Goal: Task Accomplishment & Management: Manage account settings

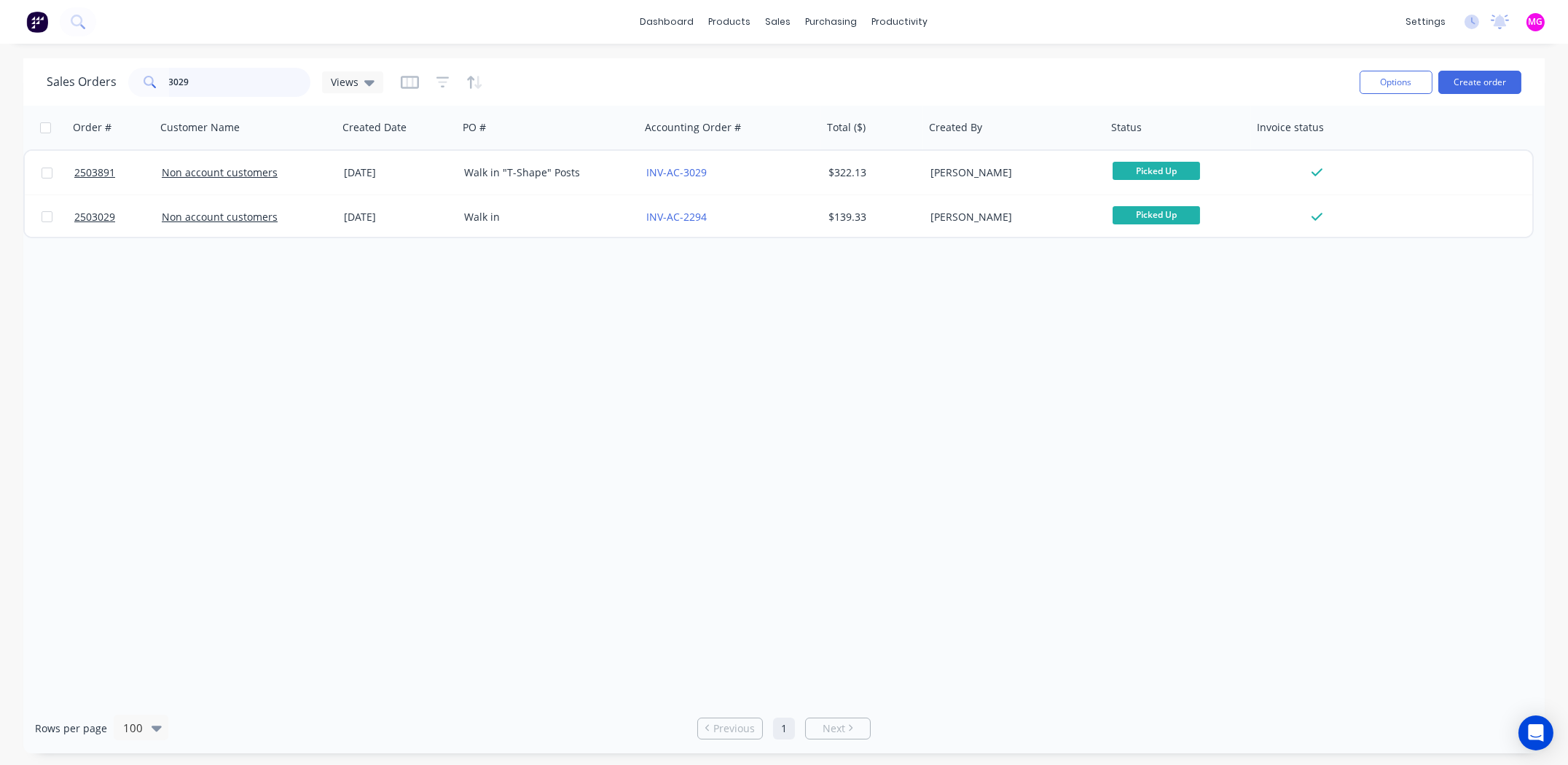
click at [201, 73] on input "3029" at bounding box center [239, 83] width 142 height 30
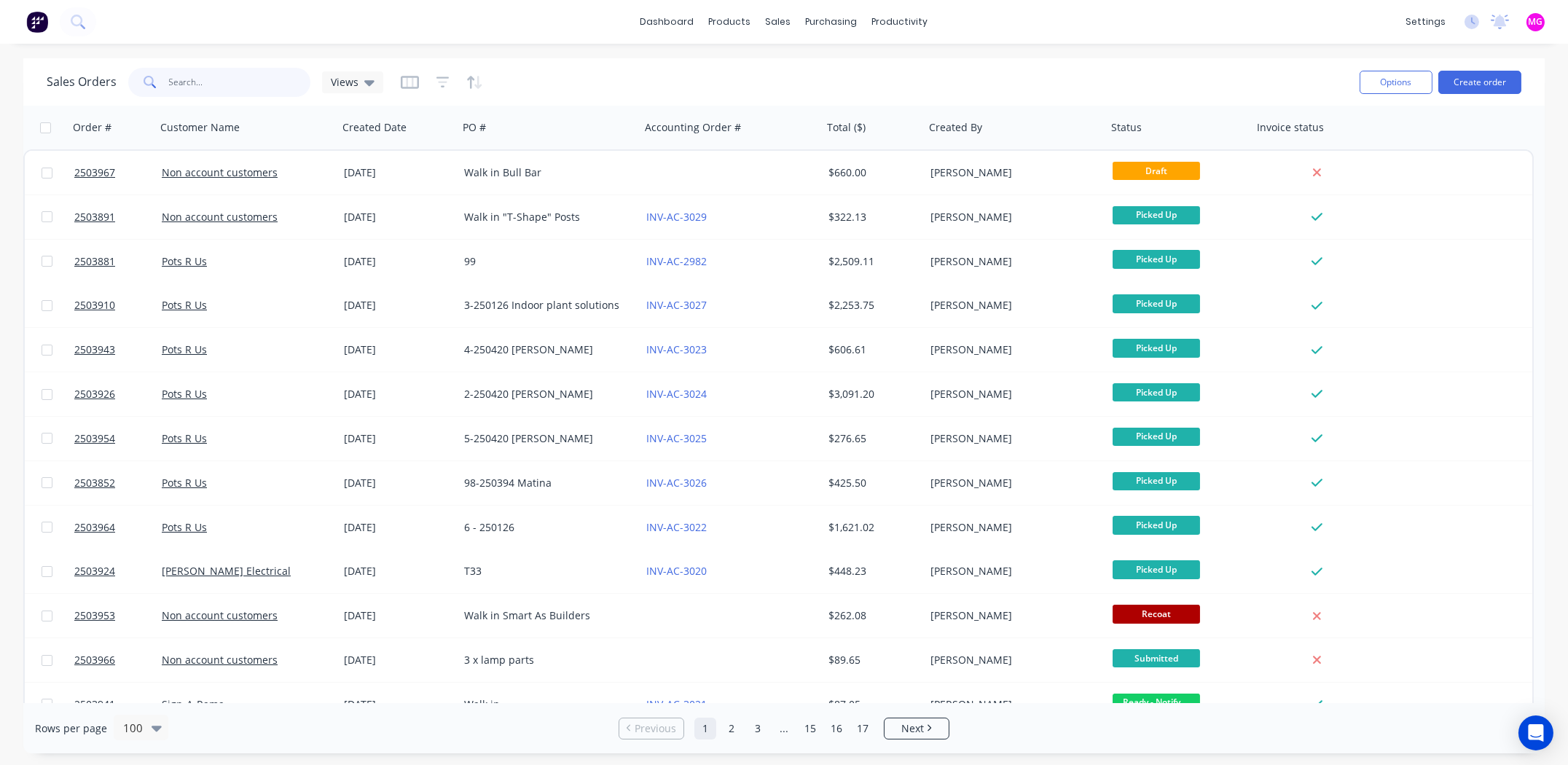
paste input "17058"
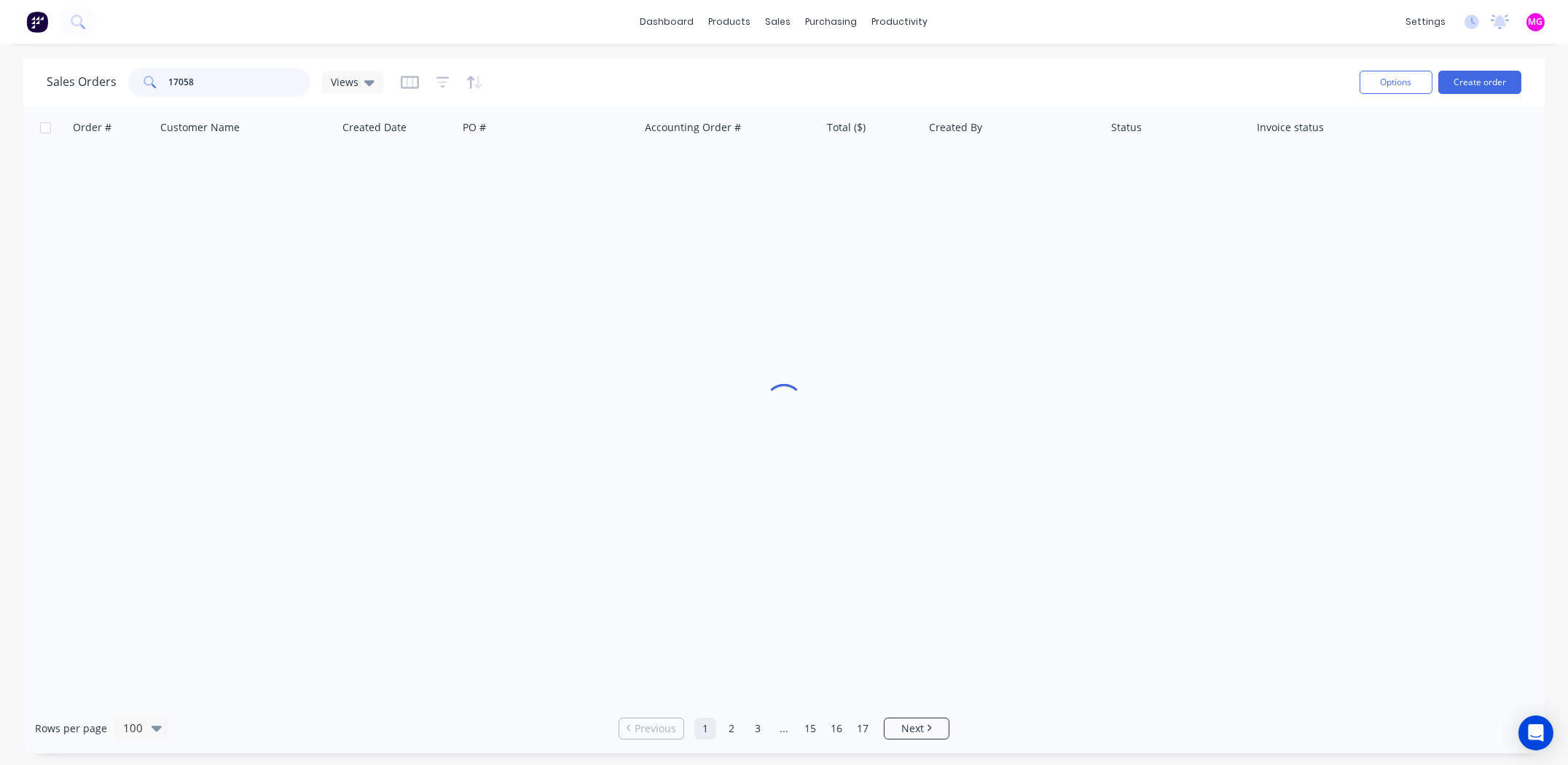
type input "17058"
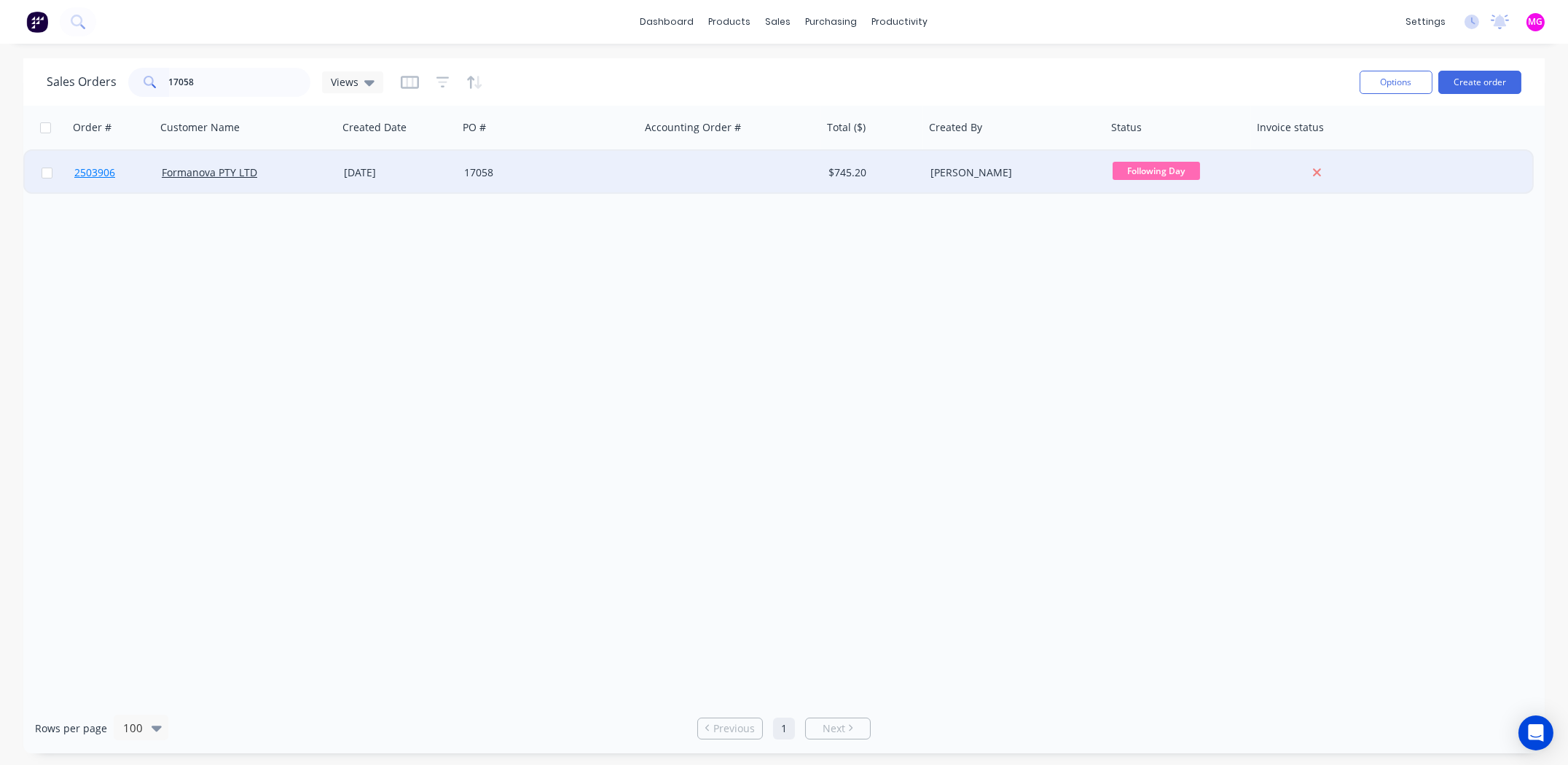
click at [105, 171] on span "2503906" at bounding box center [95, 173] width 41 height 15
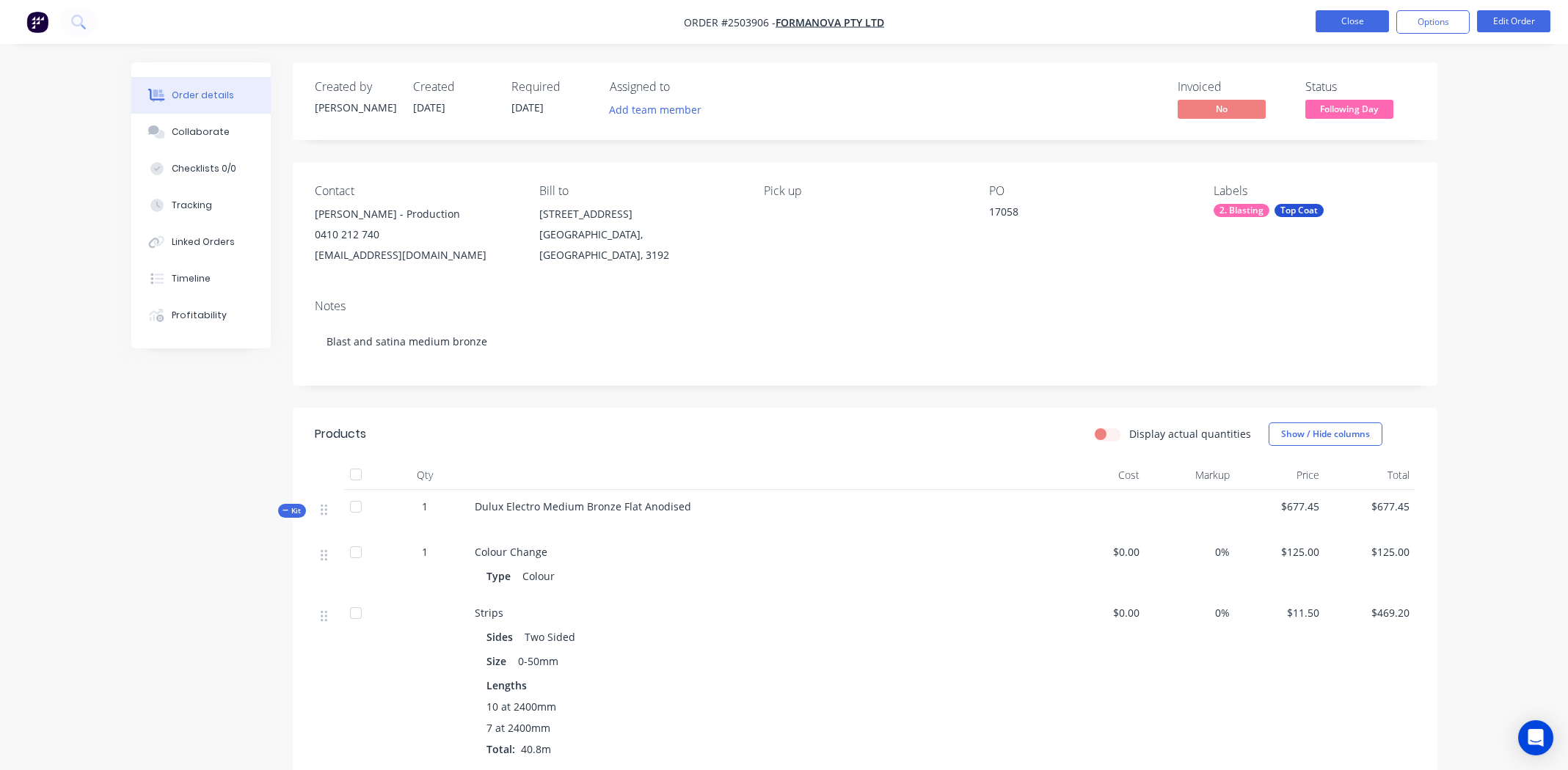
click at [1348, 21] on button "Close" at bounding box center [1352, 21] width 73 height 22
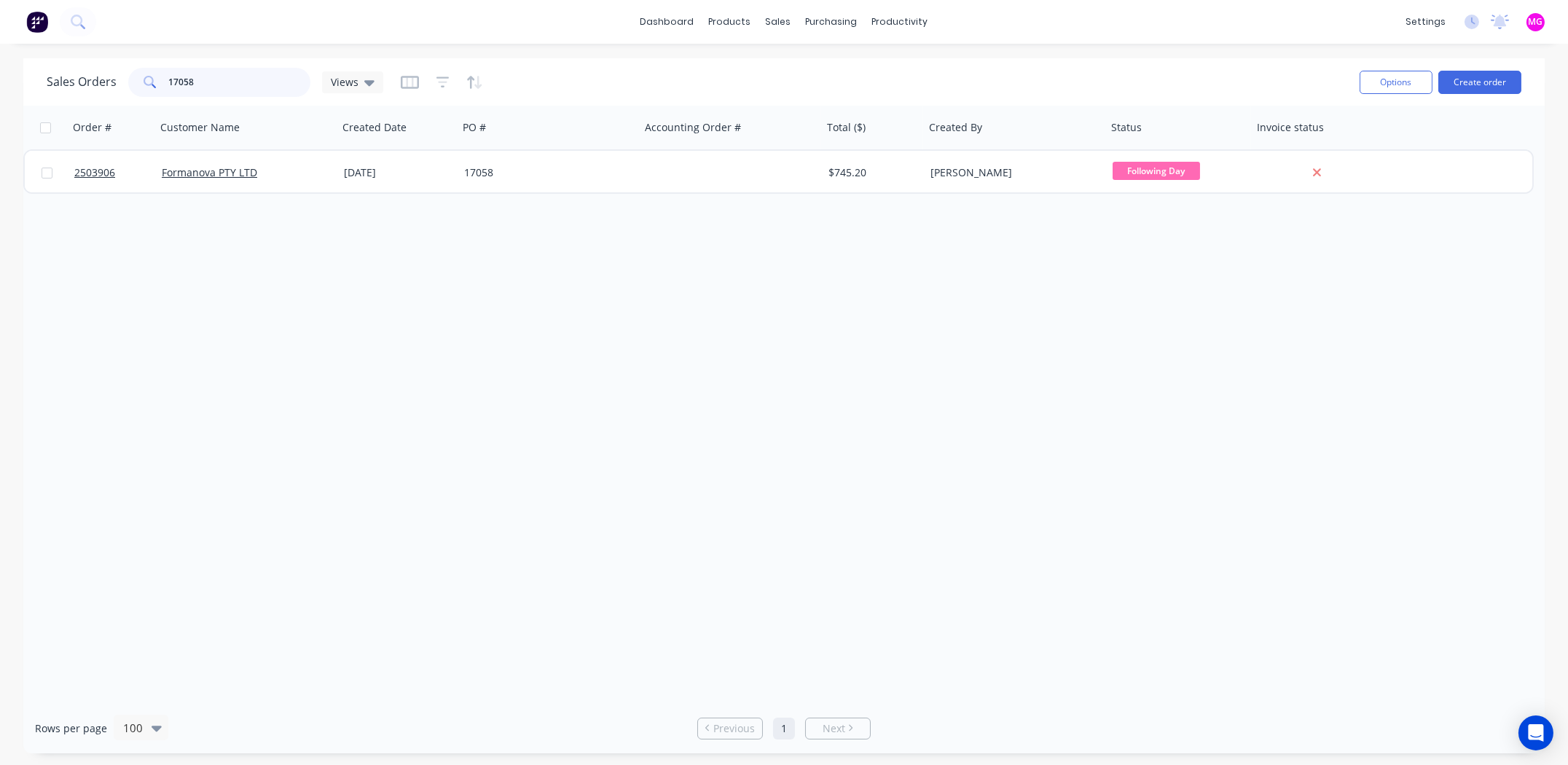
click at [232, 79] on input "17058" at bounding box center [239, 83] width 142 height 30
paste input "2503945"
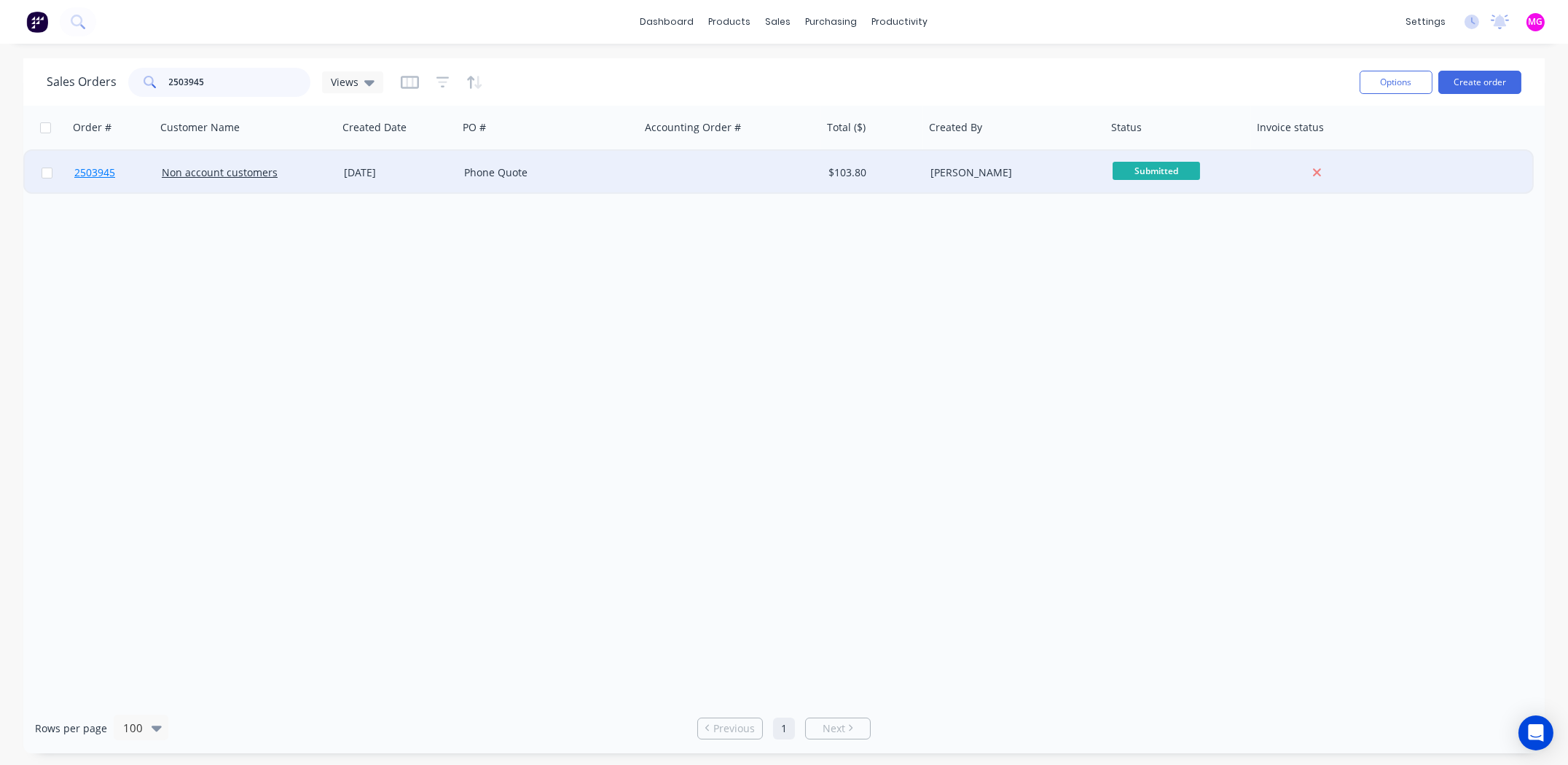
type input "2503945"
click at [103, 172] on span "2503945" at bounding box center [95, 173] width 41 height 15
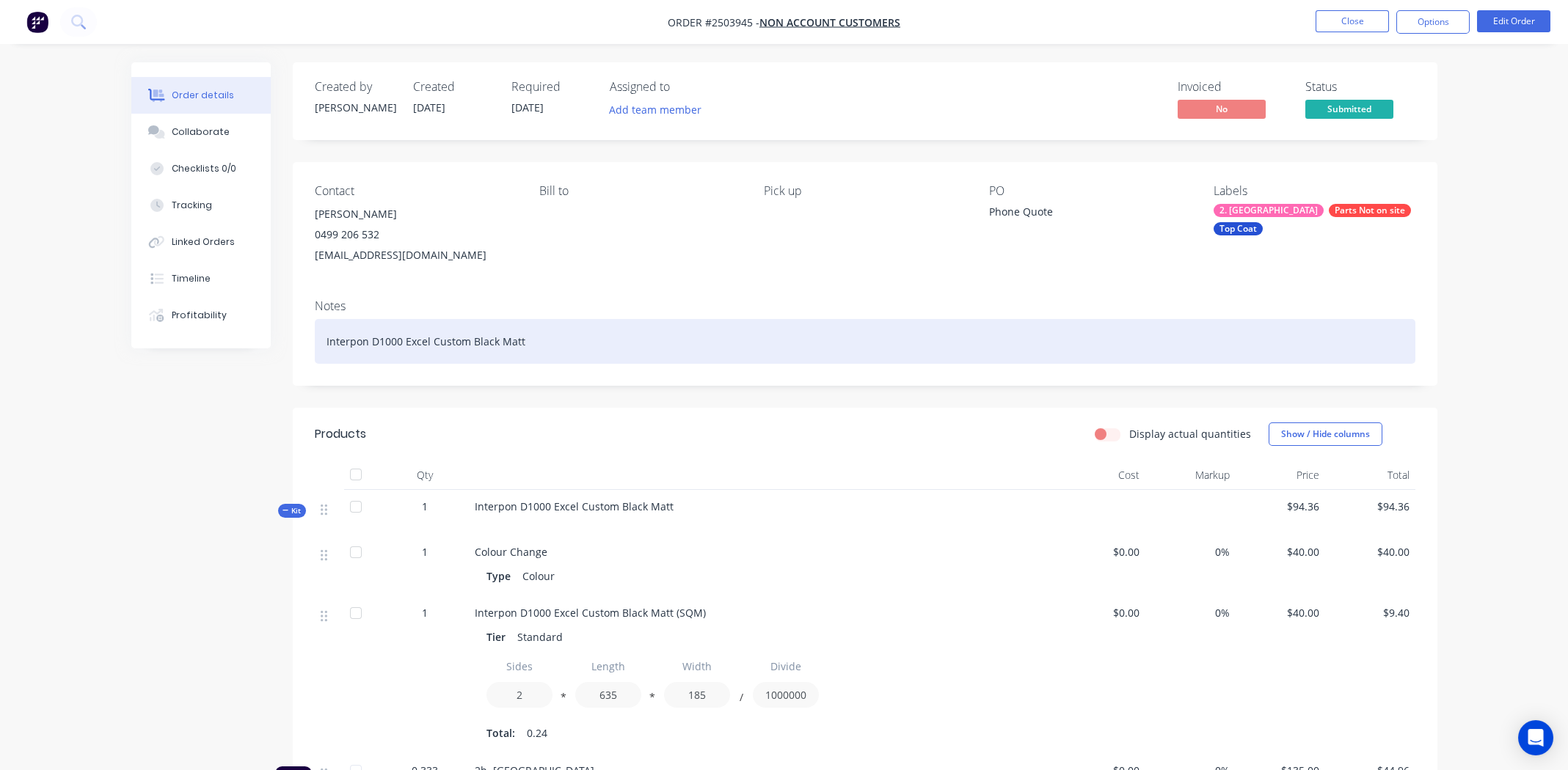
click at [543, 340] on div "Interpon D1000 Excel Custom Black Matt" at bounding box center [865, 342] width 1101 height 45
click at [629, 338] on div "Interpon D1000 Excel Custom Black Matt" at bounding box center [865, 342] width 1101 height 45
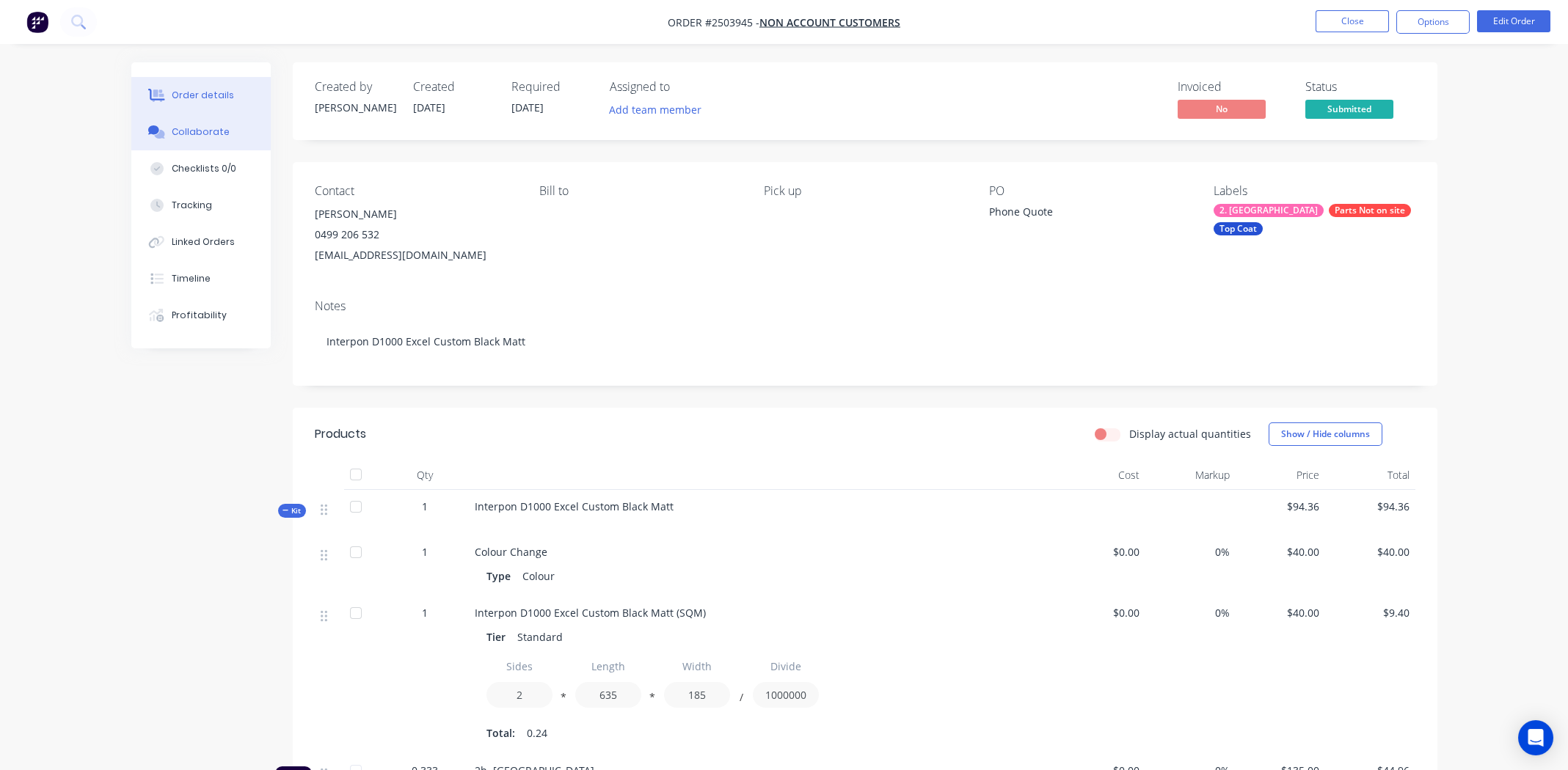
click at [237, 124] on button "Collaborate" at bounding box center [201, 132] width 140 height 36
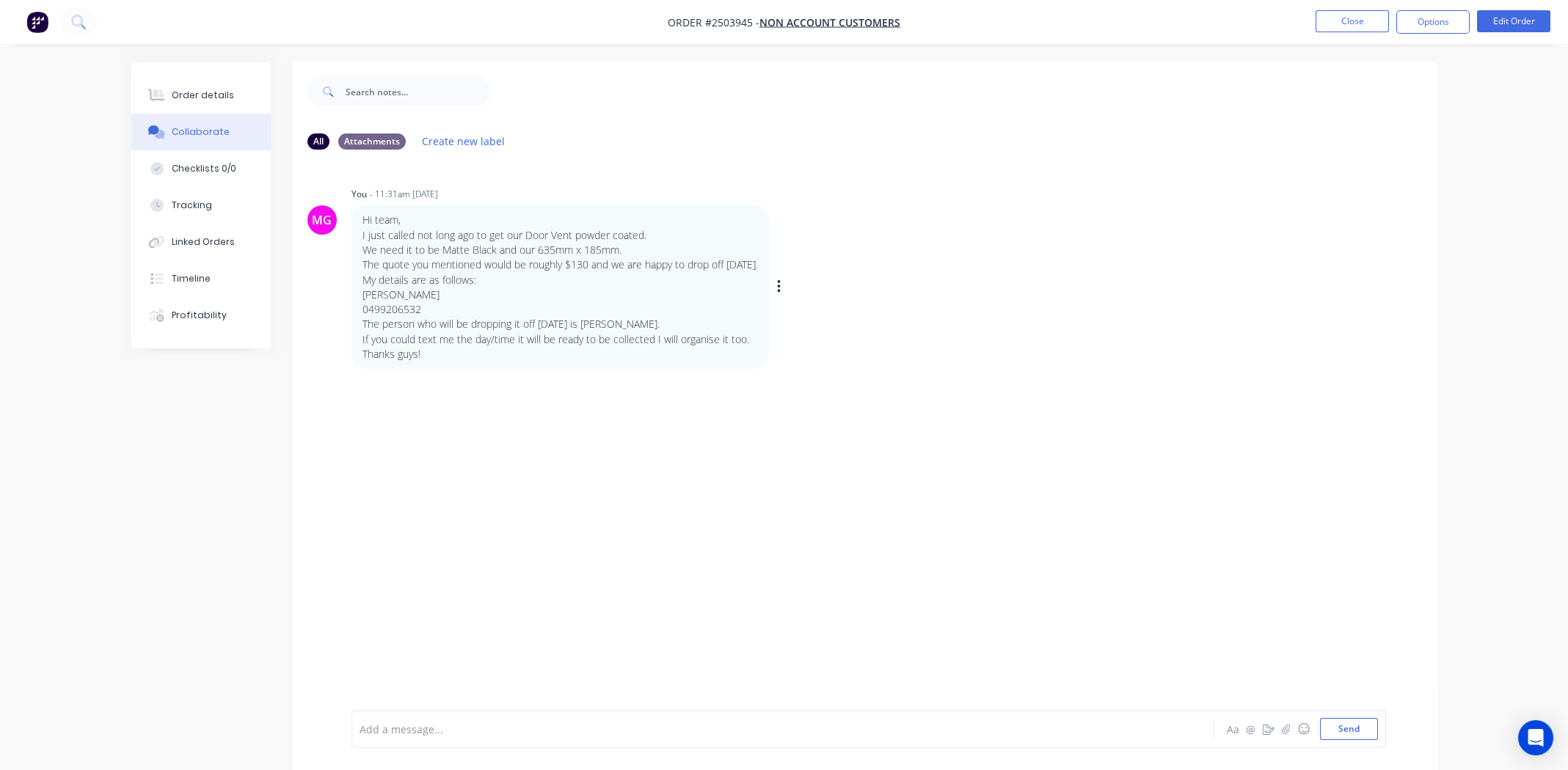
click at [433, 356] on p "Thanks guys!" at bounding box center [560, 354] width 396 height 15
click at [203, 96] on div "Order details" at bounding box center [203, 96] width 63 height 13
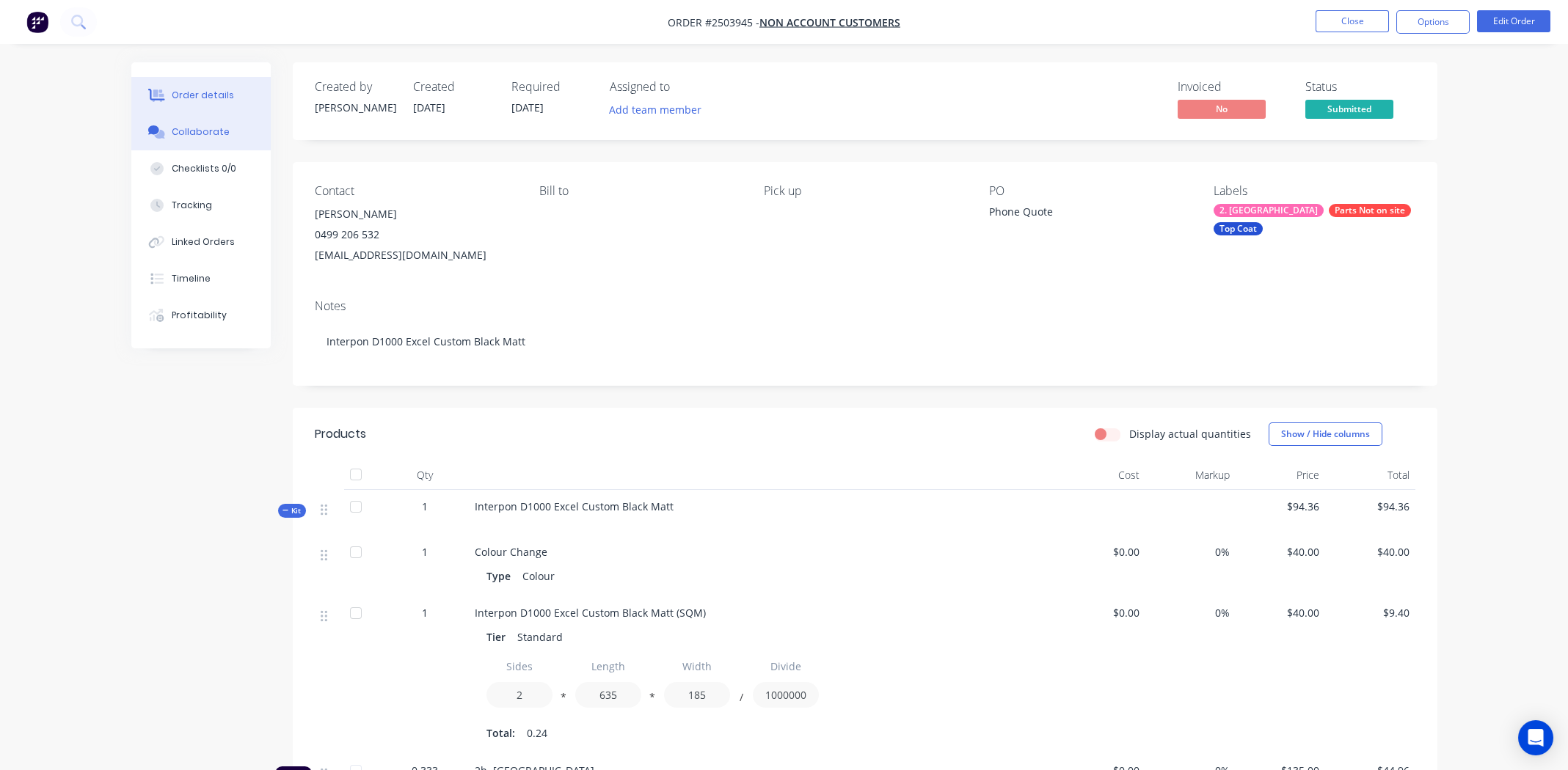
click at [191, 130] on div "Collaborate" at bounding box center [201, 132] width 58 height 13
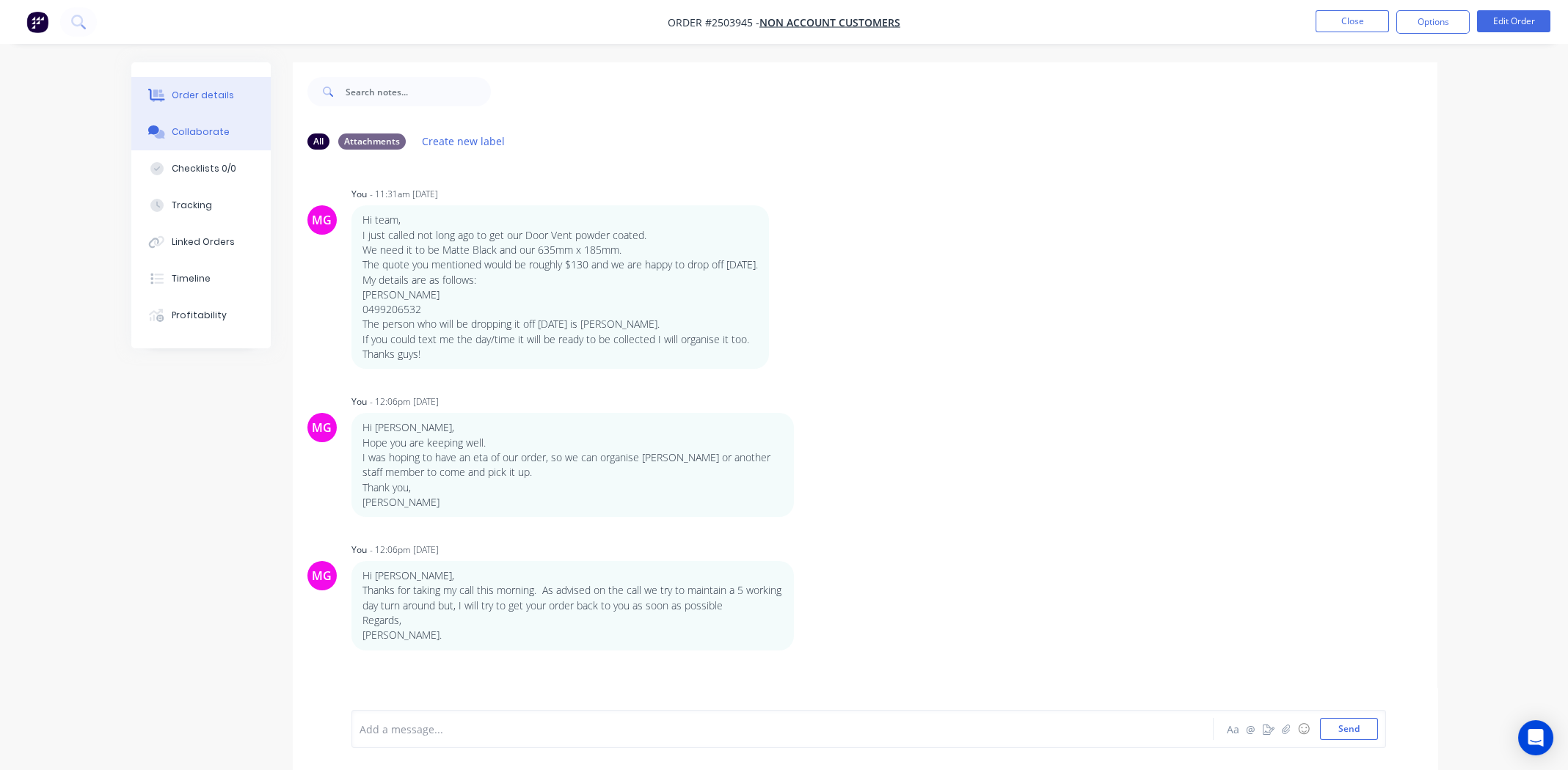
click at [187, 89] on div "Order details" at bounding box center [203, 96] width 63 height 13
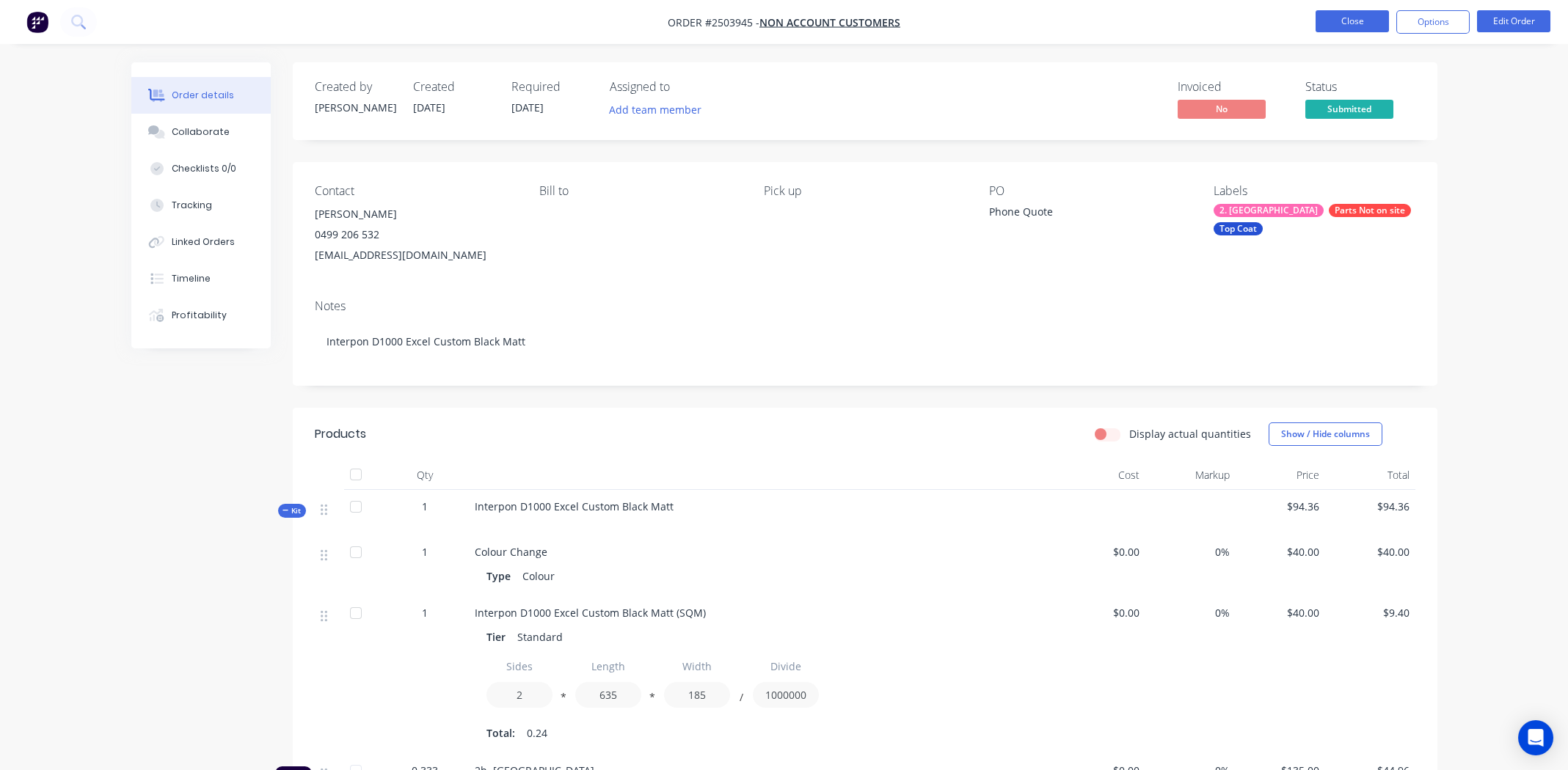
click at [1337, 26] on button "Close" at bounding box center [1352, 21] width 73 height 22
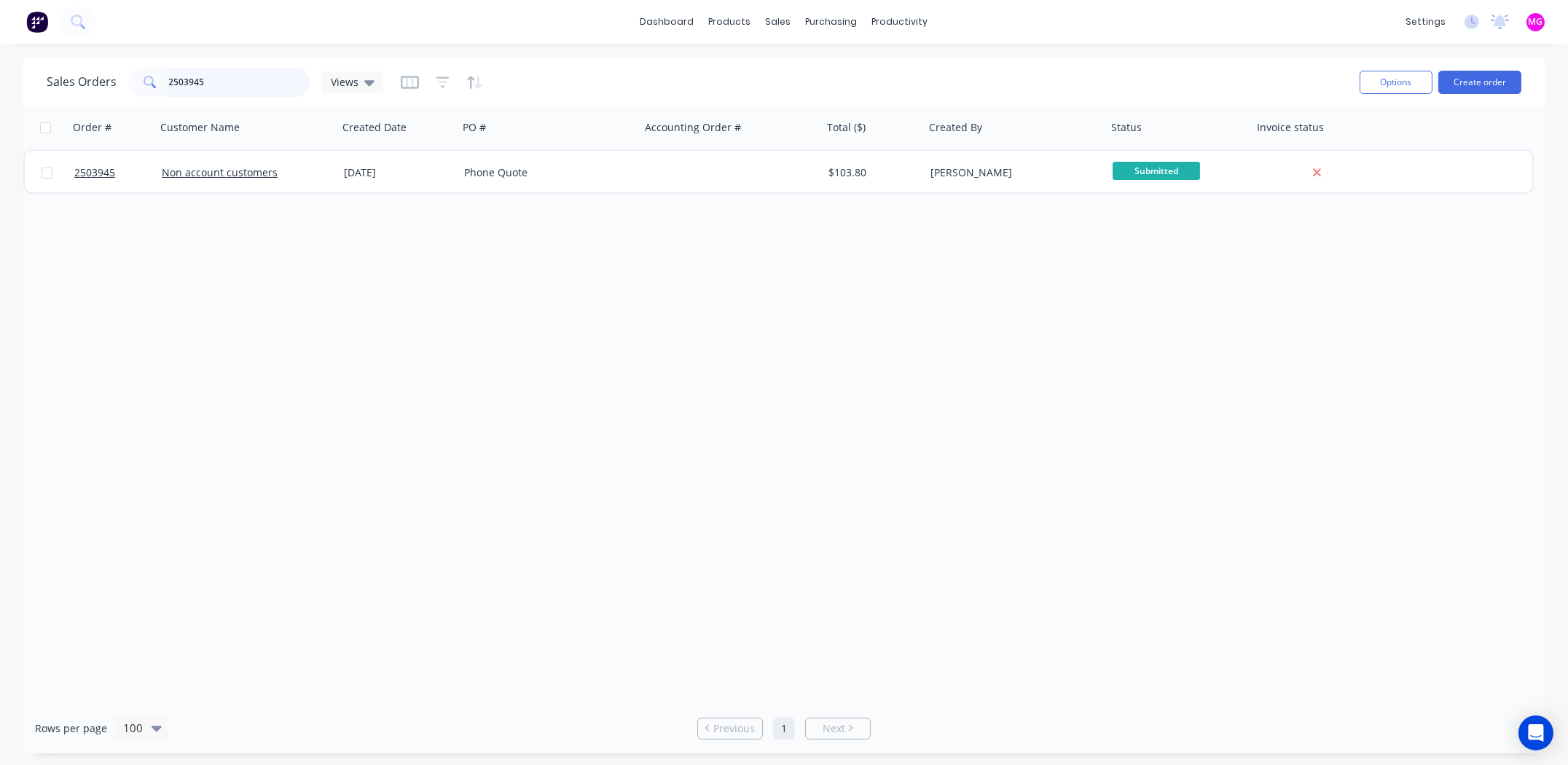
click at [208, 73] on input "2503945" at bounding box center [239, 83] width 142 height 30
click at [208, 75] on input "2503945" at bounding box center [239, 83] width 142 height 30
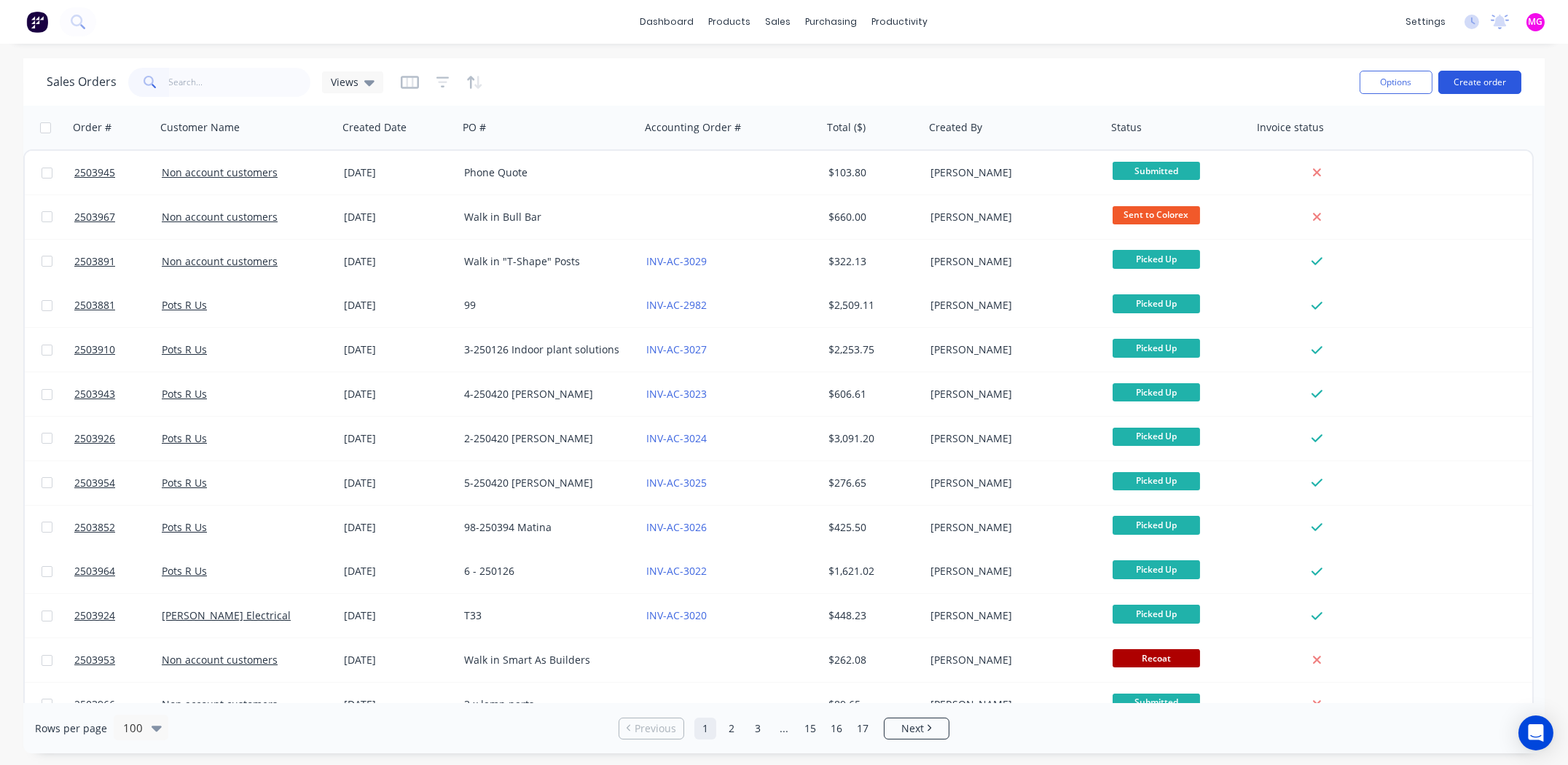
click at [1484, 81] on button "Create order" at bounding box center [1479, 82] width 83 height 23
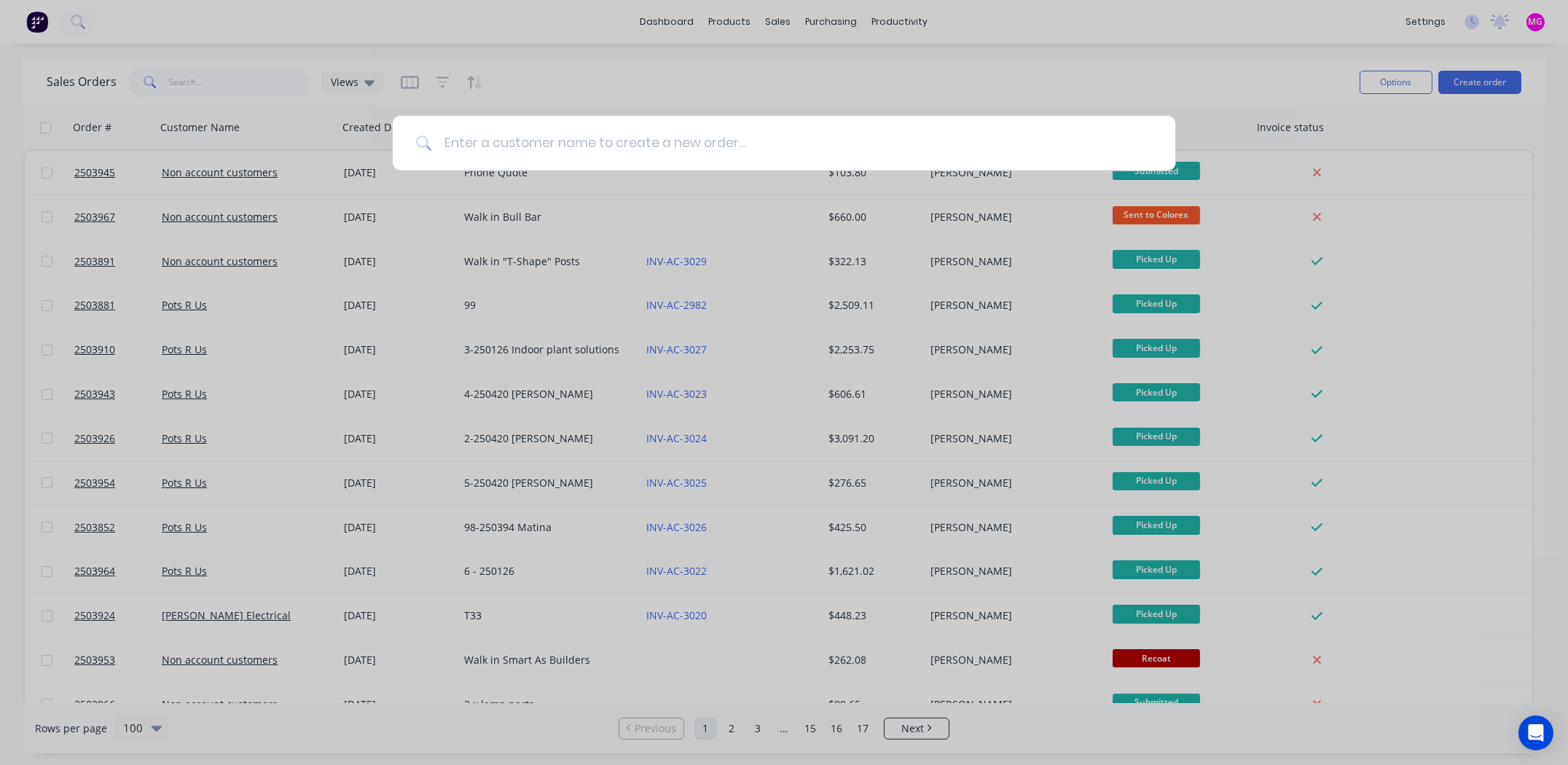
click at [745, 139] on input at bounding box center [792, 143] width 720 height 55
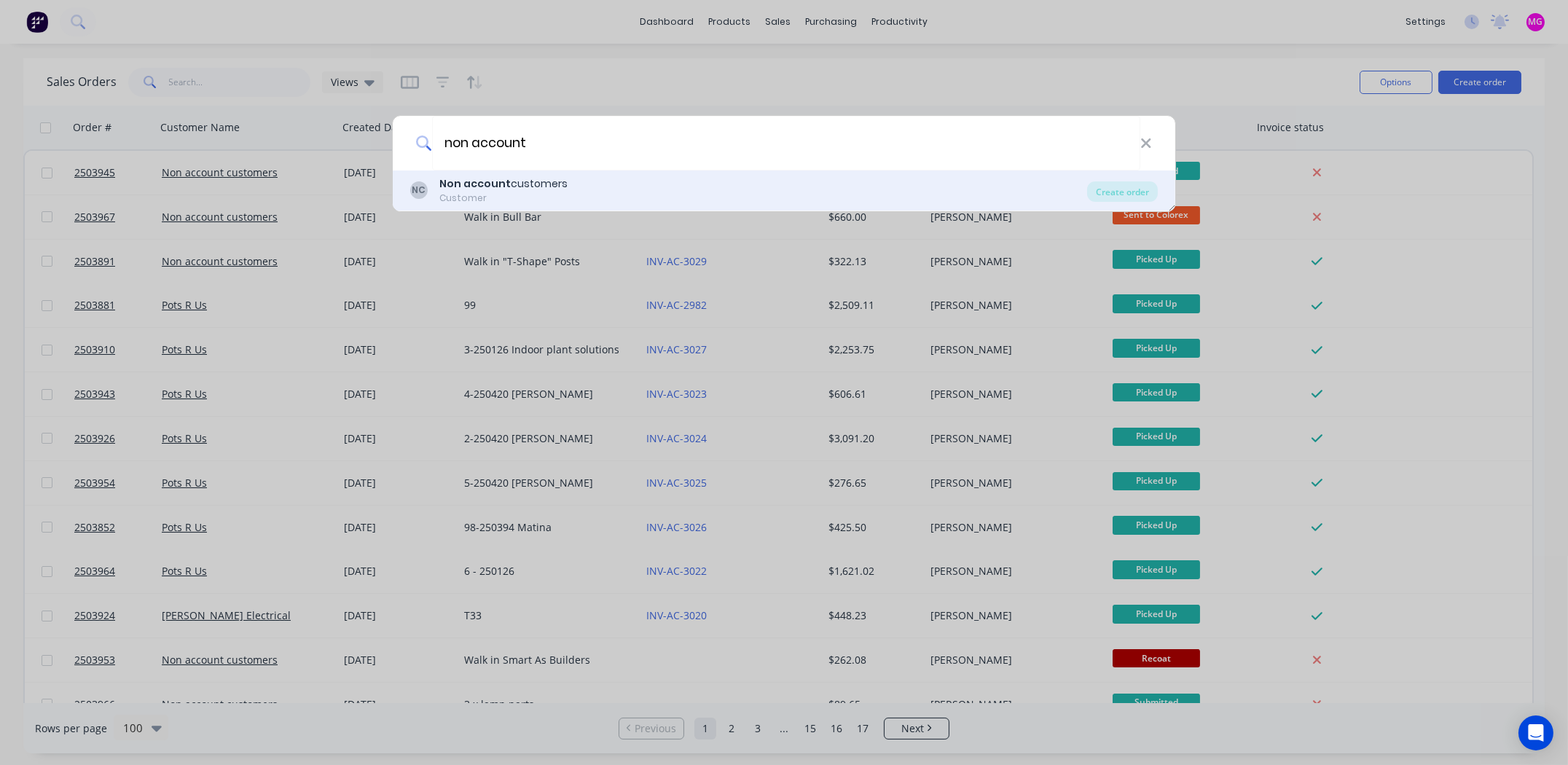
type input "non account"
click at [449, 189] on b "Non account" at bounding box center [475, 184] width 71 height 15
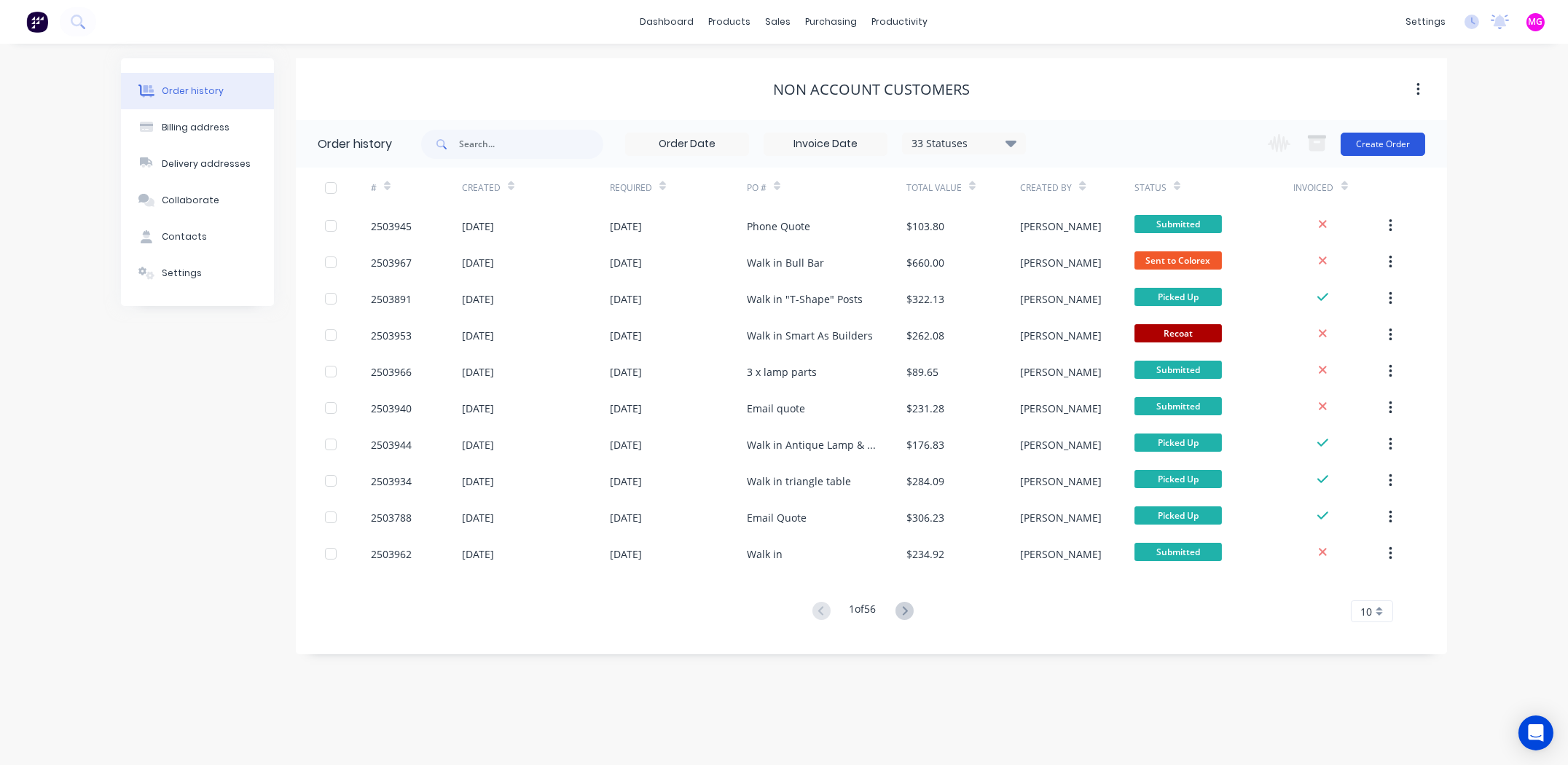
click at [1365, 139] on button "Create Order" at bounding box center [1383, 144] width 84 height 23
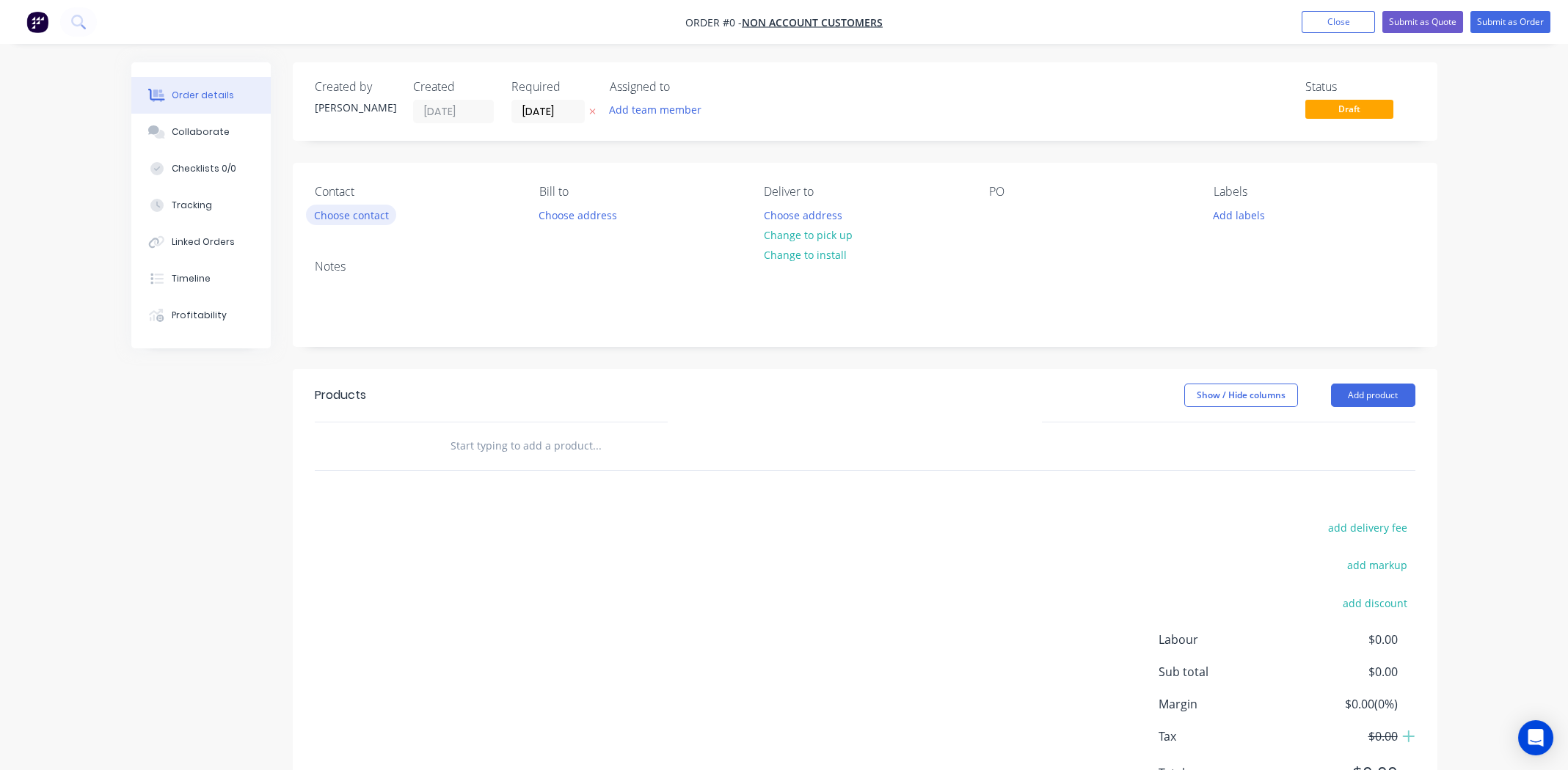
click at [346, 215] on button "Choose contact" at bounding box center [351, 215] width 90 height 20
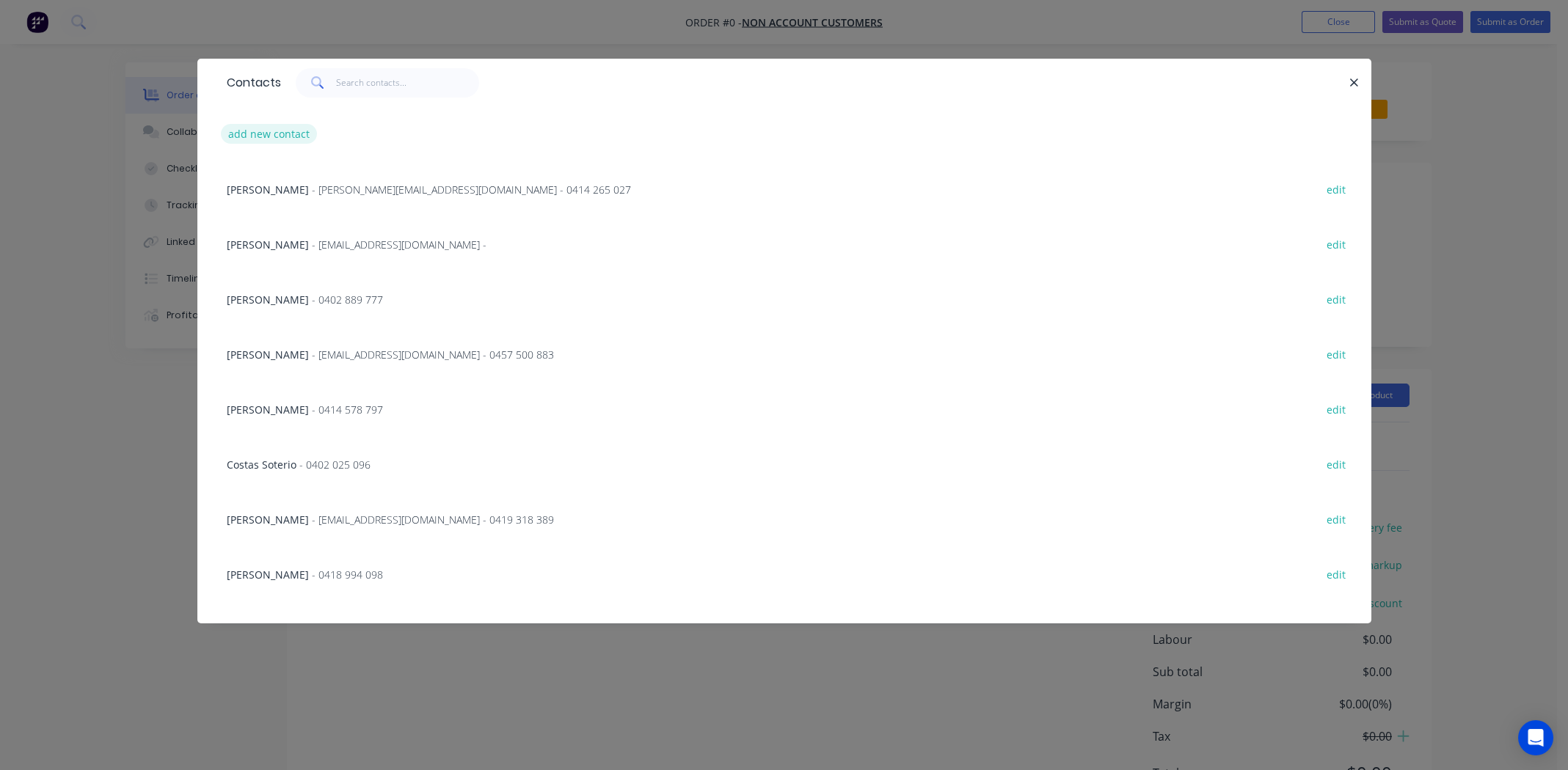
click at [282, 132] on button "add new contact" at bounding box center [268, 134] width 97 height 20
select select "AU"
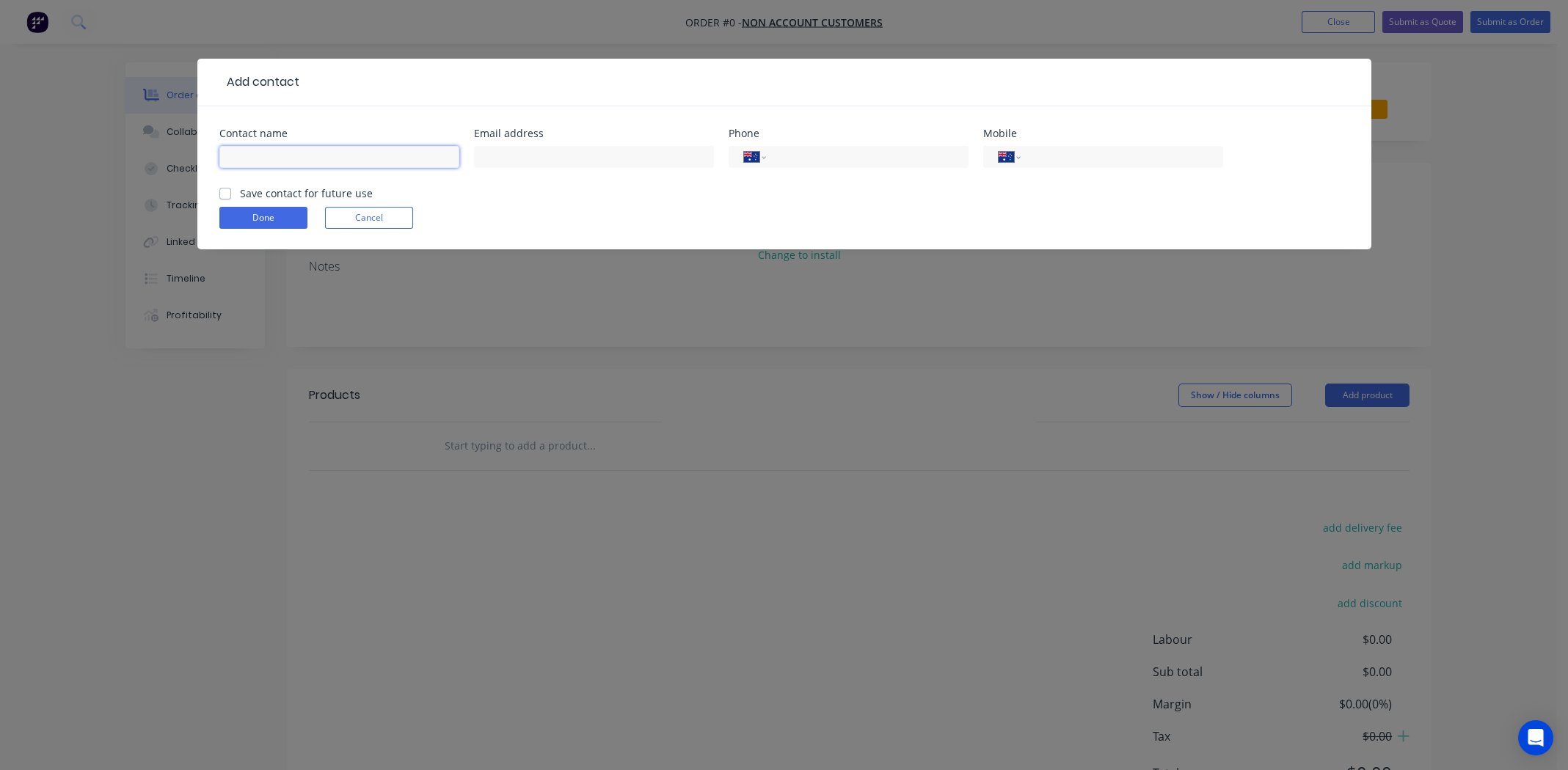
click at [291, 155] on input "text" at bounding box center [339, 157] width 240 height 22
paste input "Henenberg"
type input "[PERSON_NAME]"
click at [538, 159] on input "text" at bounding box center [594, 157] width 240 height 22
paste input "[EMAIL_ADDRESS][DOMAIN_NAME]"
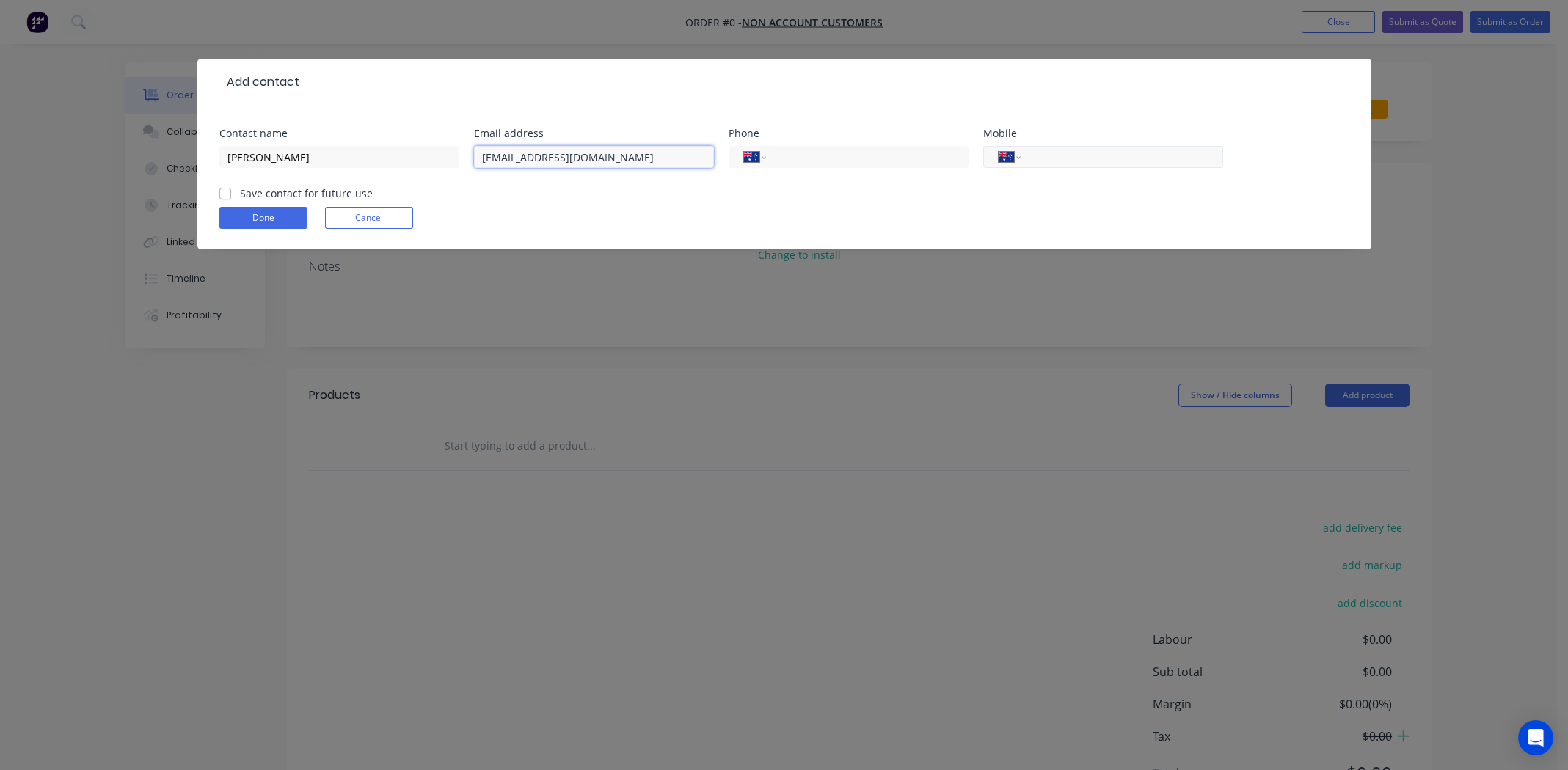
type input "[EMAIL_ADDRESS][DOMAIN_NAME]"
click at [1065, 162] on input "tel" at bounding box center [1119, 157] width 176 height 17
paste input "0406 660 552"
type input "0406 660 552"
click at [240, 192] on label "Save contact for future use" at bounding box center [306, 193] width 133 height 16
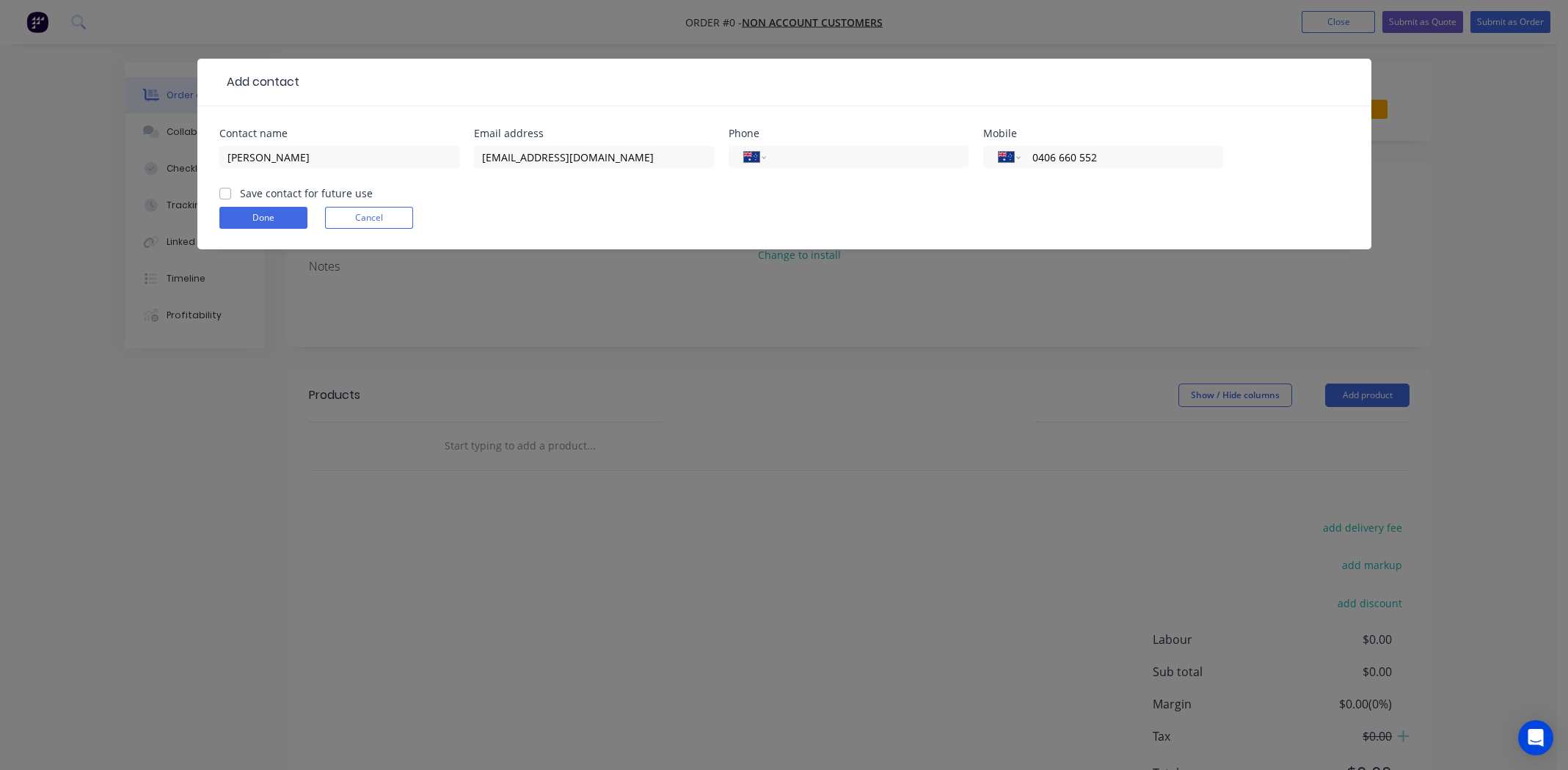
click at [224, 192] on input "Save contact for future use" at bounding box center [225, 192] width 12 height 14
checkbox input "true"
click at [267, 216] on button "Done" at bounding box center [263, 218] width 88 height 22
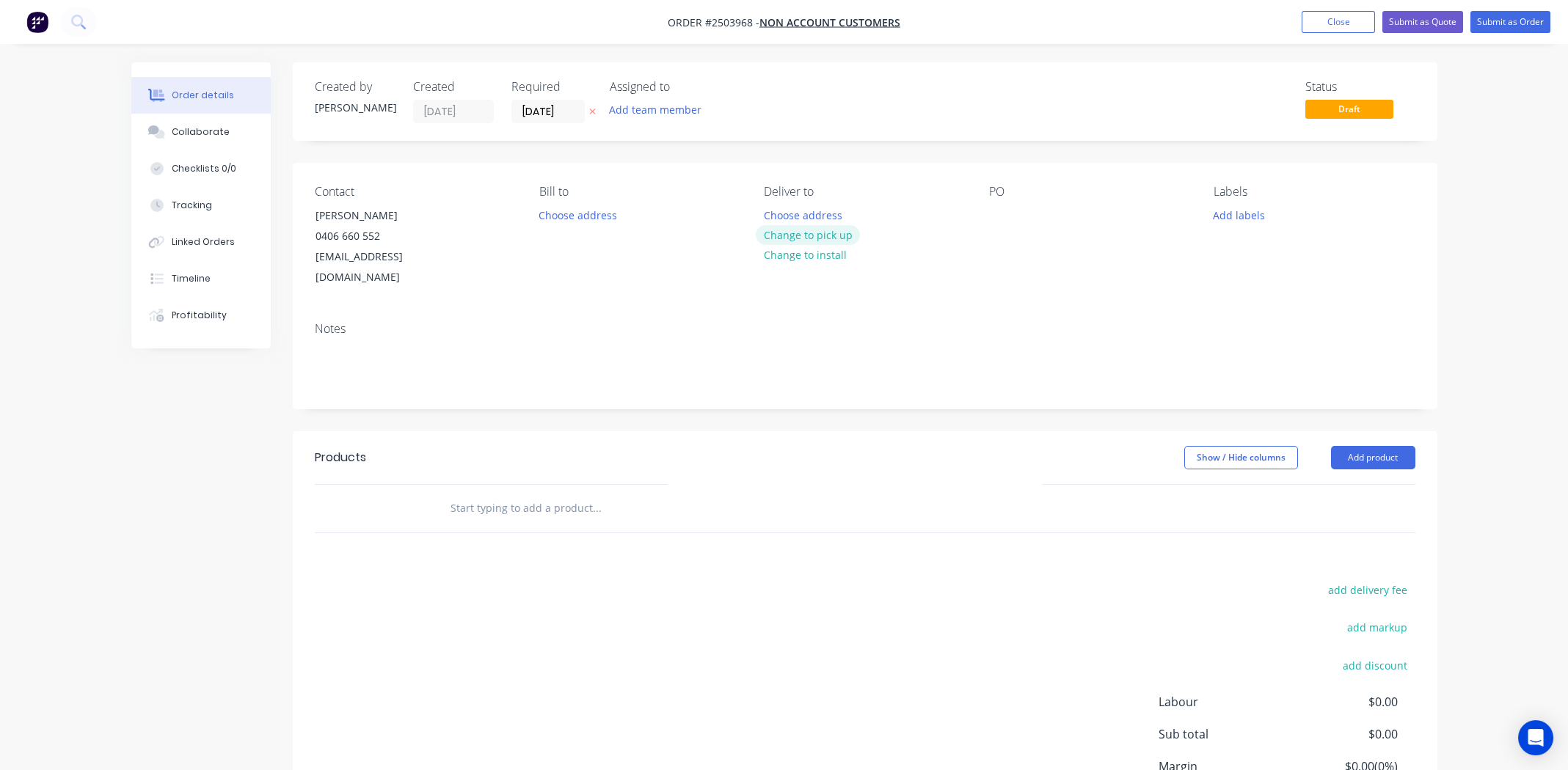
click at [789, 234] on button "Change to pick up" at bounding box center [808, 235] width 104 height 20
click at [1010, 220] on div at bounding box center [1001, 215] width 23 height 21
click at [1238, 215] on button "Add labels" at bounding box center [1239, 215] width 68 height 20
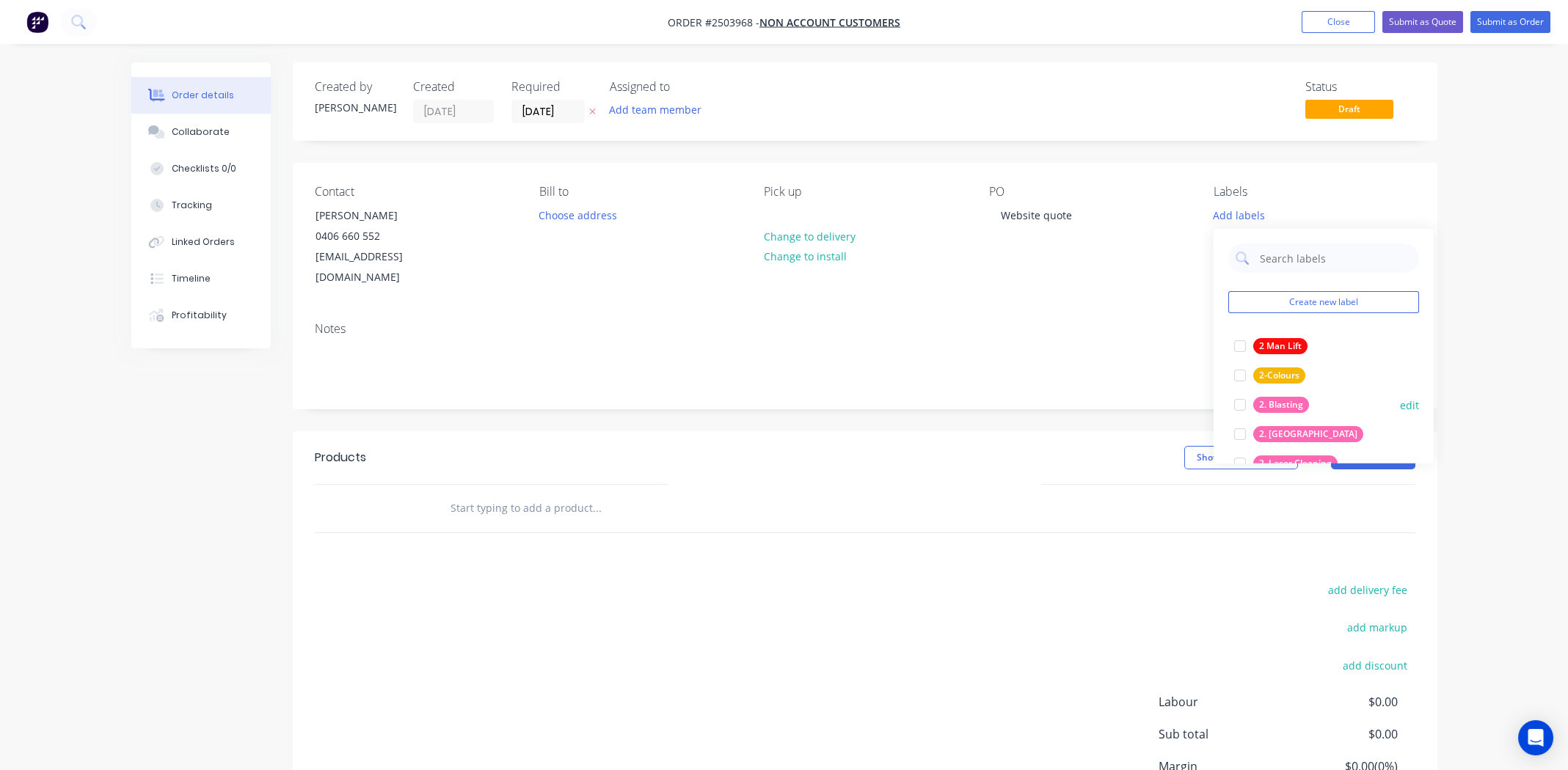
click at [1239, 404] on div at bounding box center [1240, 405] width 30 height 30
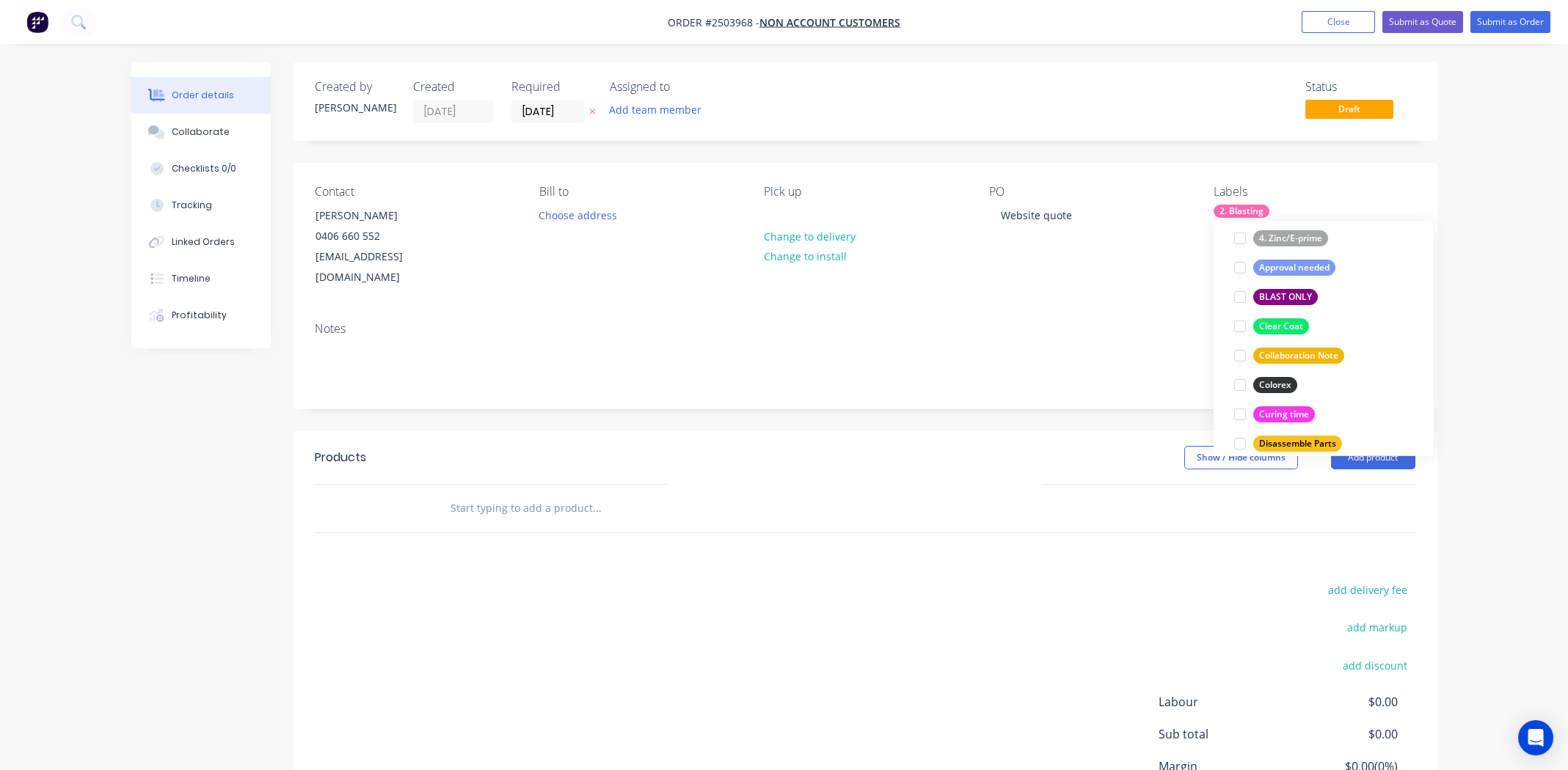
scroll to position [293, 0]
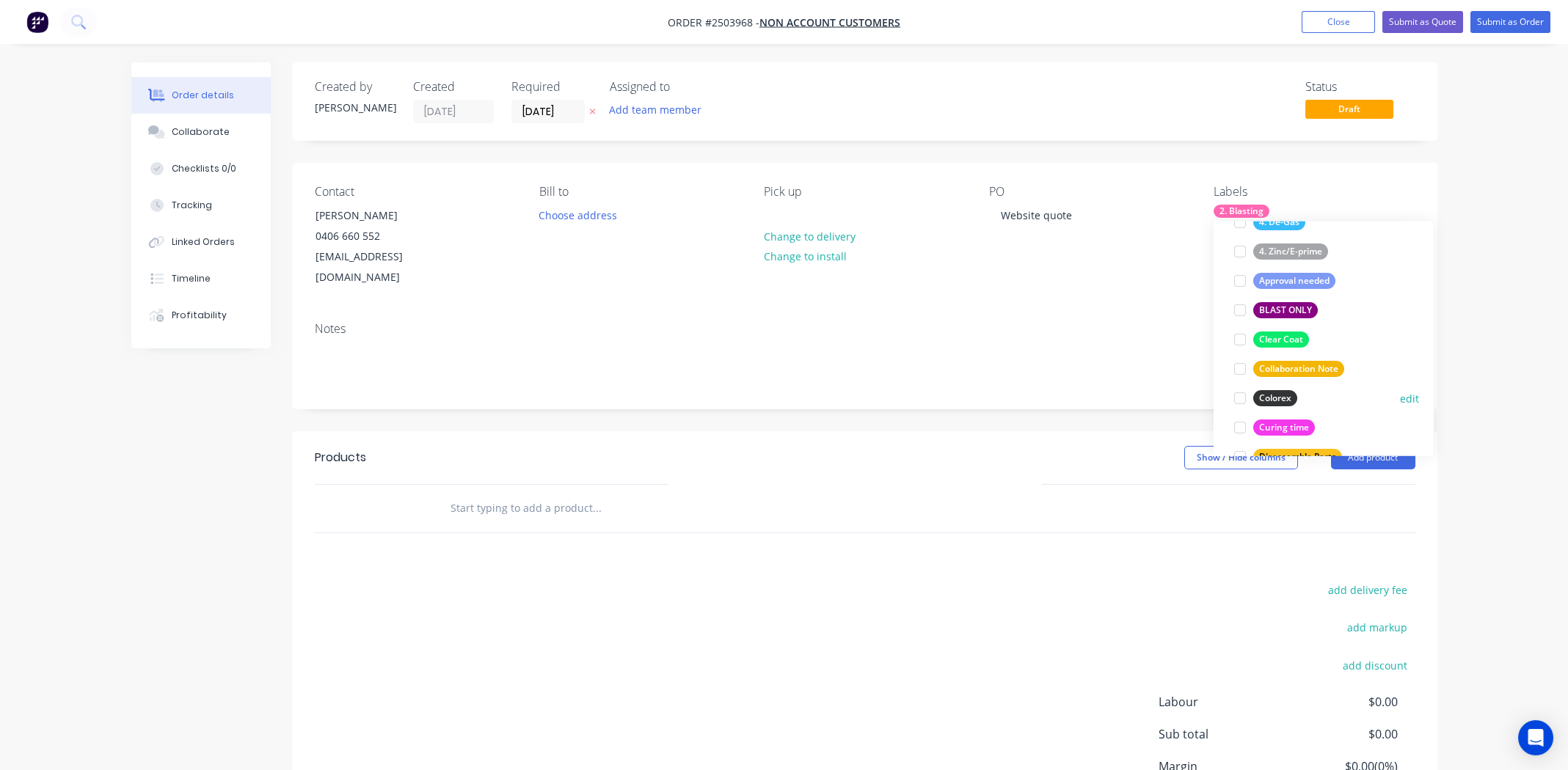
click at [1240, 398] on div at bounding box center [1240, 399] width 30 height 30
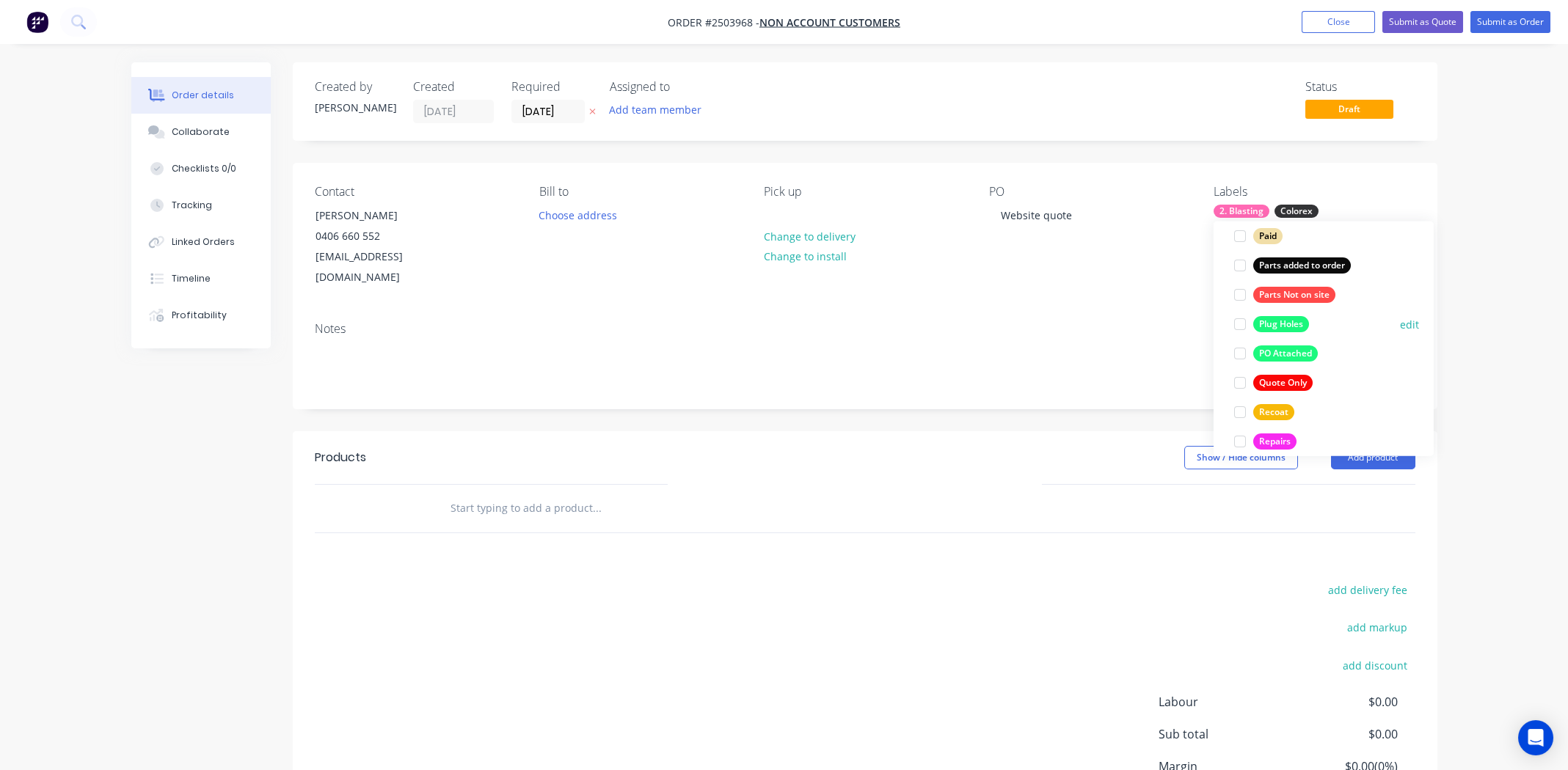
scroll to position [1056, 0]
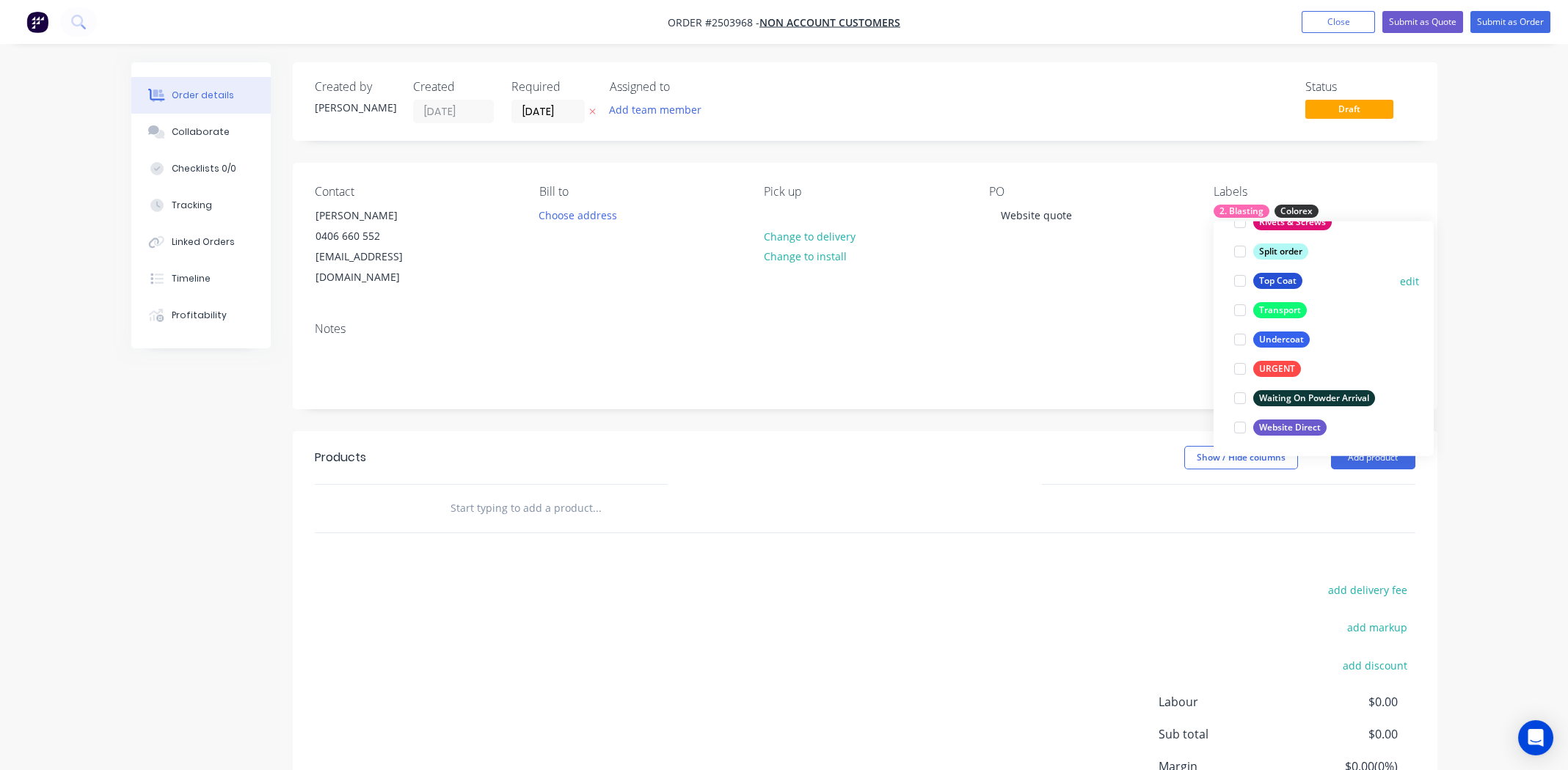
click at [1240, 280] on div at bounding box center [1240, 281] width 30 height 30
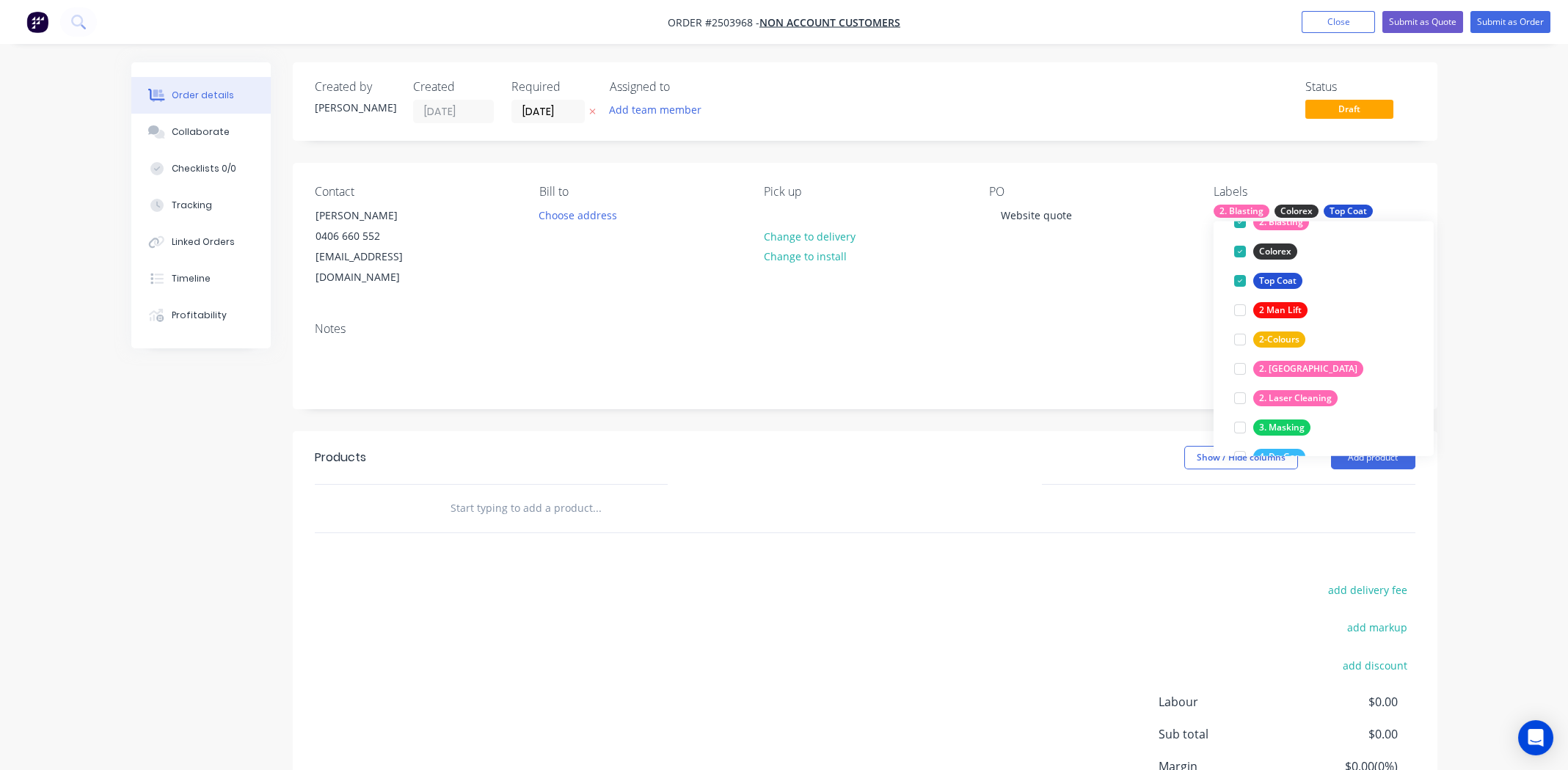
click at [978, 322] on div "Notes" at bounding box center [865, 328] width 1101 height 14
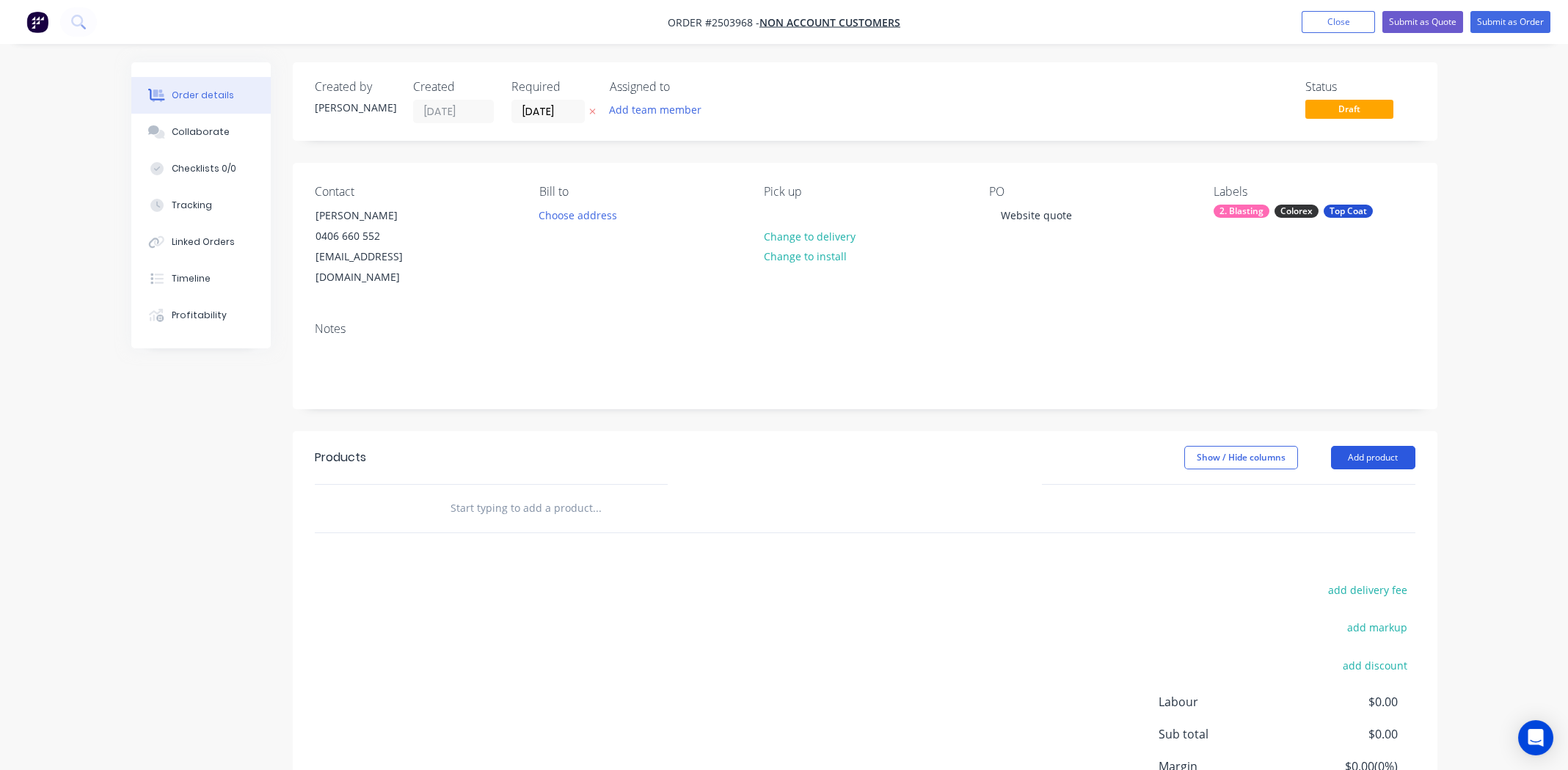
click at [1359, 446] on button "Add product" at bounding box center [1373, 457] width 84 height 23
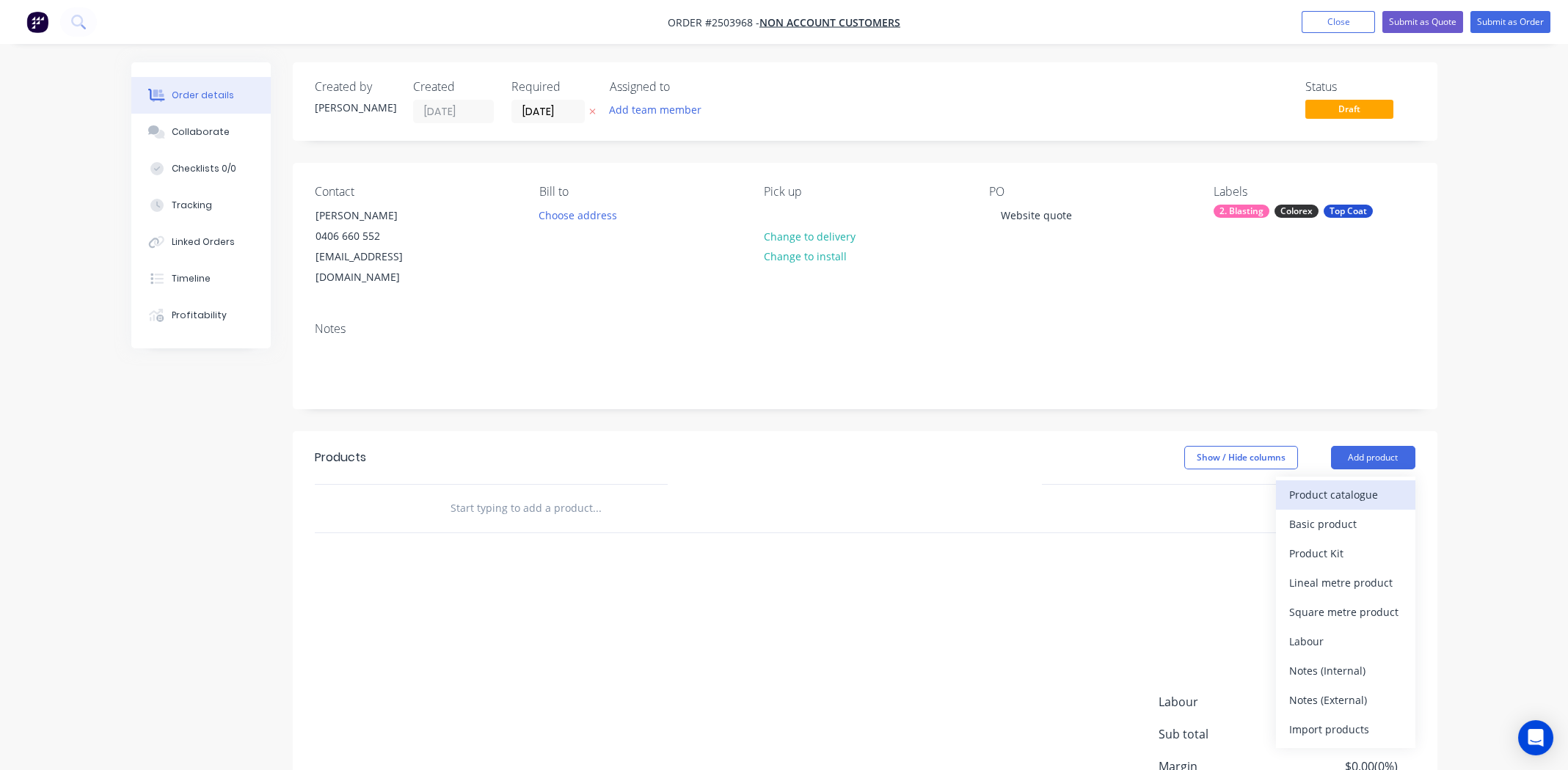
click at [1341, 484] on div "Product catalogue" at bounding box center [1345, 495] width 113 height 21
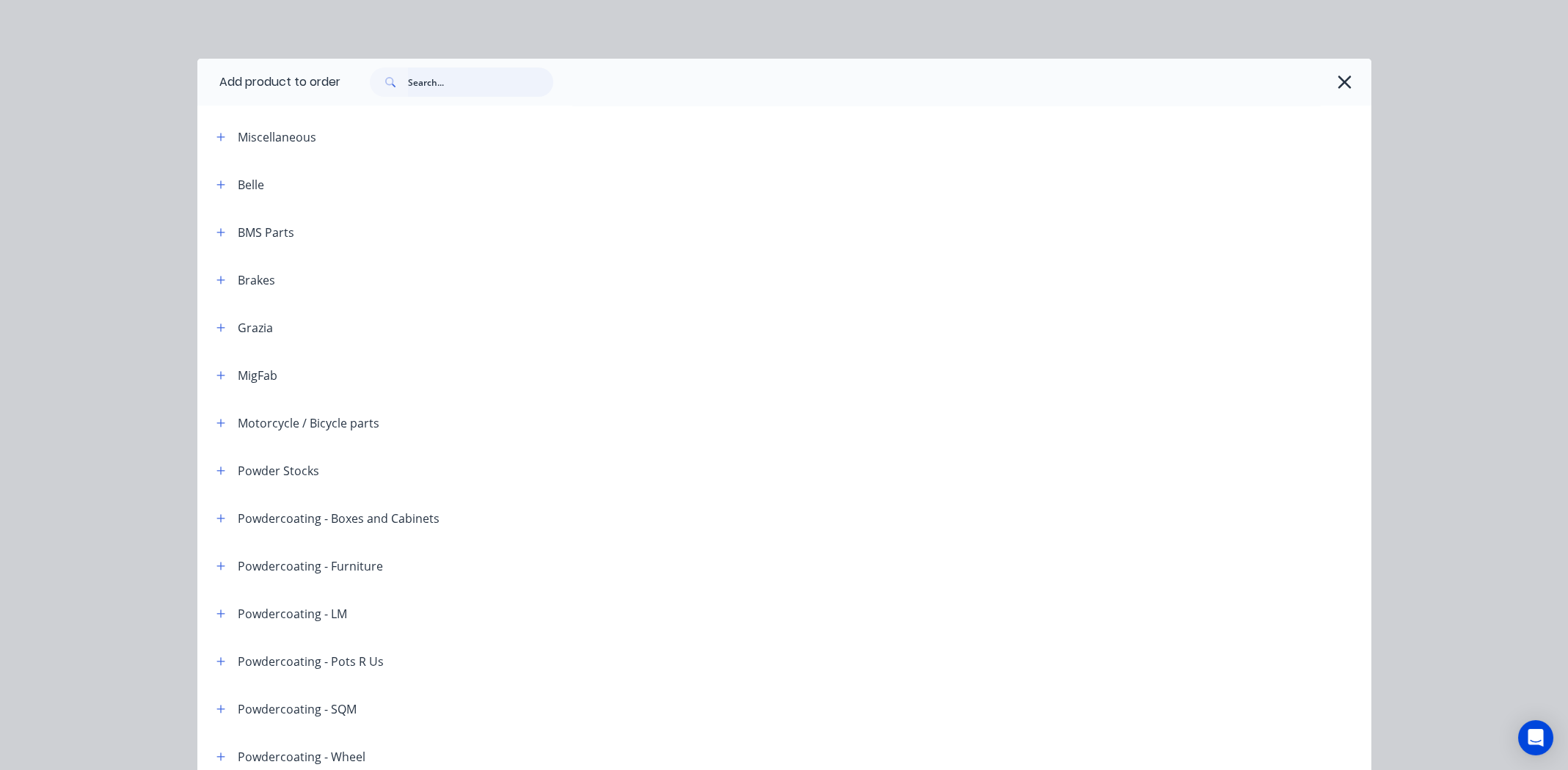
click at [474, 92] on input "text" at bounding box center [481, 83] width 145 height 30
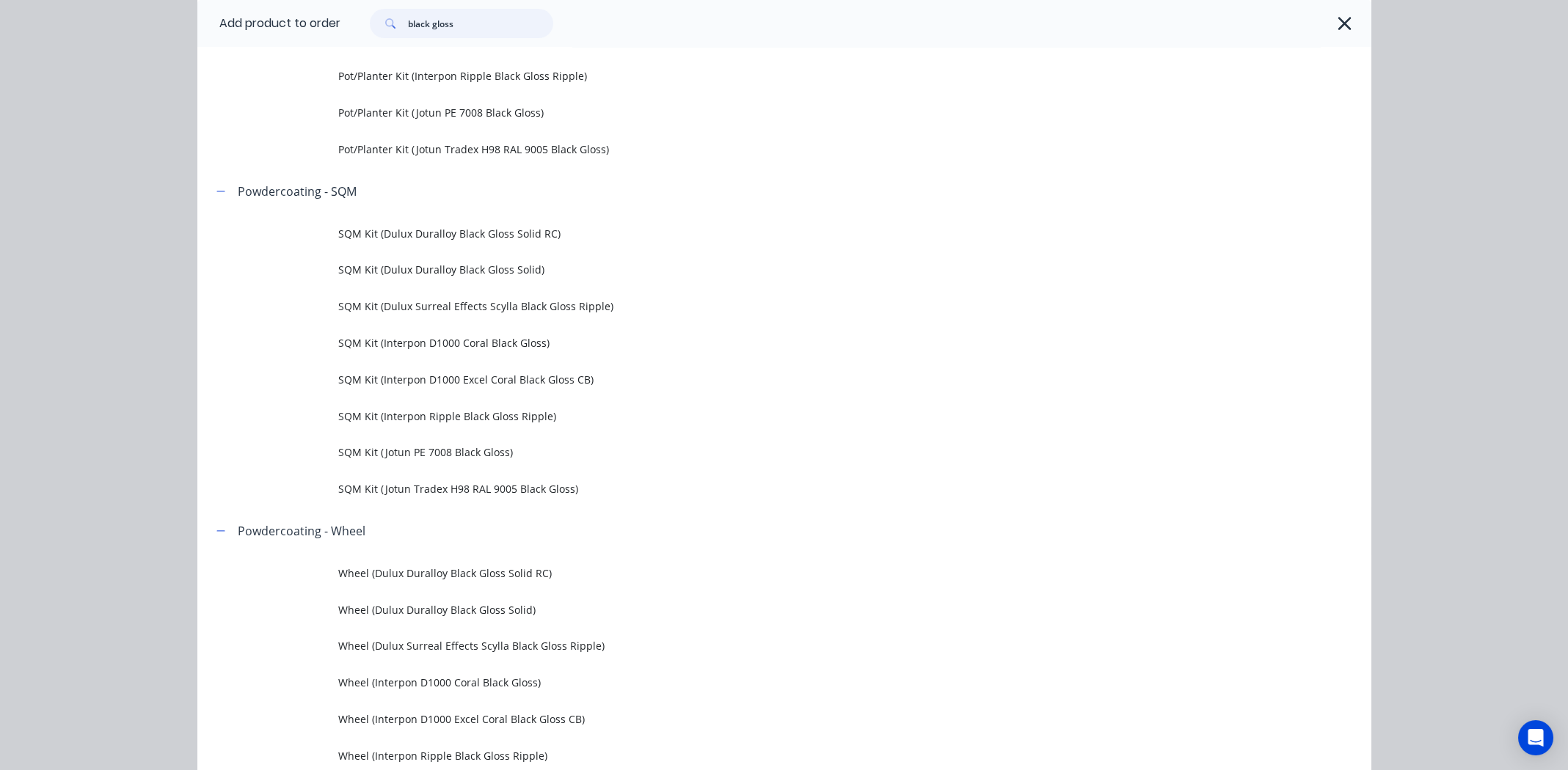
scroll to position [1687, 0]
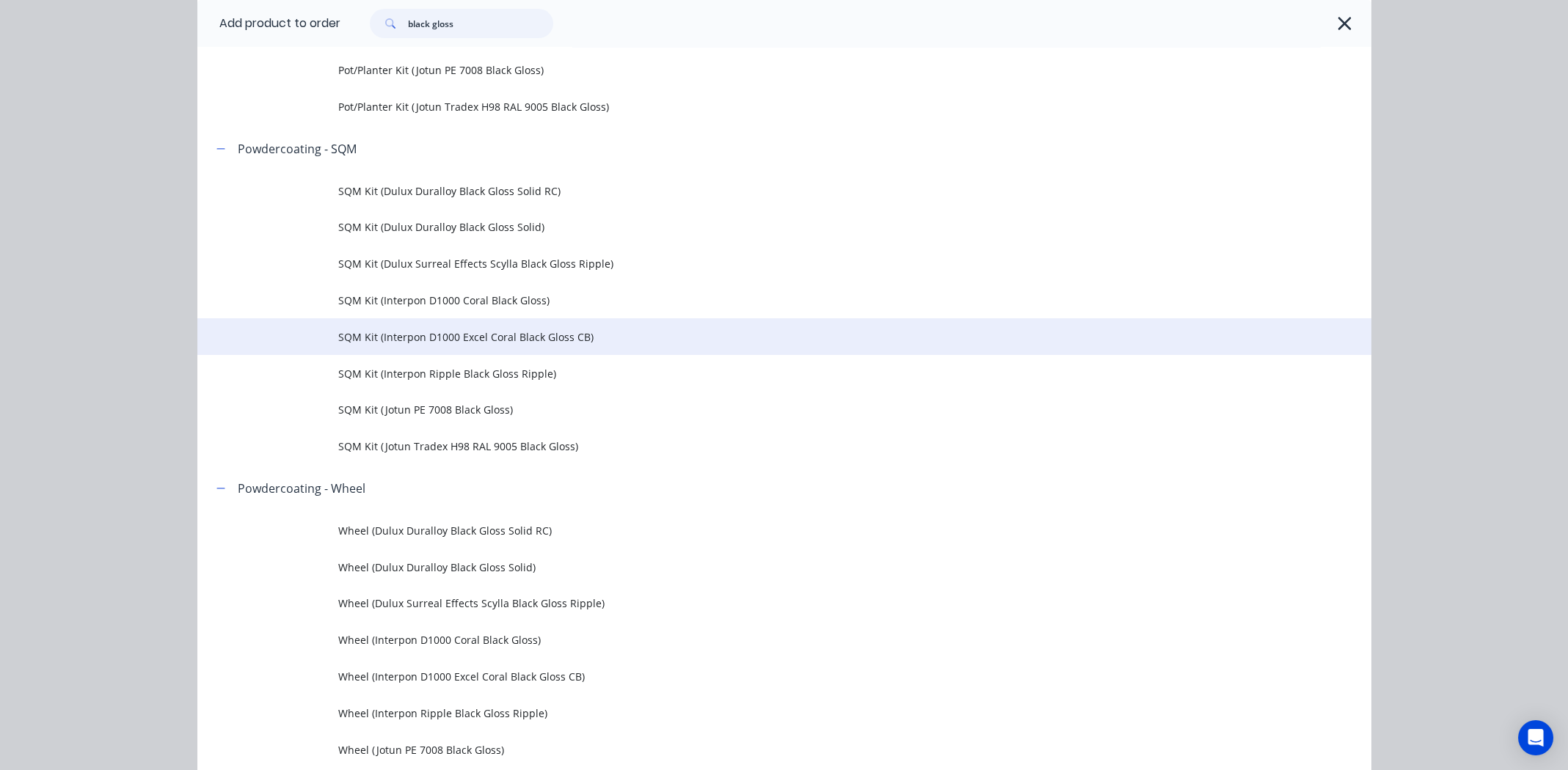
type input "black gloss"
click at [441, 335] on span "SQM Kit (Interpon D1000 Excel Coral Black Gloss CB)" at bounding box center [751, 337] width 827 height 16
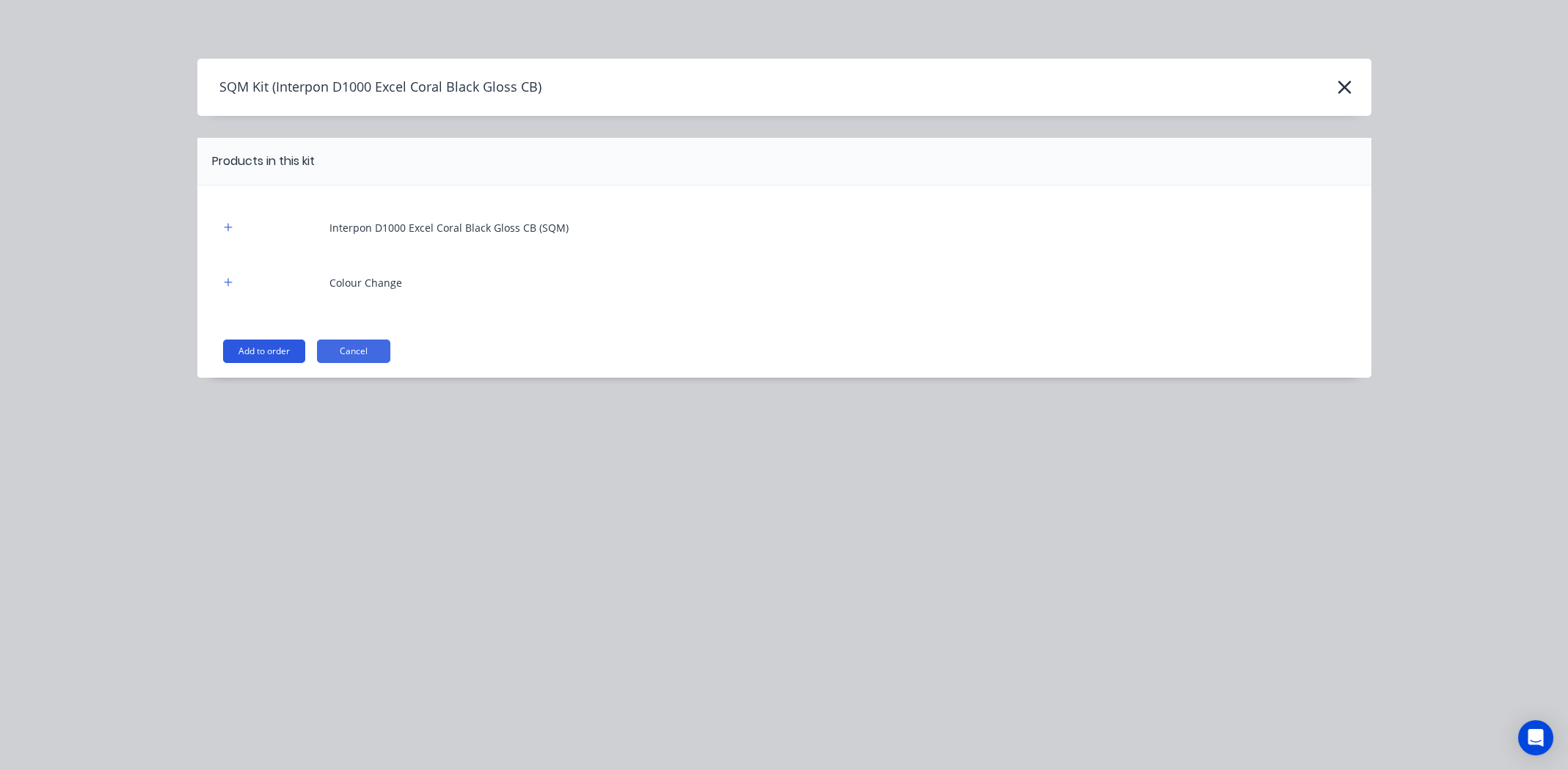
click at [261, 347] on button "Add to order" at bounding box center [264, 351] width 83 height 23
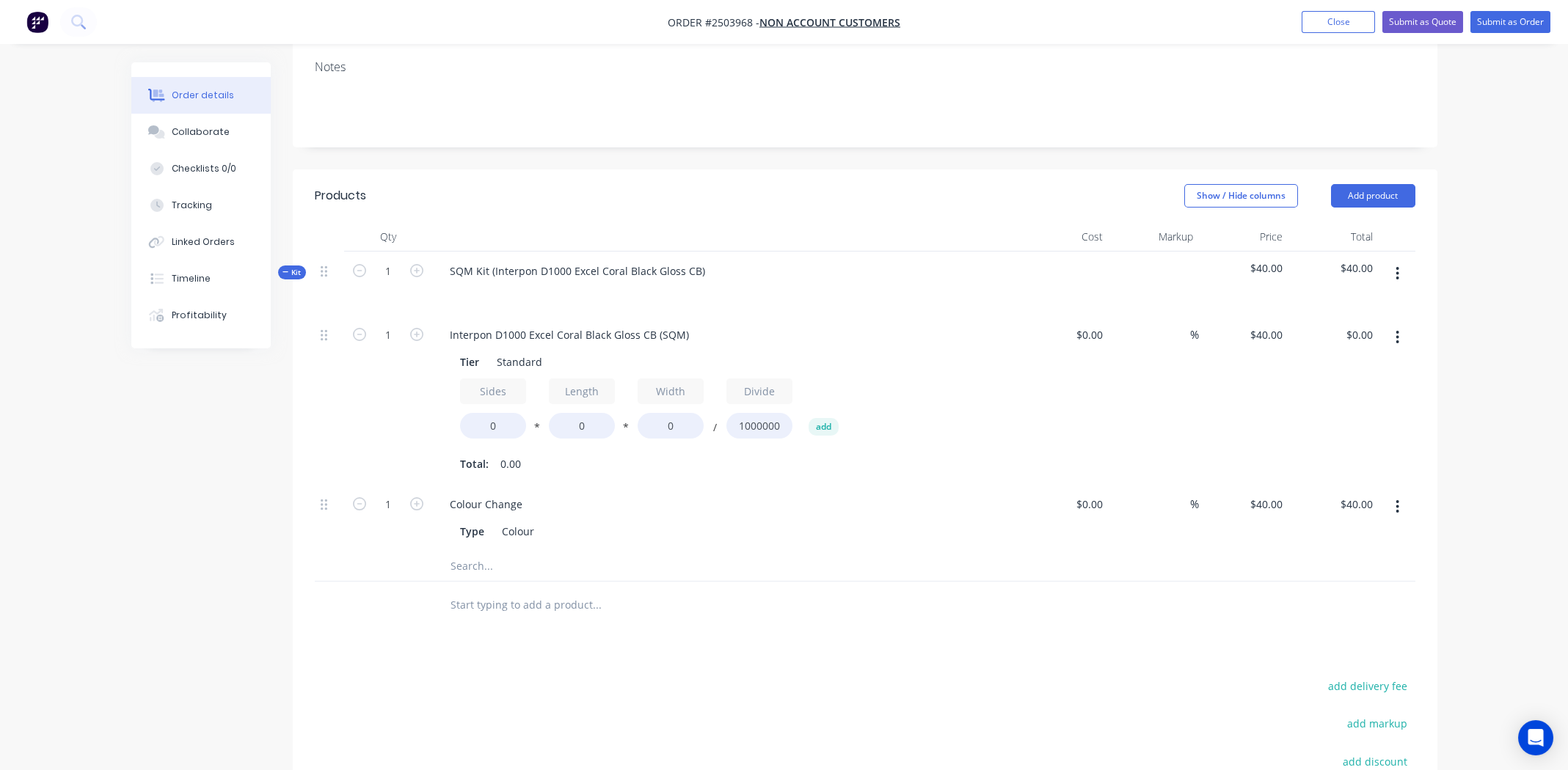
scroll to position [293, 0]
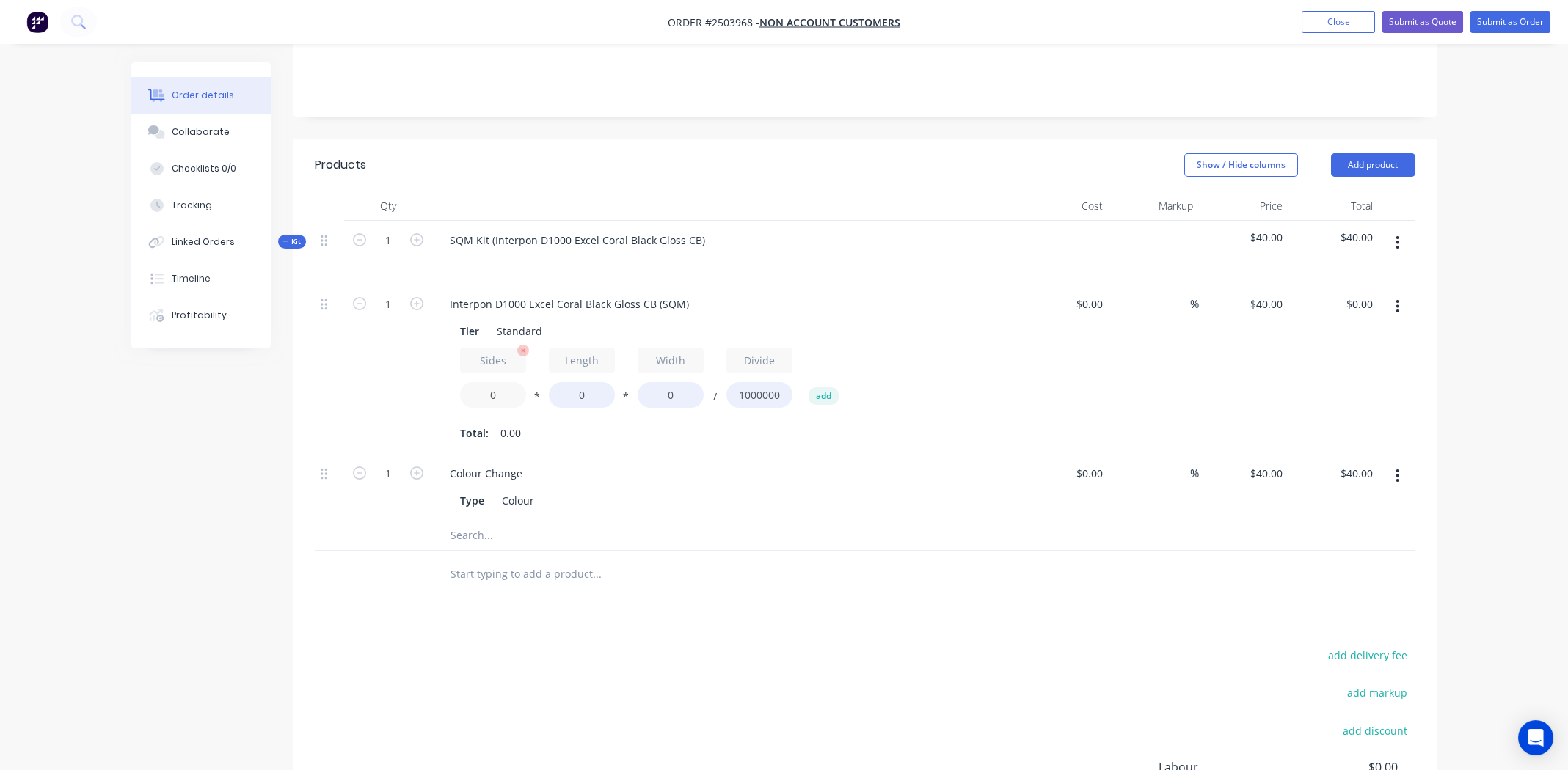
click at [500, 382] on input "0" at bounding box center [493, 394] width 66 height 26
type input "1.7"
click at [576, 382] on input "0" at bounding box center [582, 394] width 66 height 26
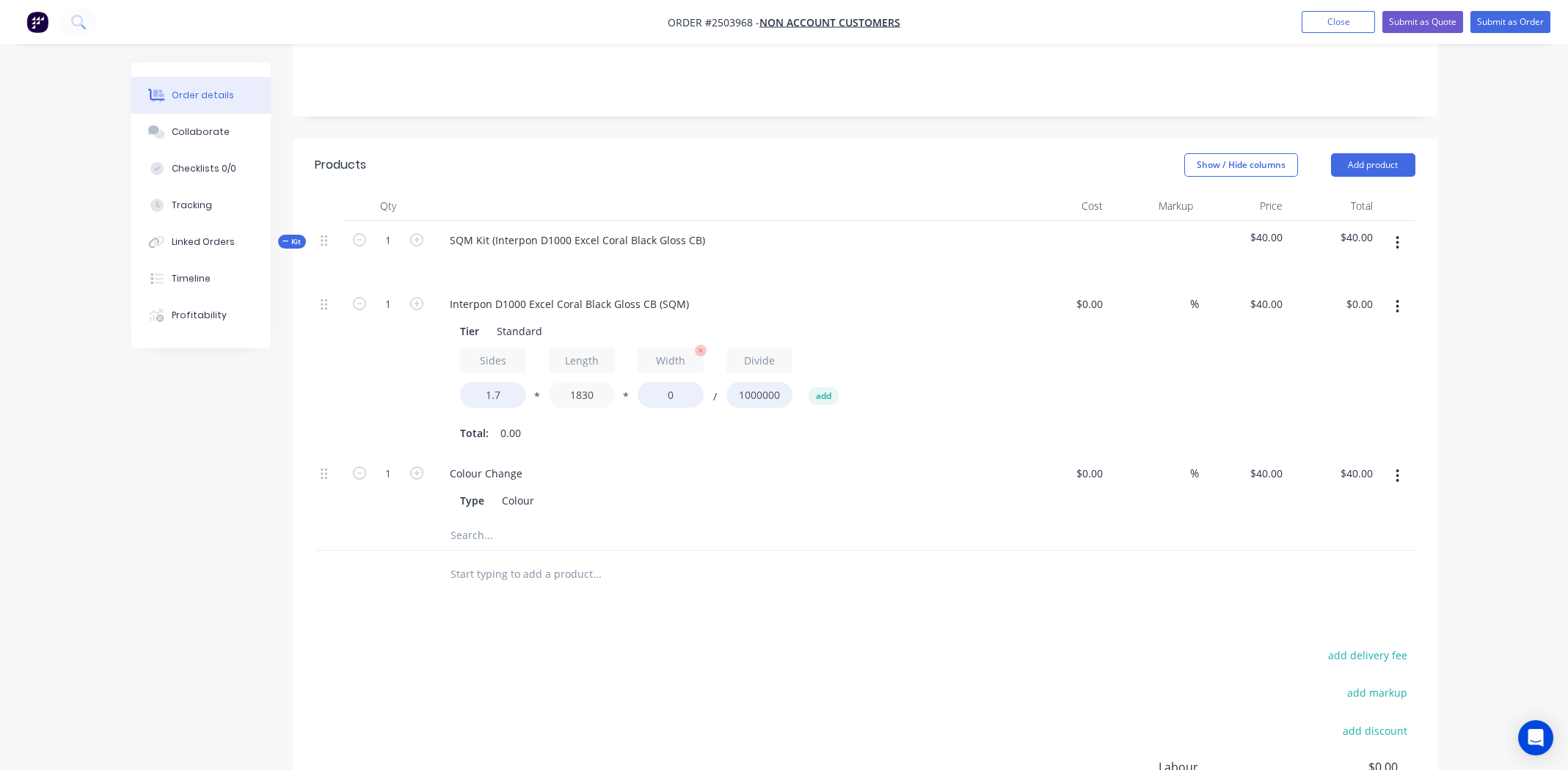
type input "1830"
click at [666, 382] on input "0" at bounding box center [670, 394] width 66 height 26
type input "830"
type input "$103.28"
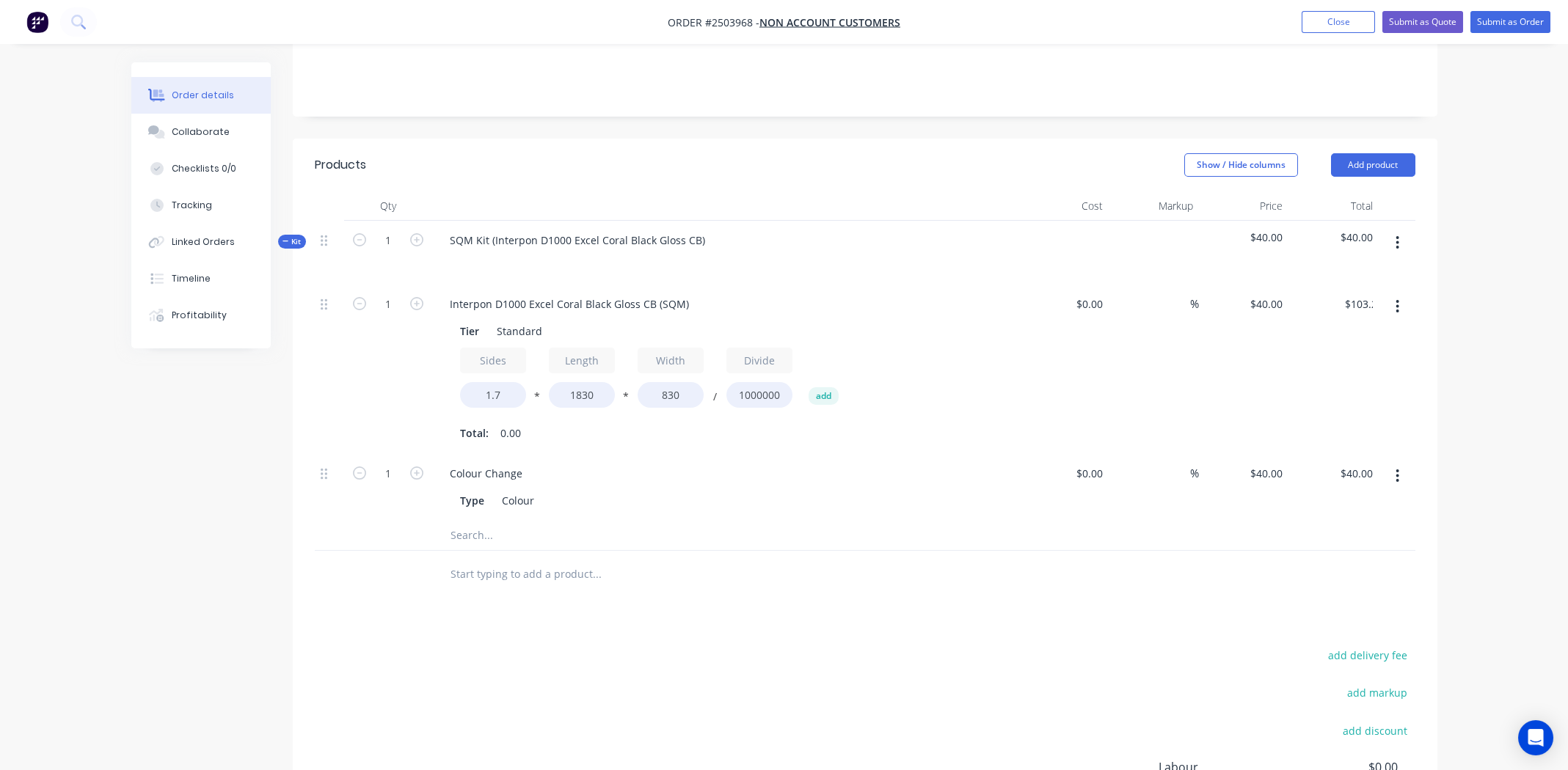
click at [910, 423] on div "Total: 0.00" at bounding box center [725, 433] width 531 height 22
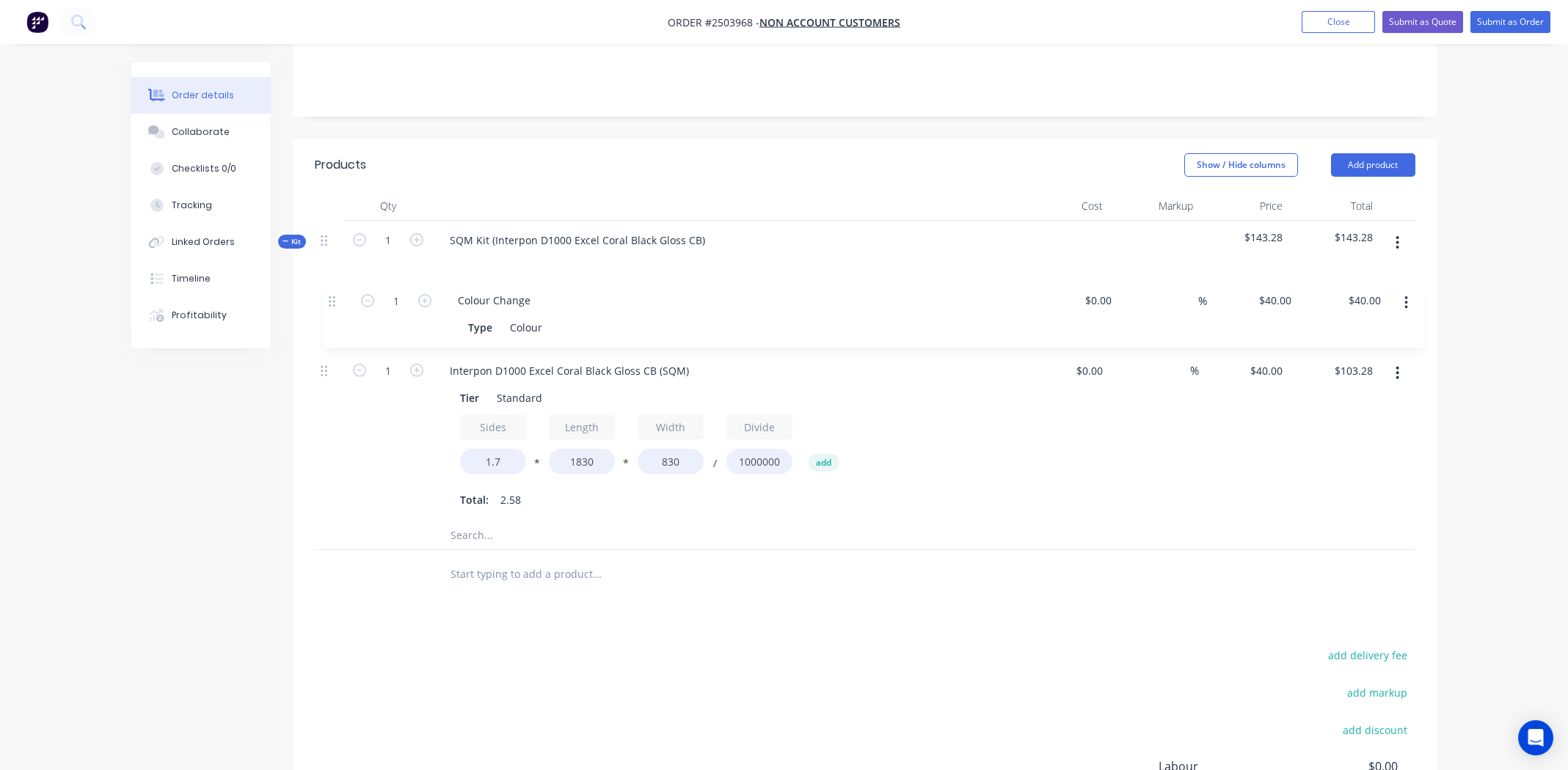
drag, startPoint x: 323, startPoint y: 451, endPoint x: 333, endPoint y: 297, distance: 154.3
click at [333, 297] on div "1 Interpon D1000 Excel Coral Black Gloss CB (SQM) Tier Standard Sides 1.7 * Len…" at bounding box center [865, 403] width 1101 height 236
click at [1402, 229] on button "button" at bounding box center [1398, 243] width 35 height 26
click at [1357, 271] on div "Add product to kit" at bounding box center [1345, 281] width 113 height 21
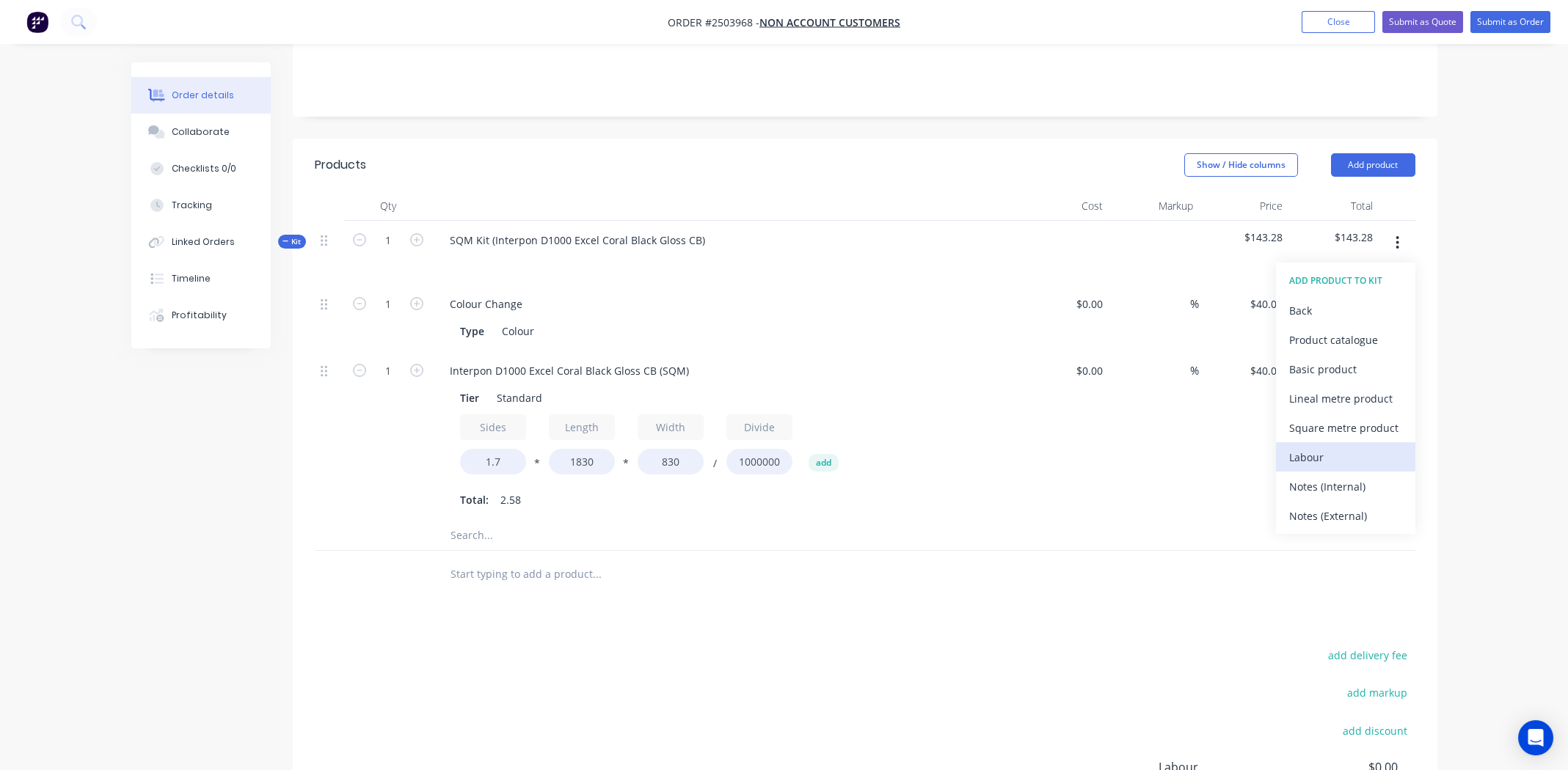
click at [1300, 446] on div "Labour" at bounding box center [1345, 457] width 113 height 21
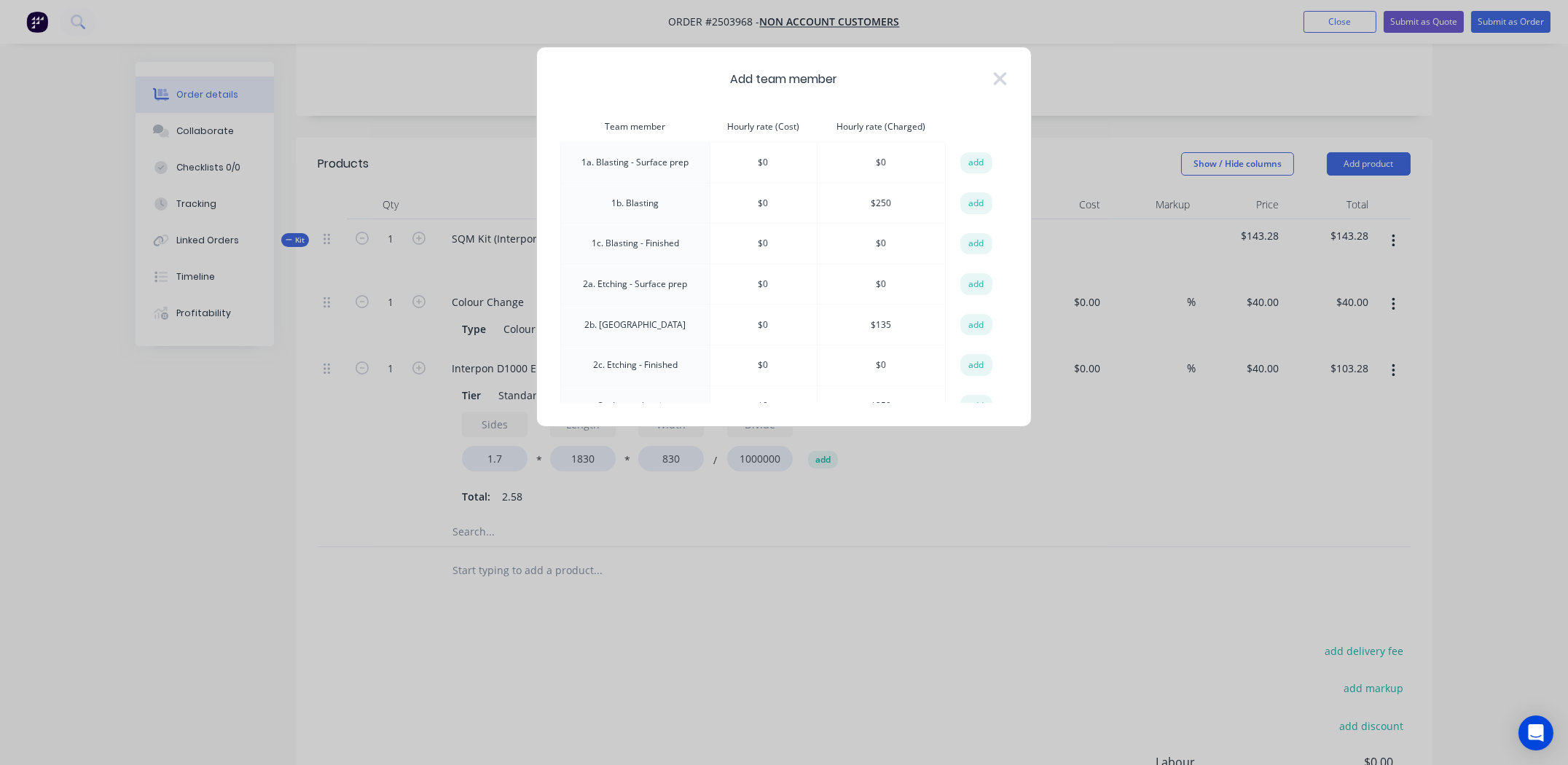
click at [637, 196] on td "1b. Blasting" at bounding box center [636, 203] width 149 height 41
click at [984, 198] on button "add" at bounding box center [976, 203] width 32 height 22
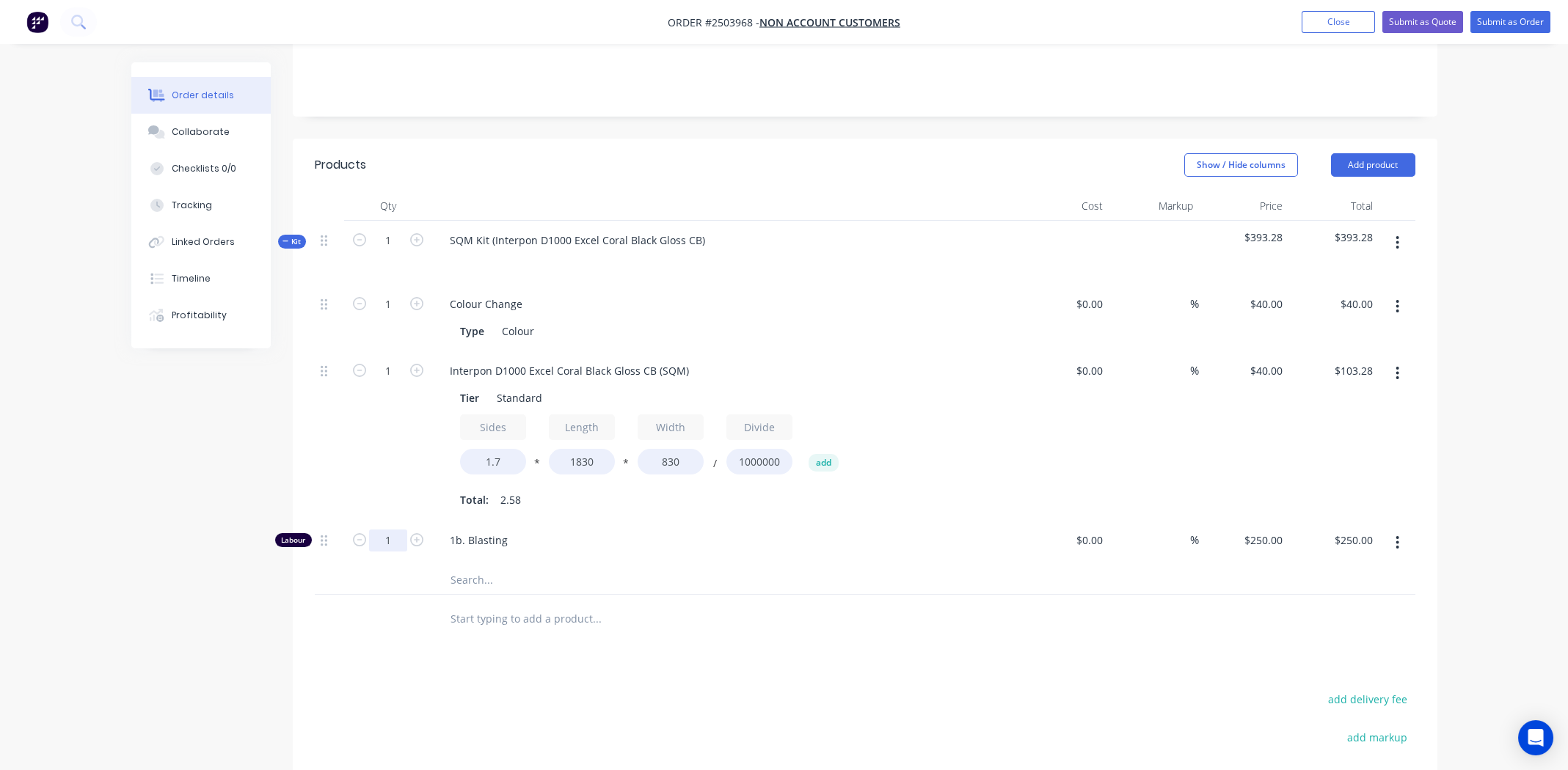
click at [375, 315] on input "1" at bounding box center [388, 304] width 38 height 22
type input "0.333"
type input "$83.25"
click at [708, 532] on span "1b. Blasting" at bounding box center [732, 540] width 563 height 16
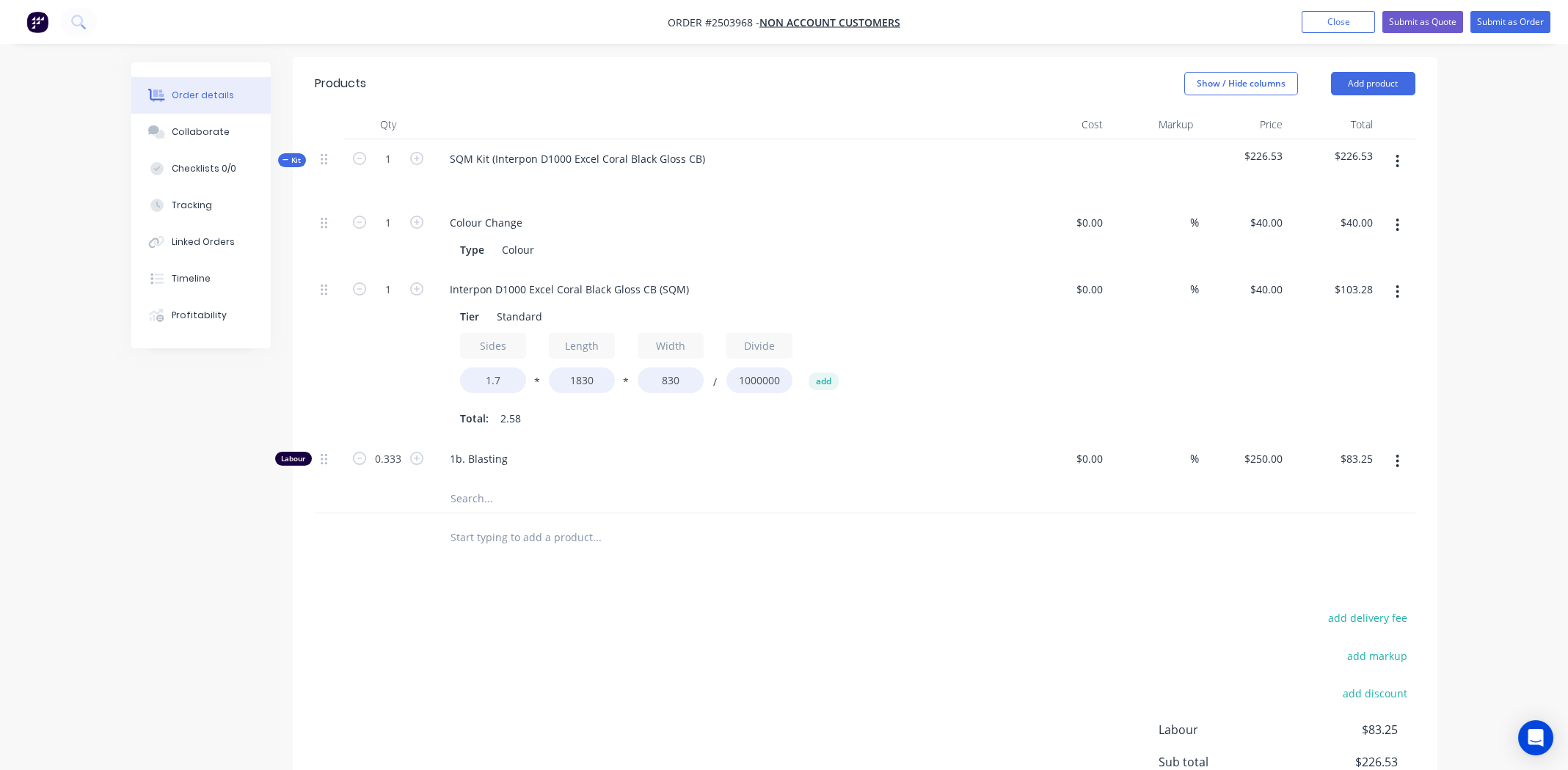
scroll to position [77, 0]
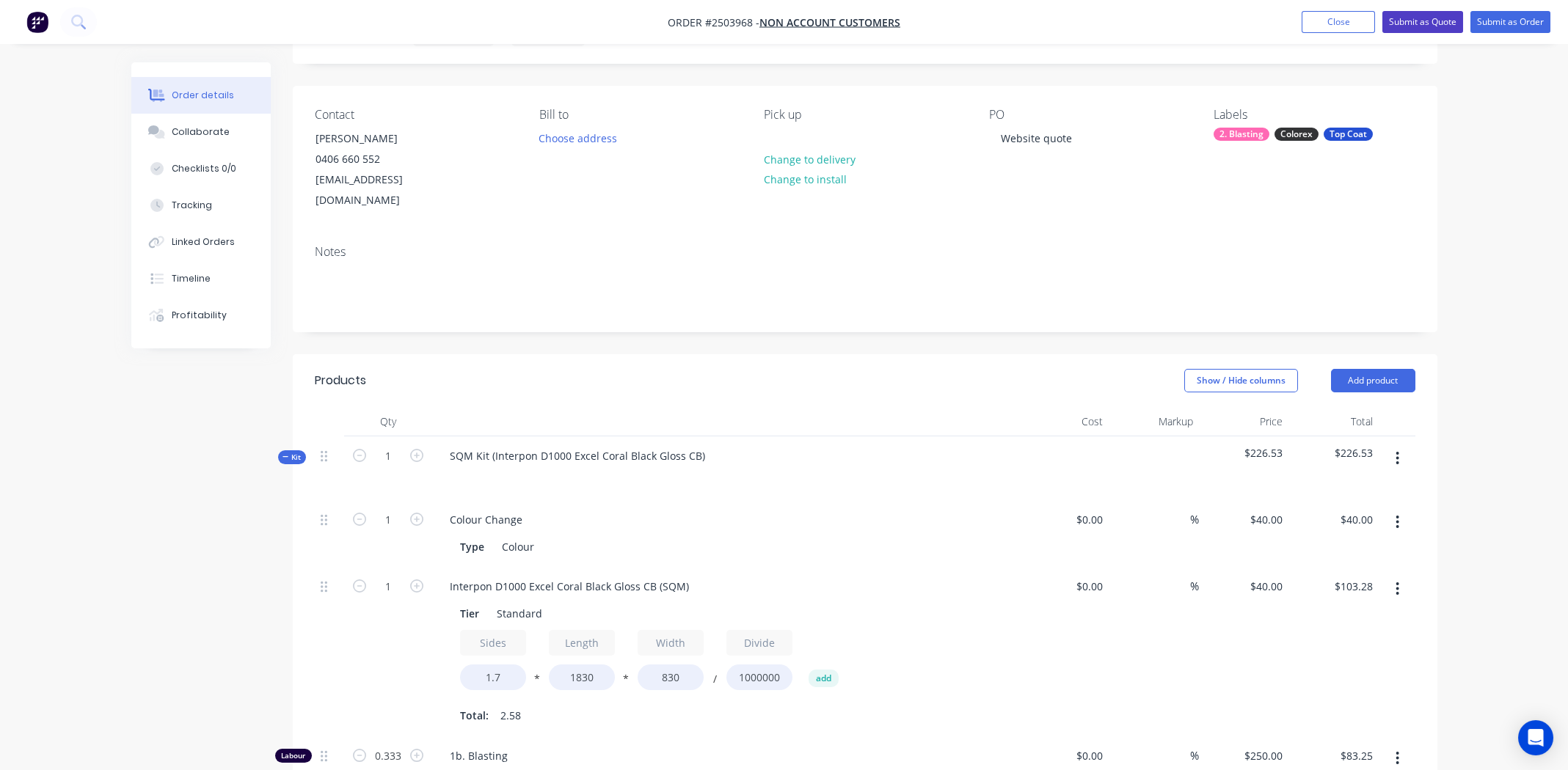
click at [1407, 20] on button "Submit as Quote" at bounding box center [1423, 21] width 81 height 22
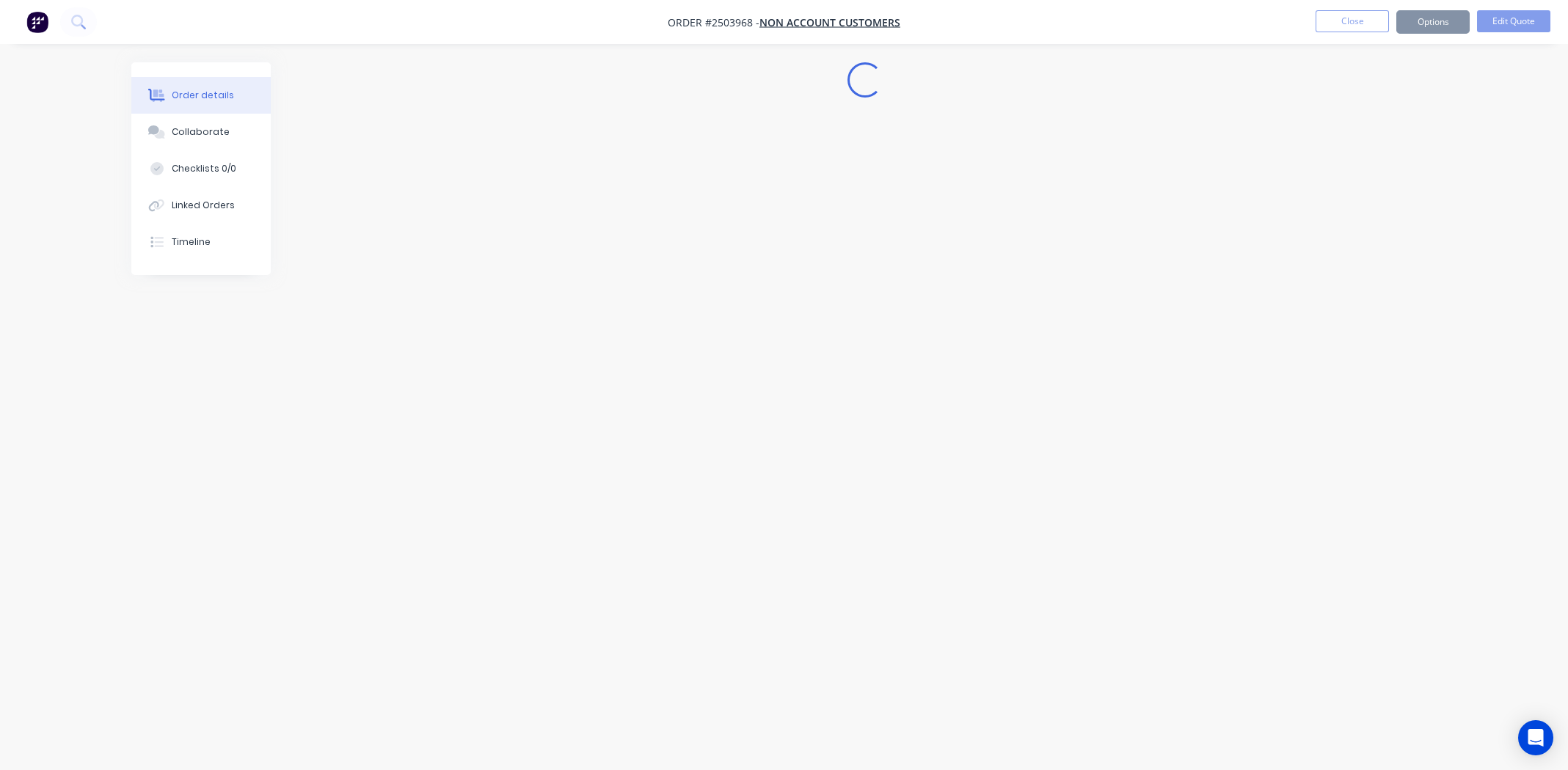
scroll to position [0, 0]
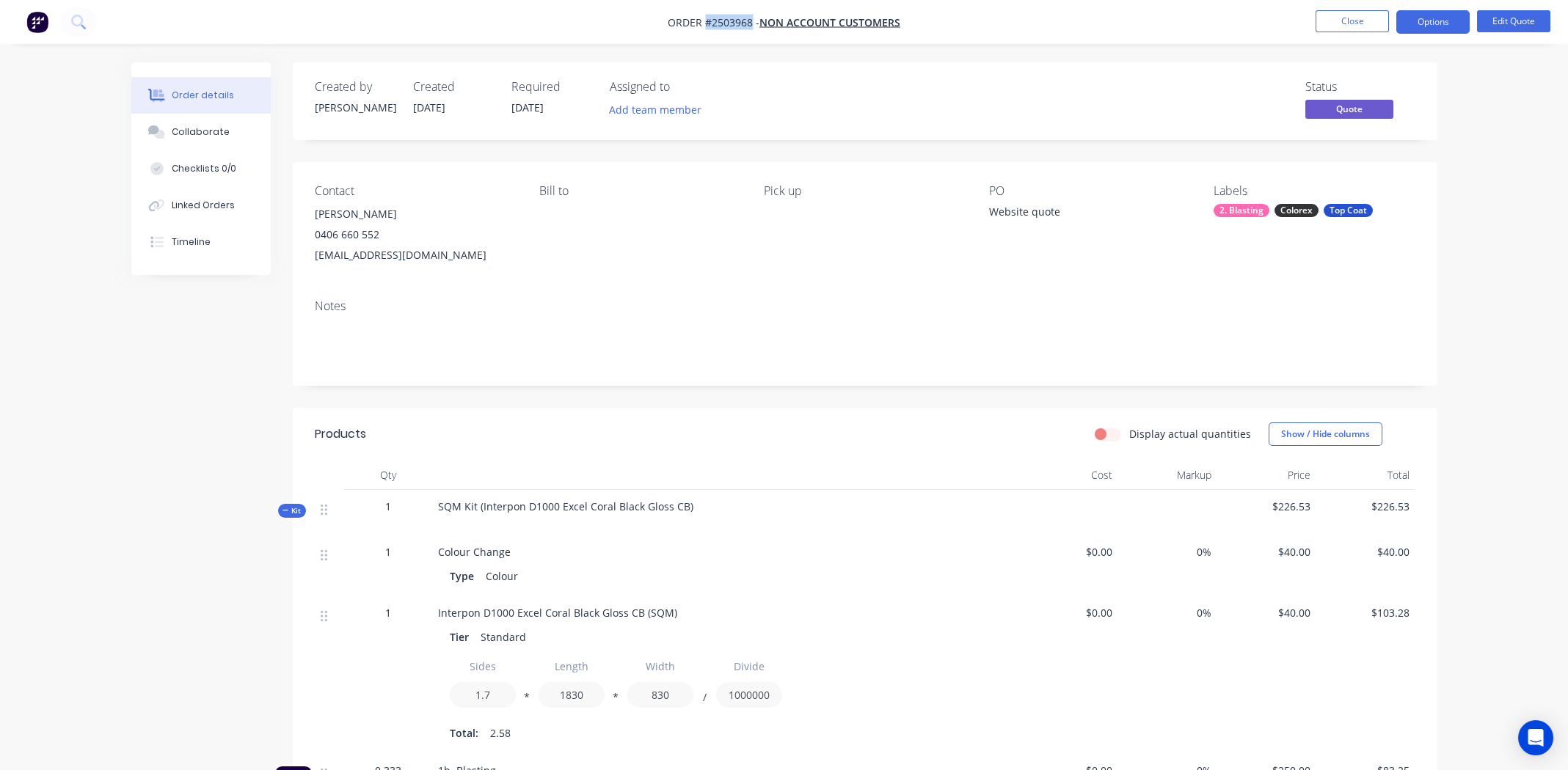
drag, startPoint x: 704, startPoint y: 23, endPoint x: 750, endPoint y: 23, distance: 46.0
click at [750, 23] on span "Order #2503968 -" at bounding box center [713, 22] width 92 height 14
copy span "#2503968"
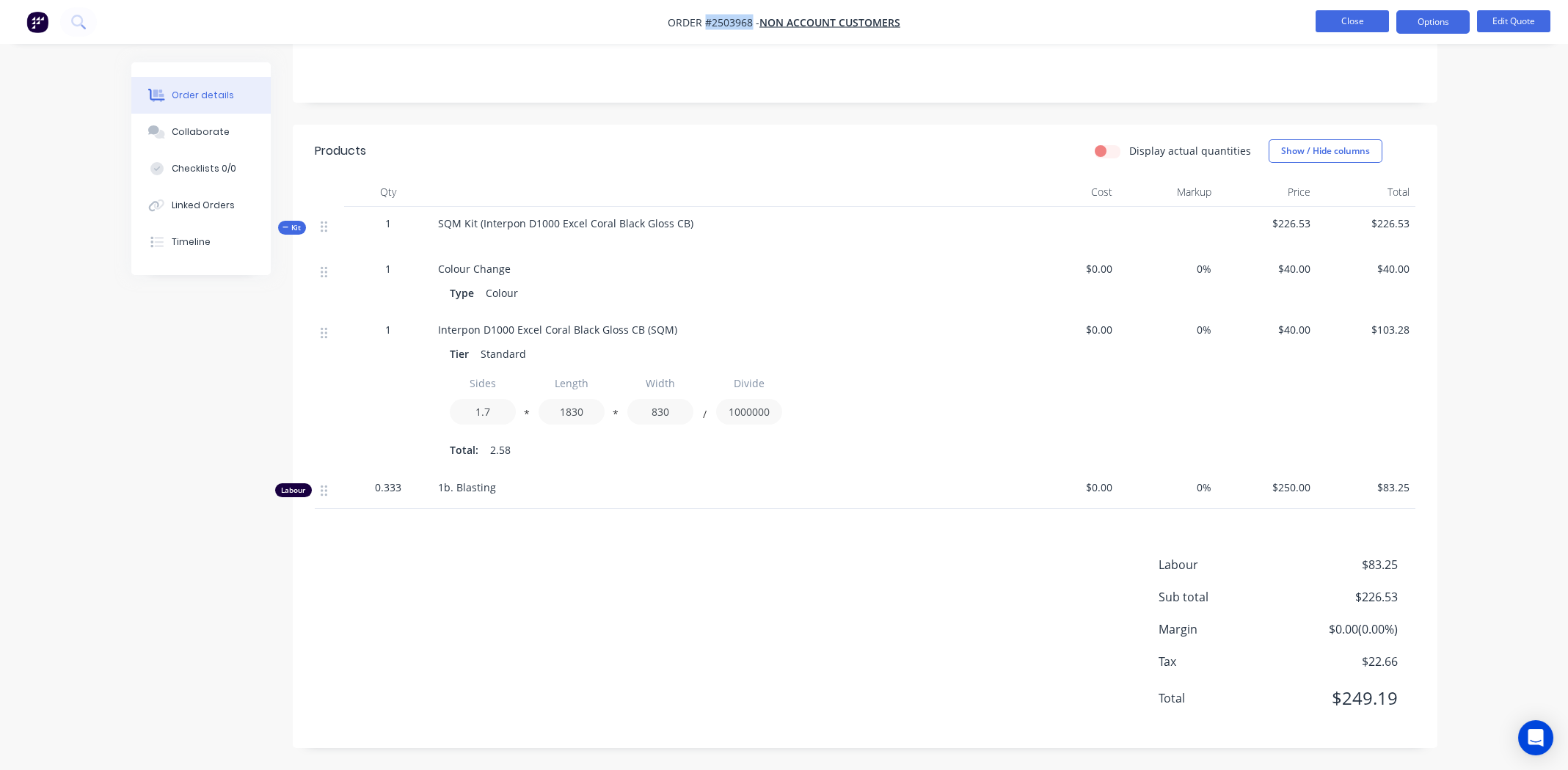
click at [1337, 23] on button "Close" at bounding box center [1352, 21] width 73 height 22
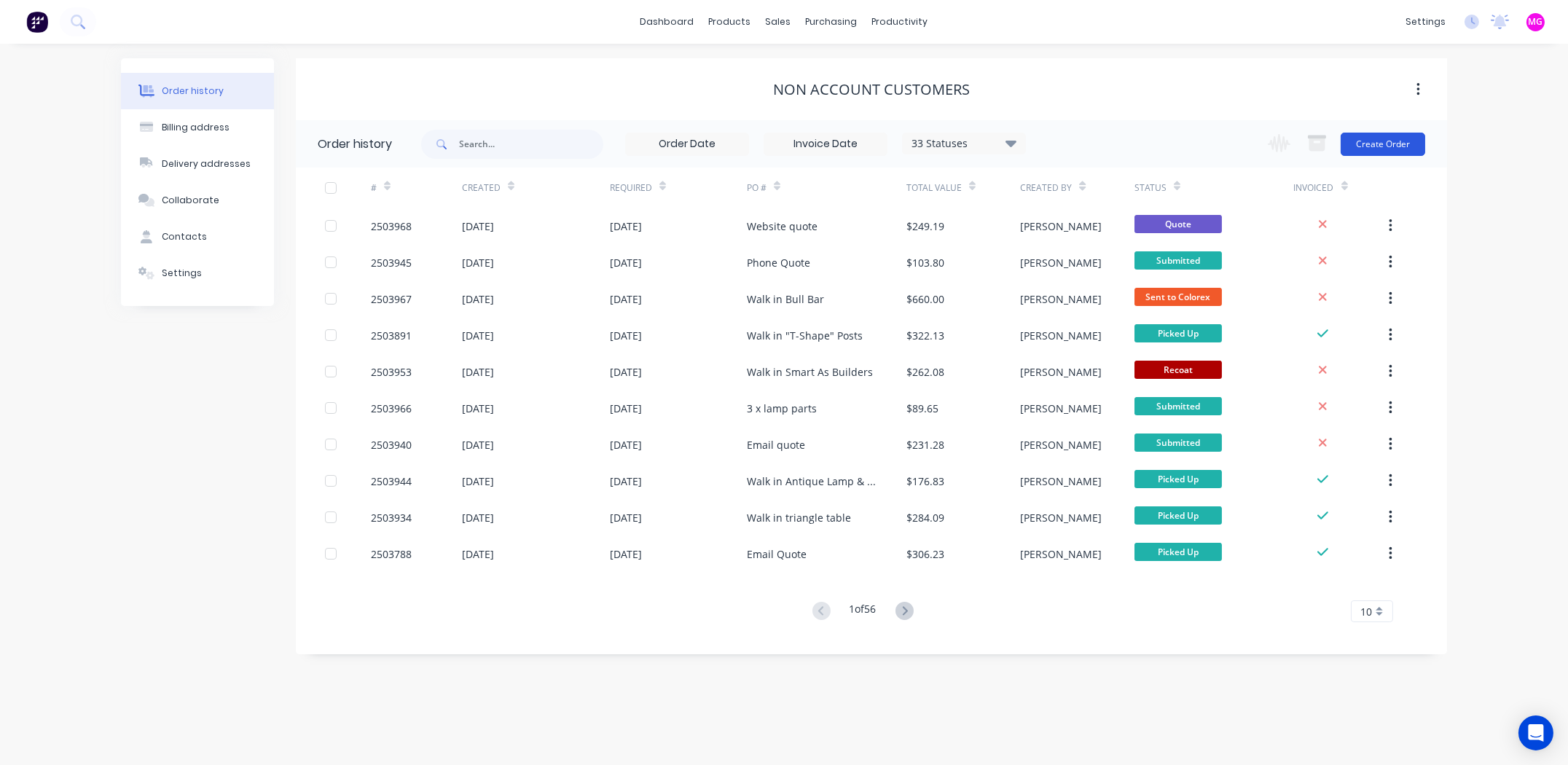
click at [1368, 142] on button "Create Order" at bounding box center [1383, 144] width 84 height 23
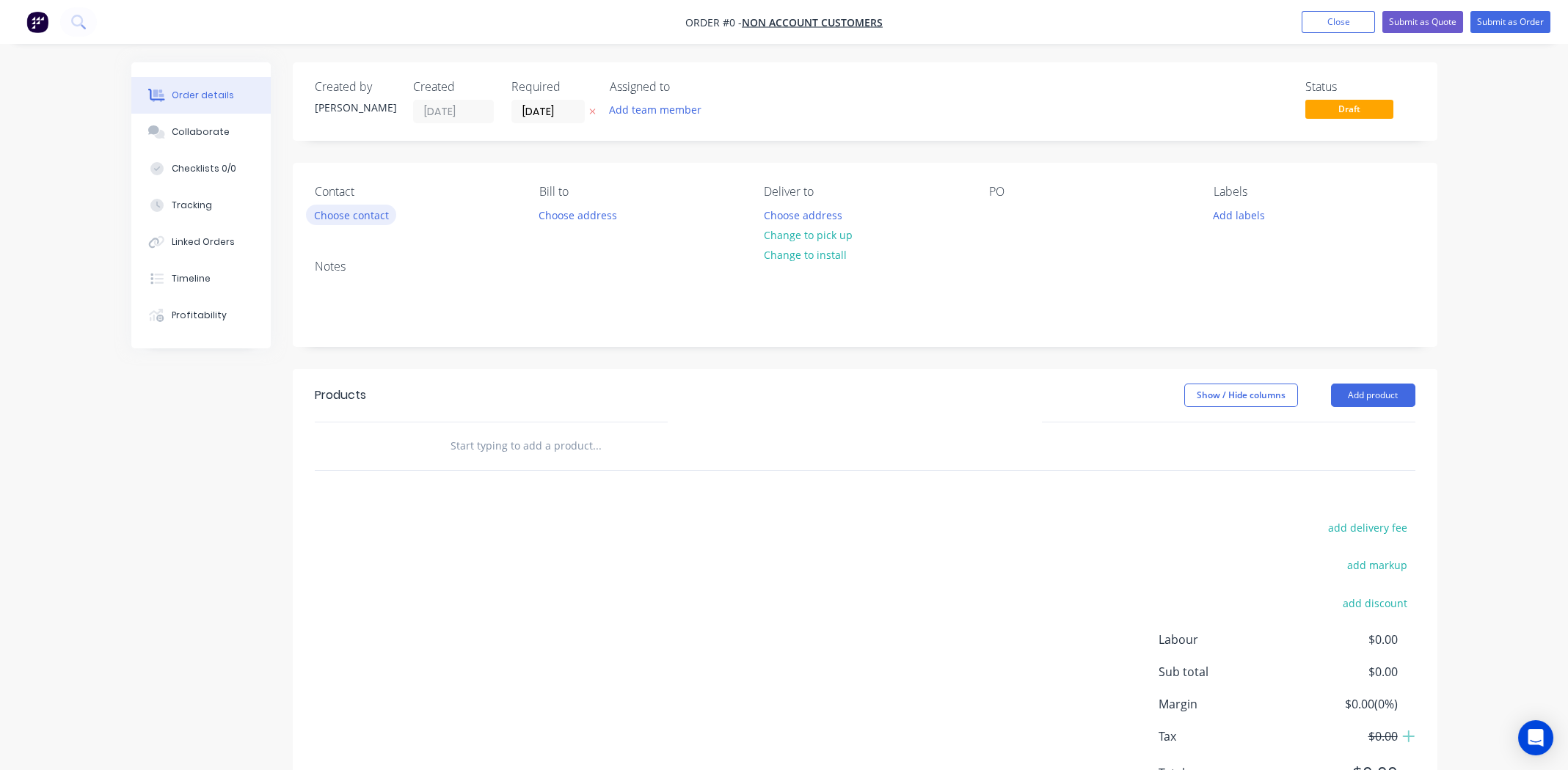
click at [367, 213] on button "Choose contact" at bounding box center [351, 215] width 90 height 20
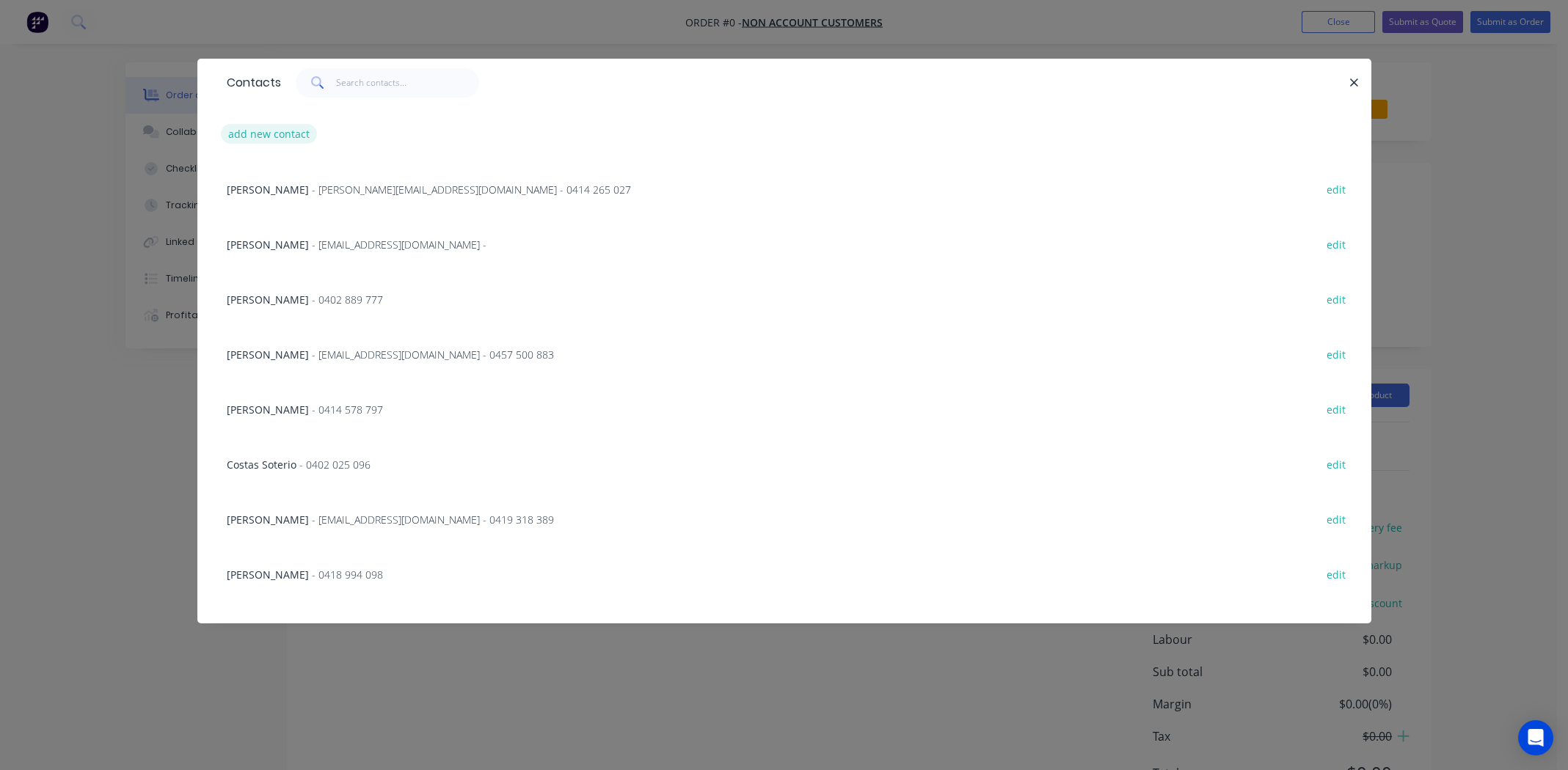
click at [290, 138] on button "add new contact" at bounding box center [268, 134] width 97 height 20
select select "AU"
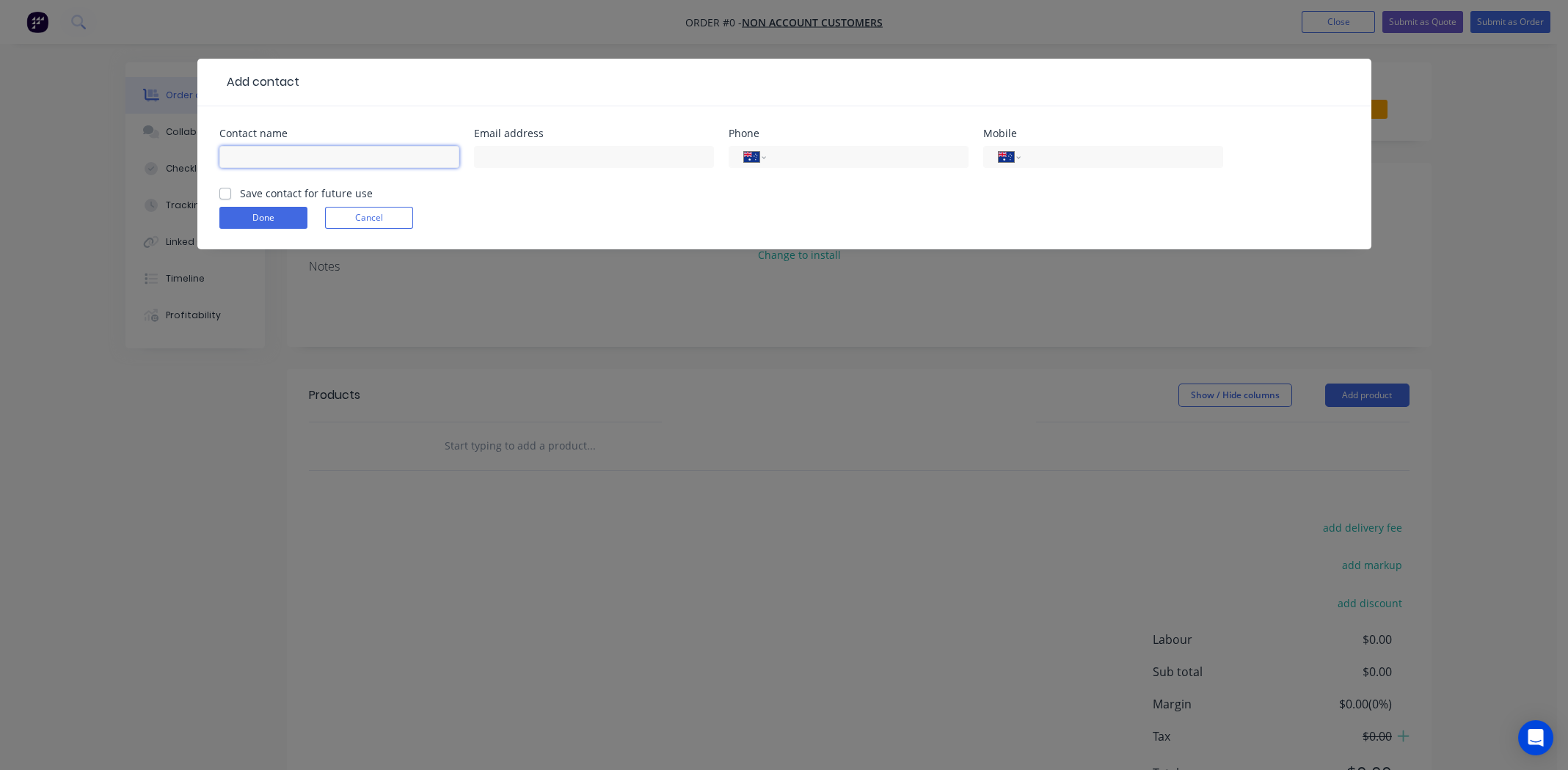
click at [283, 153] on input "text" at bounding box center [339, 157] width 240 height 22
paste input "Kampf"
type input "Karen Kampf"
click at [540, 160] on input "text" at bounding box center [594, 157] width 240 height 22
paste input "karenkampf@hotmail.com"
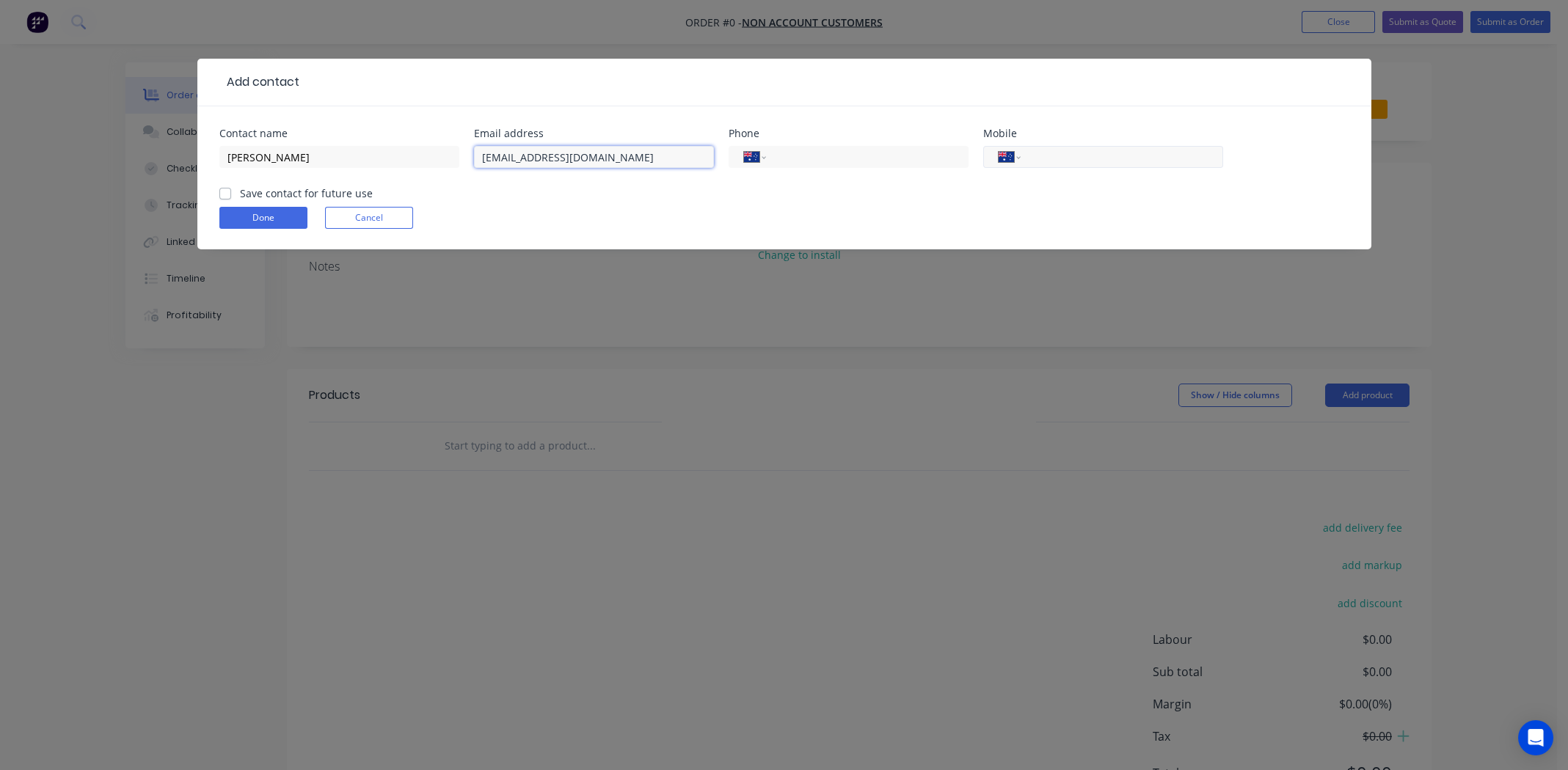
type input "karenkampf@hotmail.com"
drag, startPoint x: 1071, startPoint y: 162, endPoint x: 1038, endPoint y: 152, distance: 34.5
click at [1070, 161] on input "tel" at bounding box center [1119, 157] width 176 height 17
paste input "0421 778 475"
type input "0421 778 475"
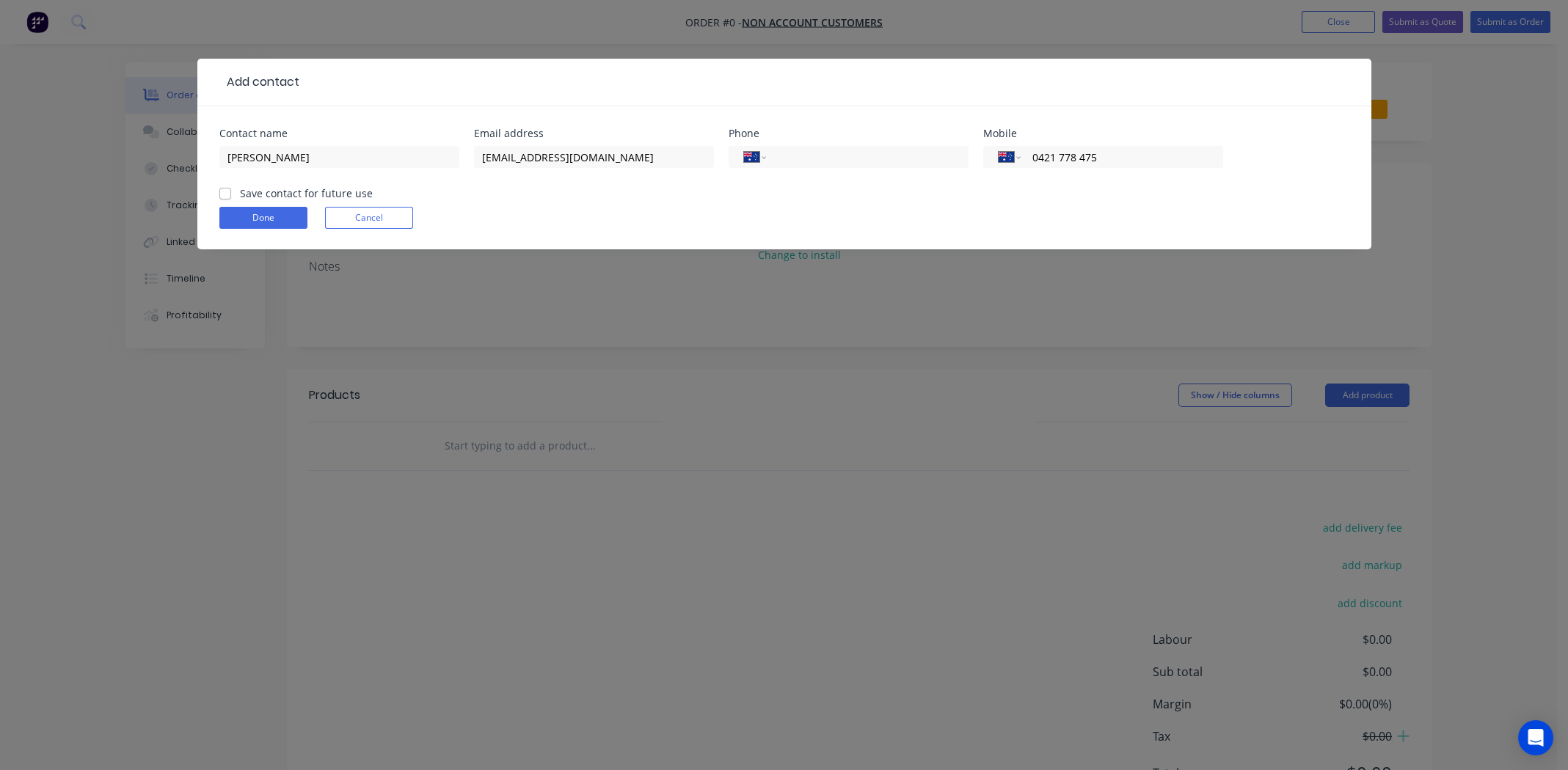
click at [240, 192] on label "Save contact for future use" at bounding box center [306, 193] width 133 height 16
click at [223, 192] on input "Save contact for future use" at bounding box center [225, 192] width 12 height 14
checkbox input "true"
click at [266, 220] on button "Done" at bounding box center [263, 218] width 88 height 22
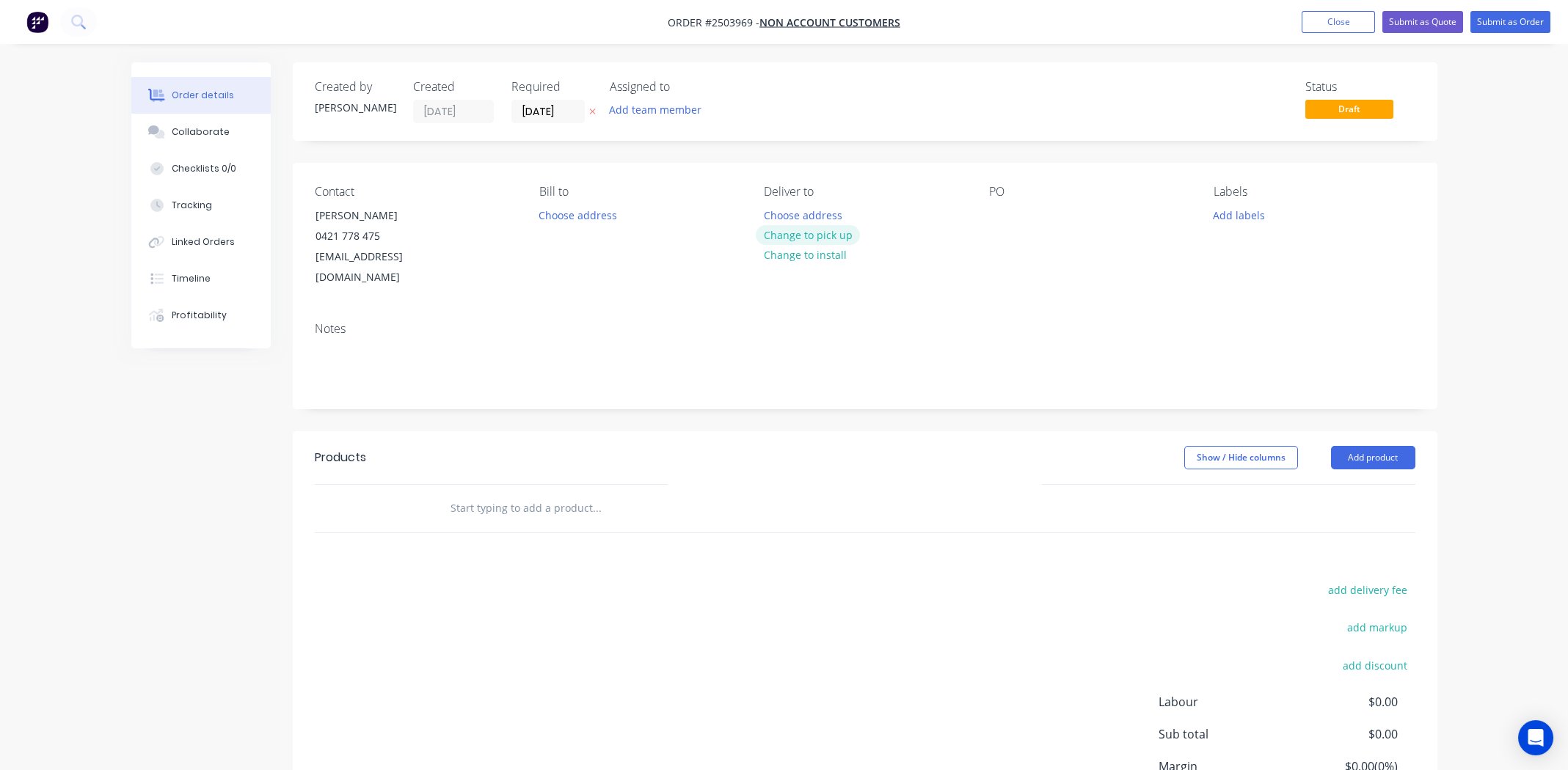
click at [818, 234] on button "Change to pick up" at bounding box center [808, 235] width 104 height 20
click at [1009, 211] on div at bounding box center [1001, 215] width 23 height 21
click at [1231, 215] on button "Add labels" at bounding box center [1239, 215] width 68 height 20
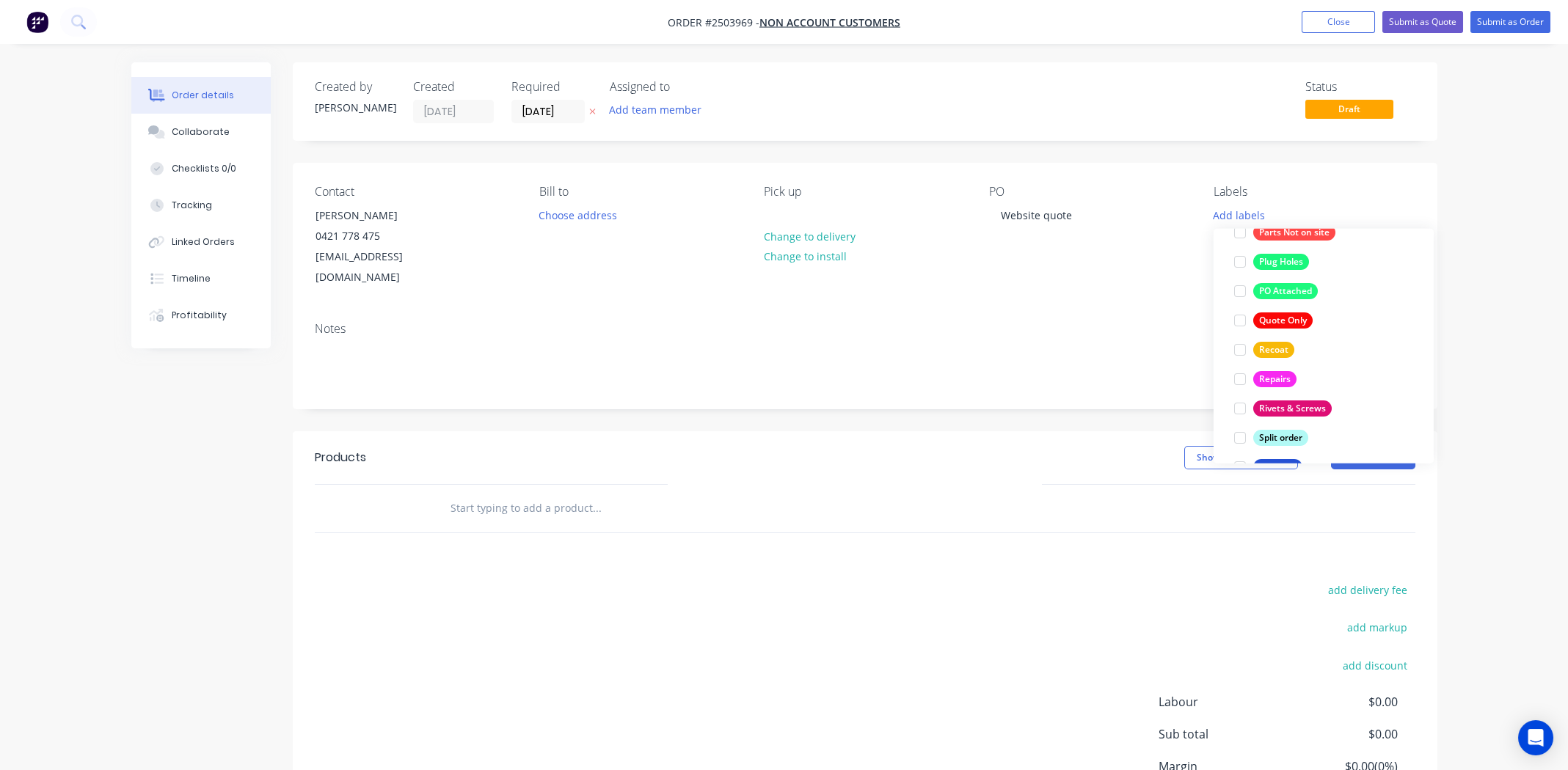
scroll to position [880, 0]
click at [1238, 314] on div at bounding box center [1240, 317] width 30 height 30
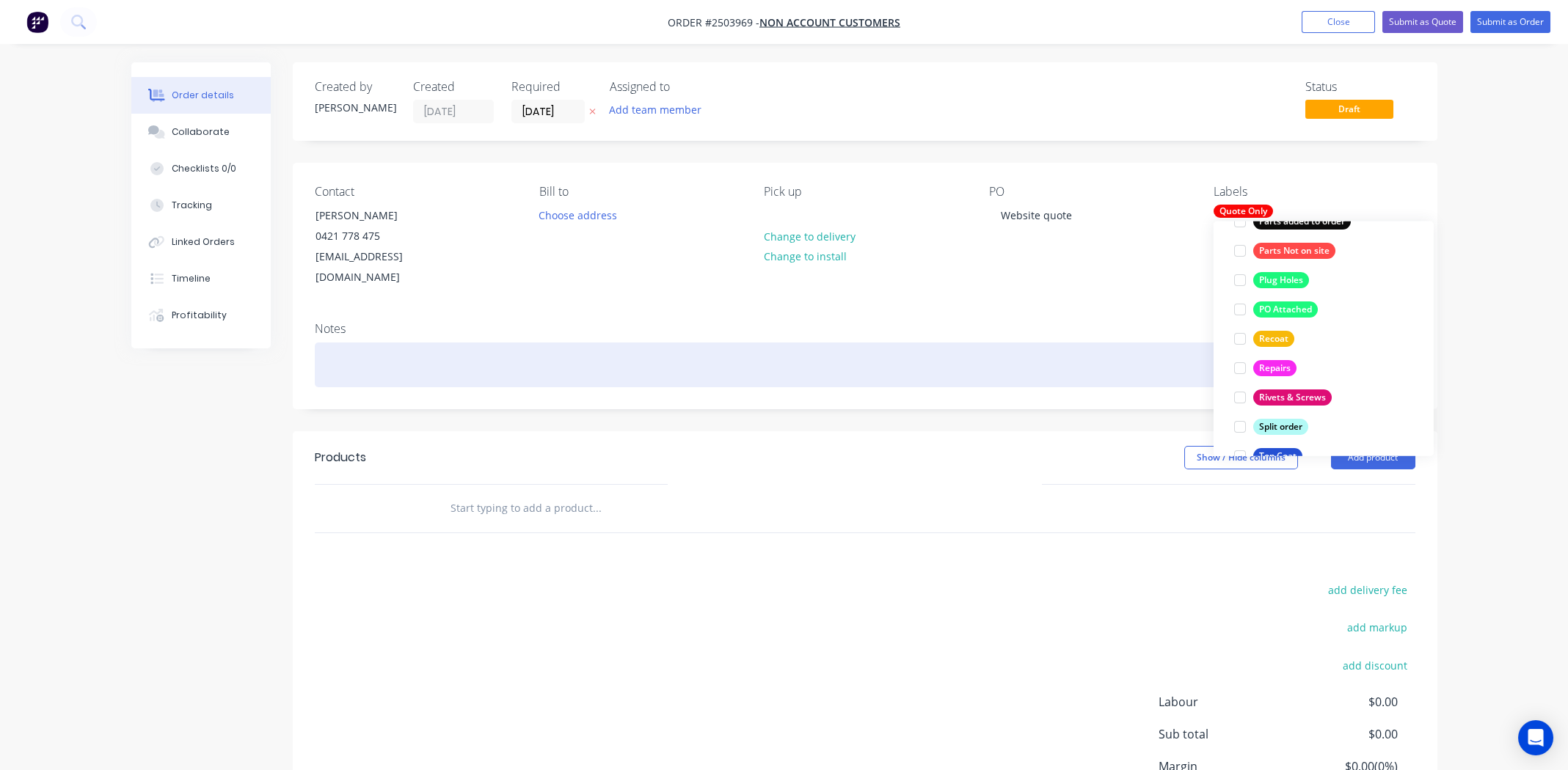
scroll to position [30, 0]
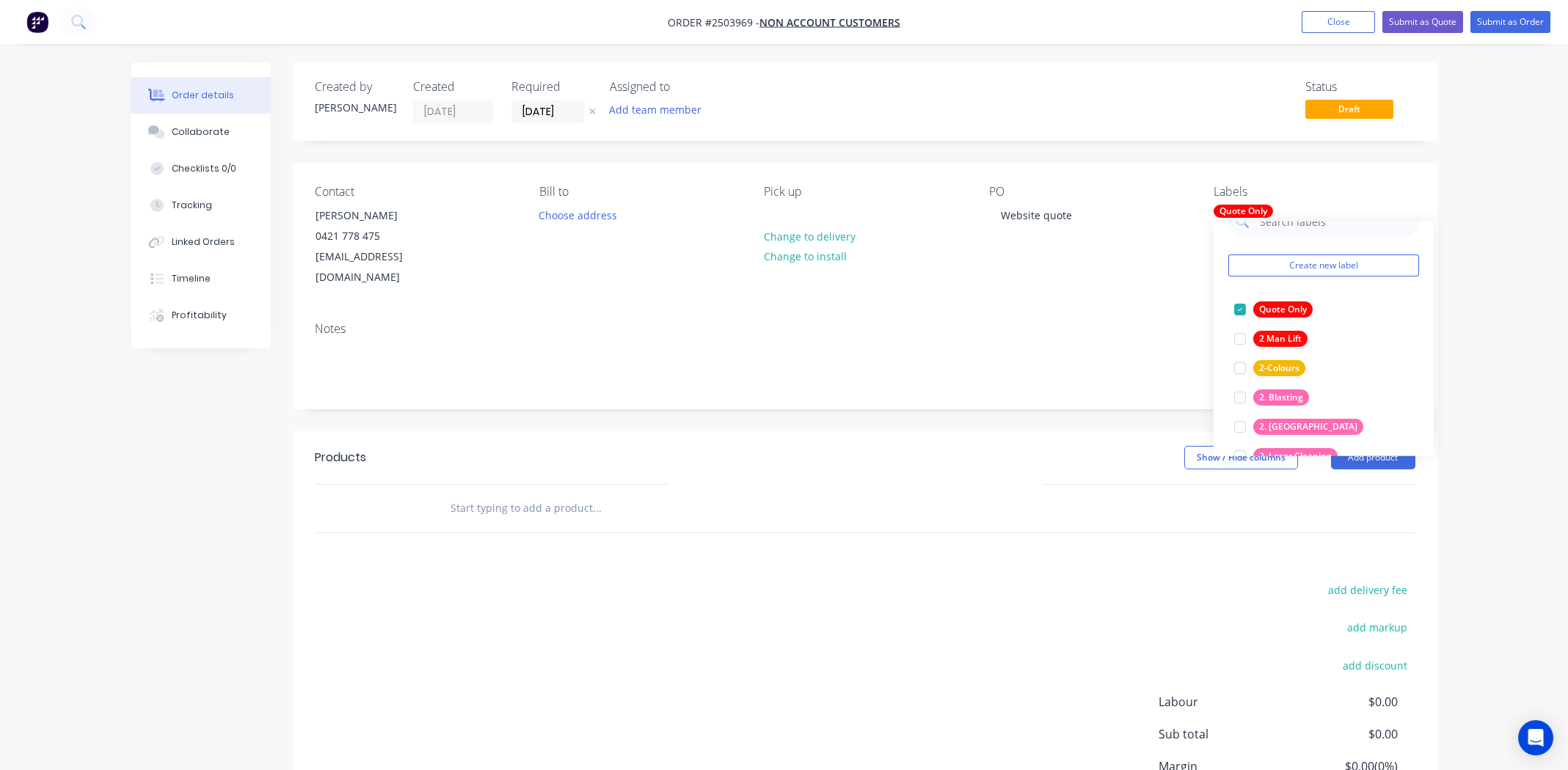
click at [1011, 319] on div "Notes" at bounding box center [865, 359] width 1144 height 98
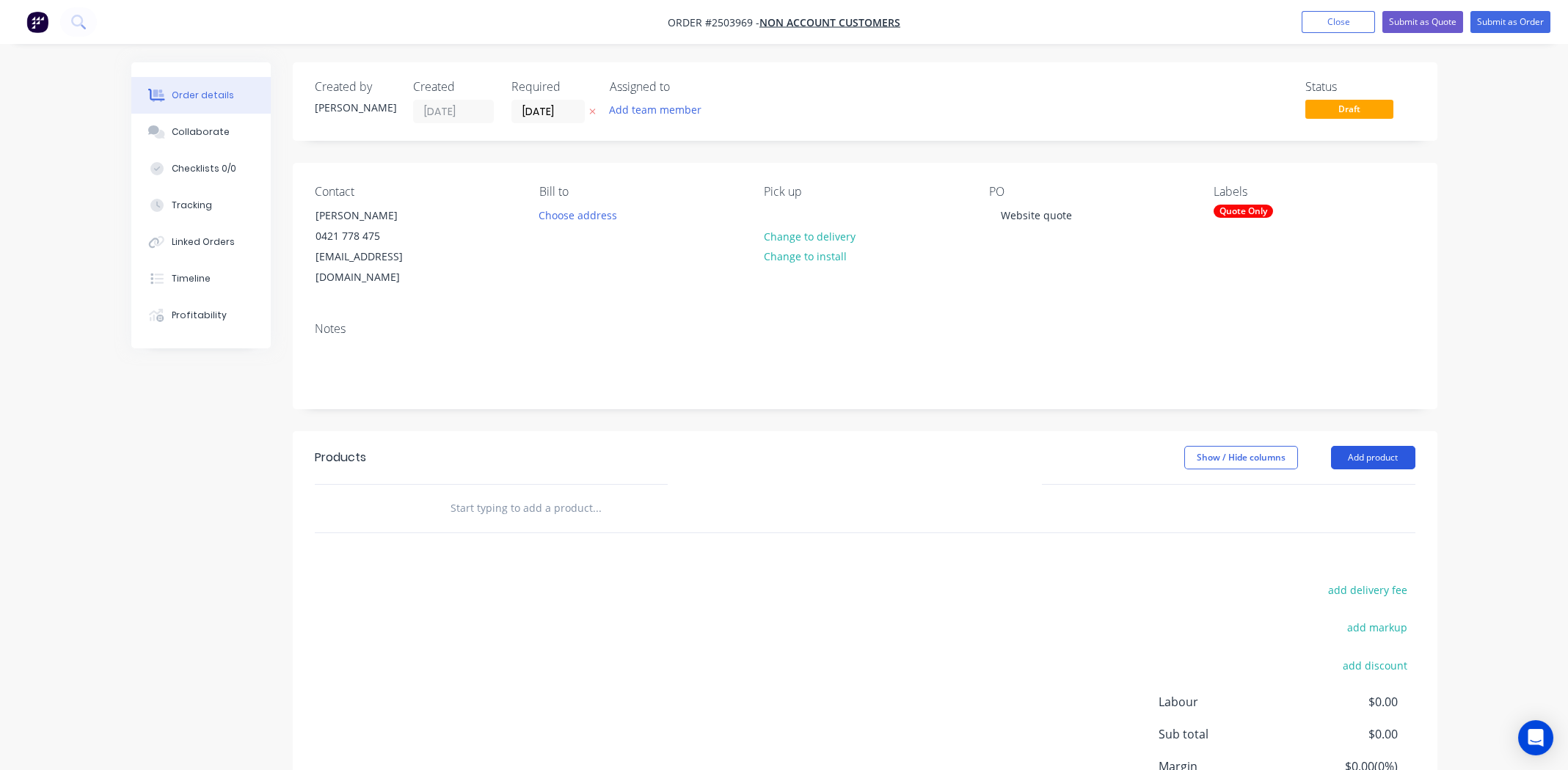
click at [1351, 446] on button "Add product" at bounding box center [1373, 457] width 84 height 23
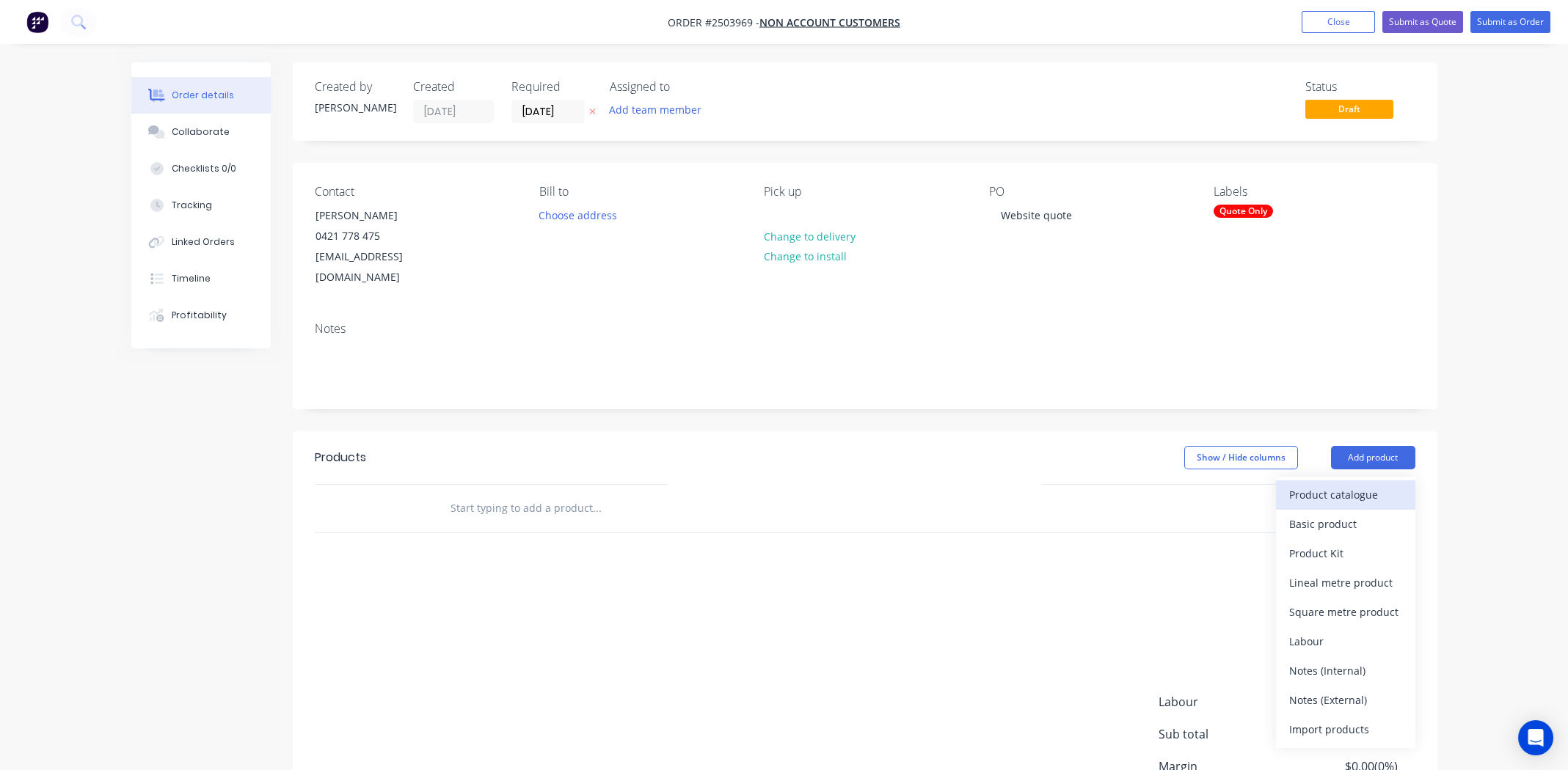
click at [1336, 484] on div "Product catalogue" at bounding box center [1345, 495] width 113 height 21
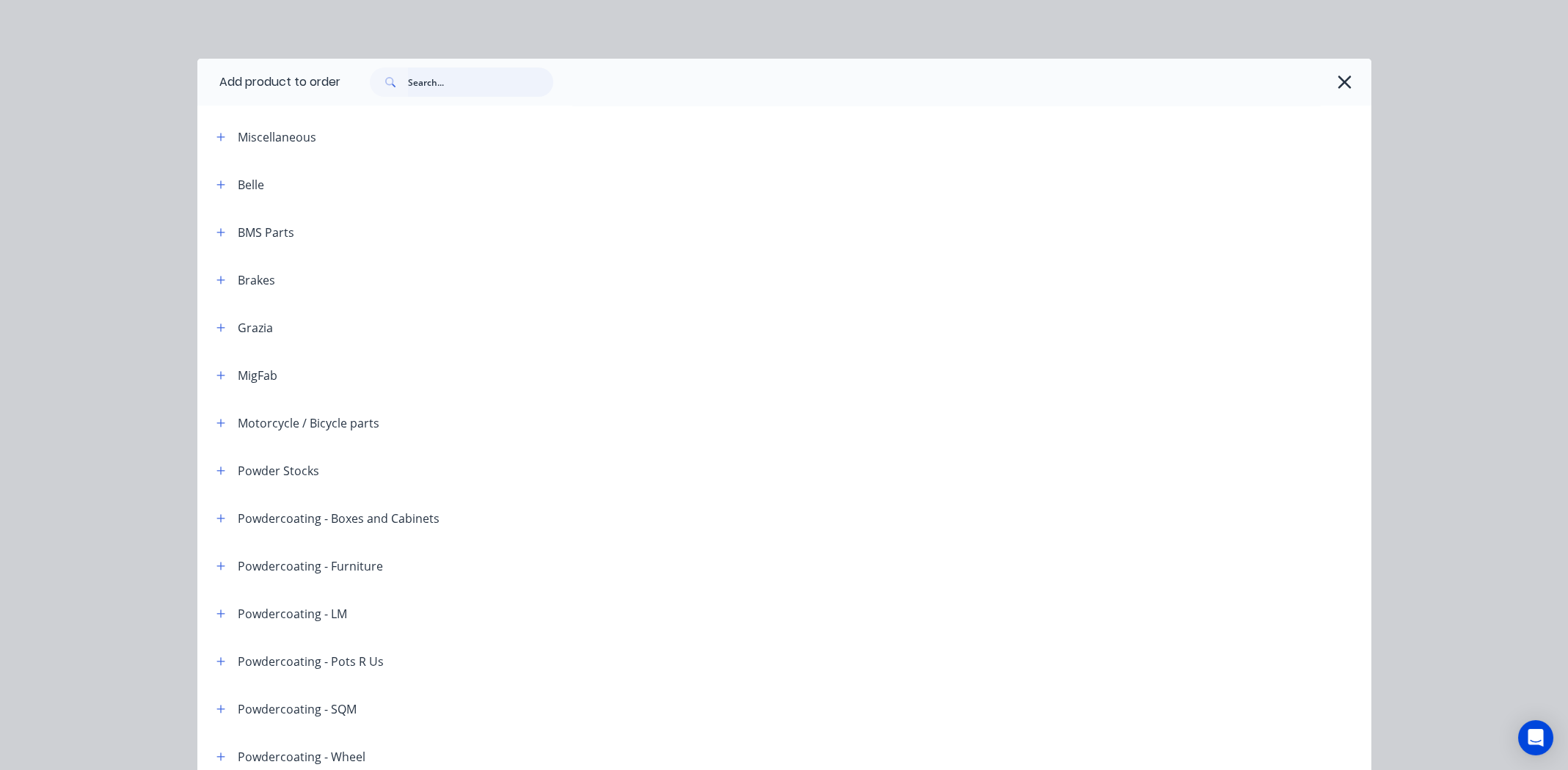
click at [446, 87] on input "text" at bounding box center [481, 83] width 145 height 30
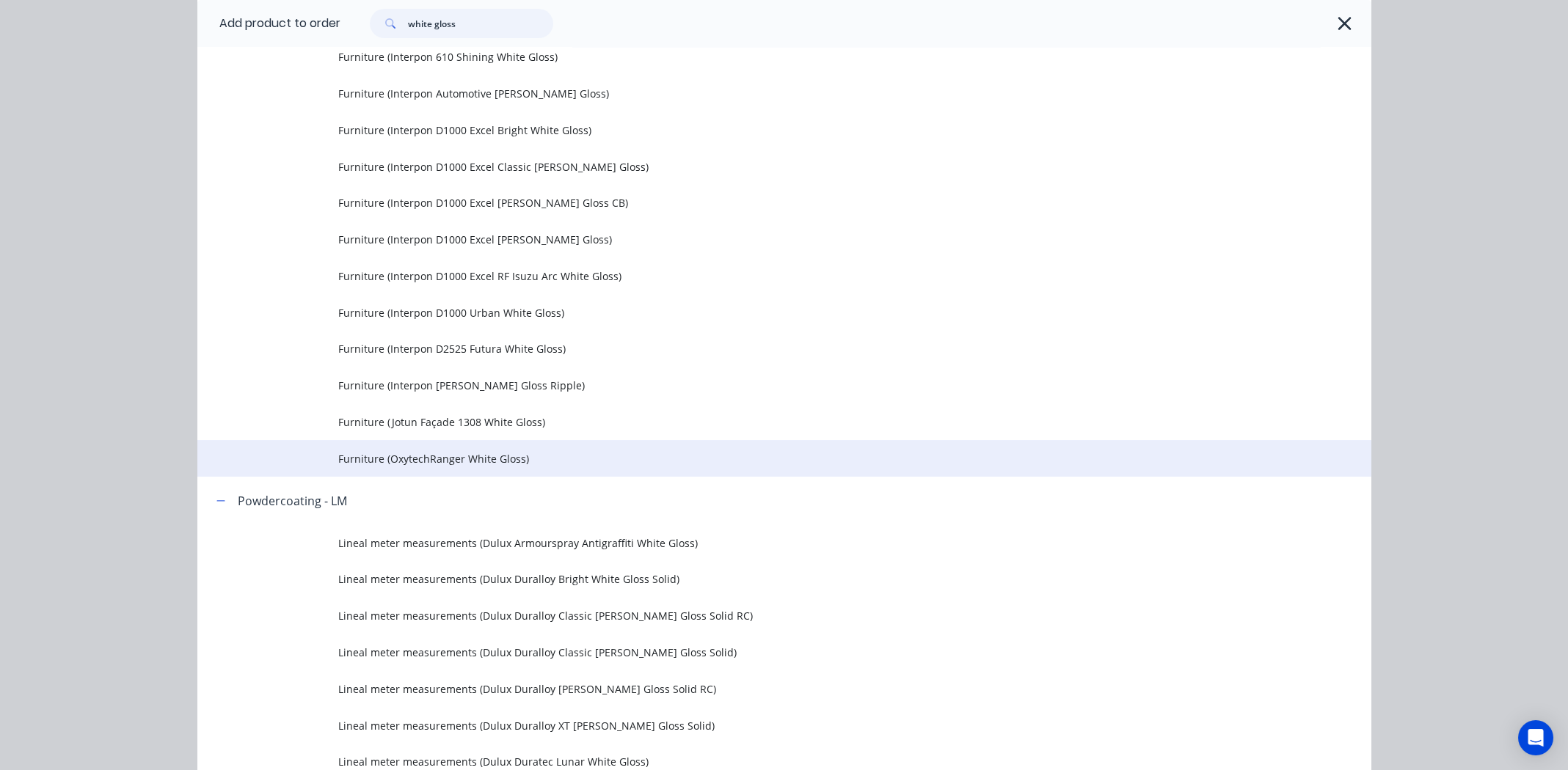
scroll to position [2053, 0]
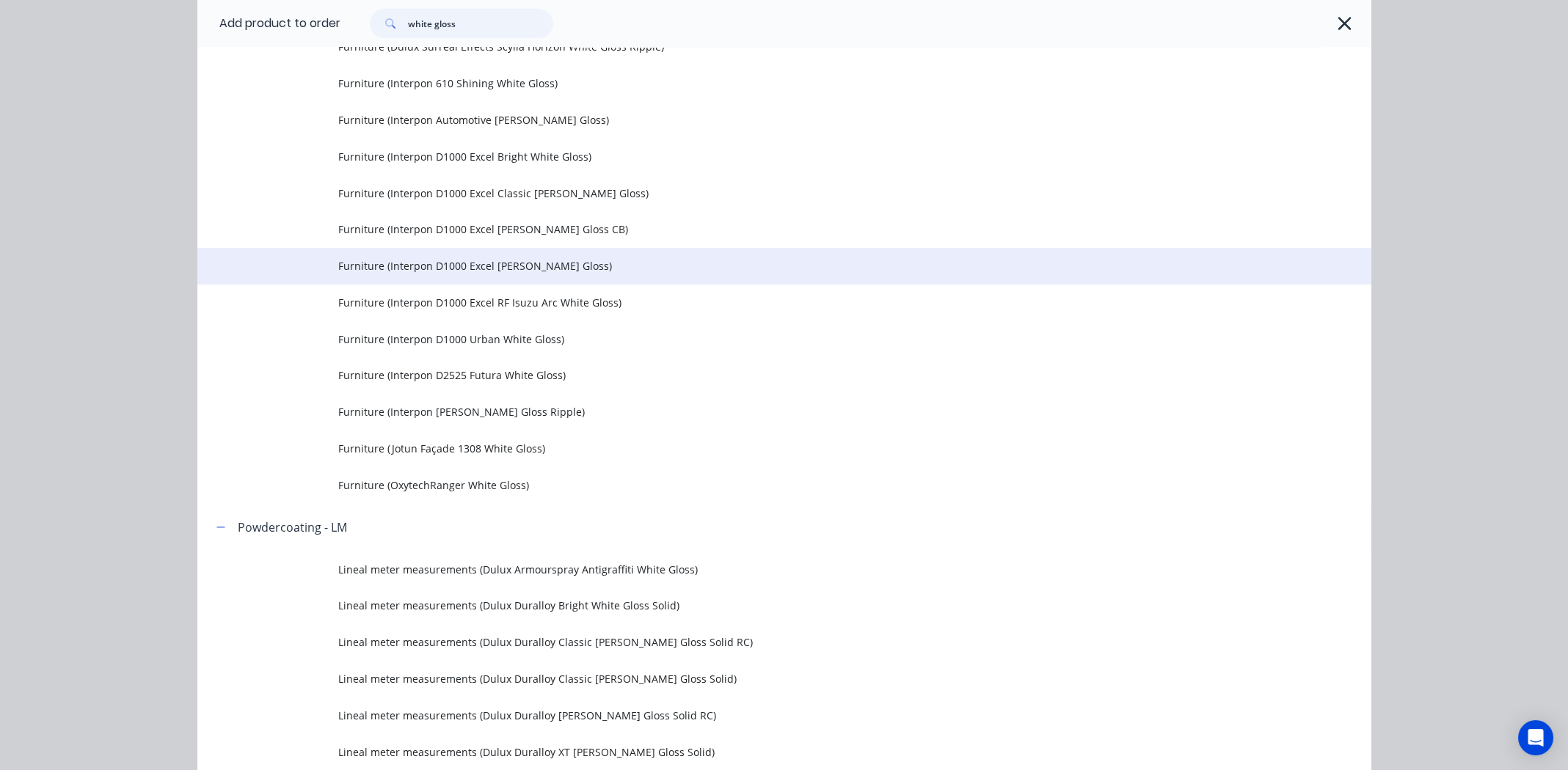
type input "white gloss"
click at [469, 262] on span "Furniture (Interpon D1000 Excel Pearl White Gloss)" at bounding box center [751, 266] width 827 height 16
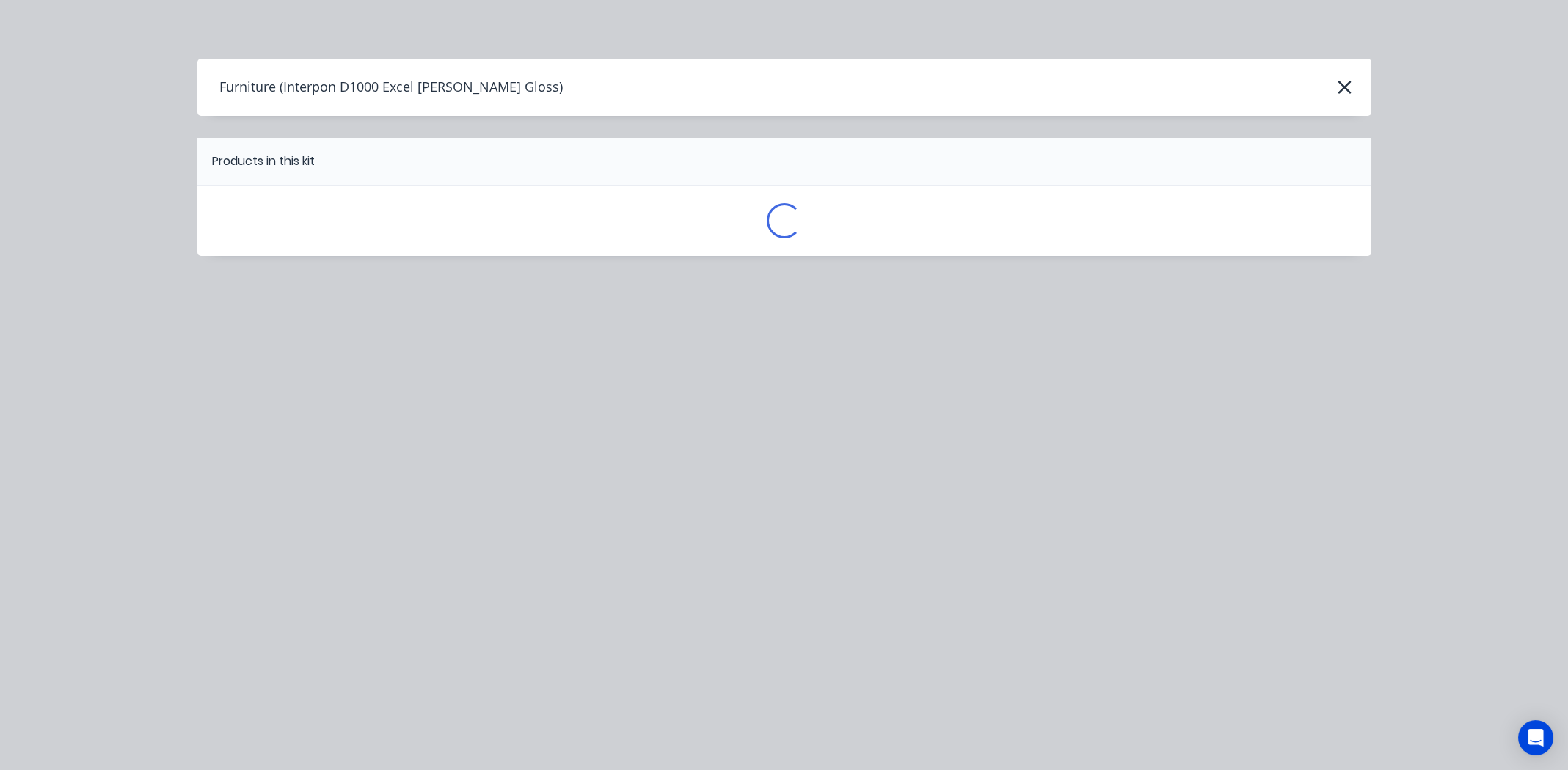
scroll to position [0, 0]
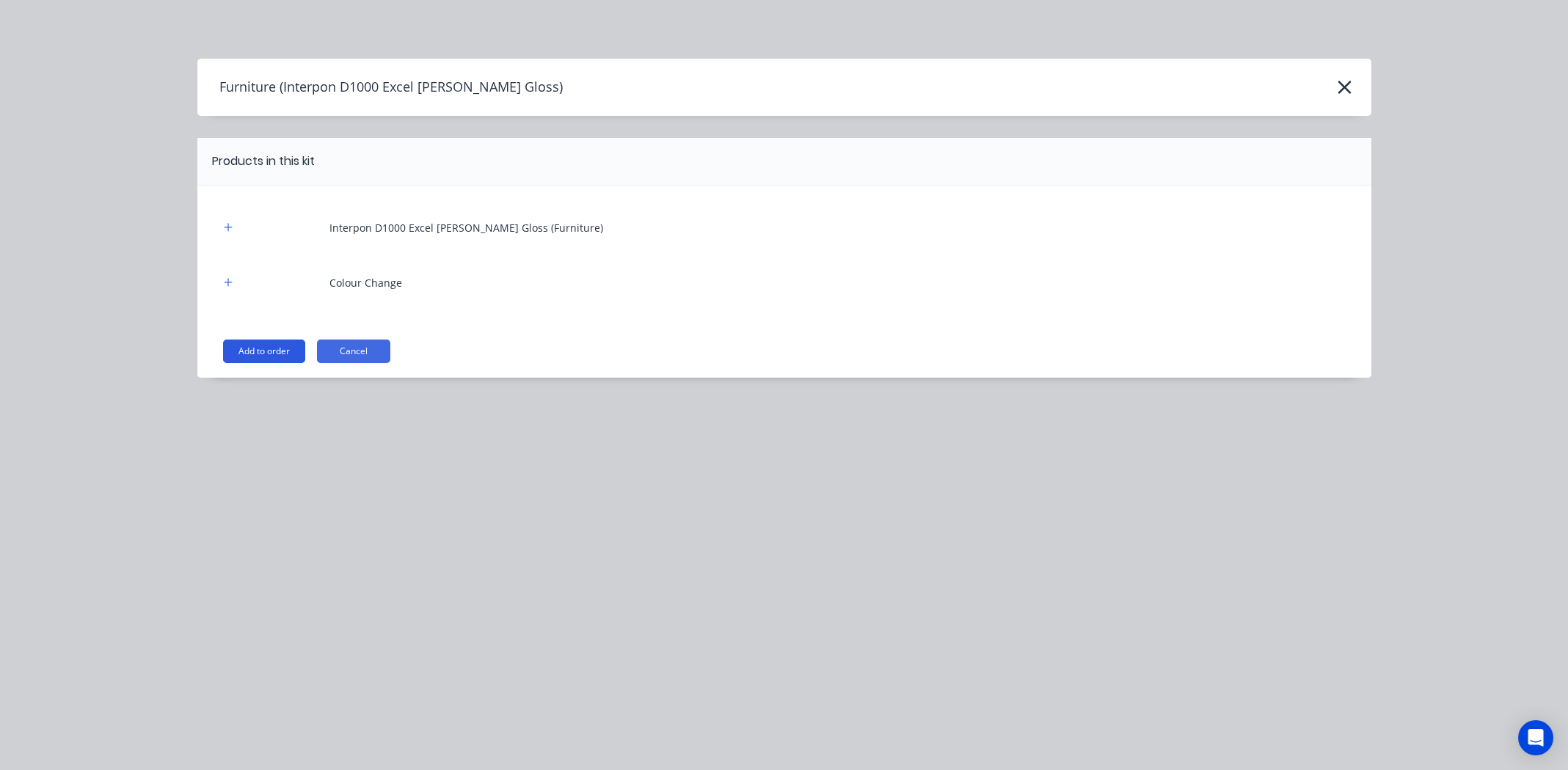
click at [281, 346] on button "Add to order" at bounding box center [264, 351] width 83 height 23
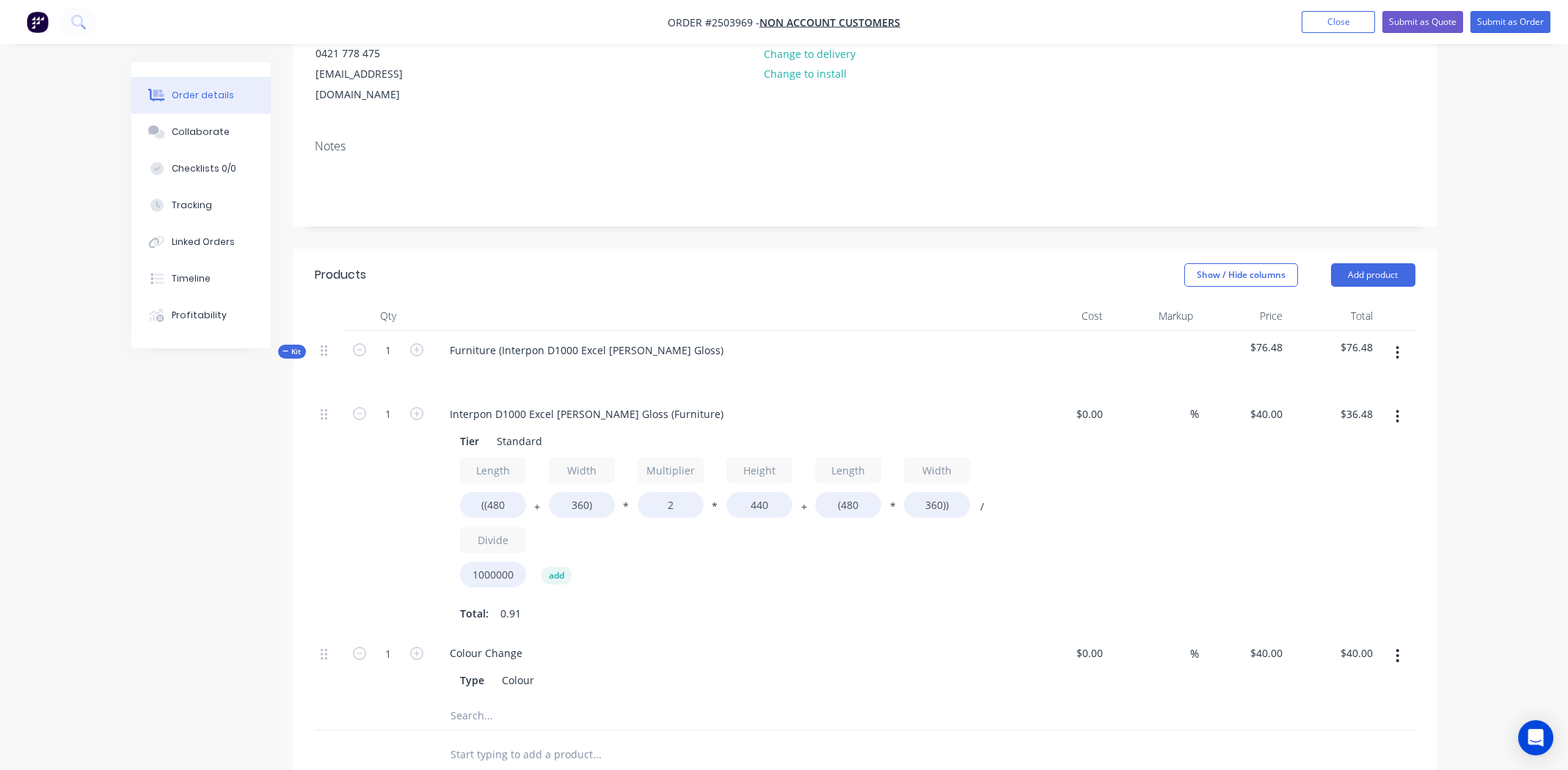
scroll to position [220, 0]
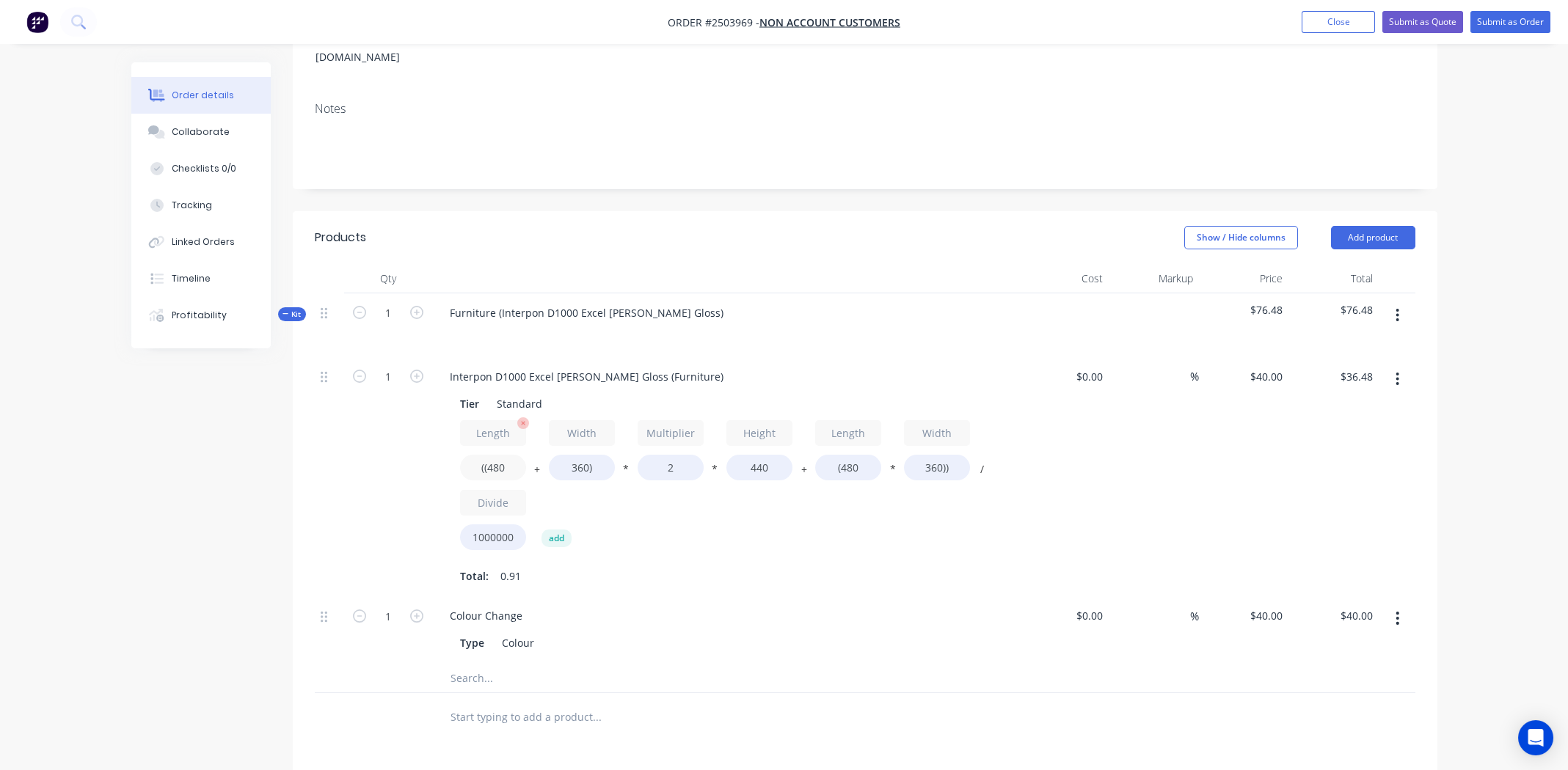
click at [493, 455] on input "((480" at bounding box center [493, 467] width 66 height 26
click at [494, 455] on input "((480" at bounding box center [493, 467] width 66 height 26
click at [762, 455] on input "440" at bounding box center [760, 467] width 66 height 26
type input "900"
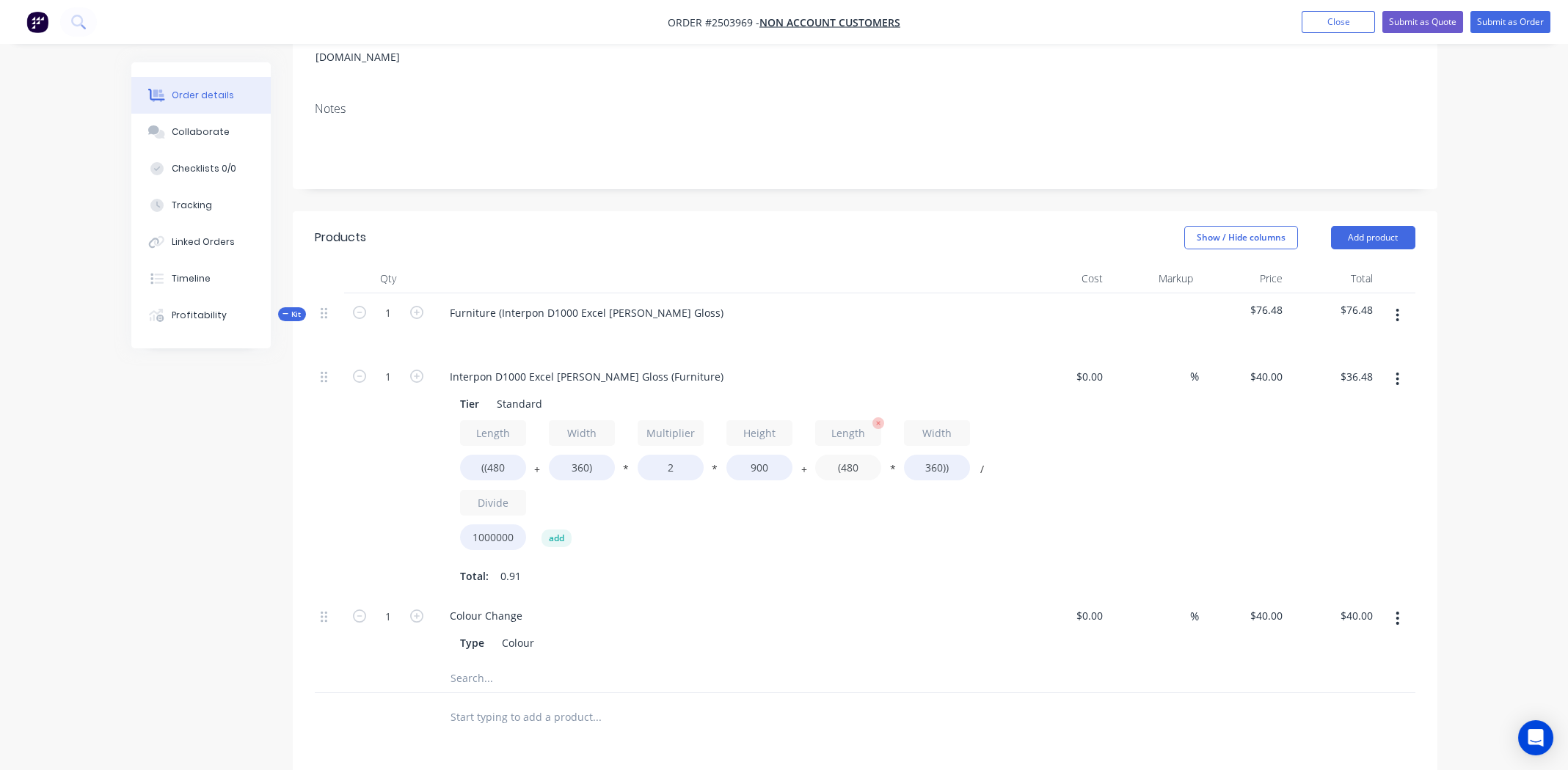
type input "$67.39"
click at [851, 455] on input "(480" at bounding box center [848, 467] width 66 height 26
type input "(500"
type input "$67.68"
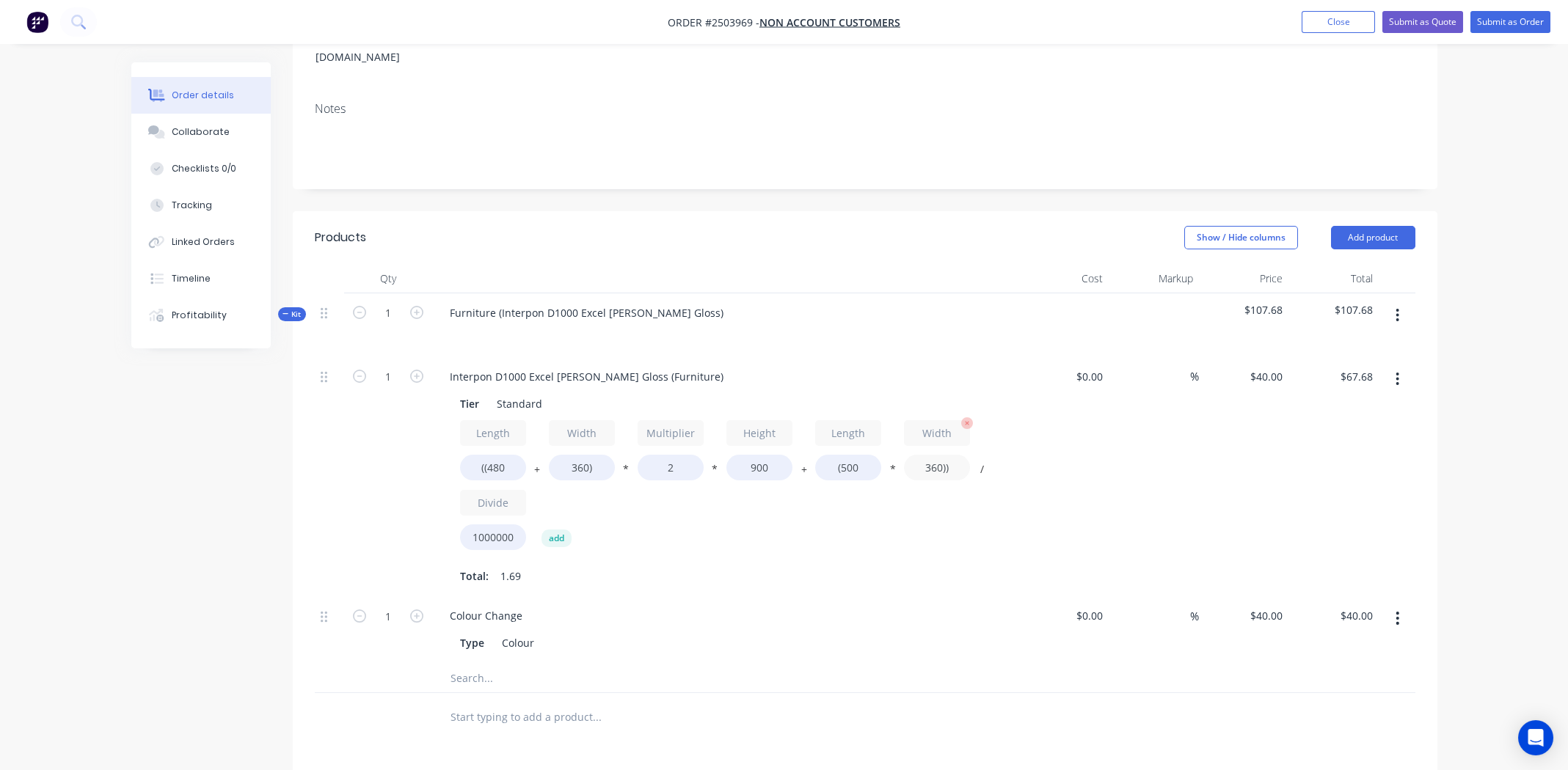
click at [929, 455] on input "360))" at bounding box center [937, 467] width 66 height 26
click at [931, 455] on input "360))" at bounding box center [937, 467] width 66 height 26
type input "450))"
type input "$69.48"
click at [576, 455] on input "360)" at bounding box center [582, 467] width 66 height 26
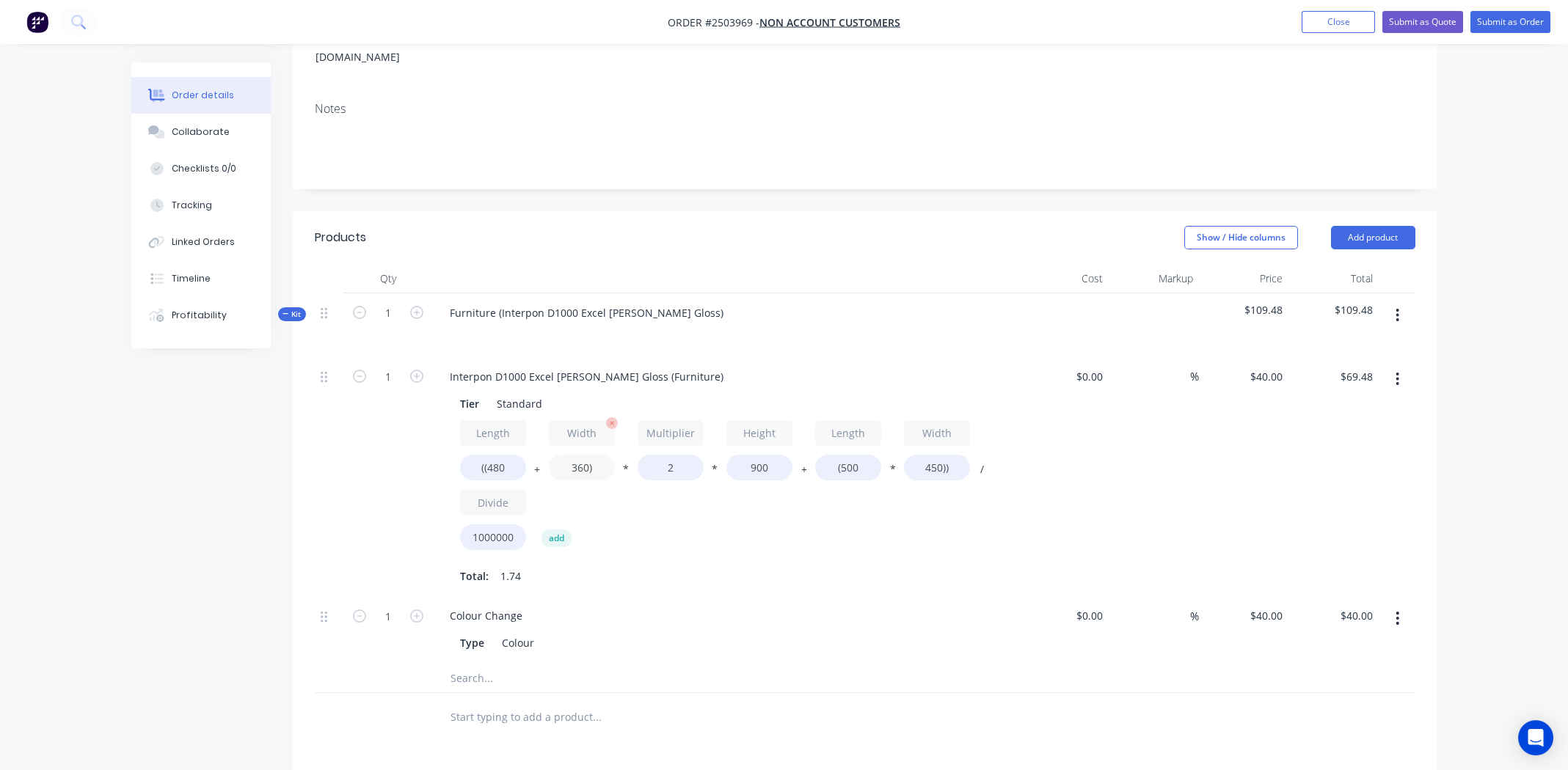
click at [576, 455] on input "360)" at bounding box center [582, 467] width 66 height 26
type input "450)"
type input "$75.96"
click at [494, 455] on input "((480" at bounding box center [493, 467] width 66 height 26
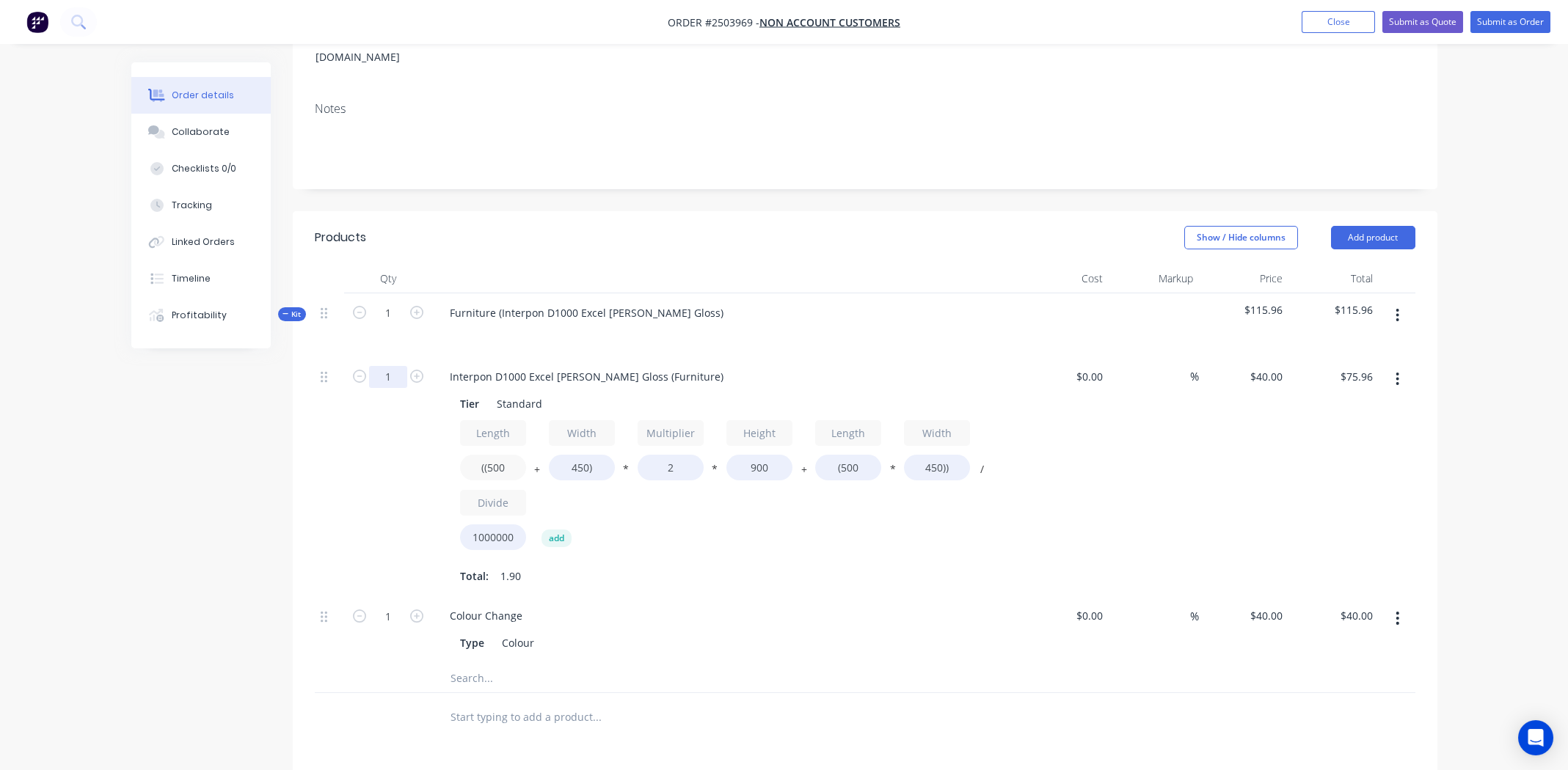
type input "((500"
type input "$77.40"
click at [389, 366] on input "1" at bounding box center [388, 376] width 38 height 22
type input "12"
type input "$928.80"
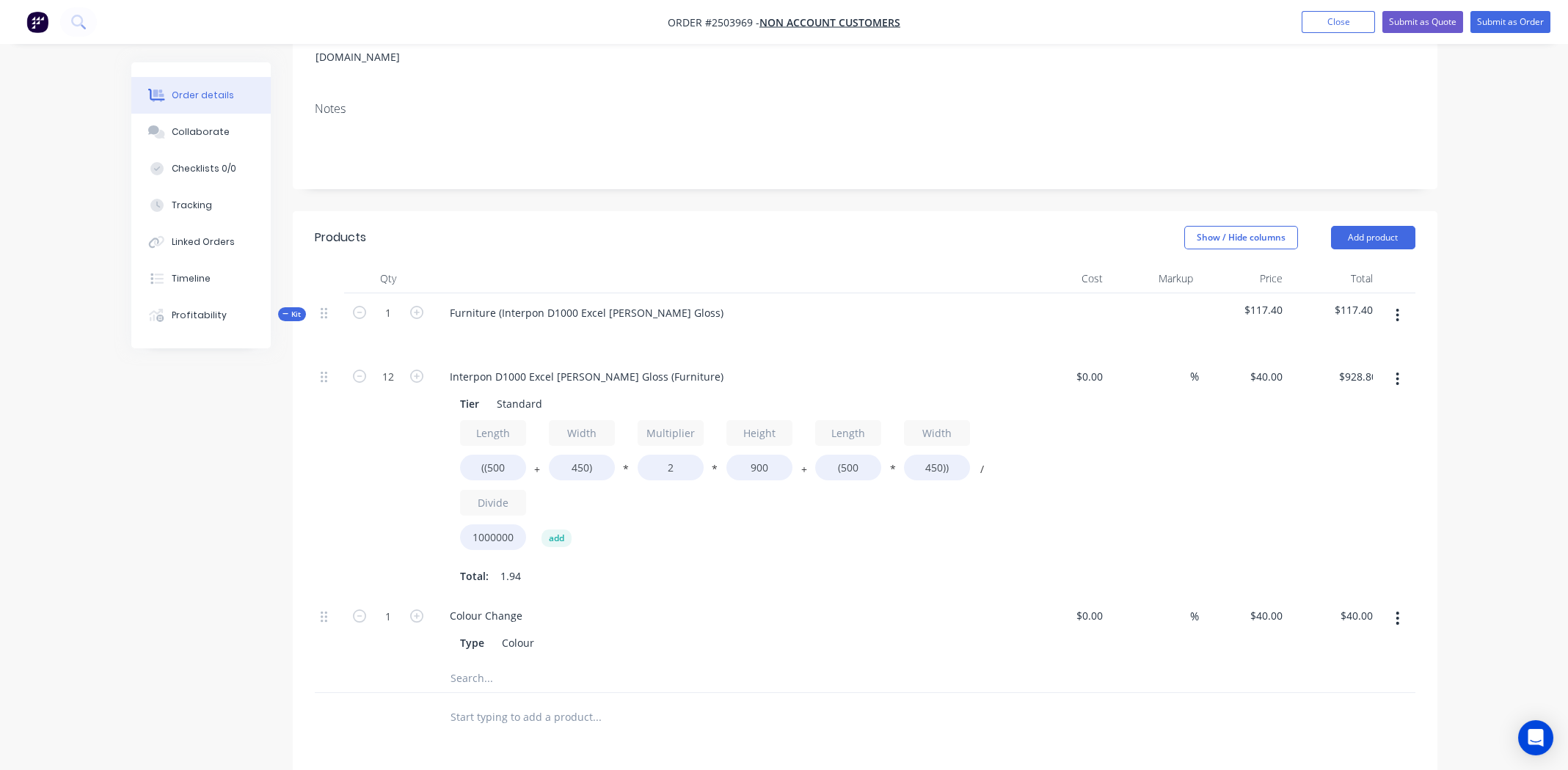
click at [857, 596] on div "Colour Change Type Colour" at bounding box center [725, 629] width 587 height 67
click at [669, 455] on input "2" at bounding box center [670, 467] width 66 height 26
type input "1.7"
type input "$805.68"
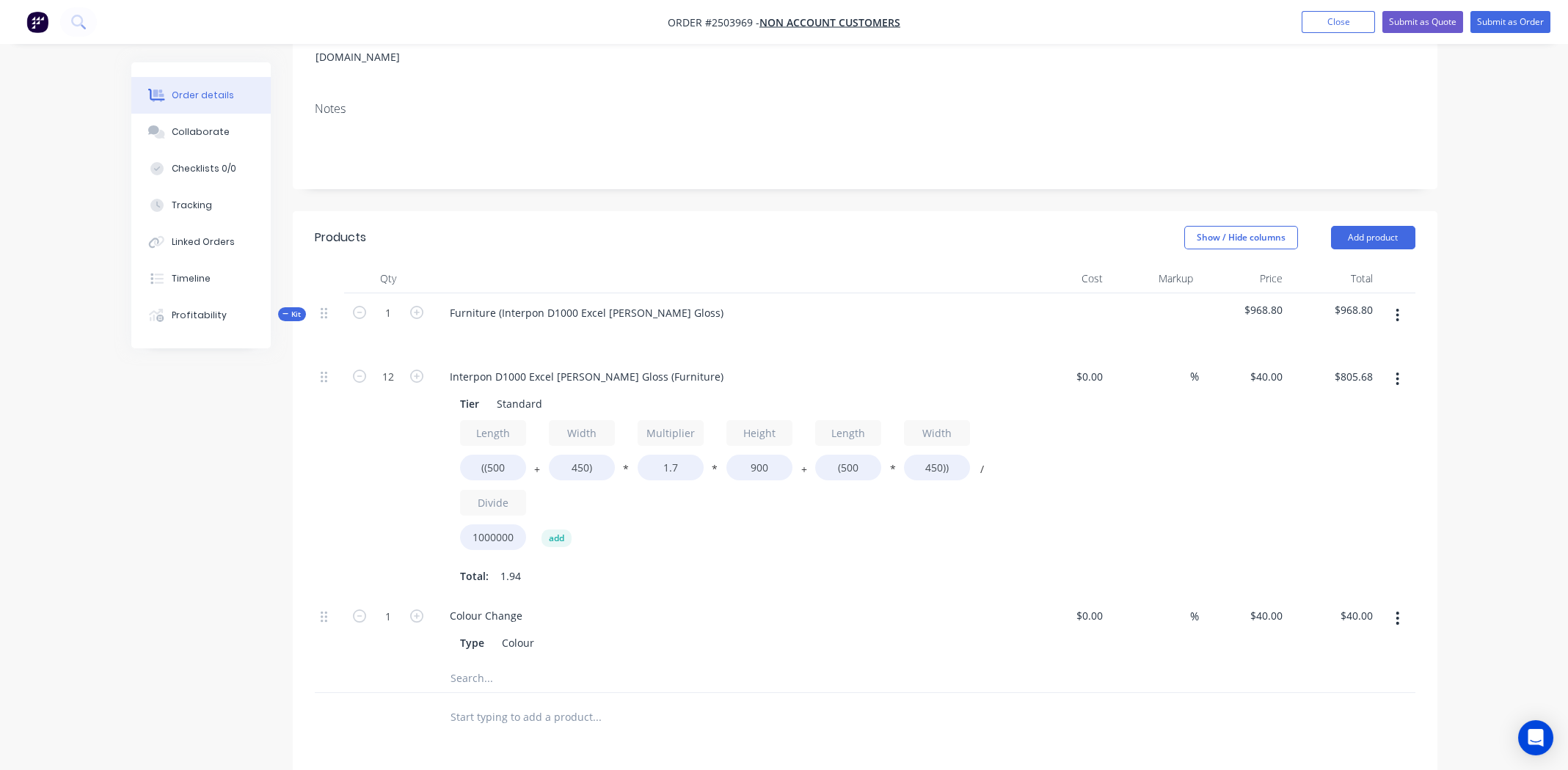
click at [1244, 467] on div "$40.00 $40.00" at bounding box center [1244, 477] width 90 height 240
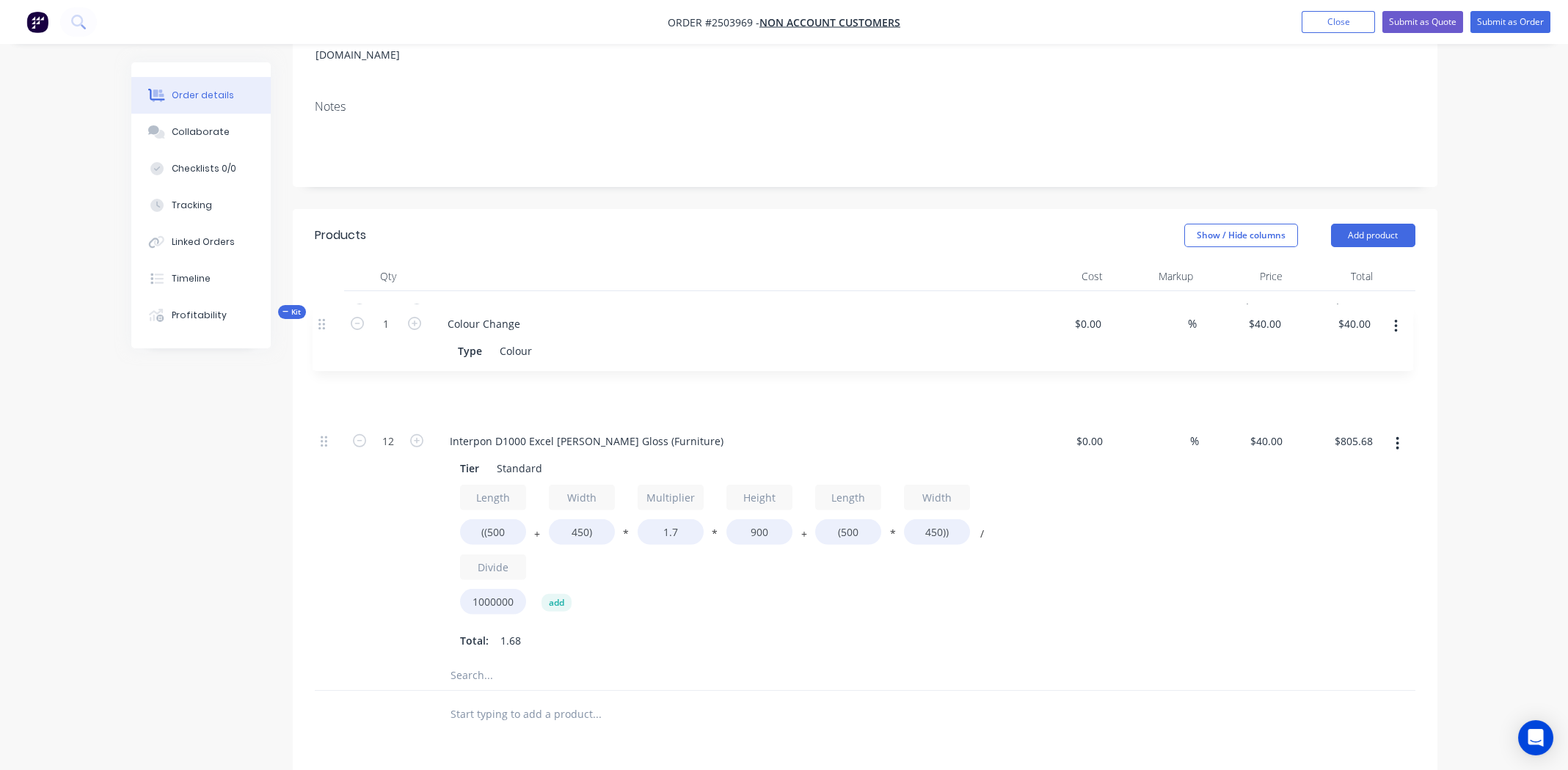
drag, startPoint x: 320, startPoint y: 597, endPoint x: 320, endPoint y: 322, distance: 275.0
click at [320, 322] on div "Kit 1 Furniture (Interpon D1000 Excel Pearl White Gloss) $845.68 $845.68 12 Int…" at bounding box center [865, 491] width 1101 height 399
click at [1396, 306] on icon "button" at bounding box center [1398, 313] width 3 height 13
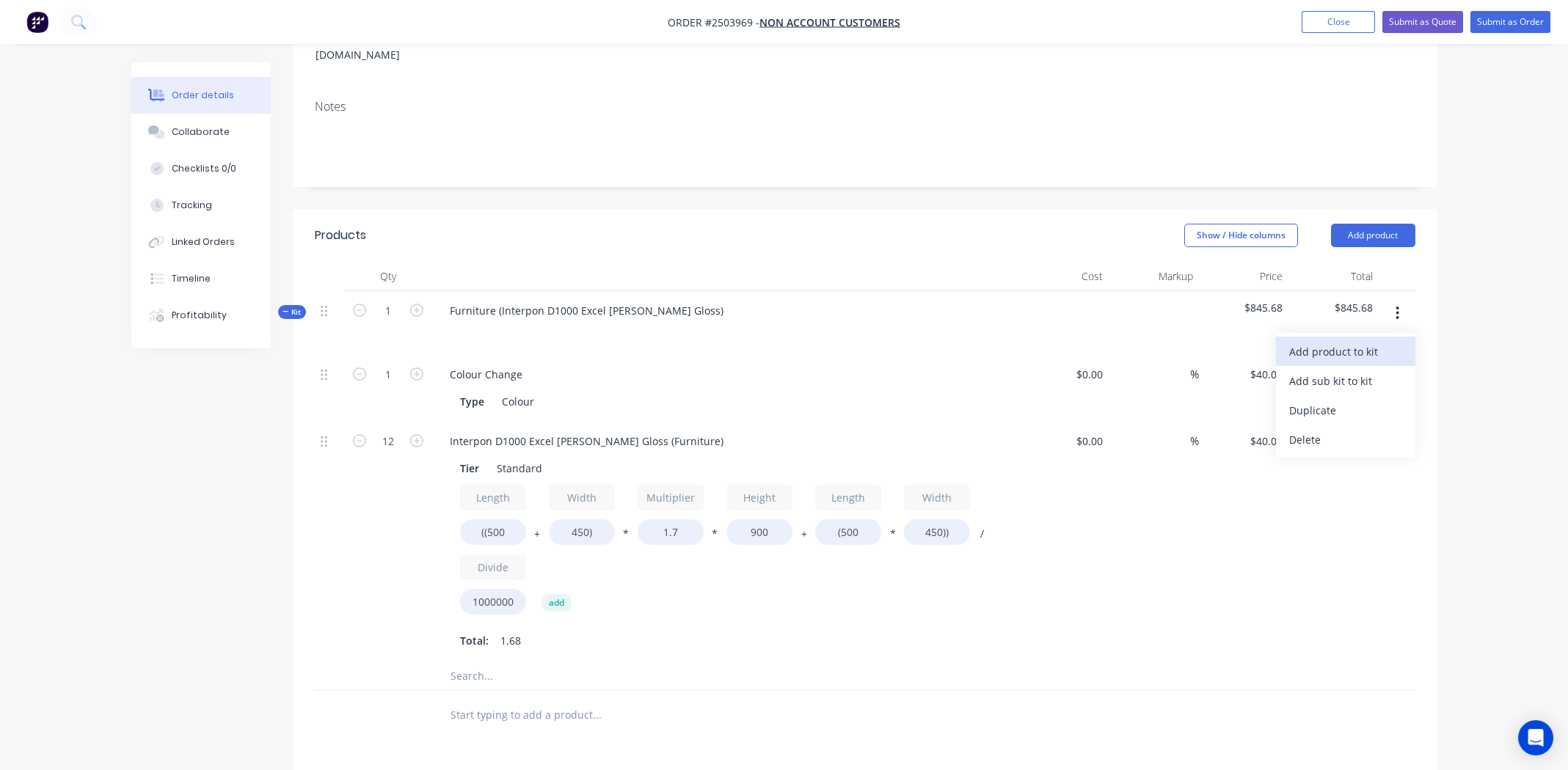
click at [1343, 341] on div "Add product to kit" at bounding box center [1345, 352] width 113 height 21
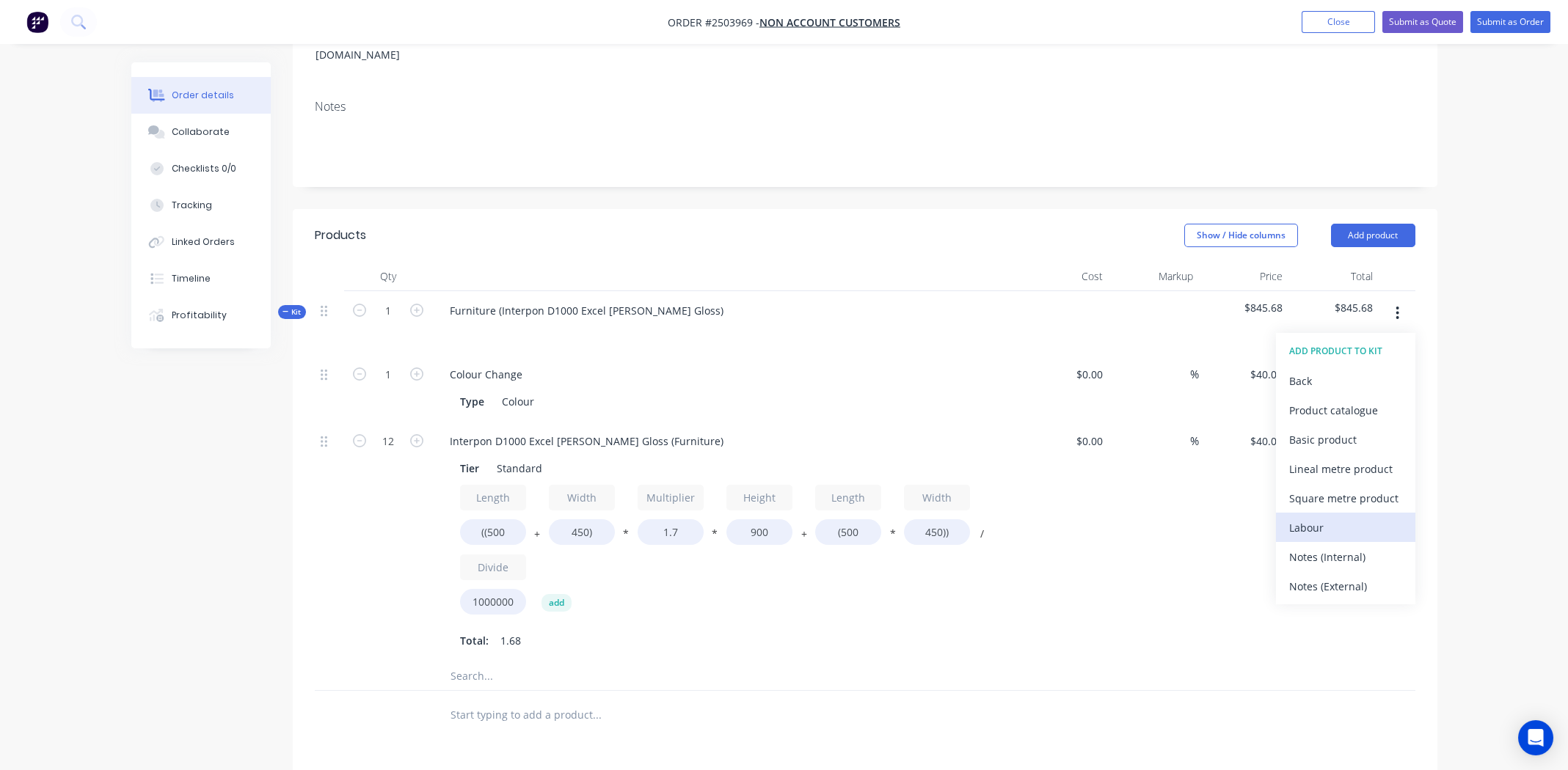
click at [1327, 517] on div "Labour" at bounding box center [1345, 527] width 113 height 21
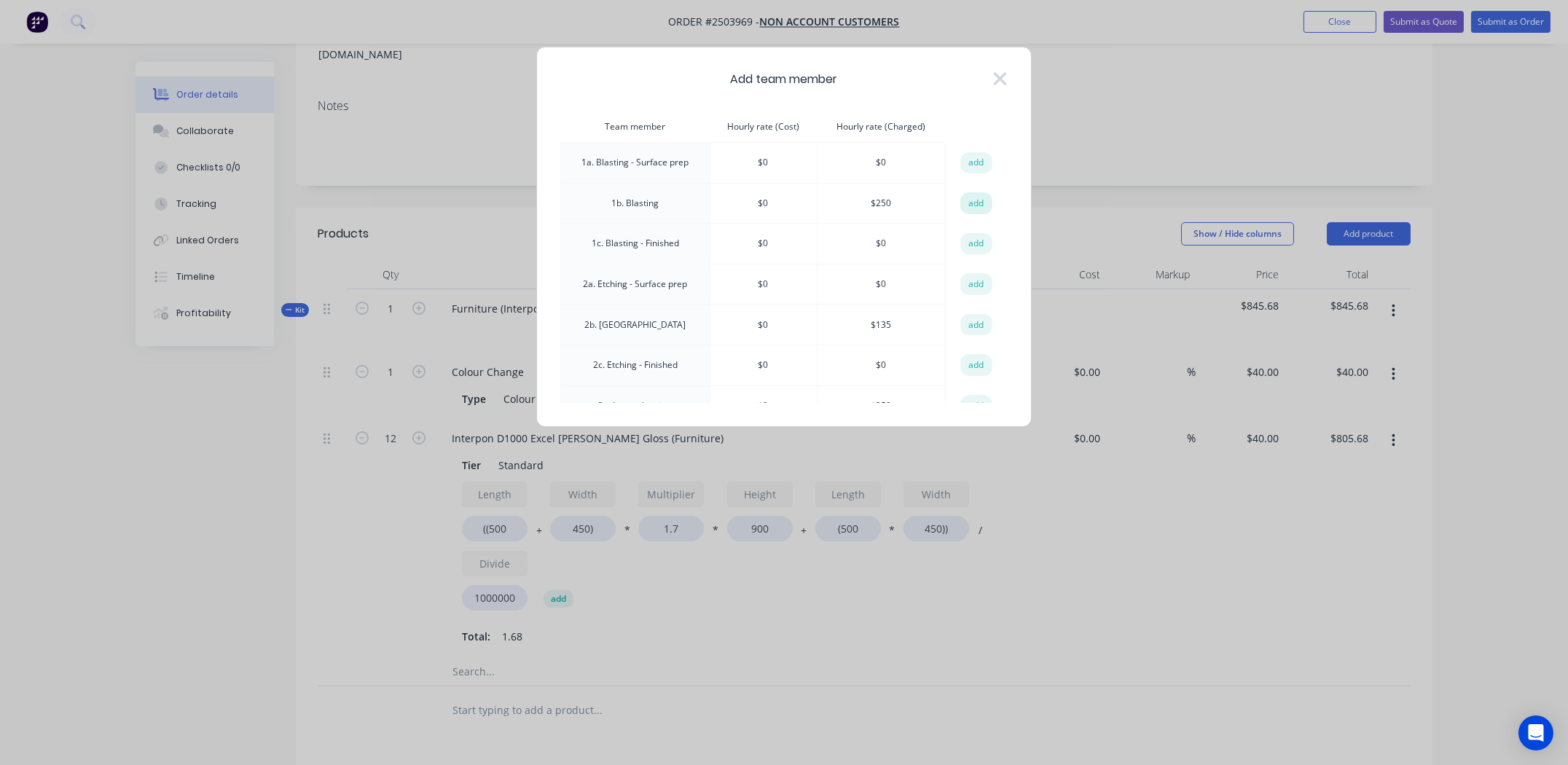
click at [977, 203] on button "add" at bounding box center [976, 203] width 32 height 22
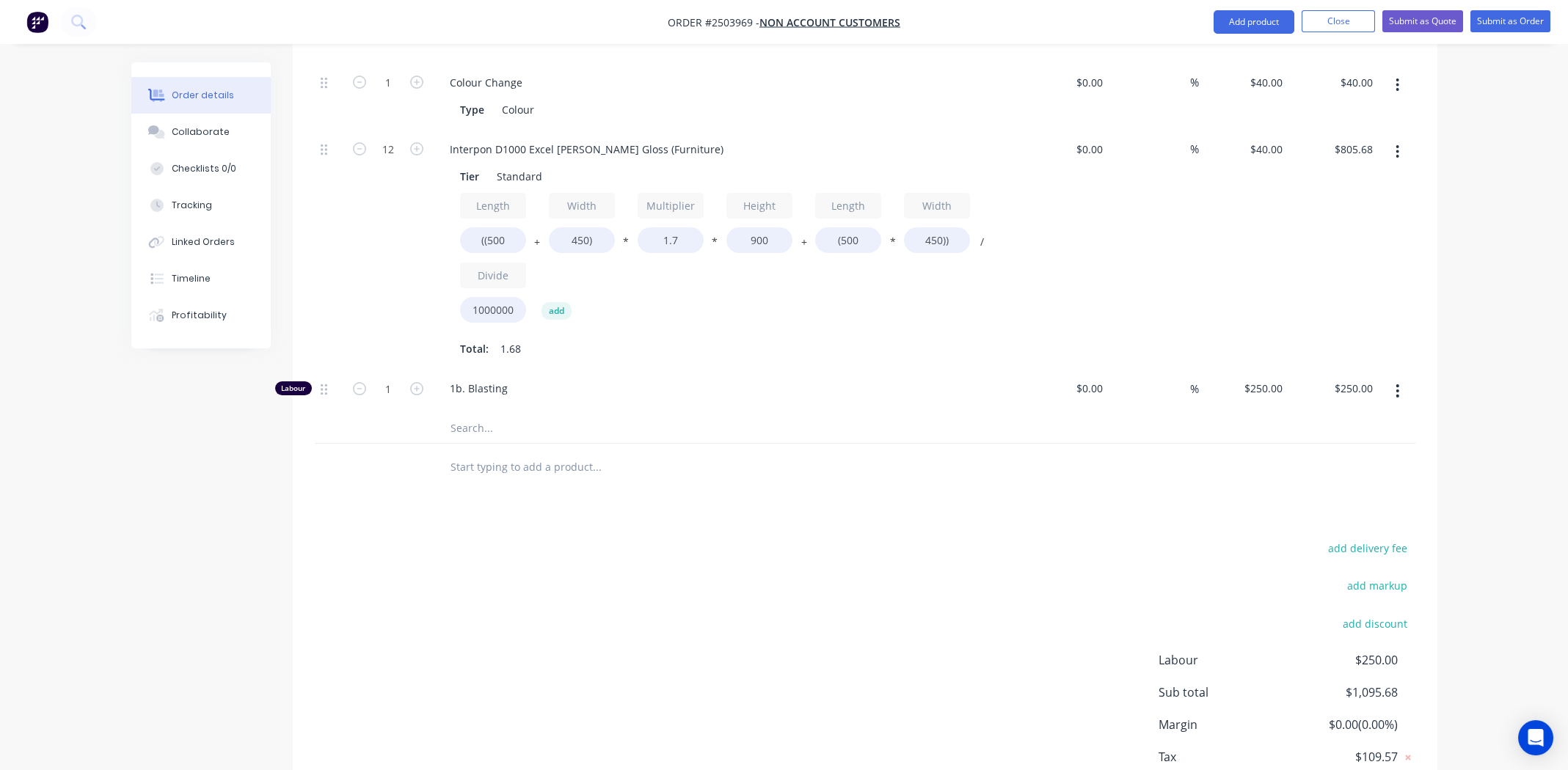
scroll to position [516, 0]
click at [387, 92] on input "1" at bounding box center [388, 81] width 38 height 22
type input "1.5"
type input "$375.00"
click at [693, 588] on div "add delivery fee add markup add discount Labour $250.00 Sub total $1,095.68 Mar…" at bounding box center [865, 678] width 1101 height 283
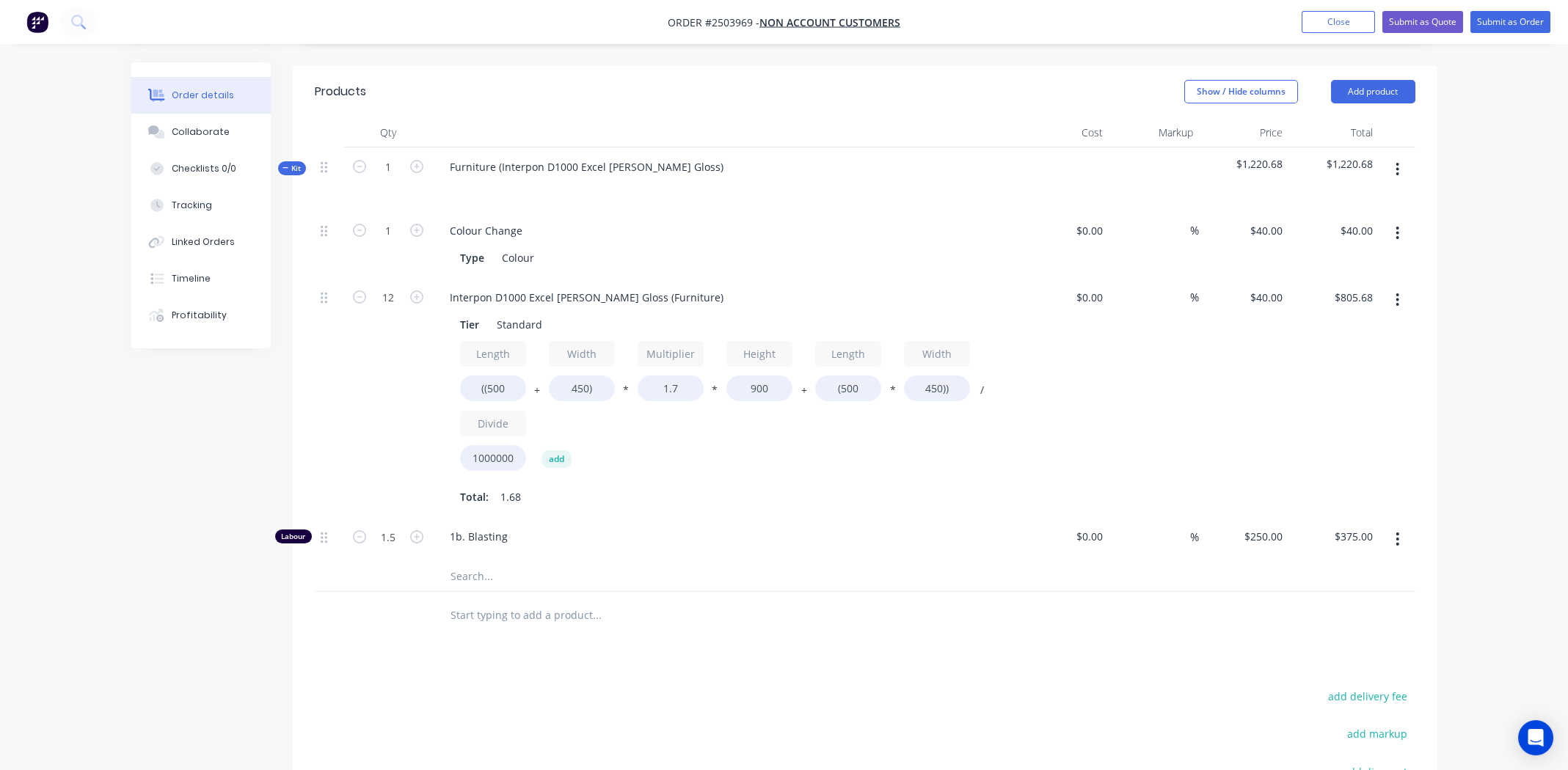
scroll to position [0, 0]
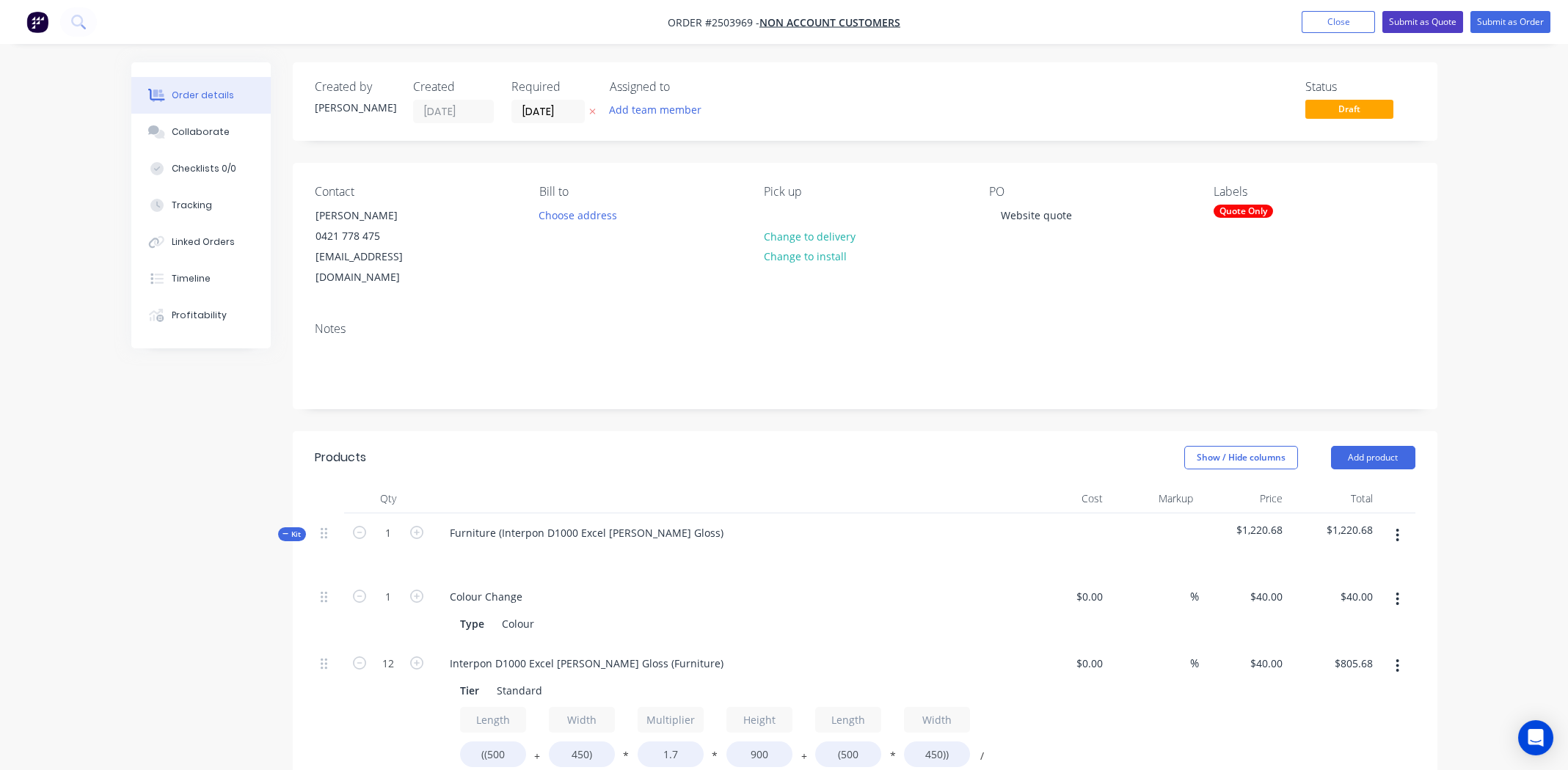
click at [1428, 18] on button "Submit as Quote" at bounding box center [1423, 21] width 81 height 22
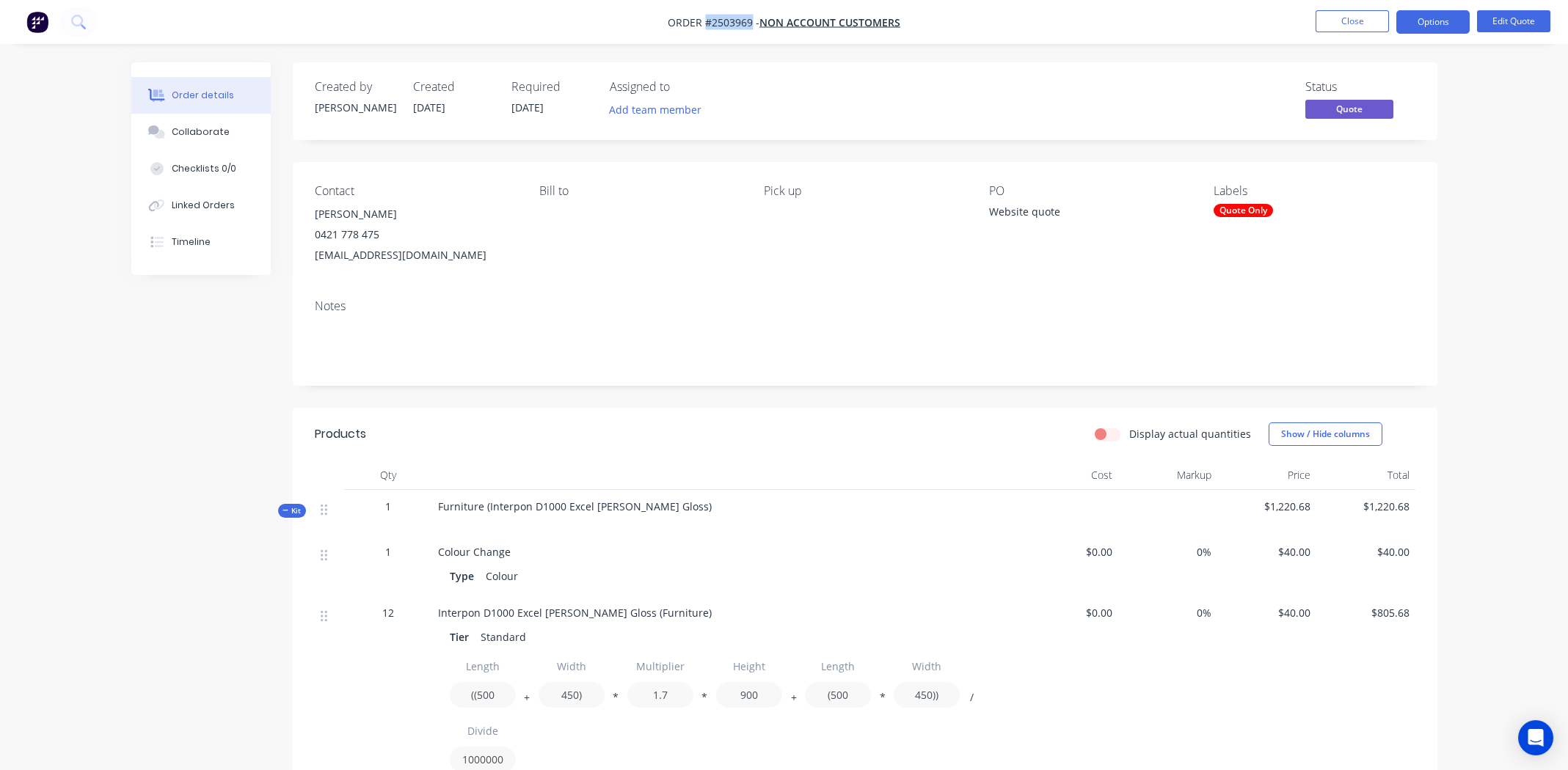
drag, startPoint x: 751, startPoint y: 20, endPoint x: 704, endPoint y: 25, distance: 47.3
click at [704, 25] on span "Order #2503969 -" at bounding box center [713, 22] width 92 height 14
copy span "#2503969"
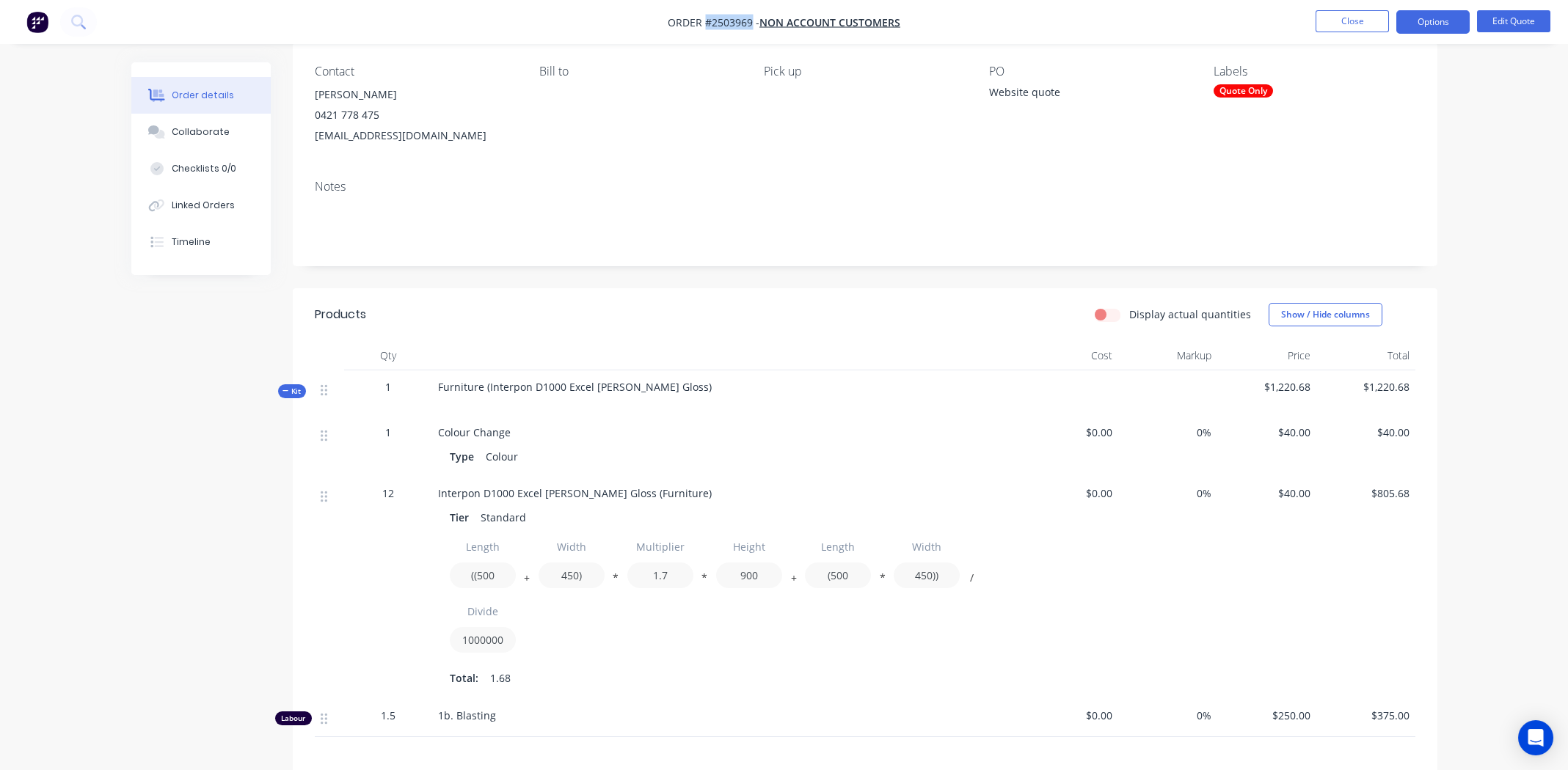
scroll to position [347, 0]
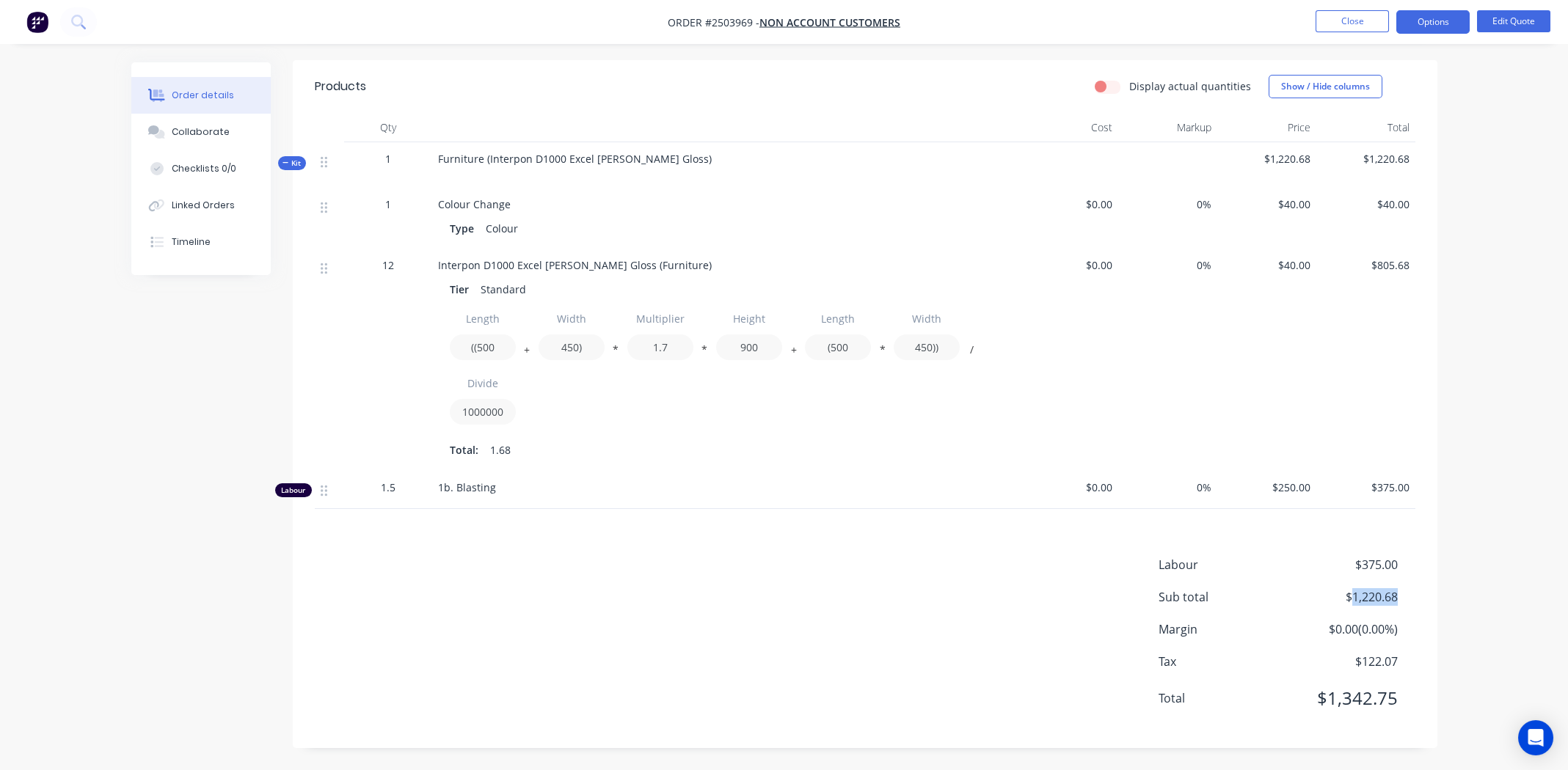
drag, startPoint x: 1398, startPoint y: 596, endPoint x: 1354, endPoint y: 599, distance: 44.1
click at [1354, 599] on div "Sub total $1,220.68" at bounding box center [1286, 597] width 257 height 17
copy span "1,220.68"
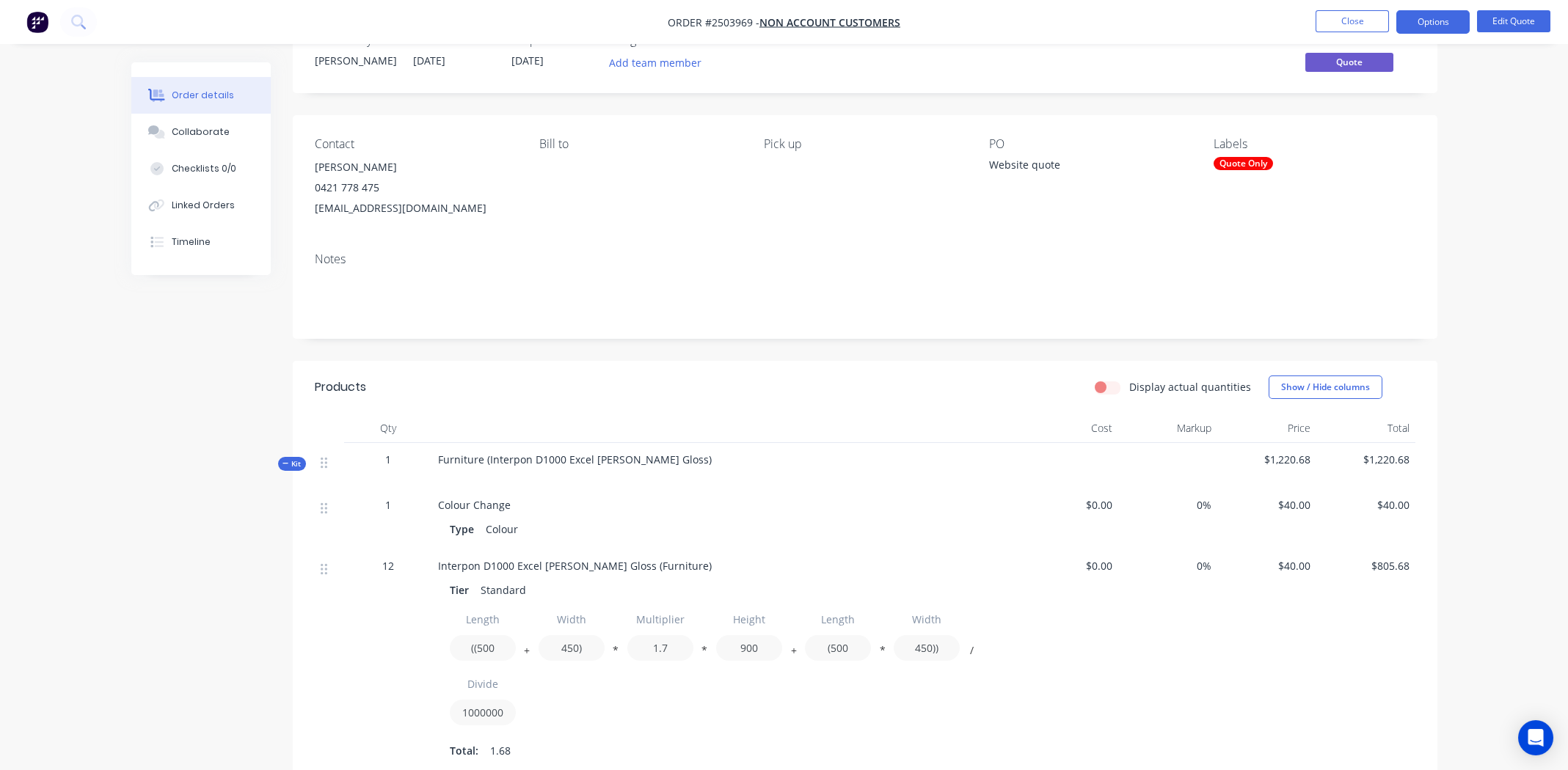
scroll to position [0, 0]
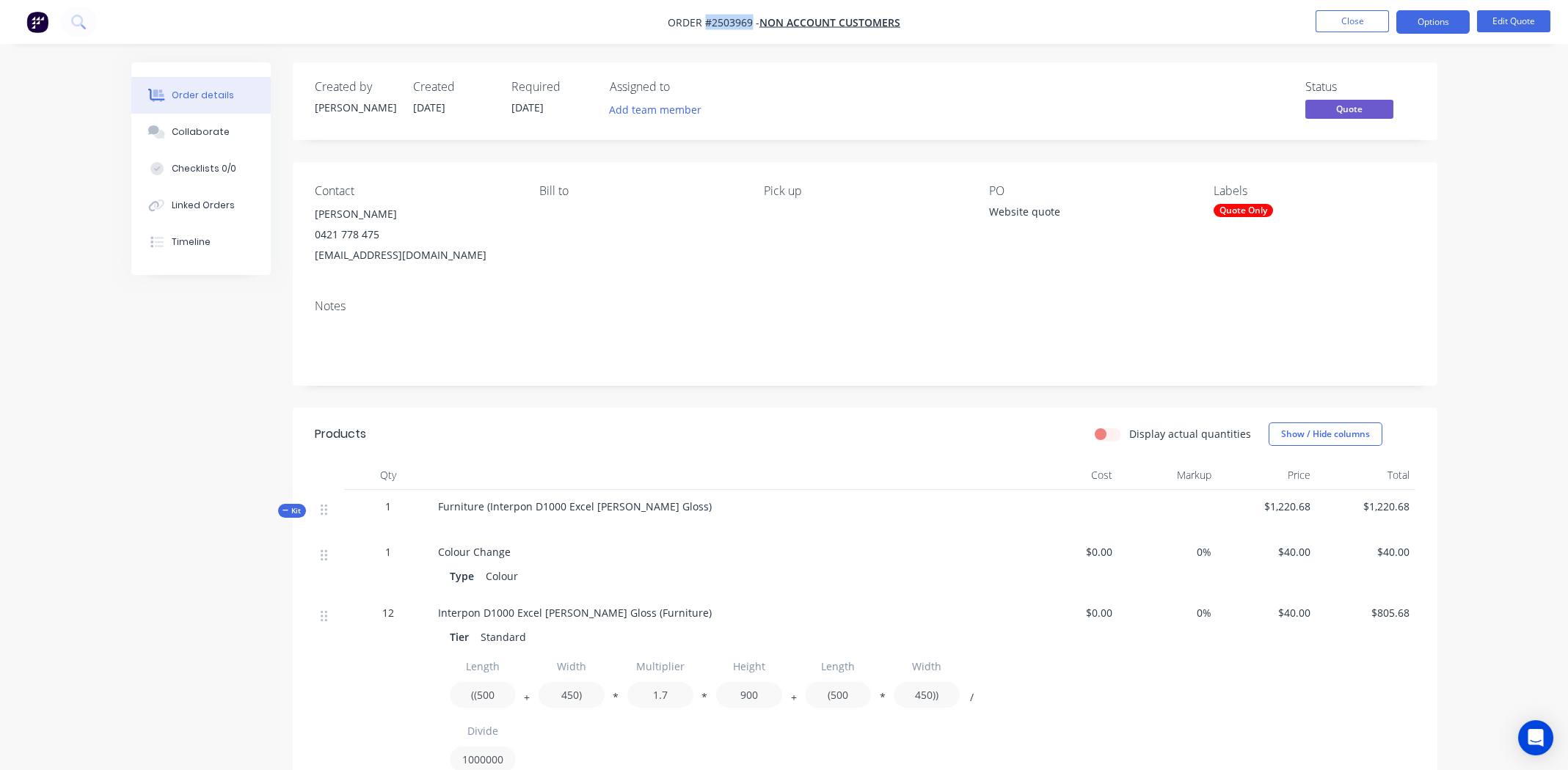
drag, startPoint x: 749, startPoint y: 21, endPoint x: 707, endPoint y: 23, distance: 42.0
click at [707, 23] on span "Order #2503969 -" at bounding box center [713, 22] width 92 height 14
copy span "#2503969"
click at [484, 12] on nav "Order #2503969 - Non account customers Close Options Edit Quote" at bounding box center [784, 21] width 1568 height 44
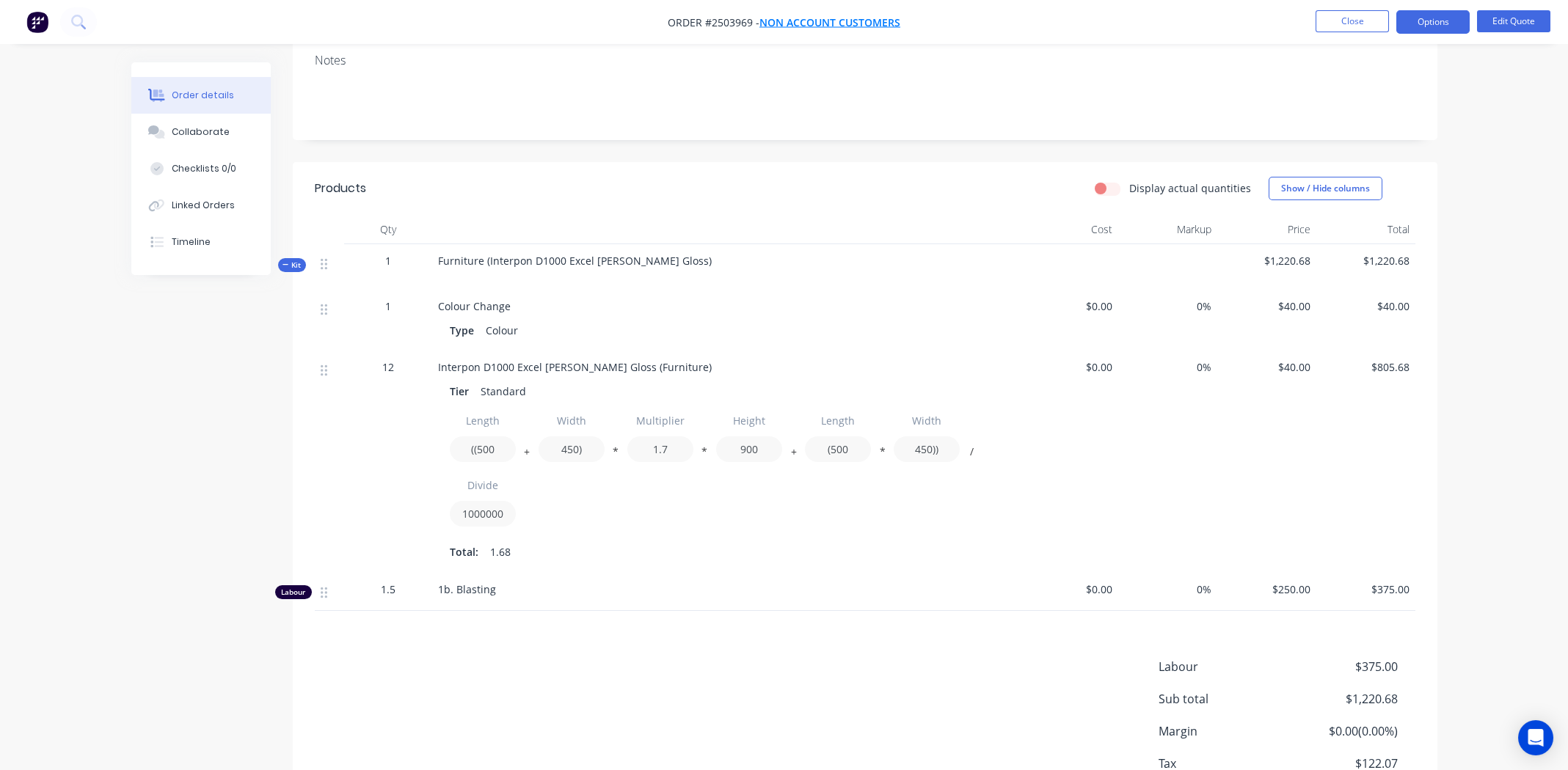
scroll to position [220, 0]
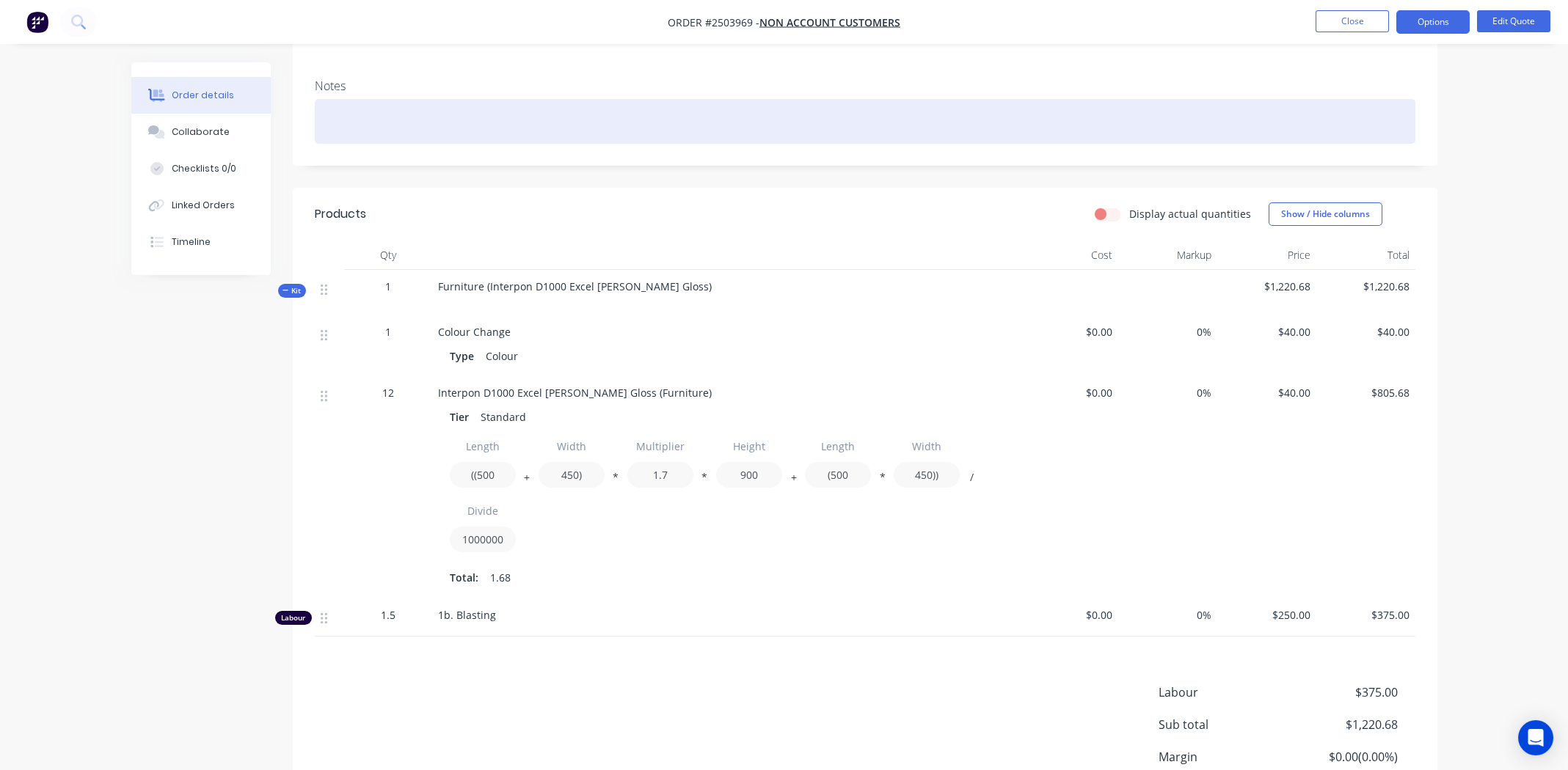
click at [760, 106] on div at bounding box center [865, 121] width 1101 height 45
click at [537, 120] on div at bounding box center [865, 121] width 1101 height 45
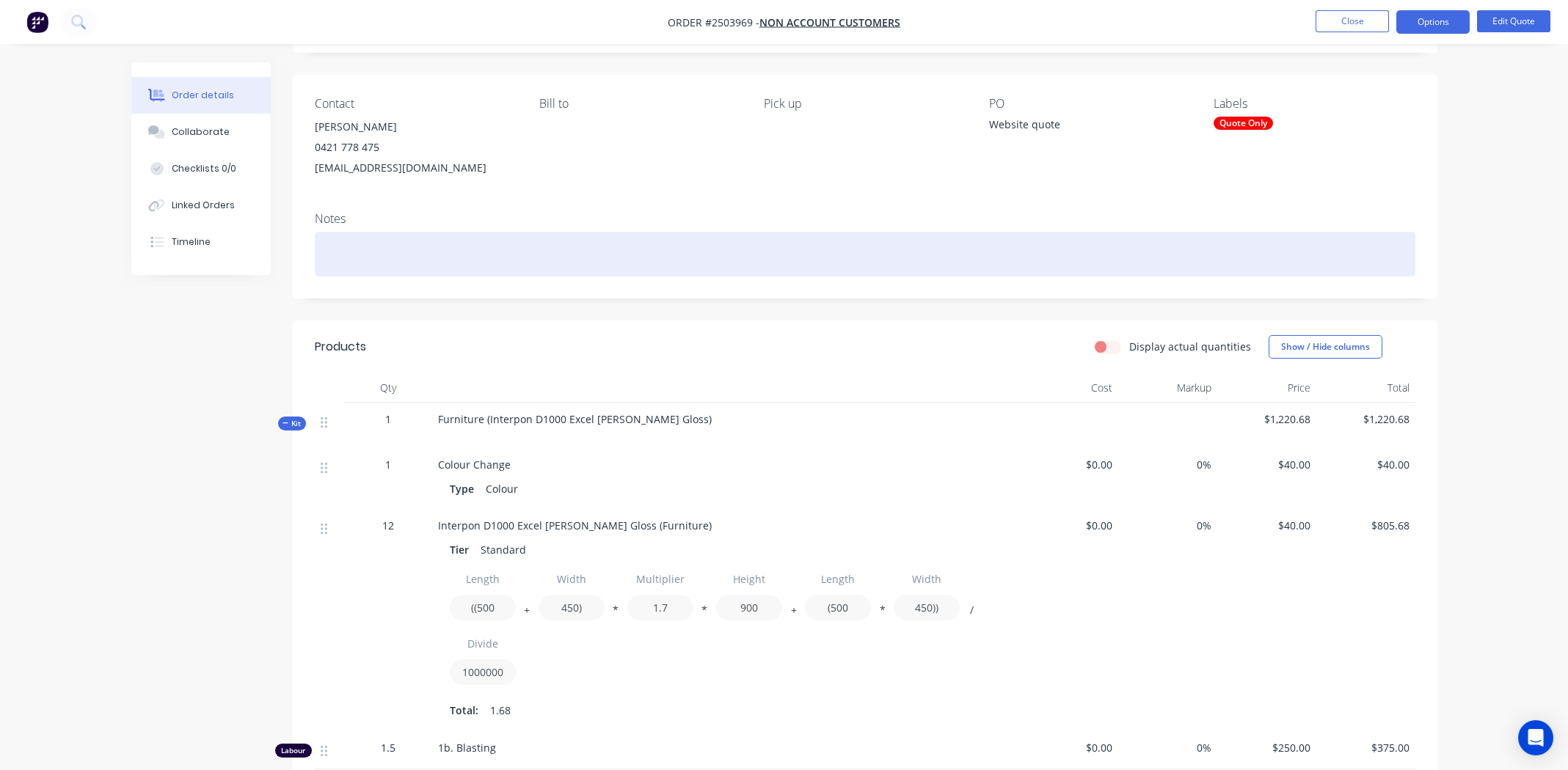
scroll to position [0, 0]
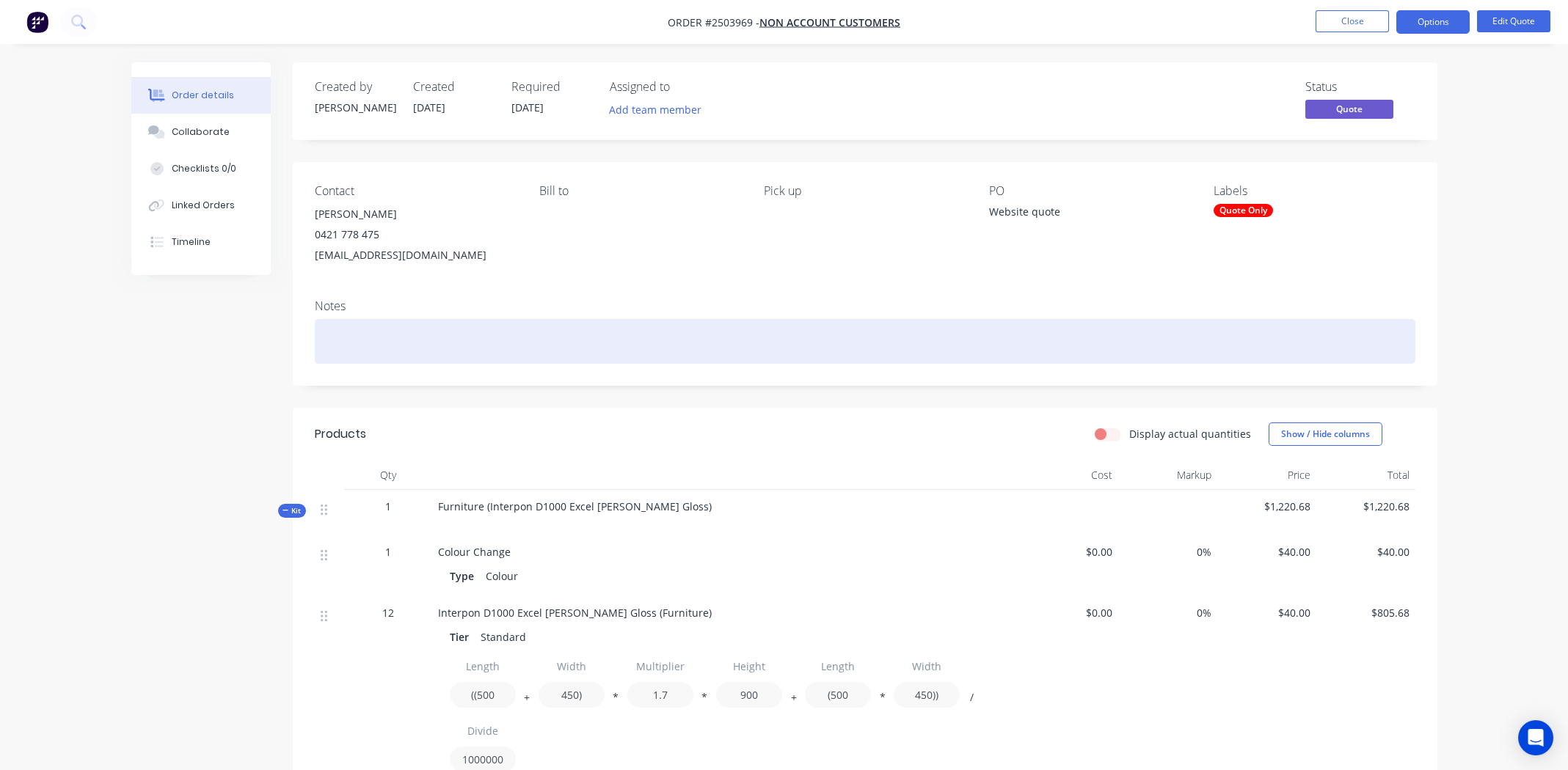
click at [447, 342] on div at bounding box center [865, 342] width 1101 height 45
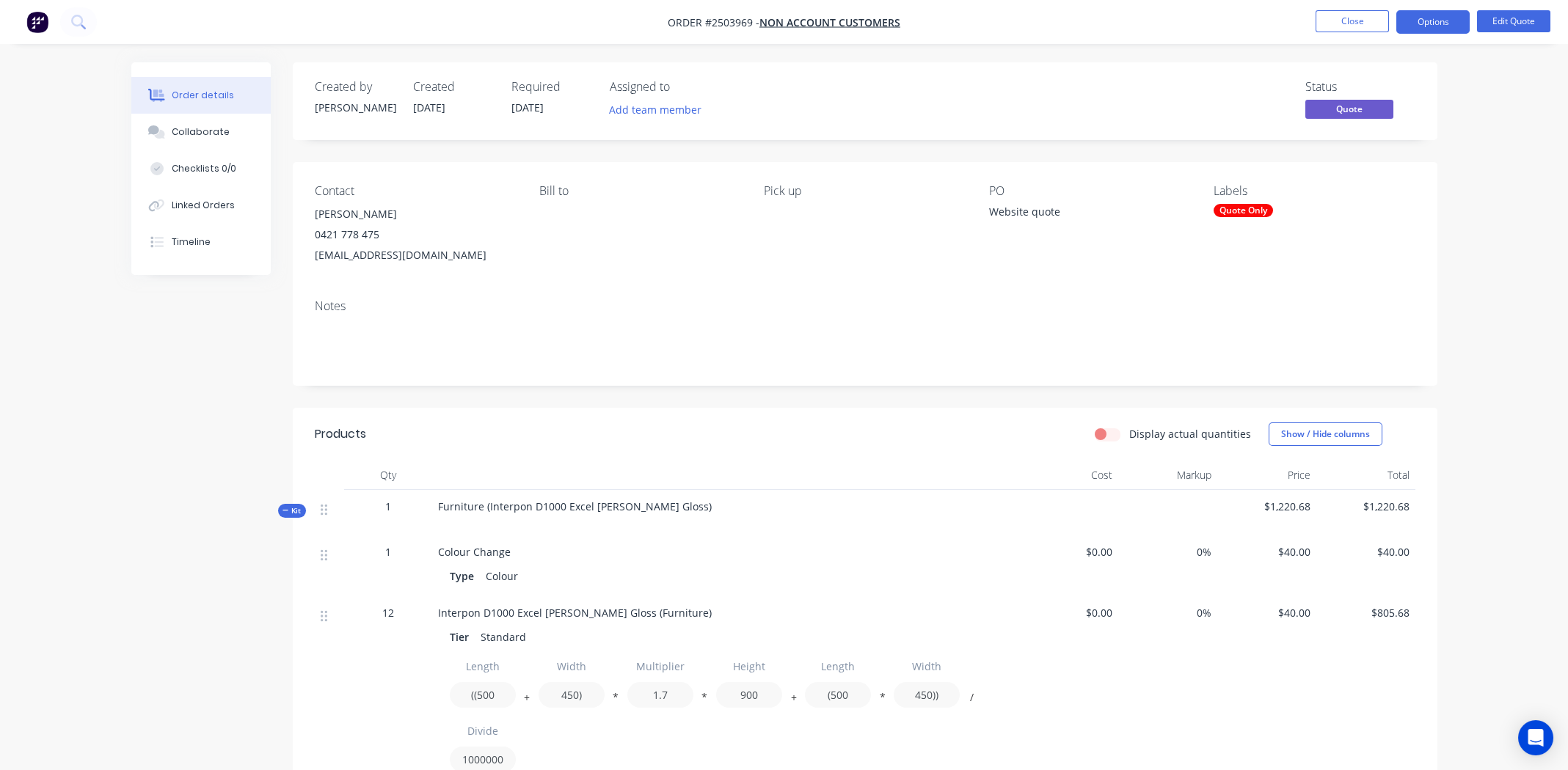
click at [902, 95] on div "Status Quote" at bounding box center [1086, 102] width 659 height 43
click at [1348, 21] on button "Close" at bounding box center [1352, 21] width 73 height 22
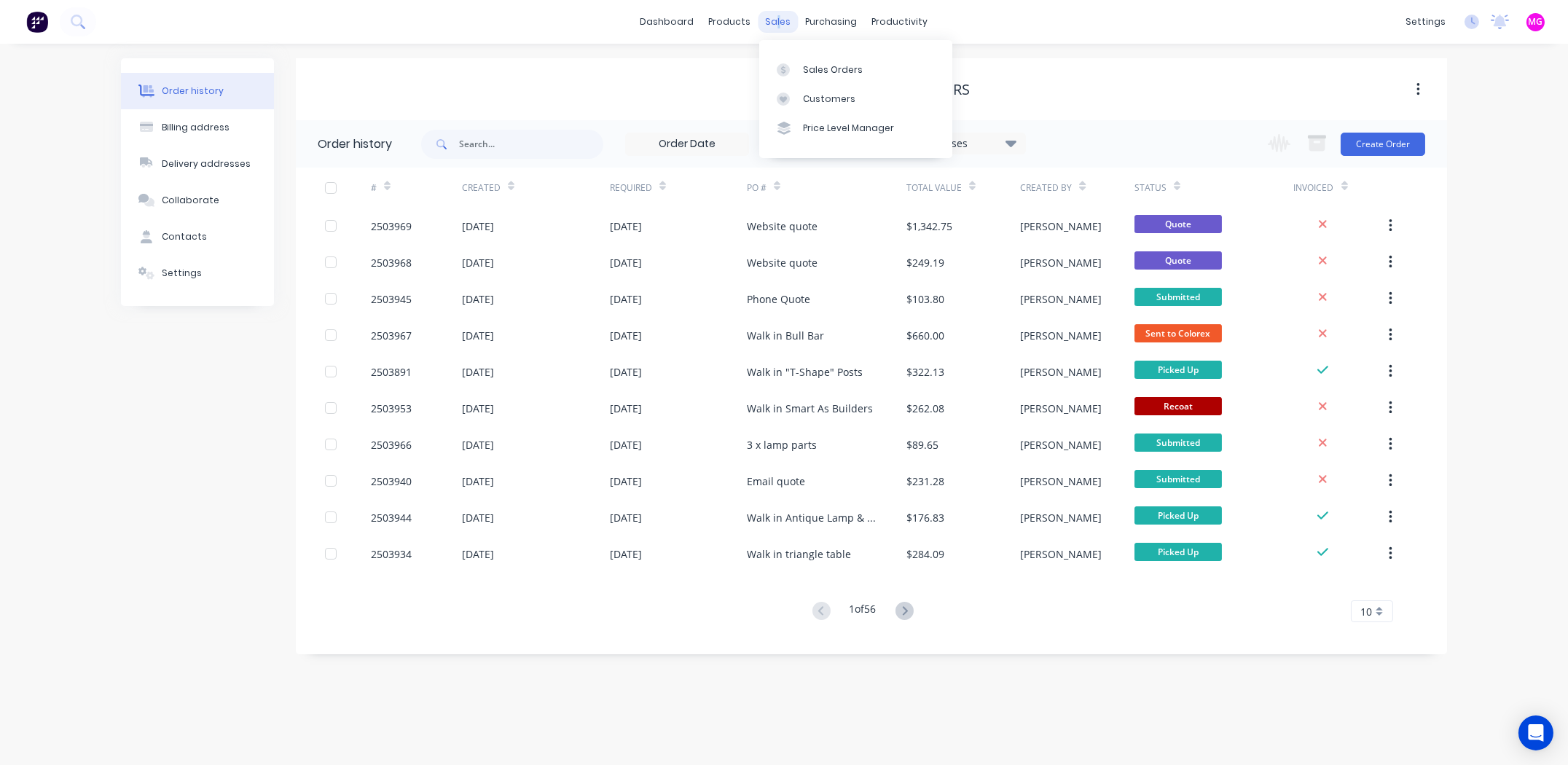
click at [777, 24] on div "sales" at bounding box center [778, 21] width 40 height 22
click at [837, 67] on div "Sales Orders" at bounding box center [832, 70] width 60 height 13
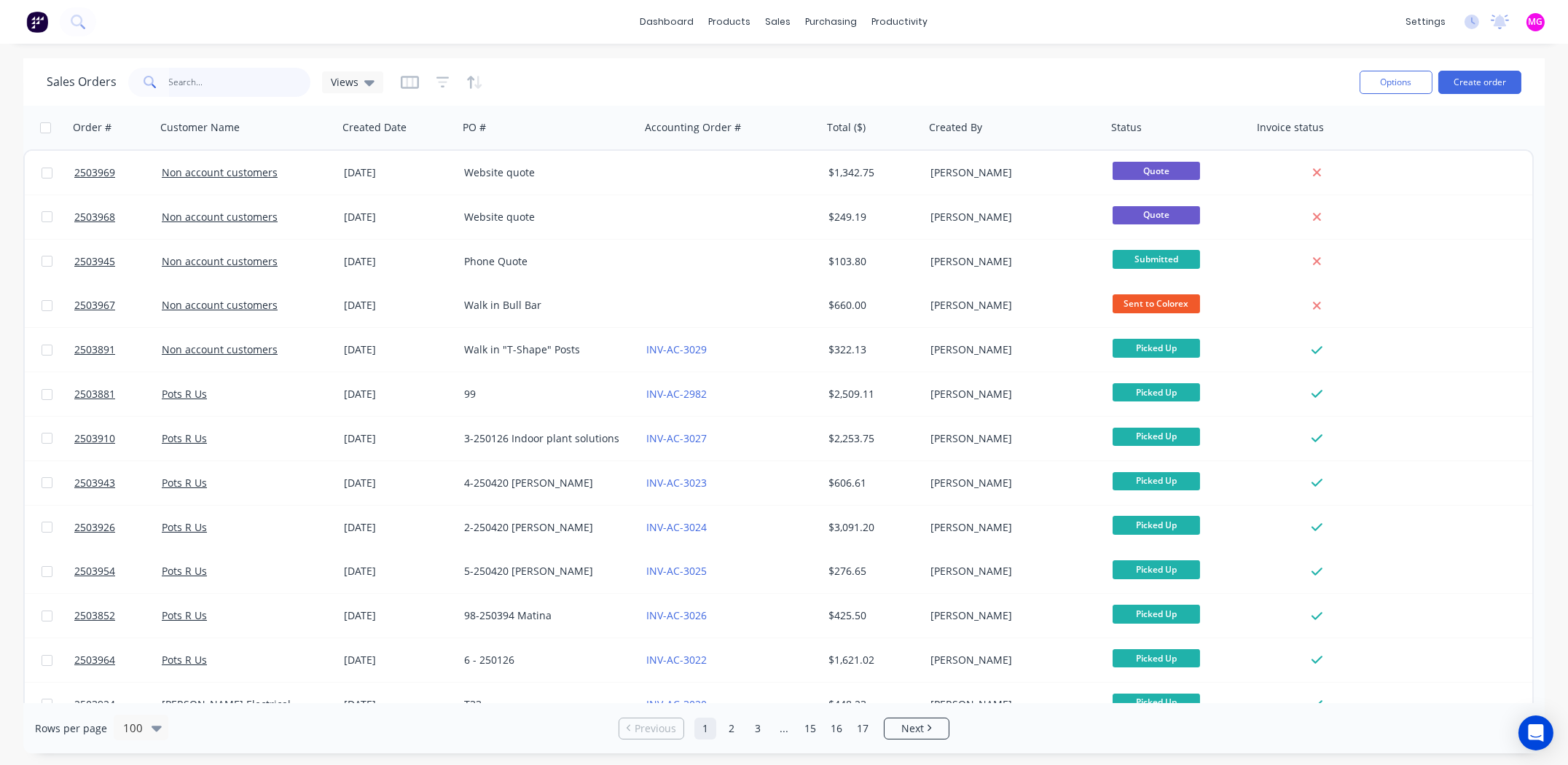
click at [271, 80] on input "text" at bounding box center [239, 83] width 142 height 30
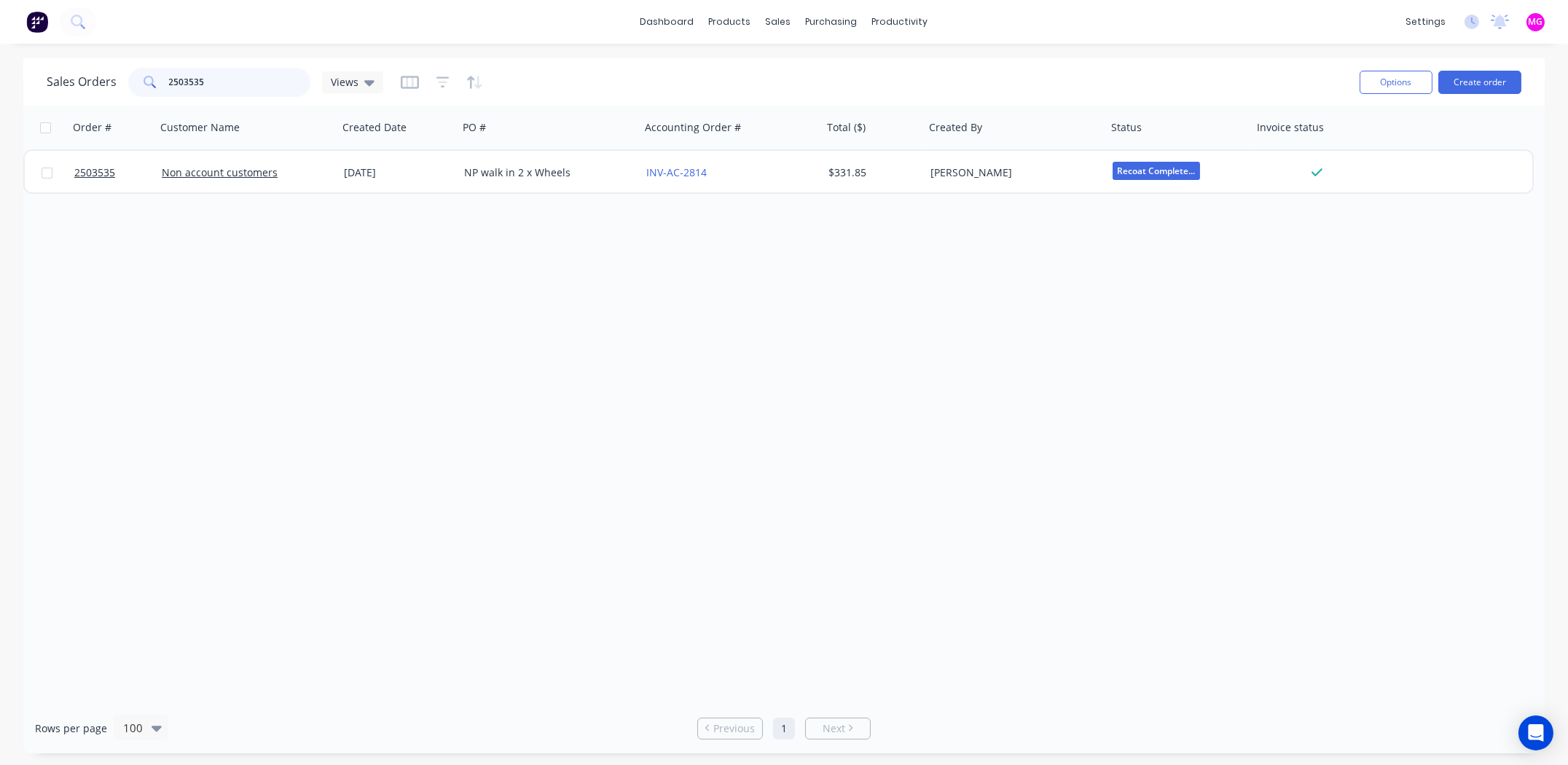
type input "2503535"
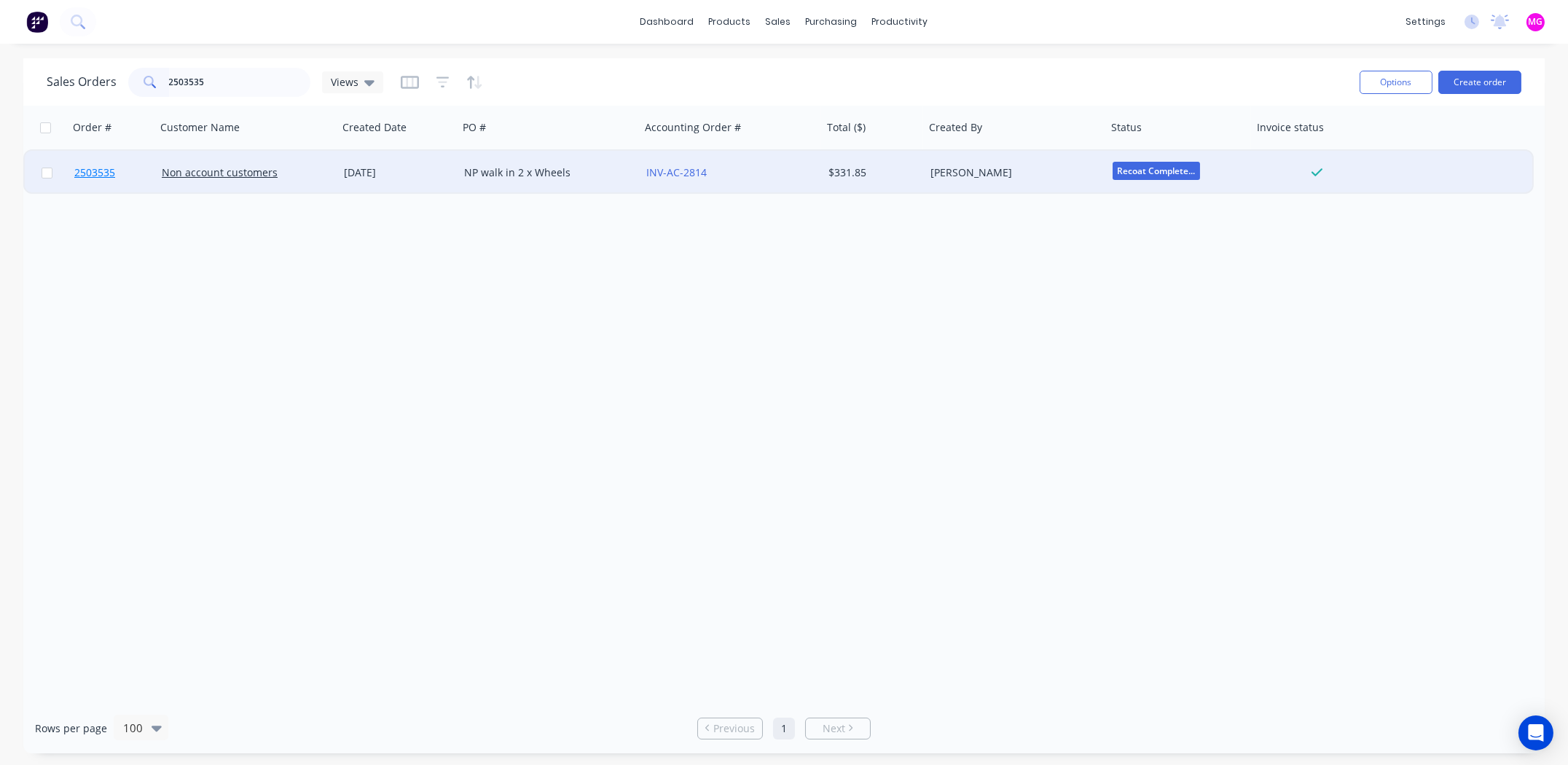
click at [86, 171] on span "2503535" at bounding box center [95, 173] width 41 height 15
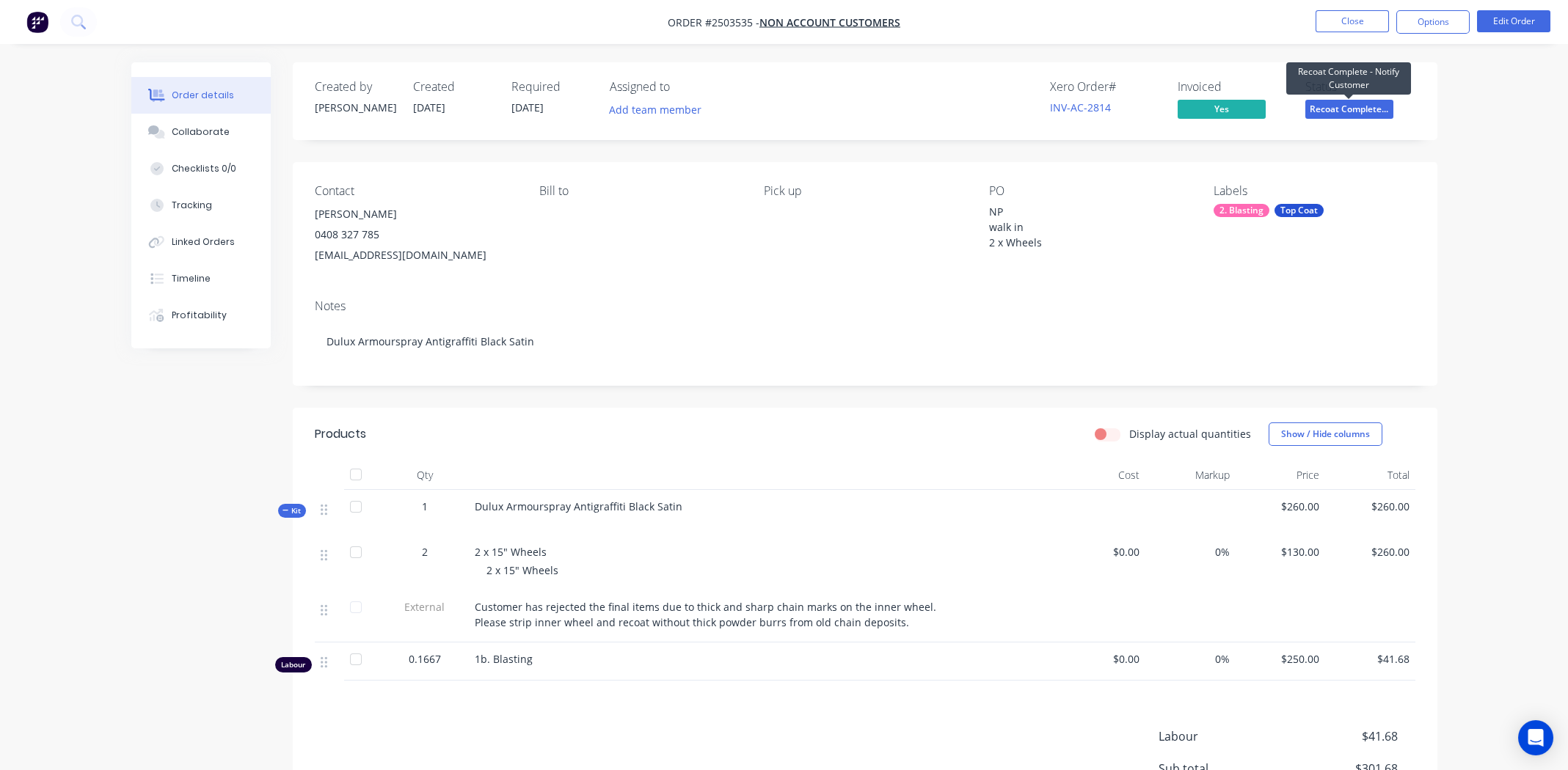
click at [1362, 102] on span "Recoat Complete..." at bounding box center [1349, 109] width 88 height 18
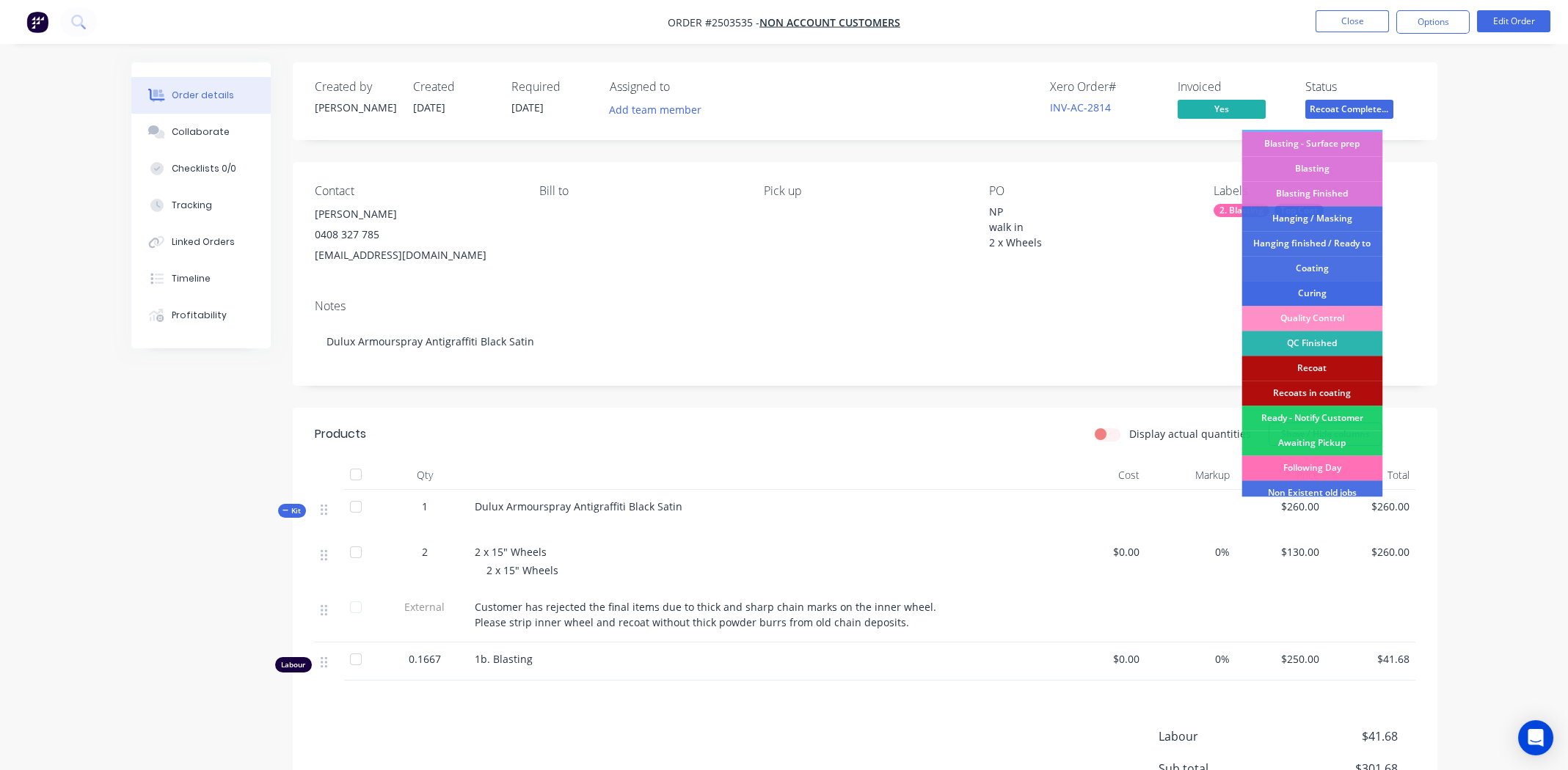
scroll to position [306, 0]
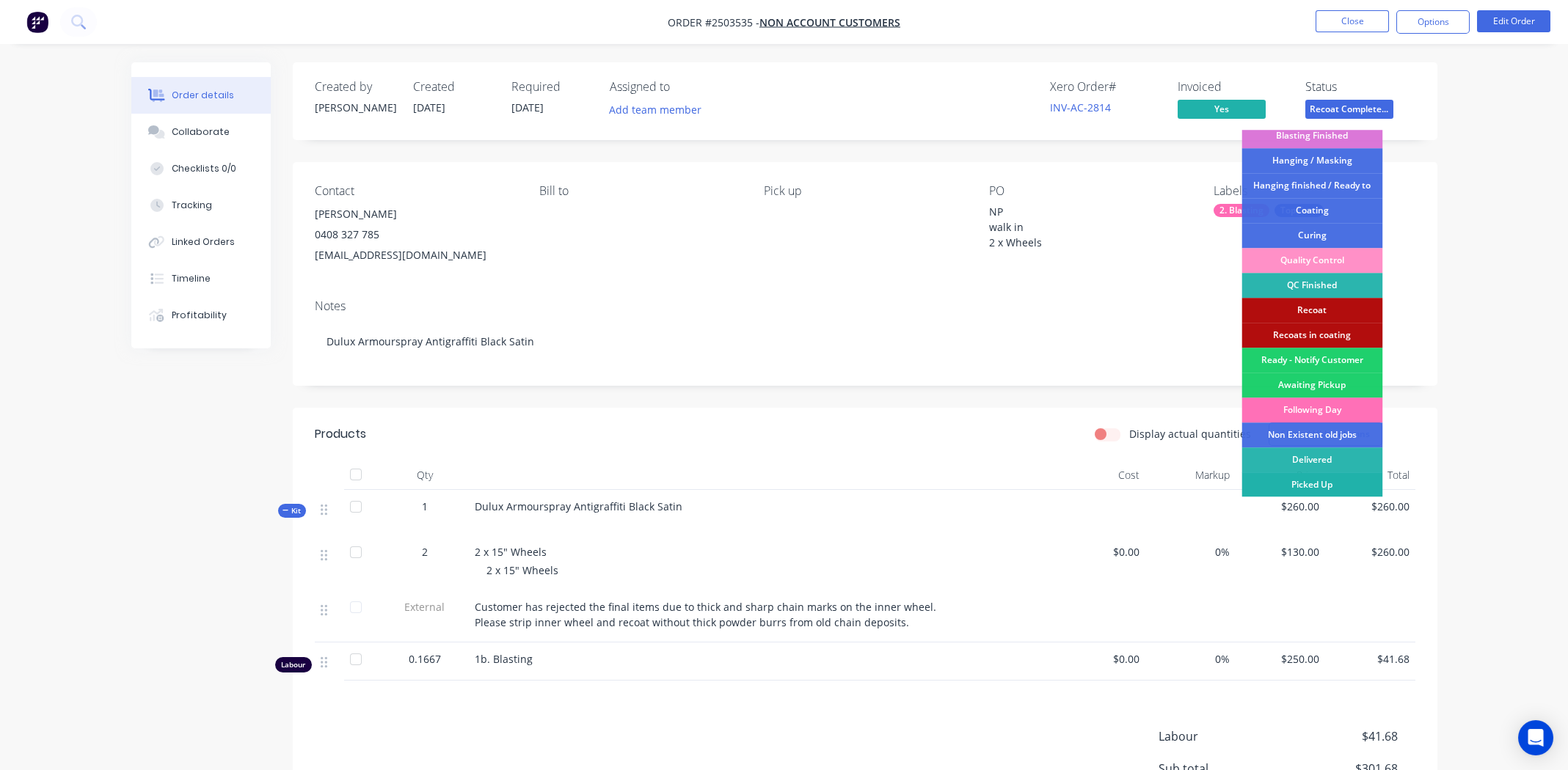
click at [1316, 484] on div "Picked Up" at bounding box center [1312, 484] width 141 height 25
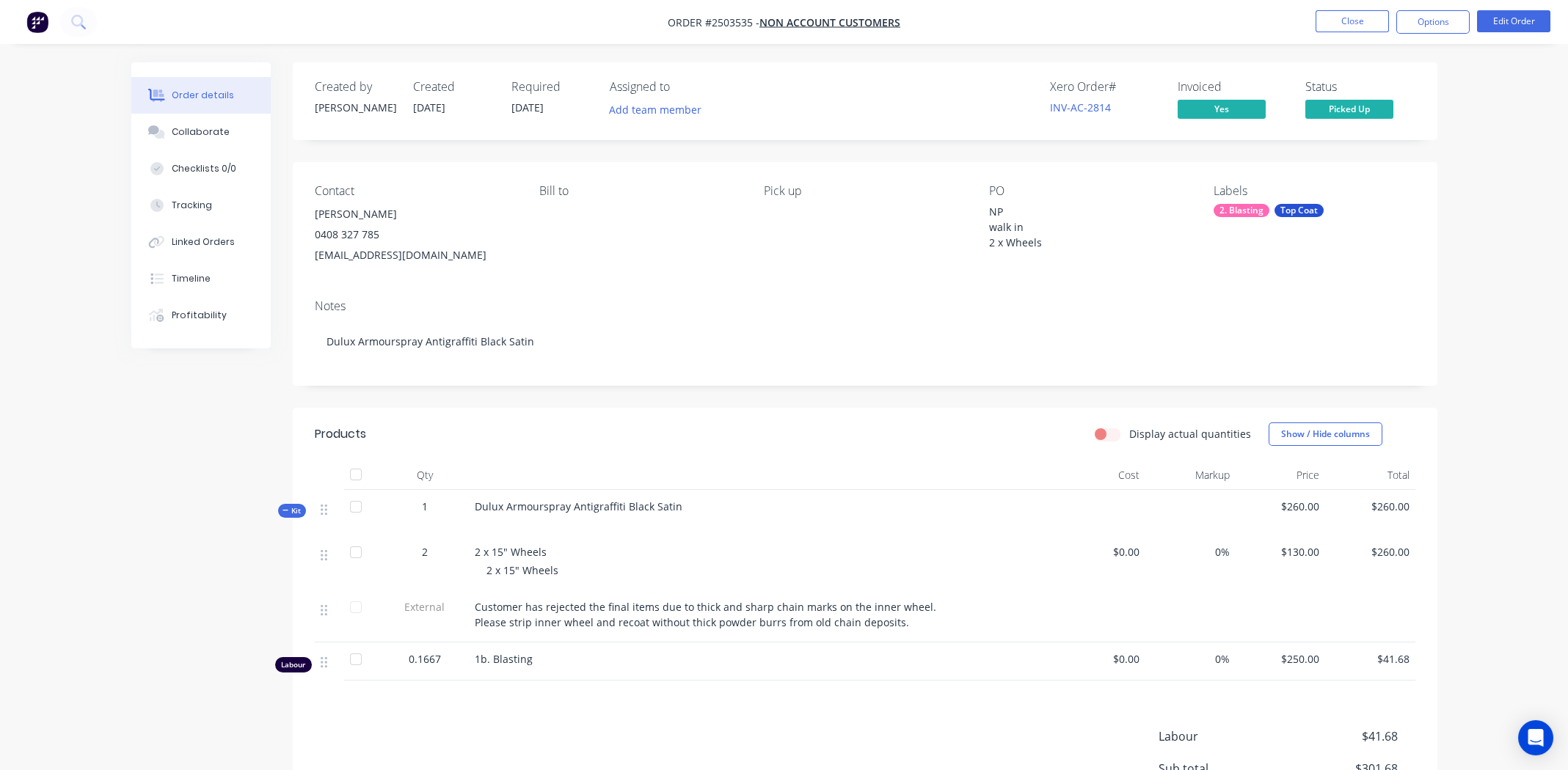
click at [1349, 106] on span "Picked Up" at bounding box center [1349, 109] width 88 height 18
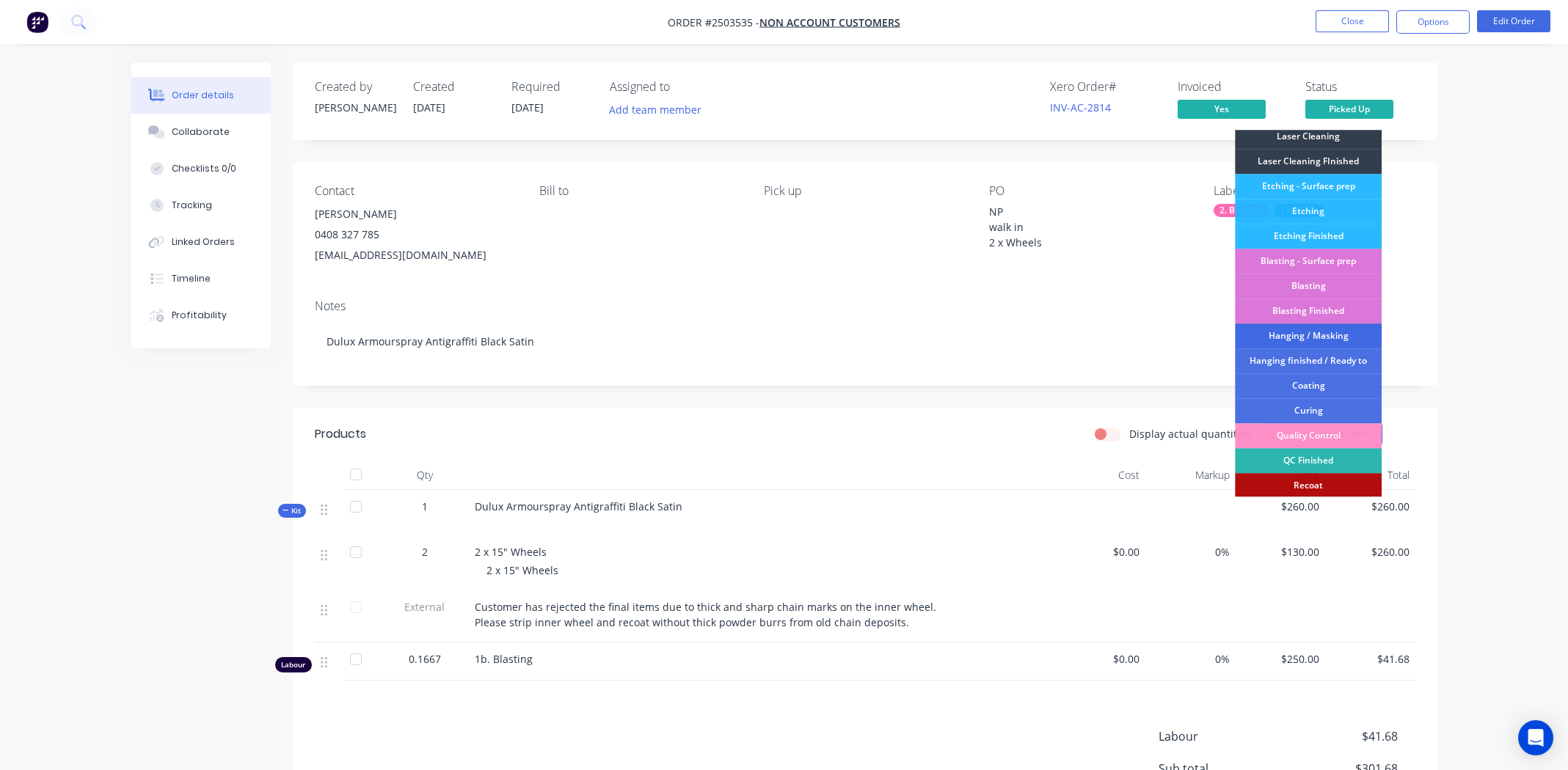
scroll to position [313, 0]
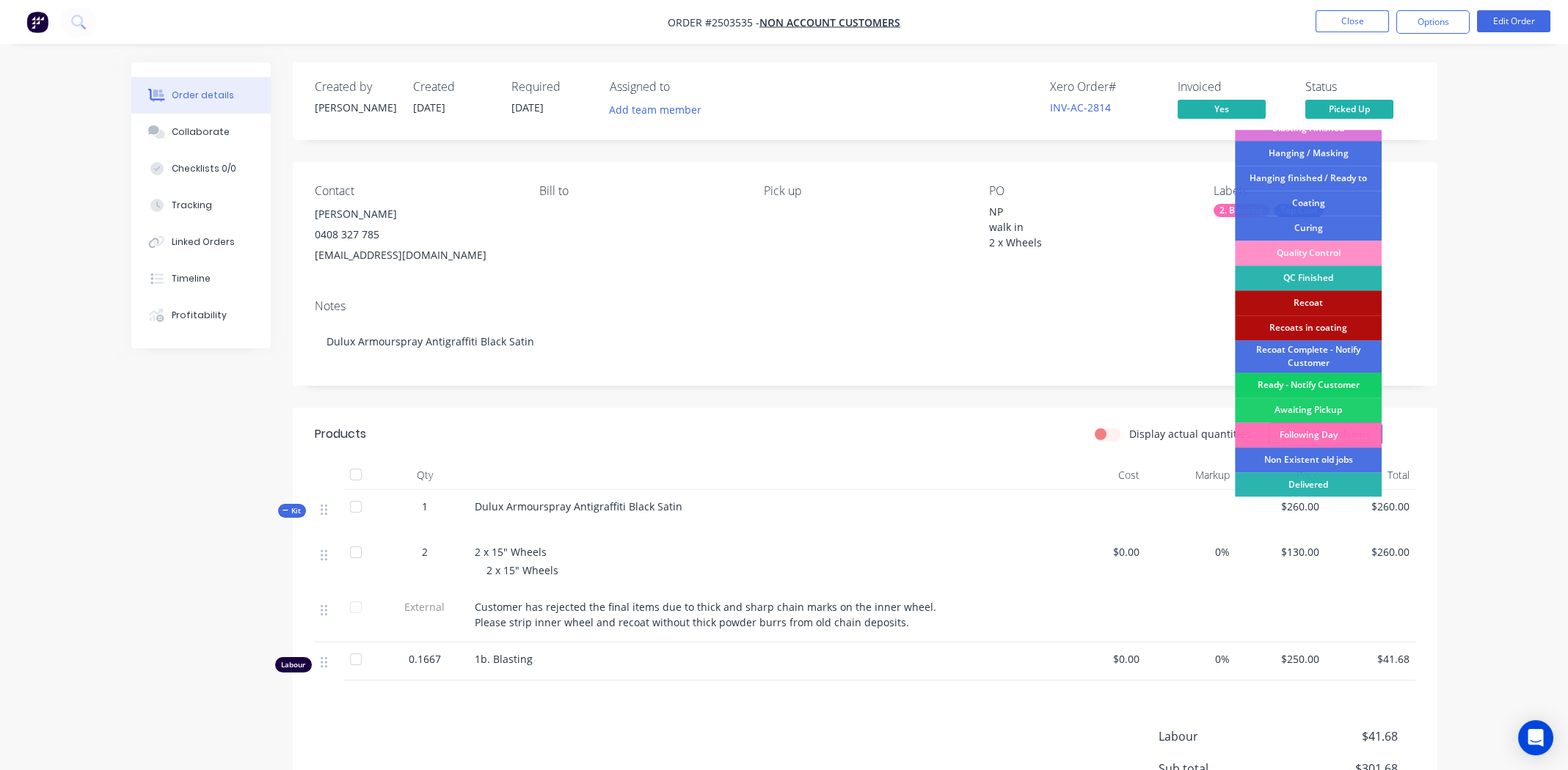
click at [1314, 379] on div "Ready - Notify Customer" at bounding box center [1309, 385] width 147 height 25
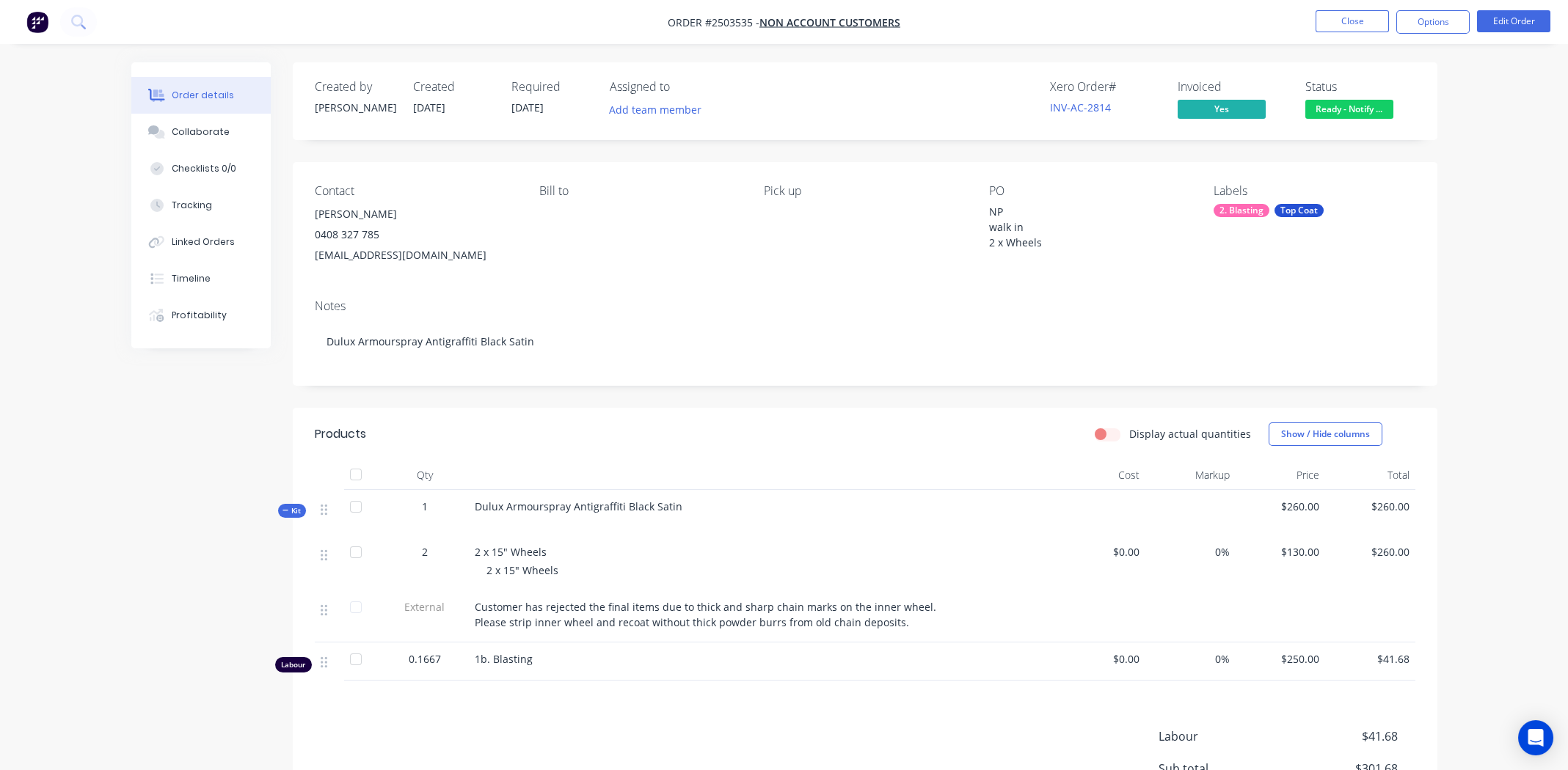
click at [1447, 207] on div "Order details Collaborate Checklists 0/0 Tracking Linked Orders Timeline Profit…" at bounding box center [784, 502] width 1335 height 879
click at [1341, 108] on span "Ready - Notify ..." at bounding box center [1349, 109] width 88 height 18
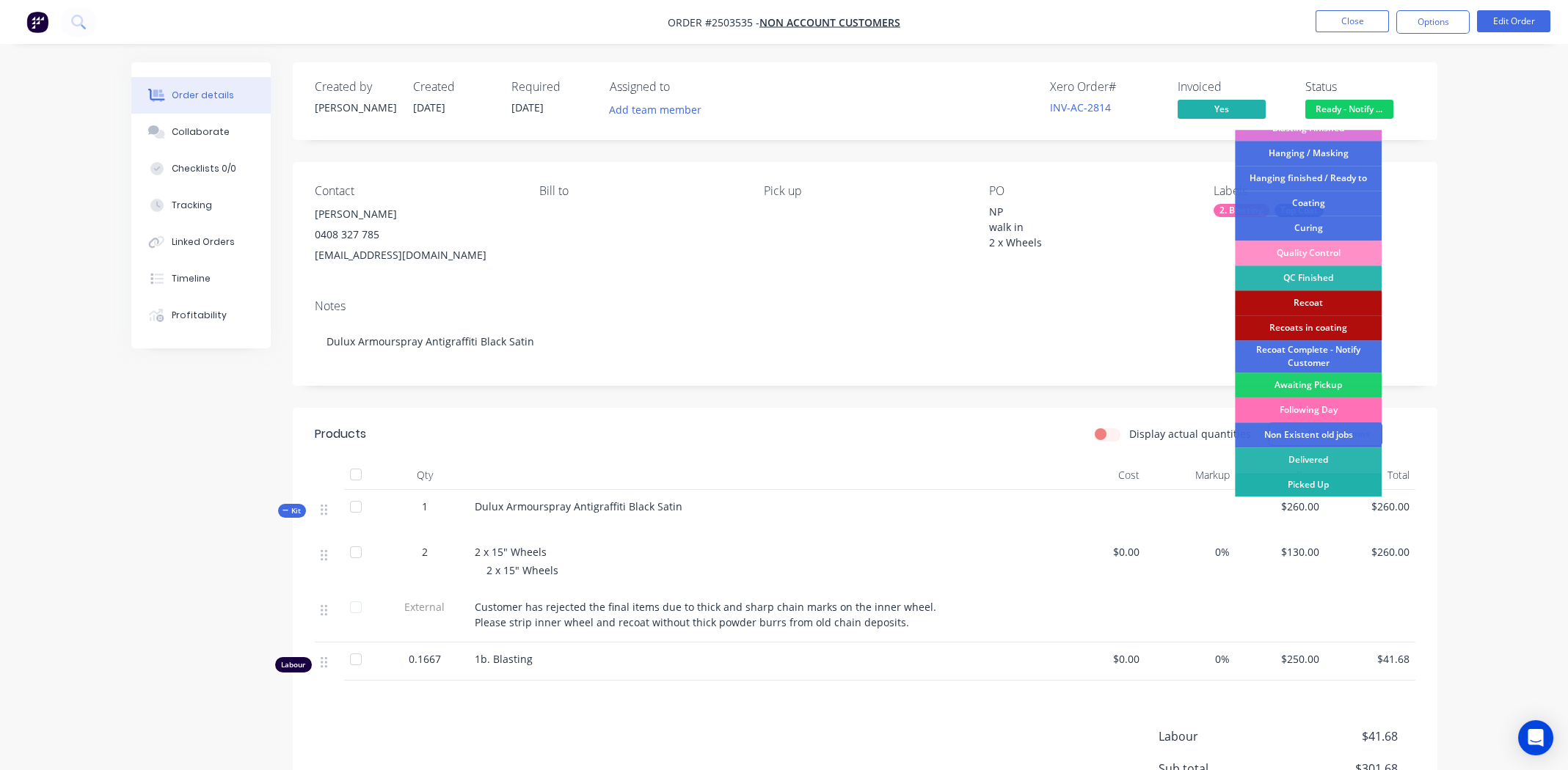
click at [1305, 483] on div "Picked Up" at bounding box center [1309, 484] width 147 height 25
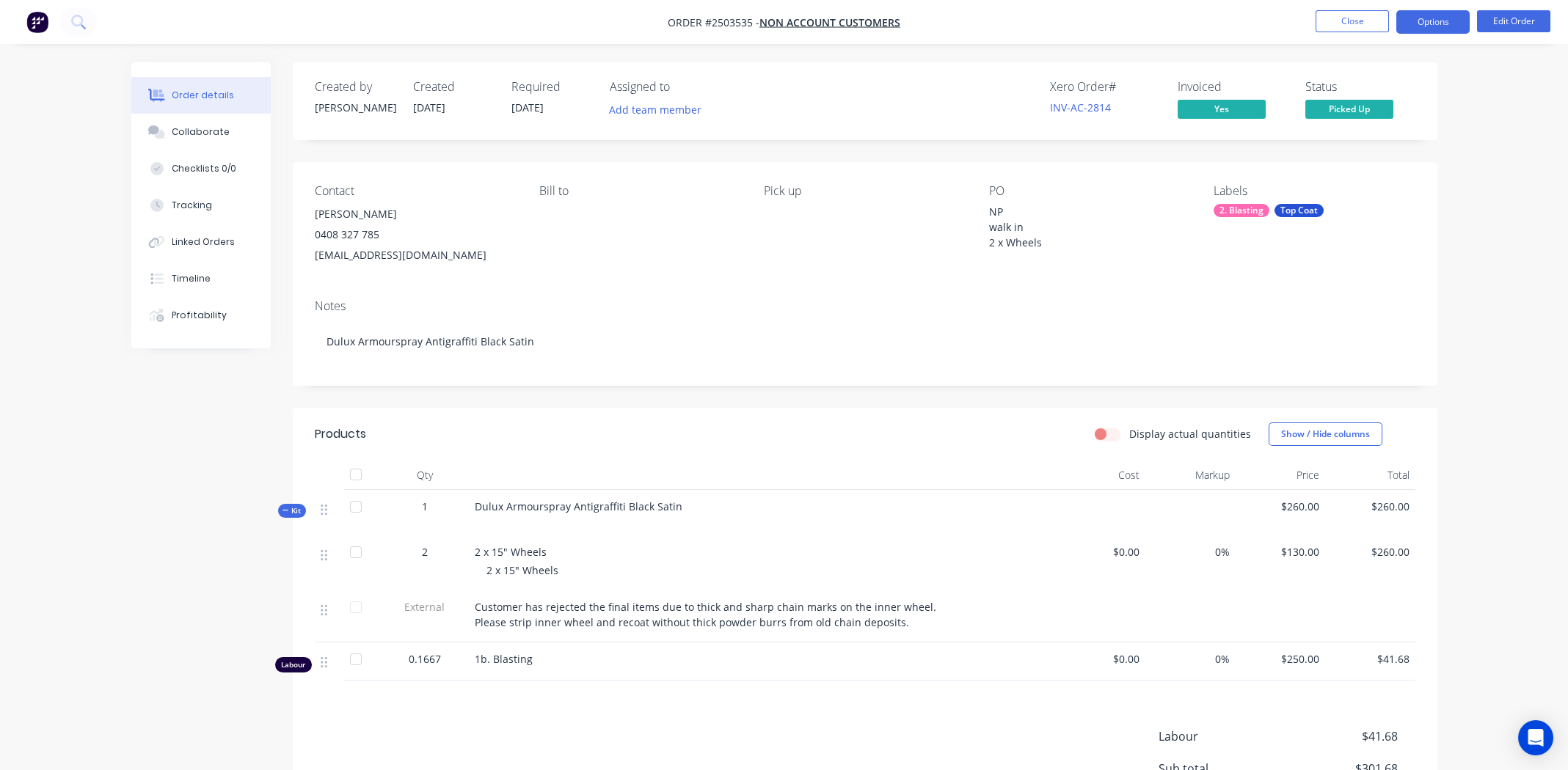
click at [1427, 26] on button "Options" at bounding box center [1433, 21] width 73 height 23
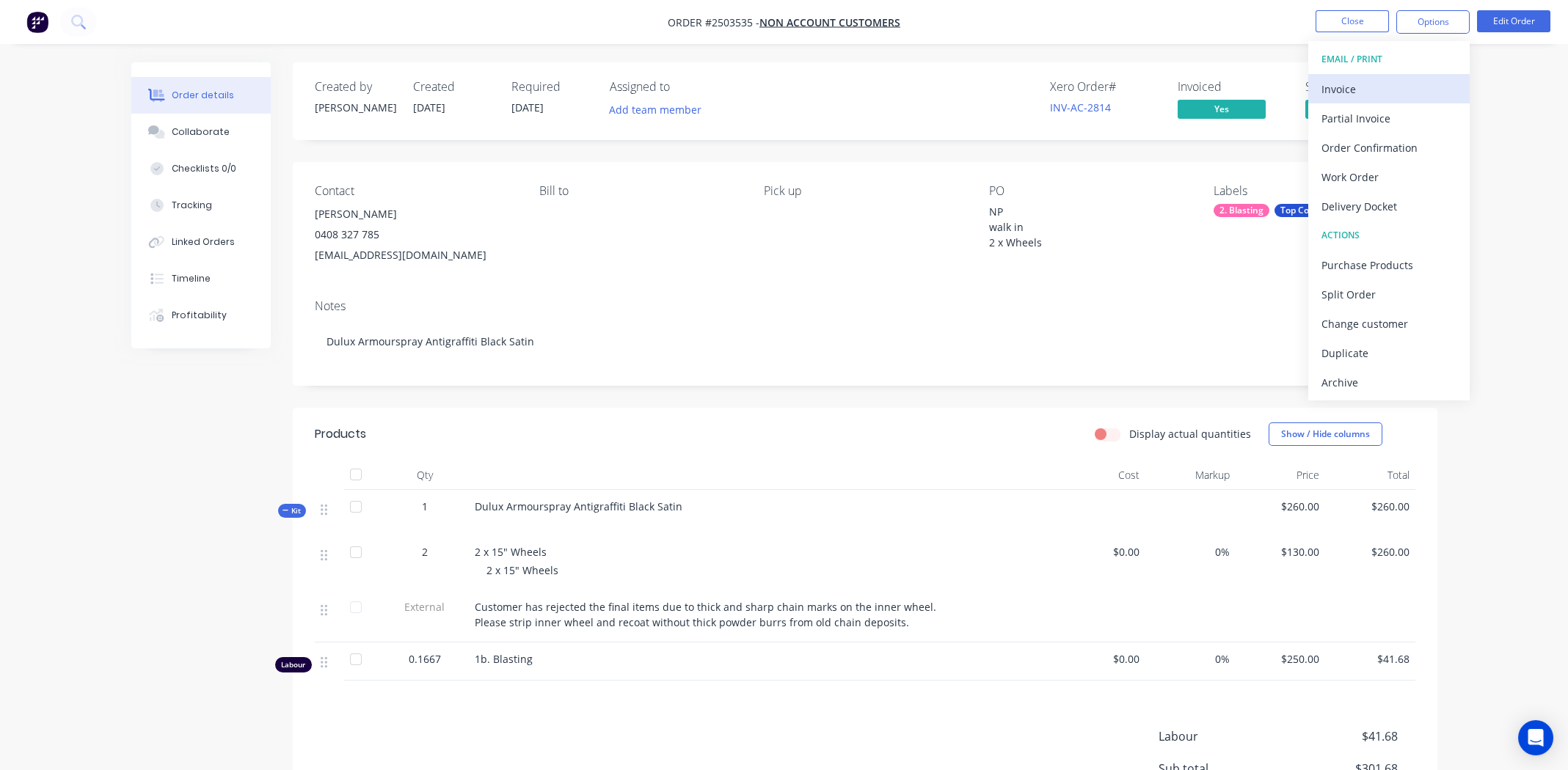
click at [1374, 84] on div "Invoice" at bounding box center [1389, 89] width 135 height 21
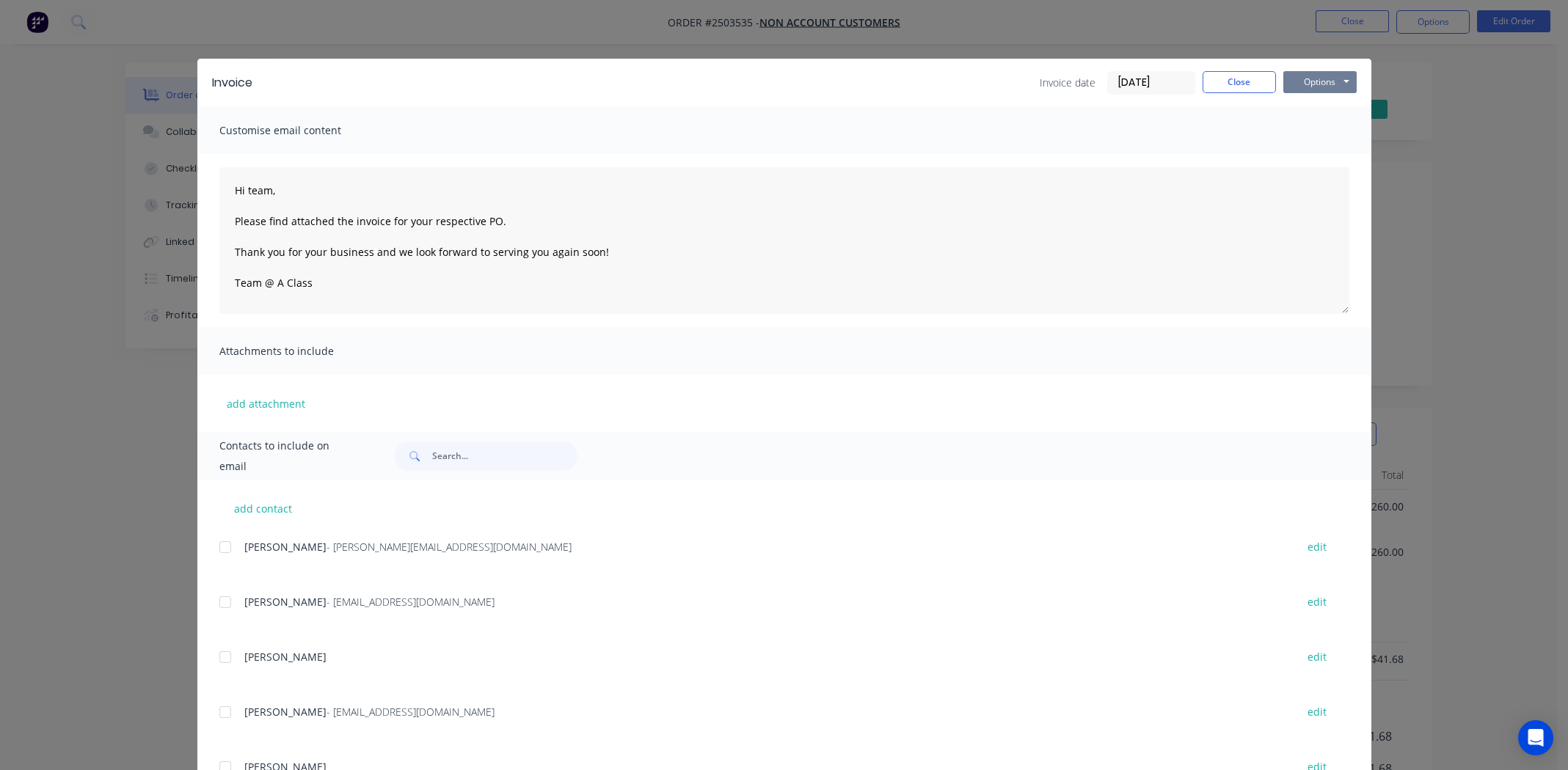
click at [1300, 79] on button "Options" at bounding box center [1319, 82] width 73 height 22
click at [1315, 129] on button "Print" at bounding box center [1330, 132] width 94 height 24
click at [1236, 83] on button "Close" at bounding box center [1239, 82] width 73 height 22
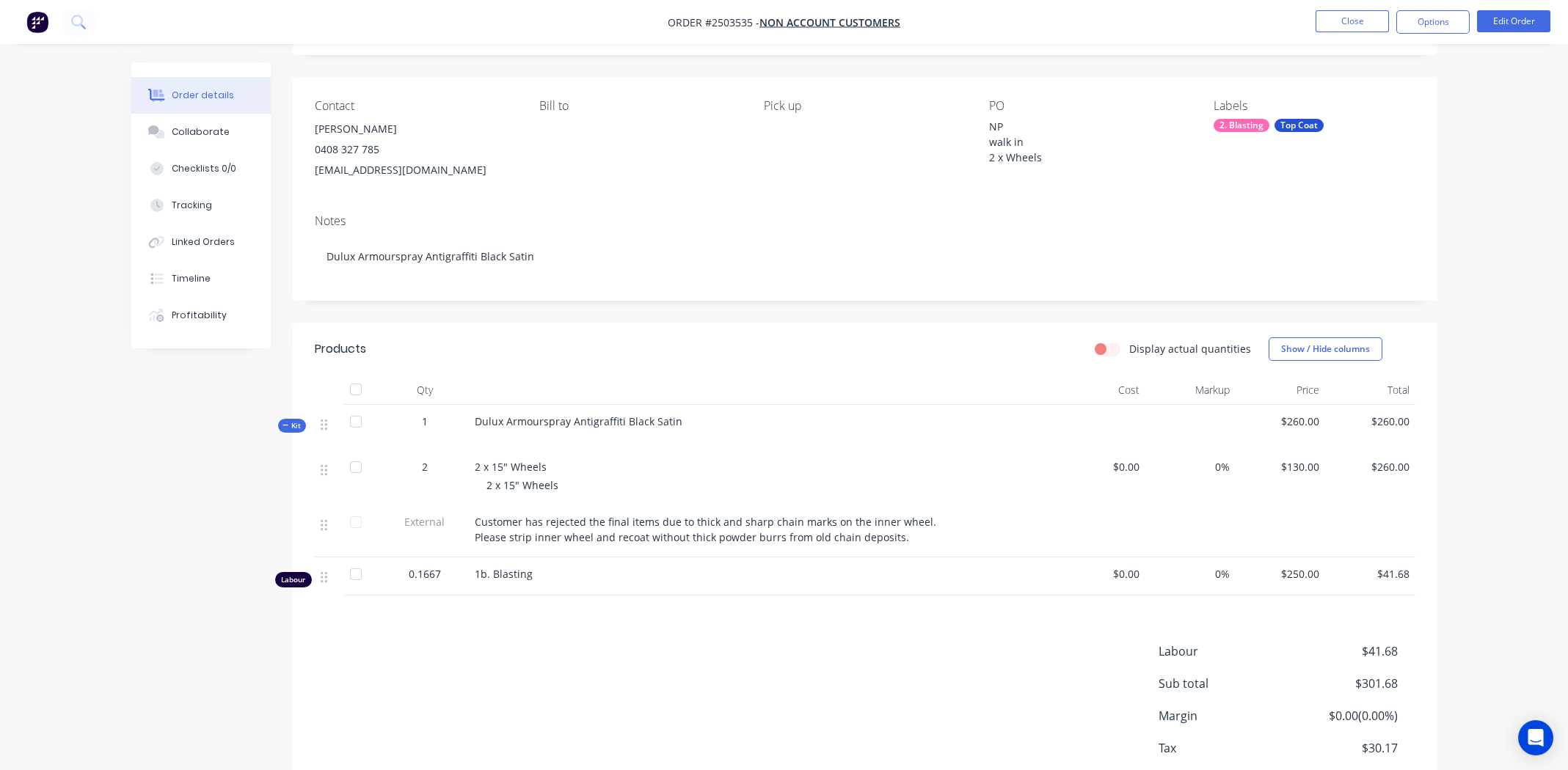
scroll to position [172, 0]
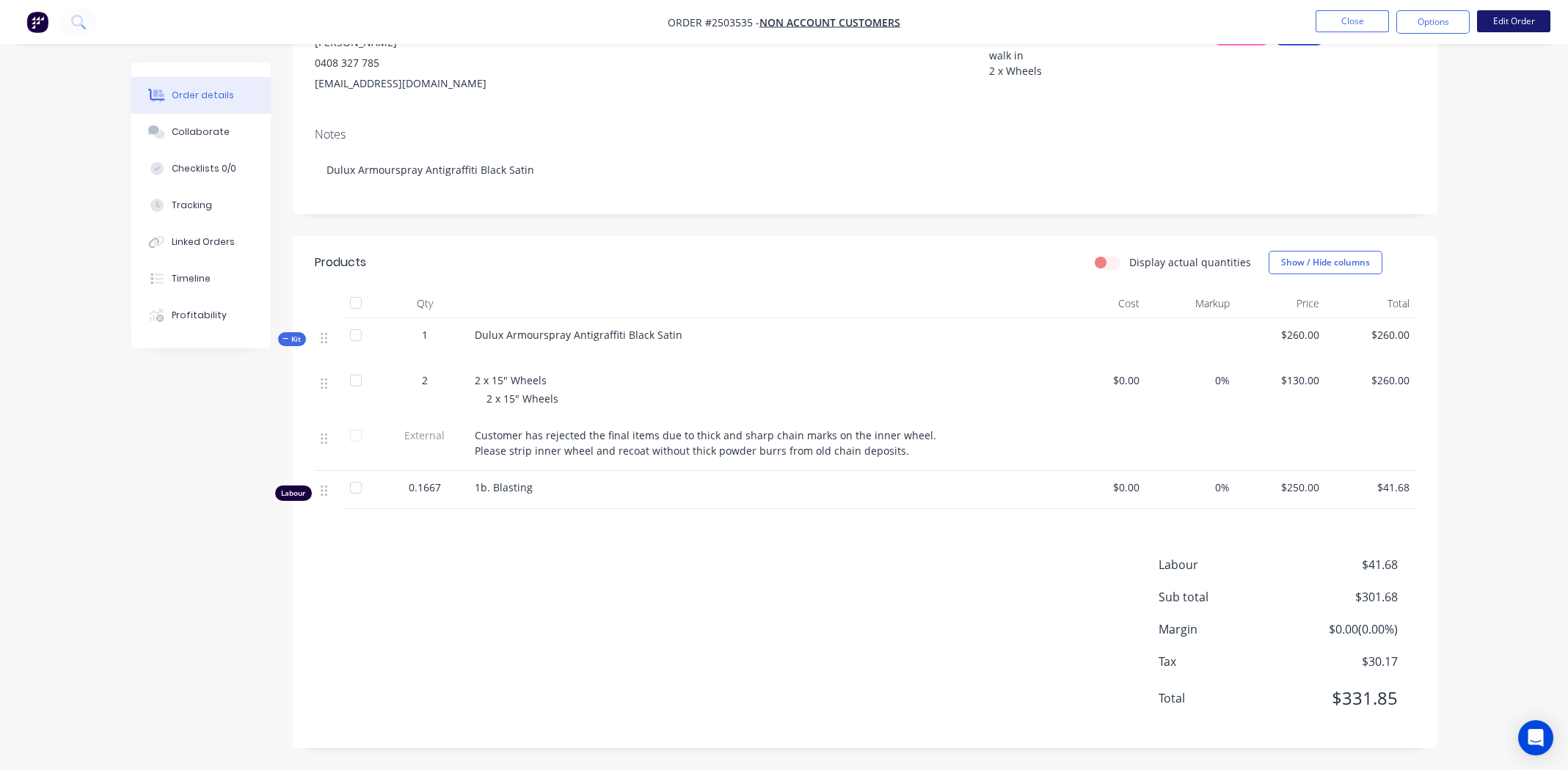
click at [1512, 20] on button "Edit Order" at bounding box center [1514, 21] width 73 height 22
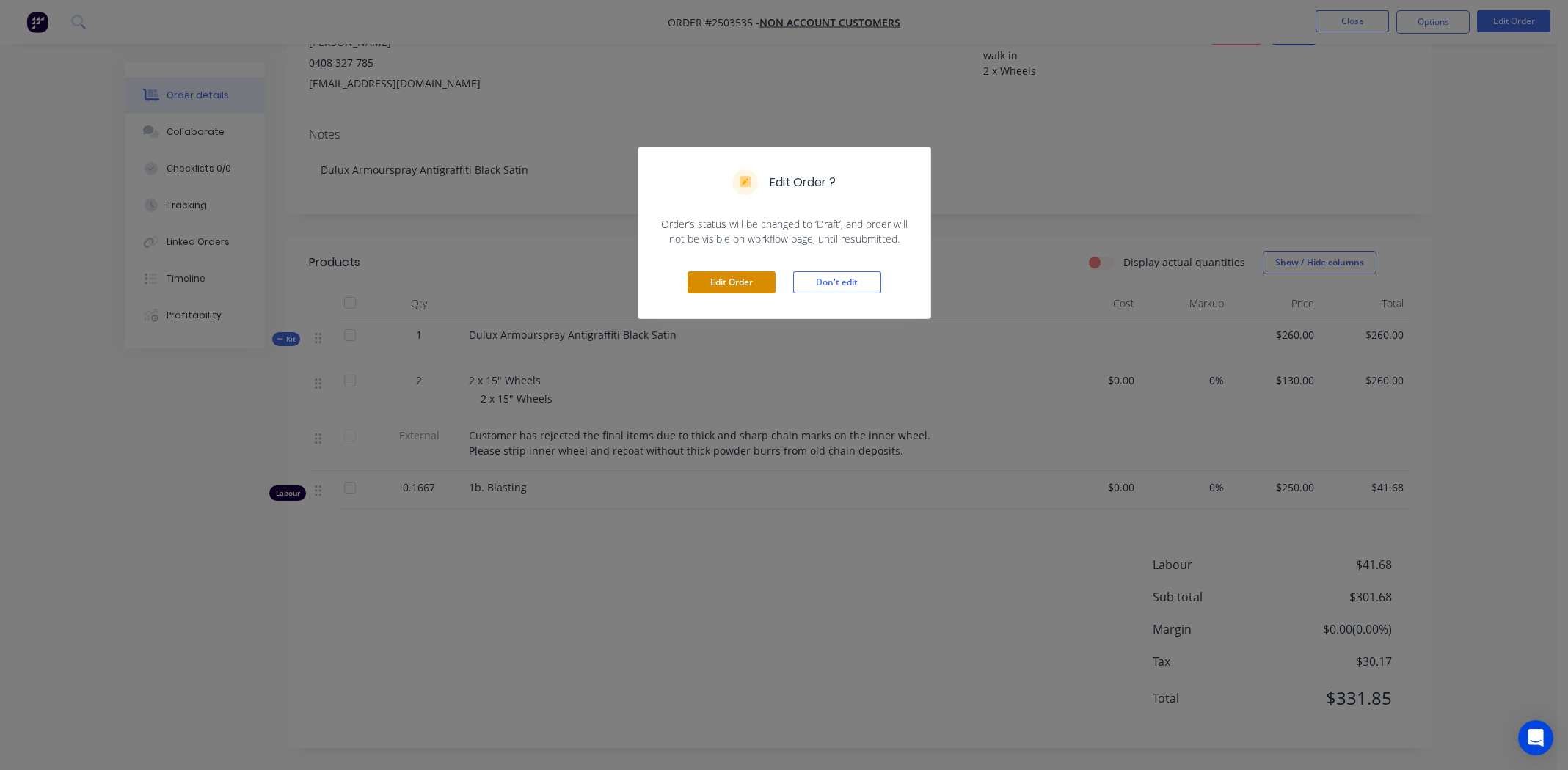
click at [724, 278] on button "Edit Order" at bounding box center [732, 282] width 88 height 22
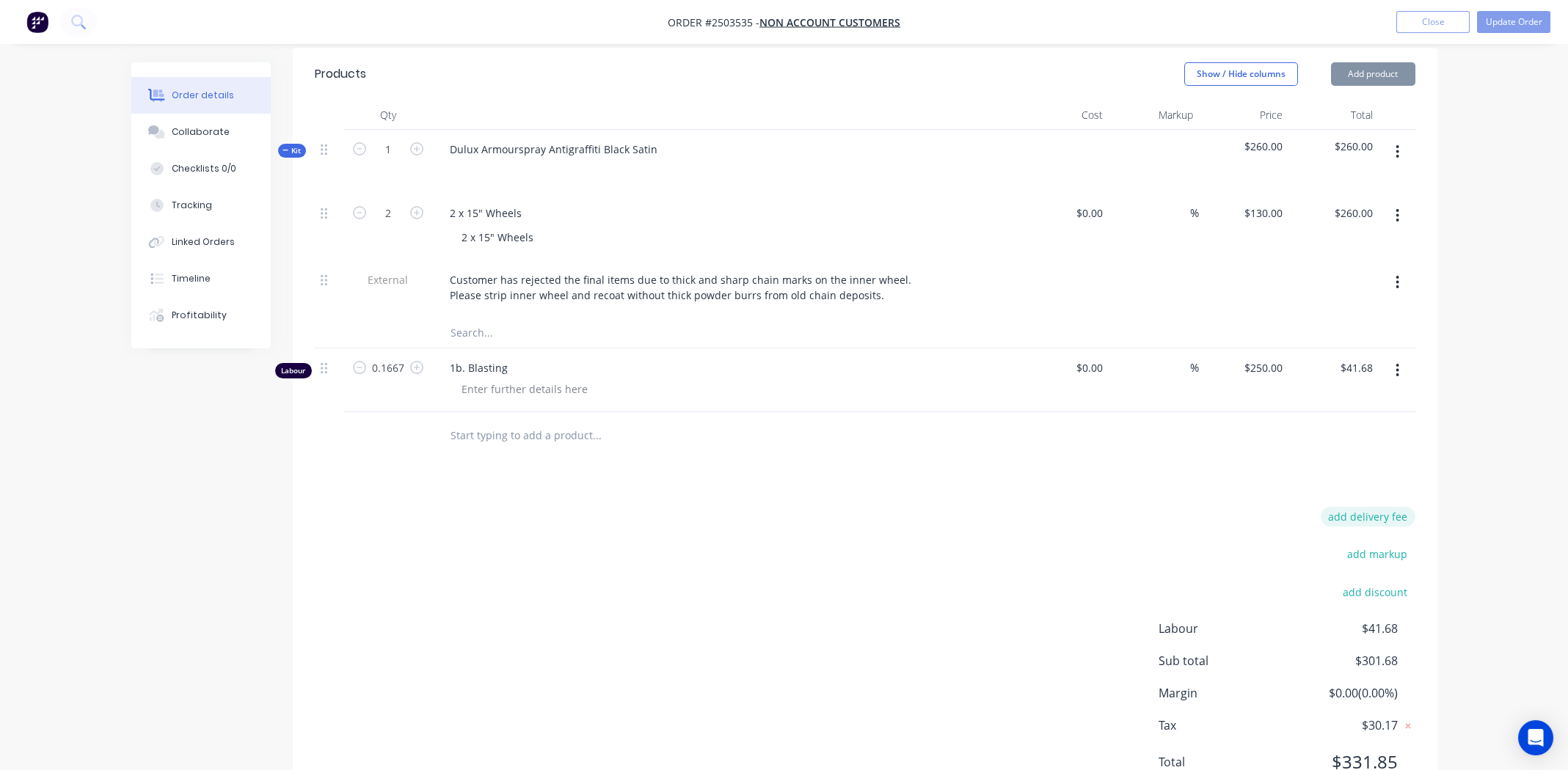
scroll to position [425, 0]
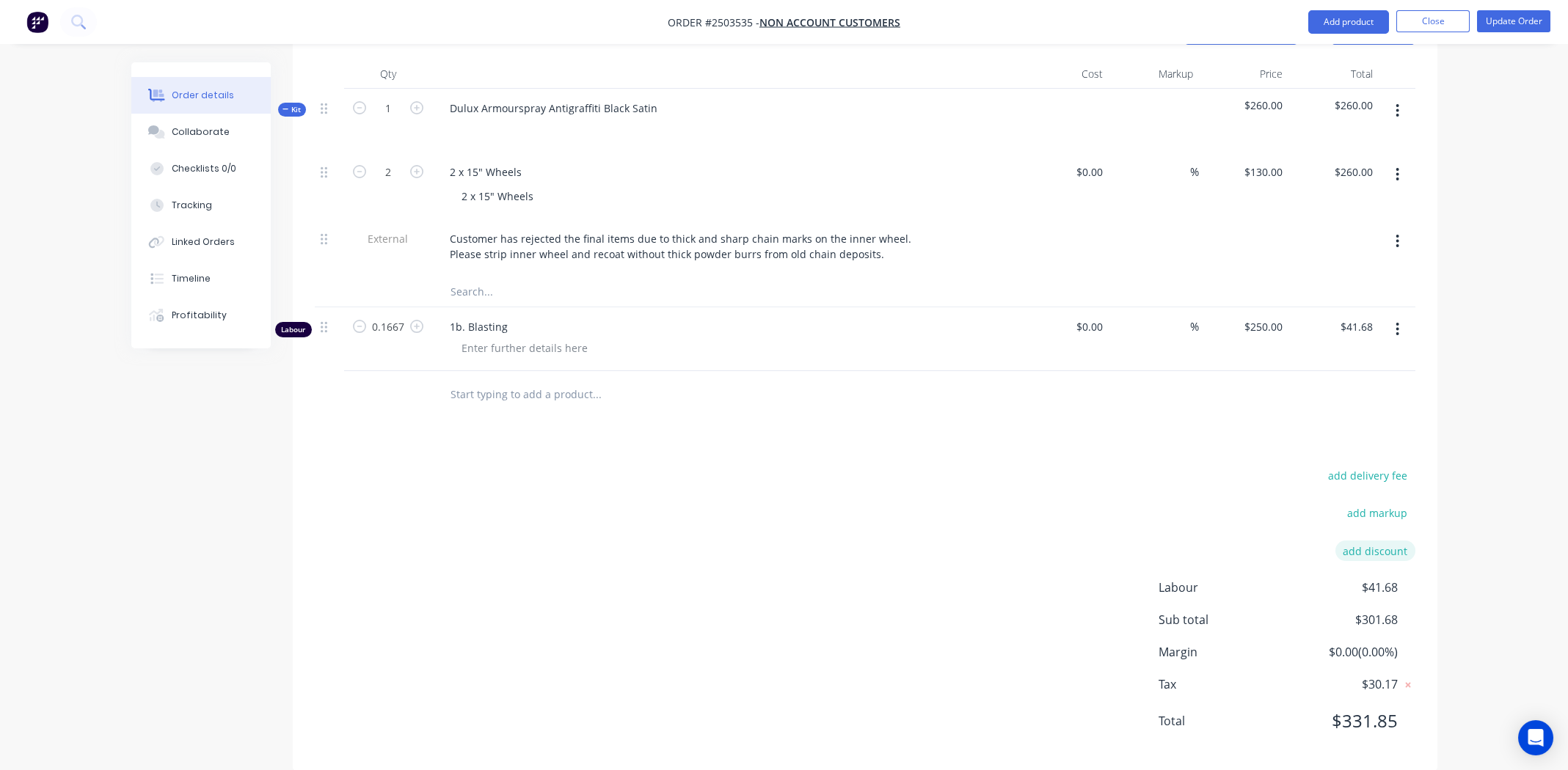
click at [1371, 541] on button "add discount" at bounding box center [1375, 550] width 80 height 20
click at [1248, 544] on input at bounding box center [1239, 555] width 139 height 22
type input "Google Review"
click at [1374, 544] on input at bounding box center [1358, 555] width 66 height 22
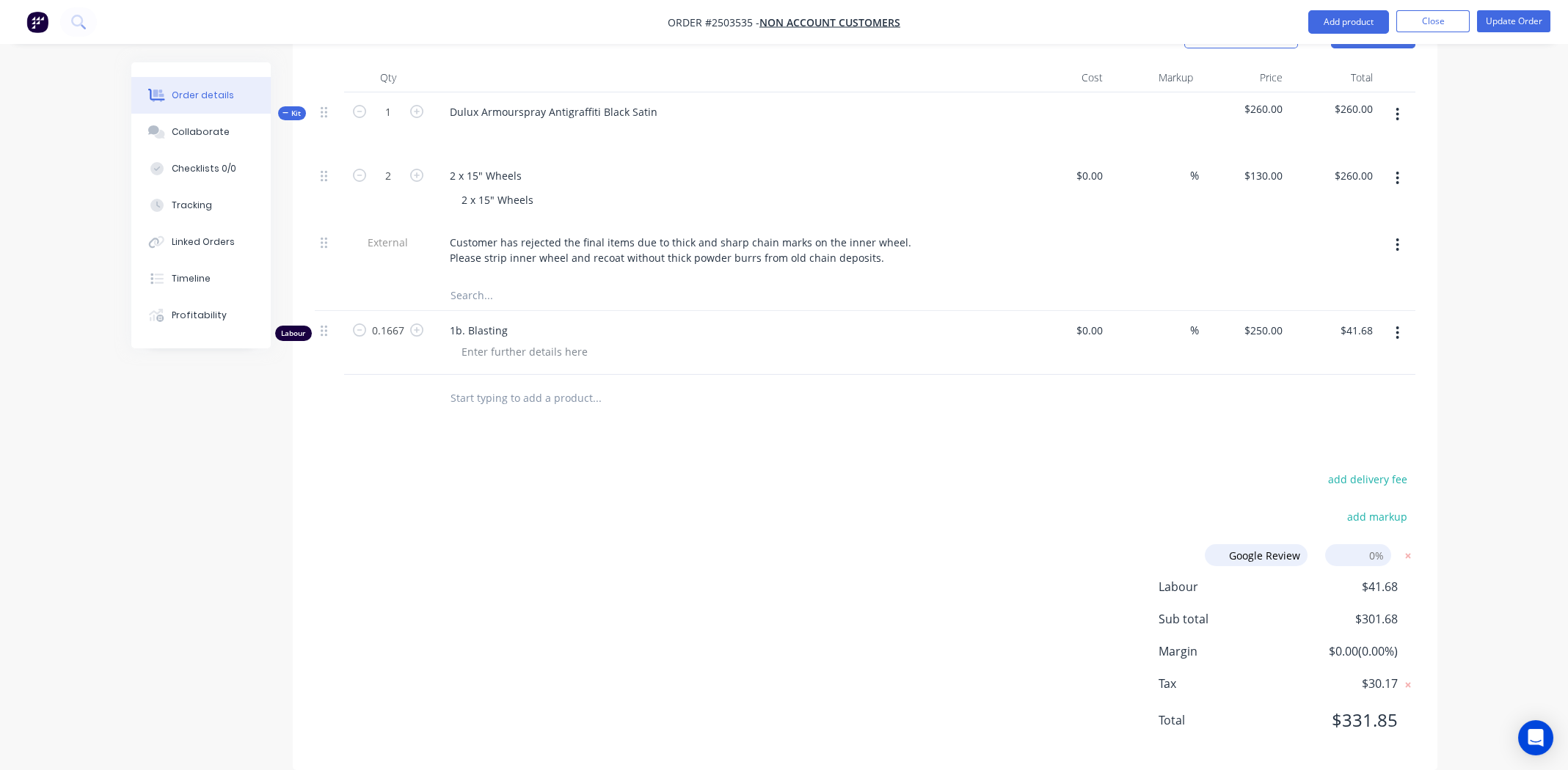
type input "5"
click input "submit" at bounding box center [0, 0] width 0 height 0
drag, startPoint x: 974, startPoint y: 418, endPoint x: 1078, endPoint y: 491, distance: 127.1
click at [975, 420] on div "Products Show / Hide columns Add product Qty Cost Markup Price Total Kit 1 Dulu…" at bounding box center [865, 409] width 1144 height 798
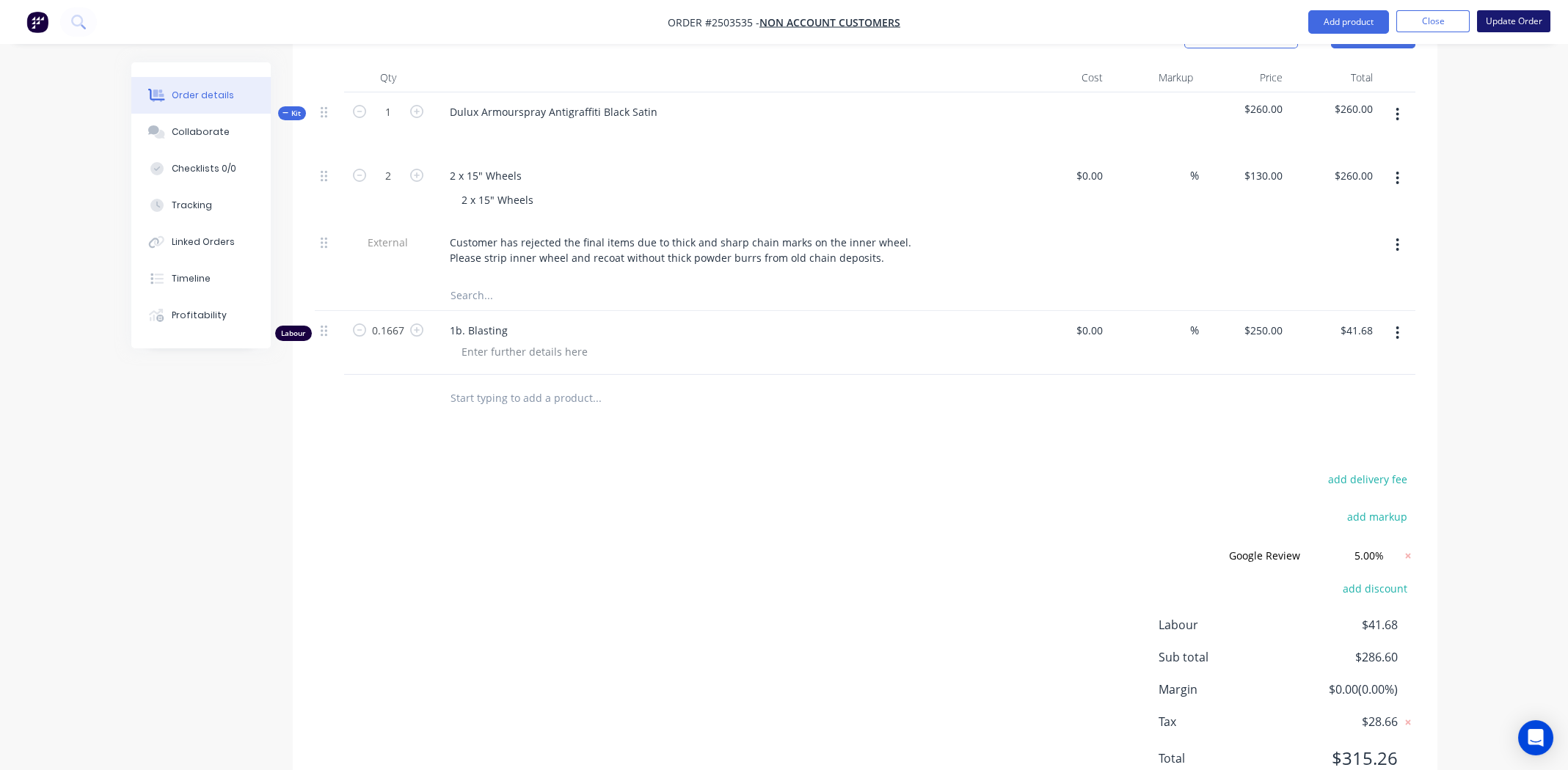
click at [1509, 20] on button "Update Order" at bounding box center [1514, 21] width 73 height 22
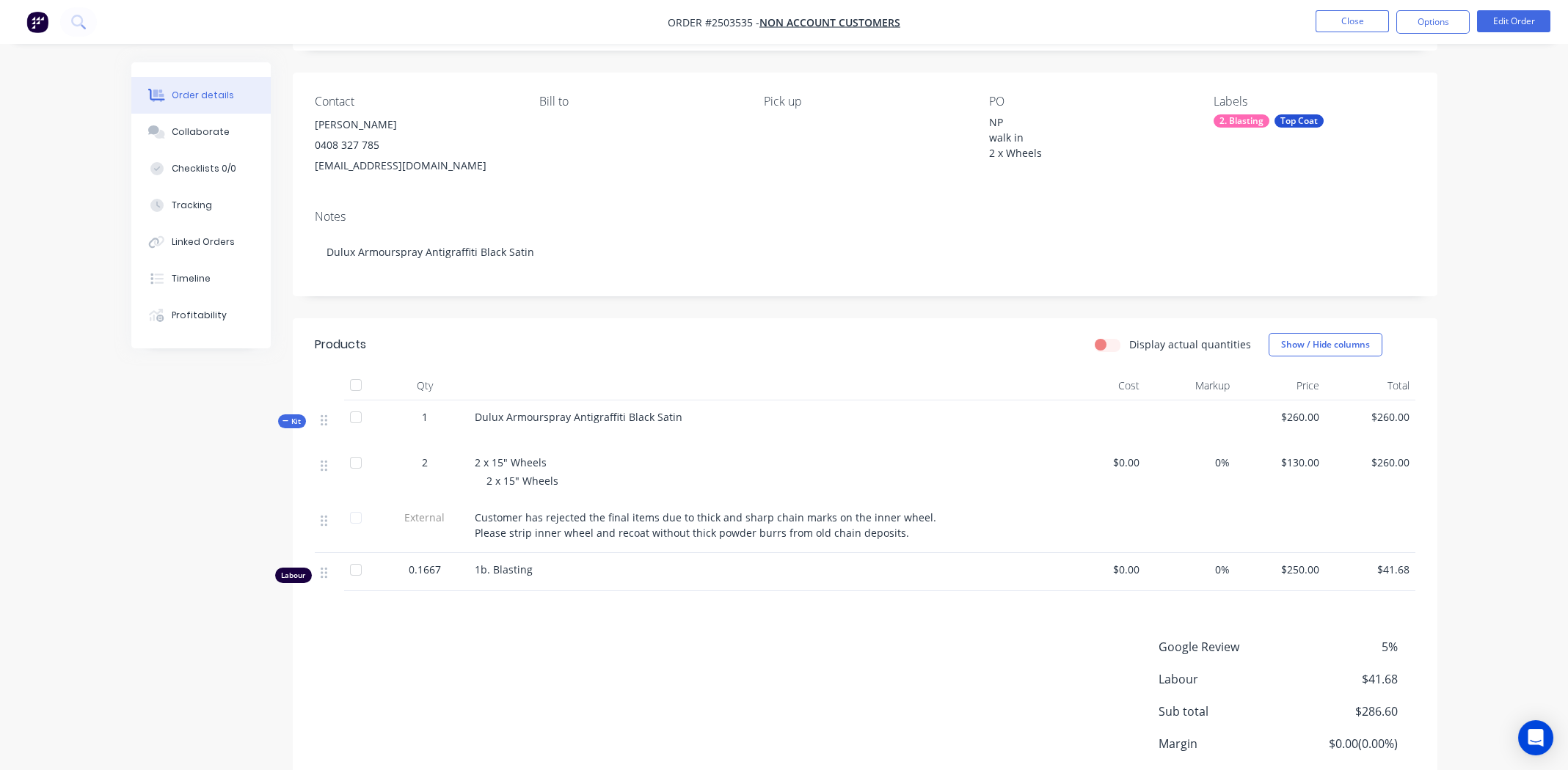
scroll to position [0, 0]
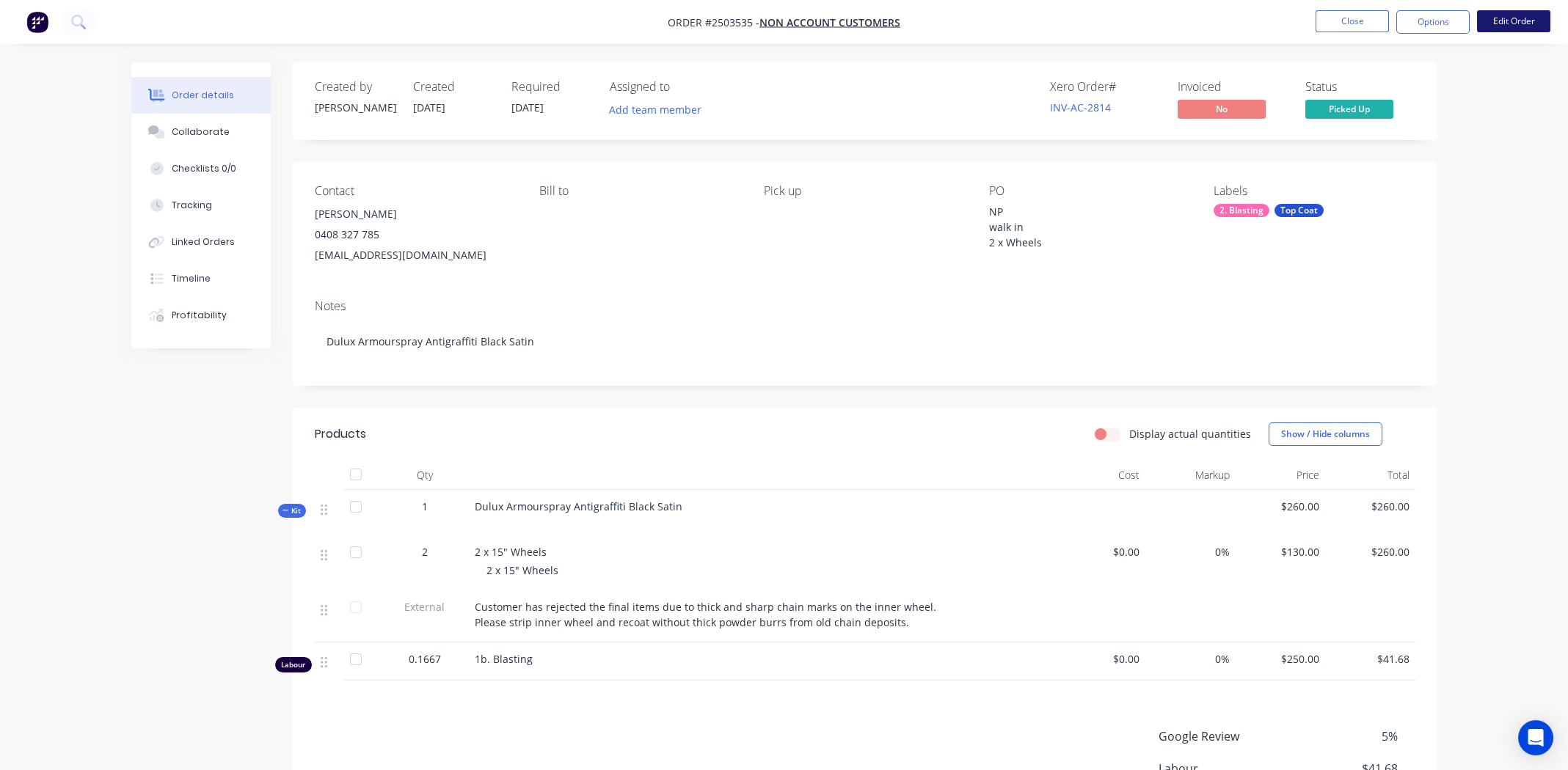
click at [1512, 17] on button "Edit Order" at bounding box center [1514, 21] width 73 height 22
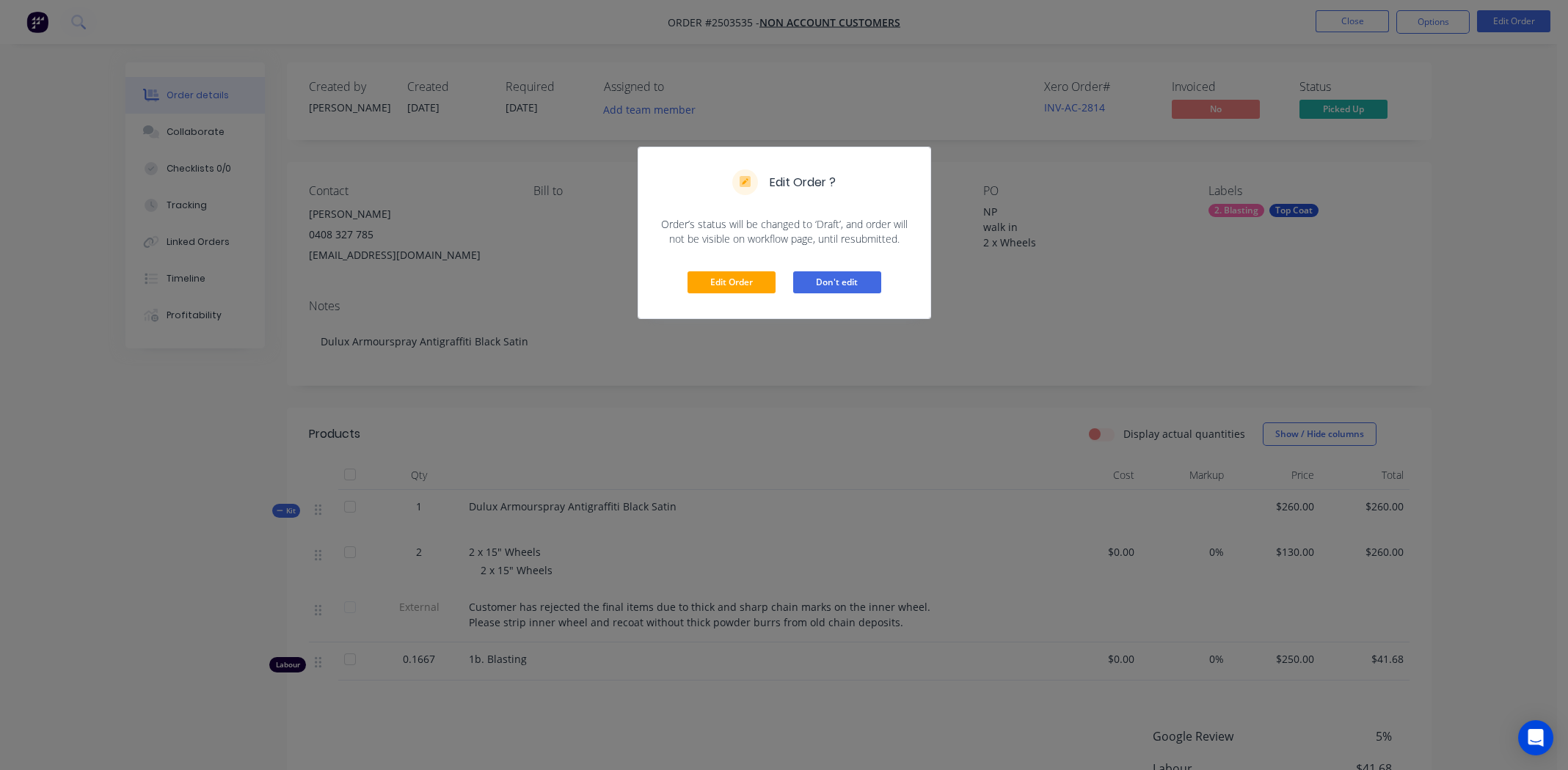
click at [827, 277] on button "Don't edit" at bounding box center [837, 282] width 88 height 22
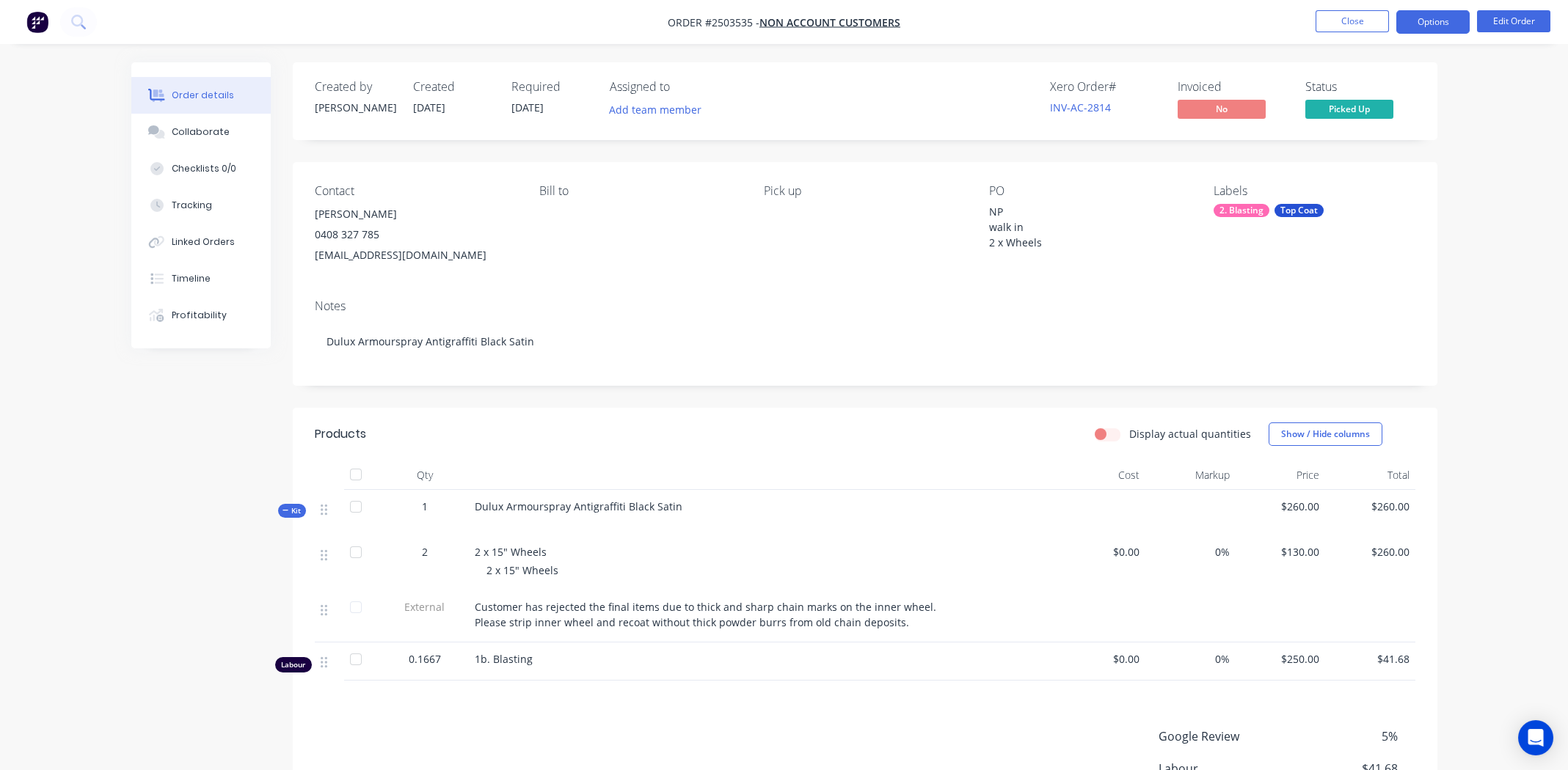
click at [1447, 19] on button "Options" at bounding box center [1433, 21] width 73 height 23
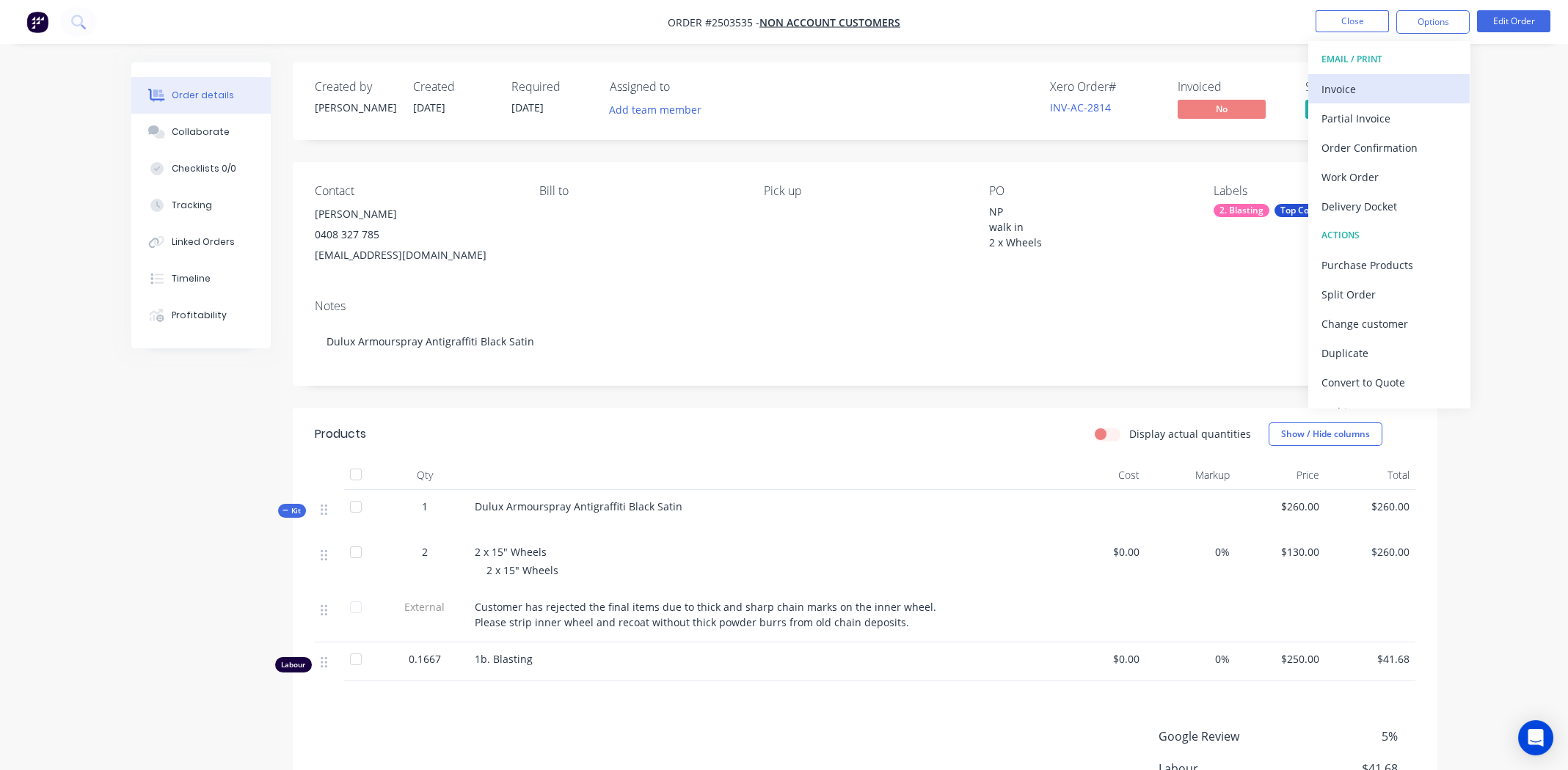
click at [1357, 90] on div "Invoice" at bounding box center [1389, 89] width 135 height 21
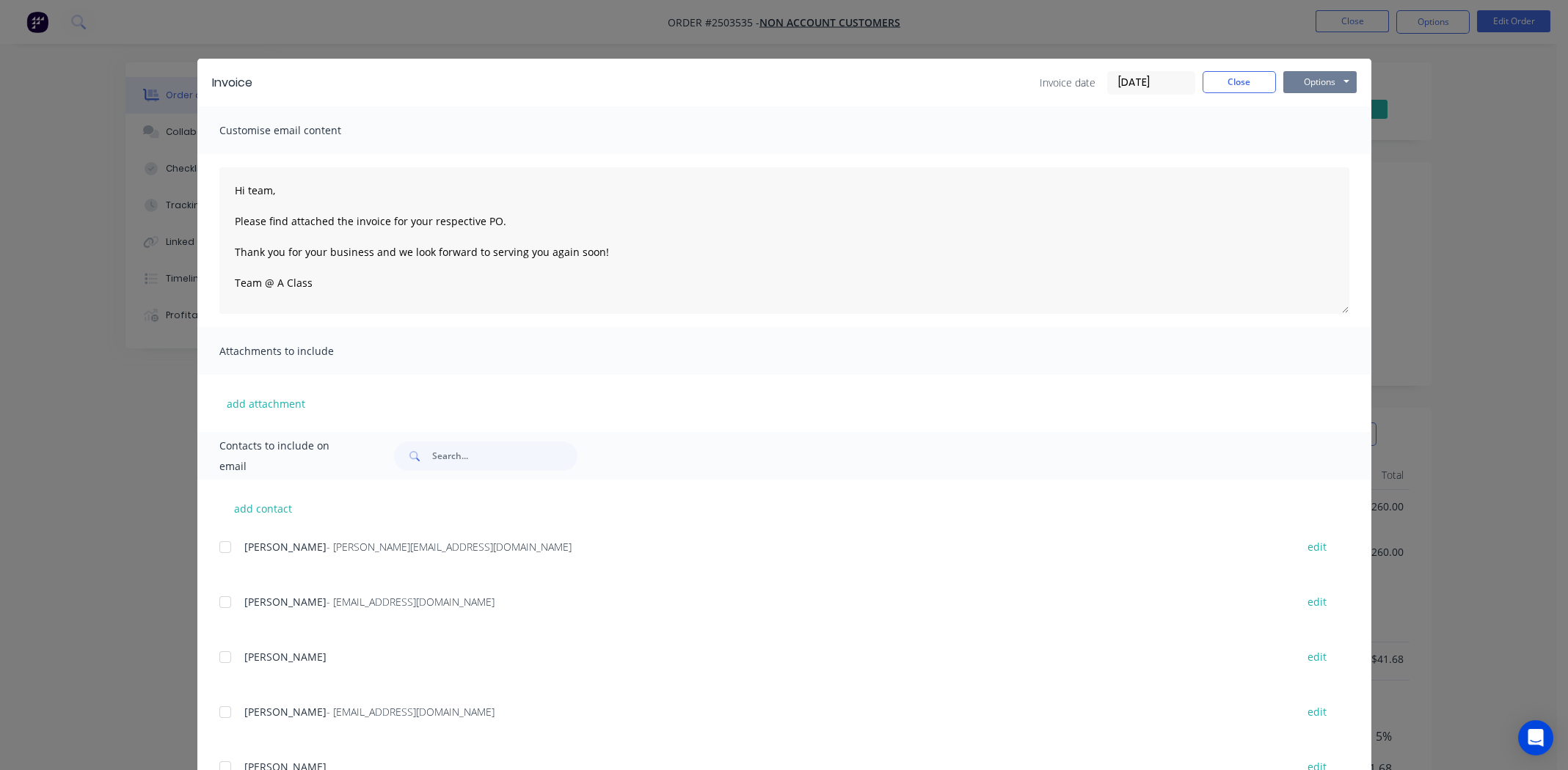
drag, startPoint x: 1308, startPoint y: 77, endPoint x: 1310, endPoint y: 87, distance: 10.2
click at [1308, 76] on button "Options" at bounding box center [1319, 82] width 73 height 22
click at [1319, 139] on button "Print" at bounding box center [1330, 132] width 94 height 24
click at [1237, 81] on button "Close" at bounding box center [1239, 82] width 73 height 22
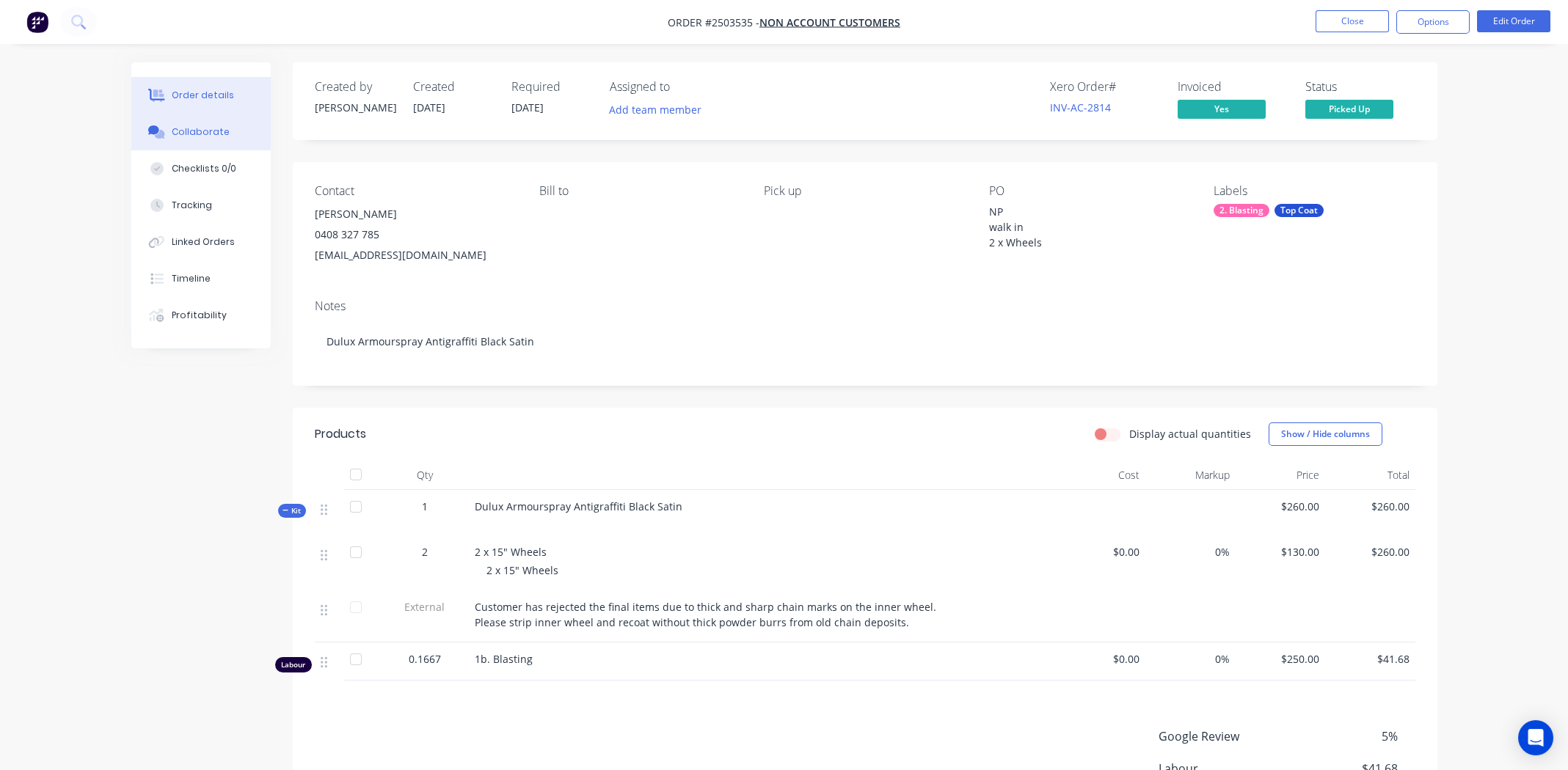
click at [219, 135] on div "Collaborate" at bounding box center [201, 132] width 58 height 13
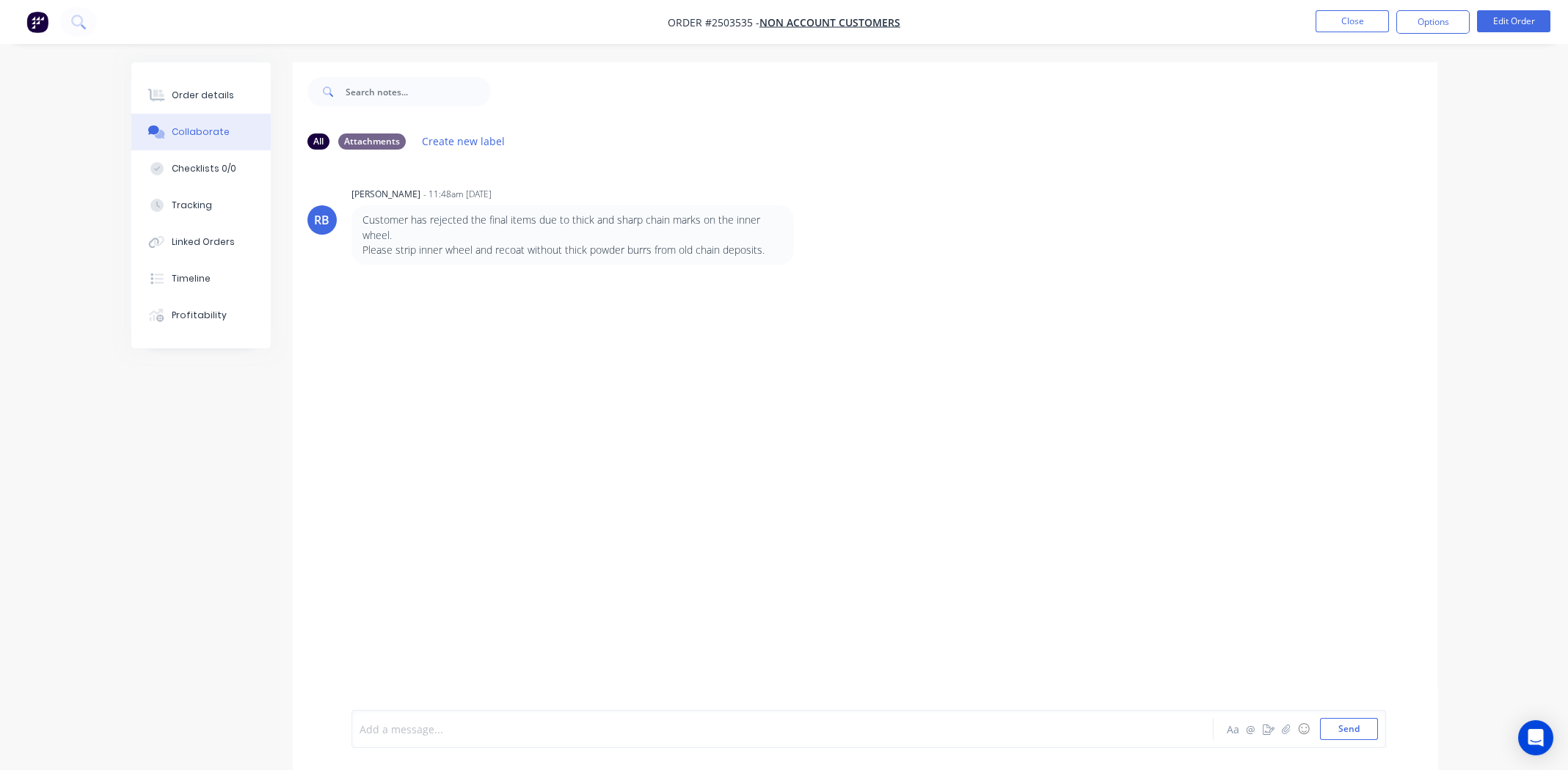
click at [514, 726] on div at bounding box center [741, 729] width 763 height 16
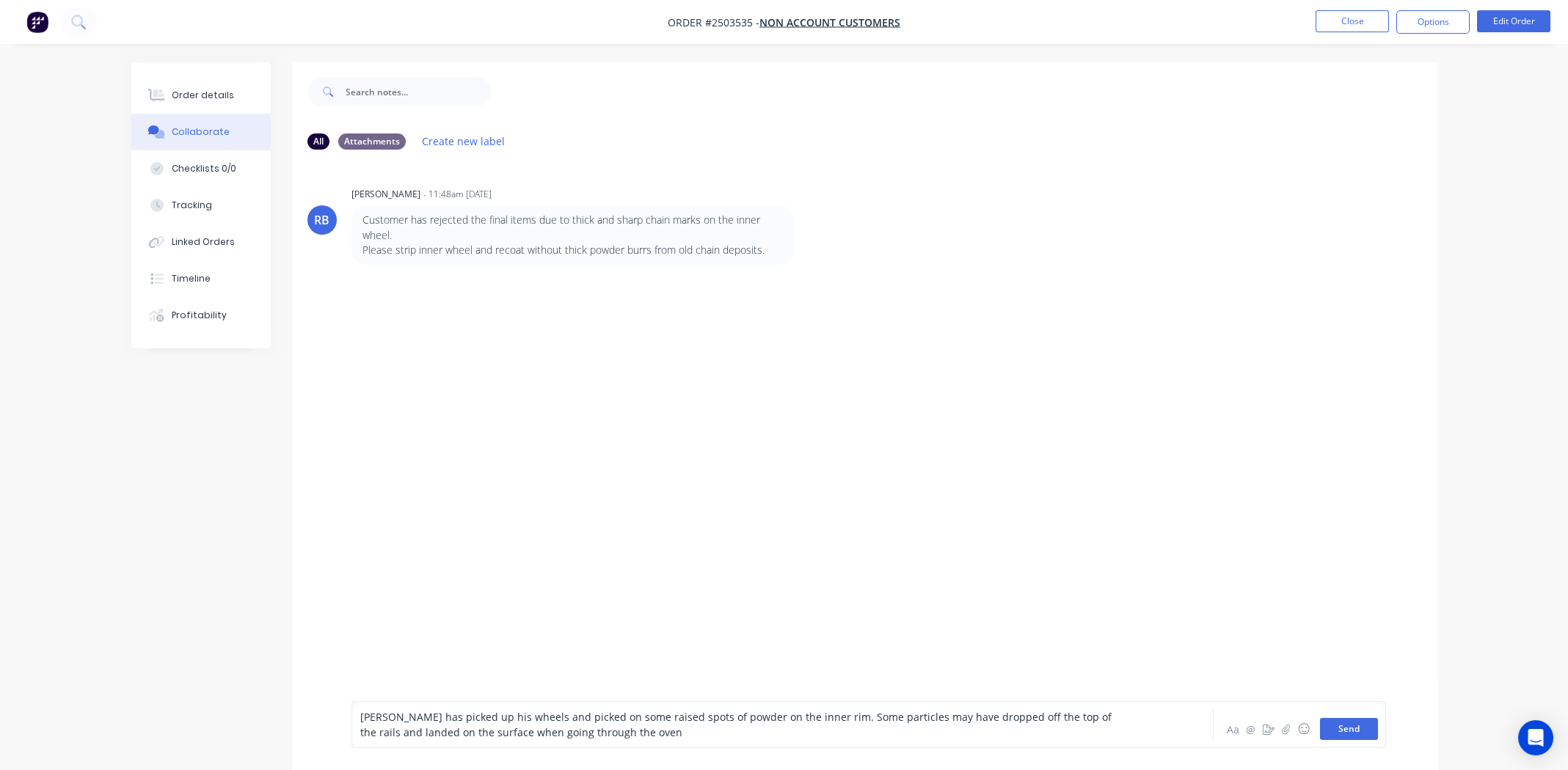
click at [1353, 728] on button "Send" at bounding box center [1349, 729] width 58 height 22
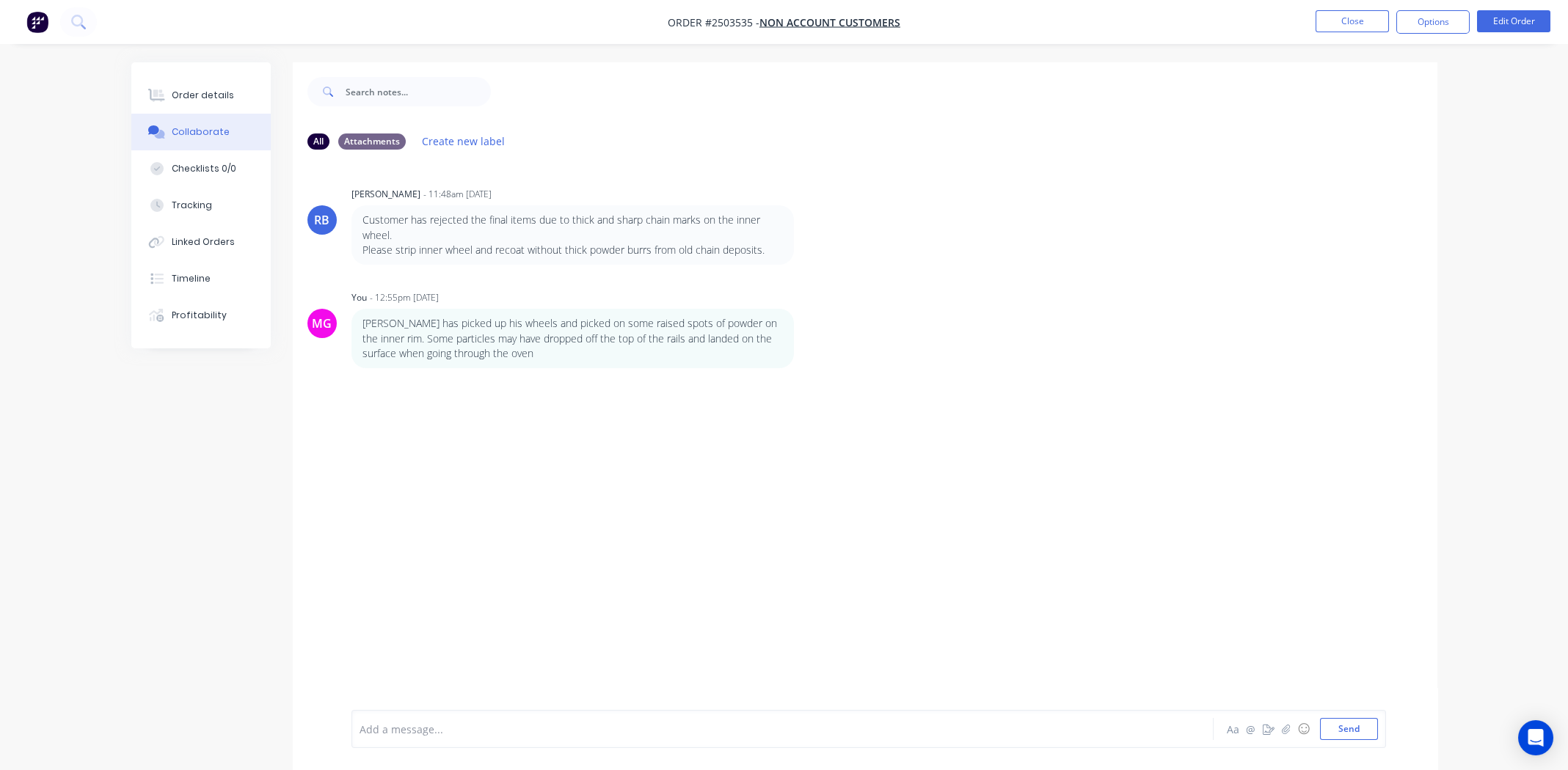
click at [862, 409] on div "RB Rory Bjarnason - 11:48am 22/08/25 Customer has rejected the final items due …" at bounding box center [865, 436] width 1144 height 549
click at [195, 98] on div "Order details" at bounding box center [203, 96] width 63 height 13
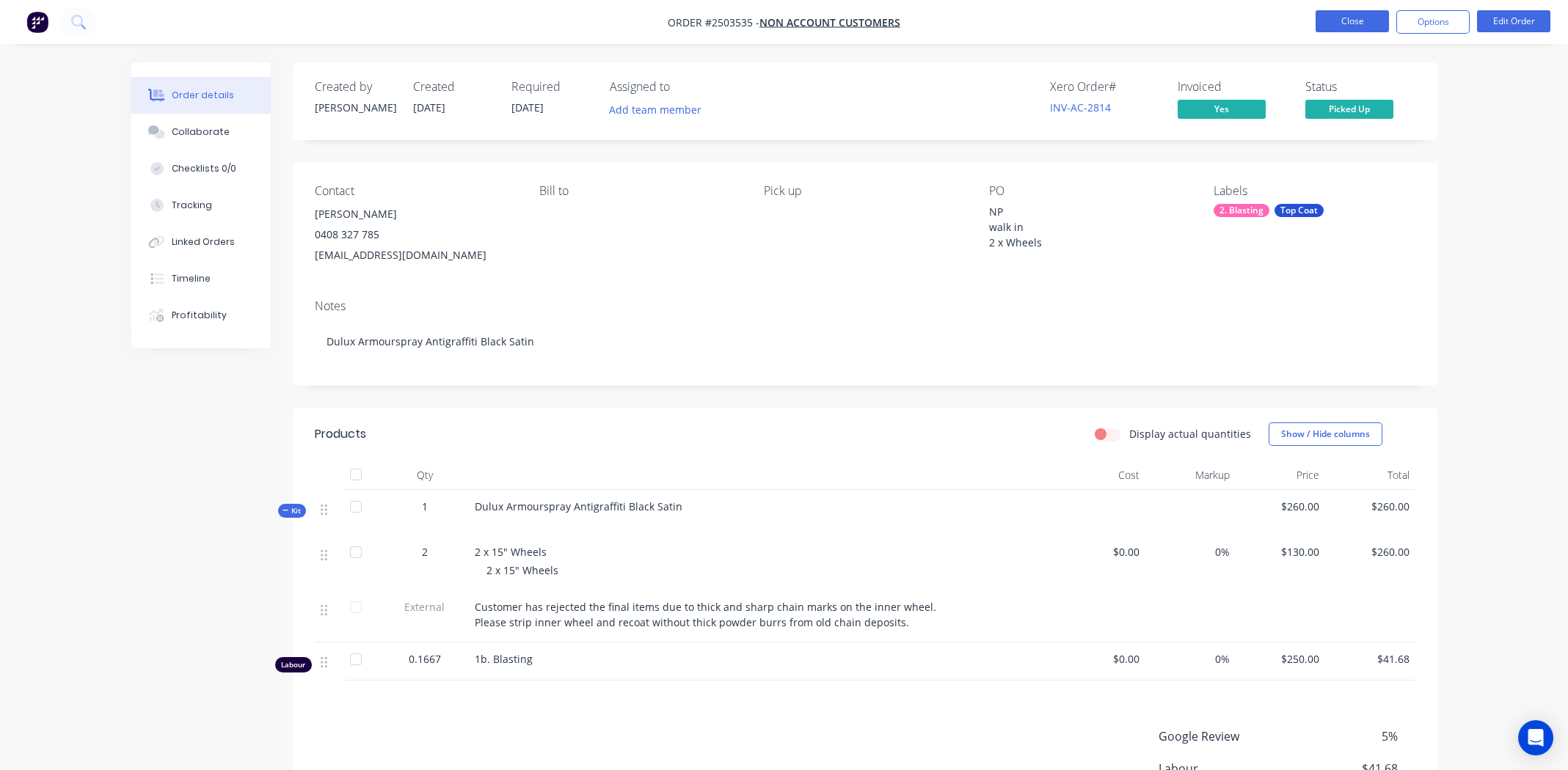
click at [1343, 22] on button "Close" at bounding box center [1352, 21] width 73 height 22
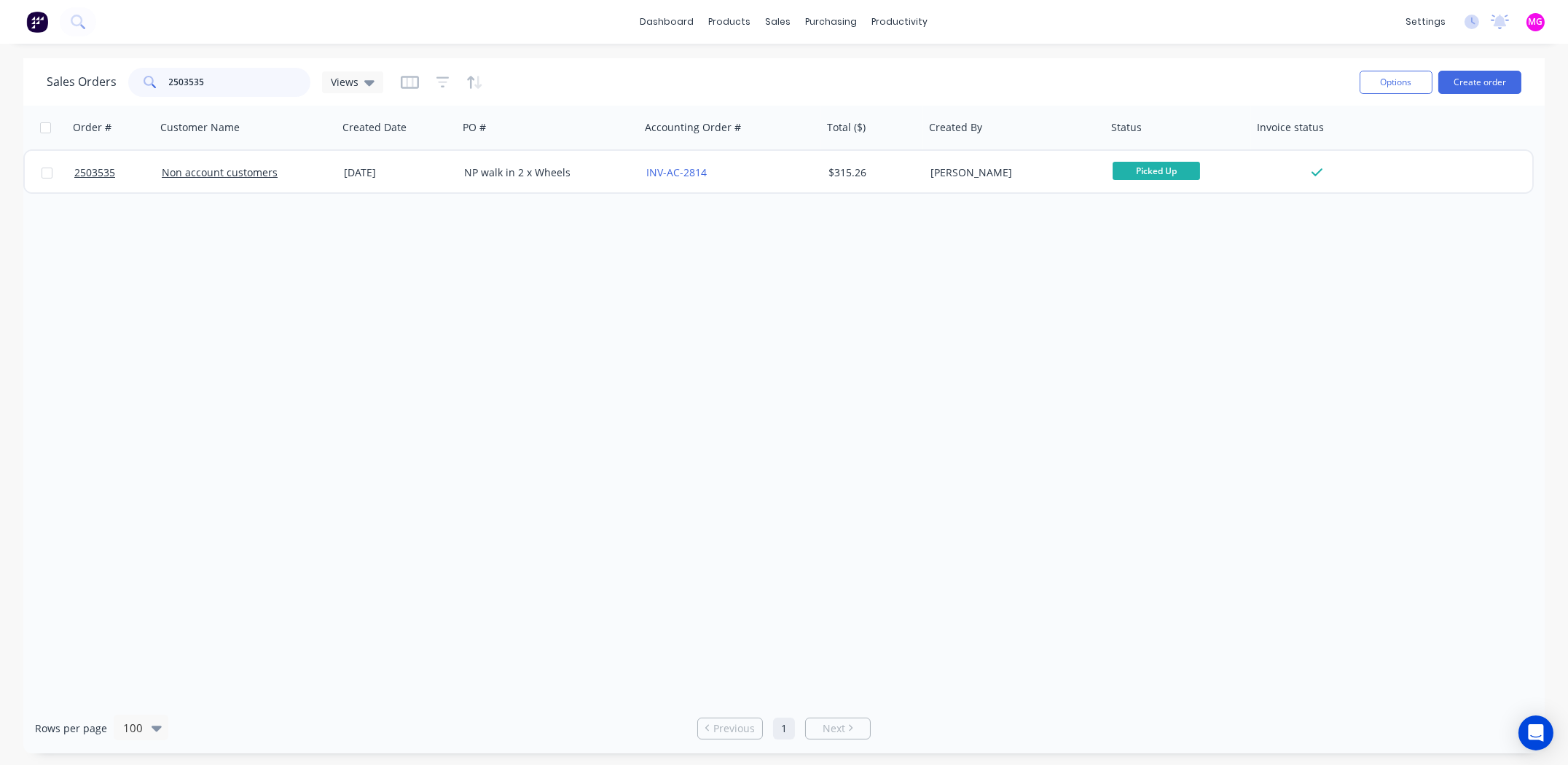
click at [226, 87] on input "2503535" at bounding box center [239, 83] width 142 height 30
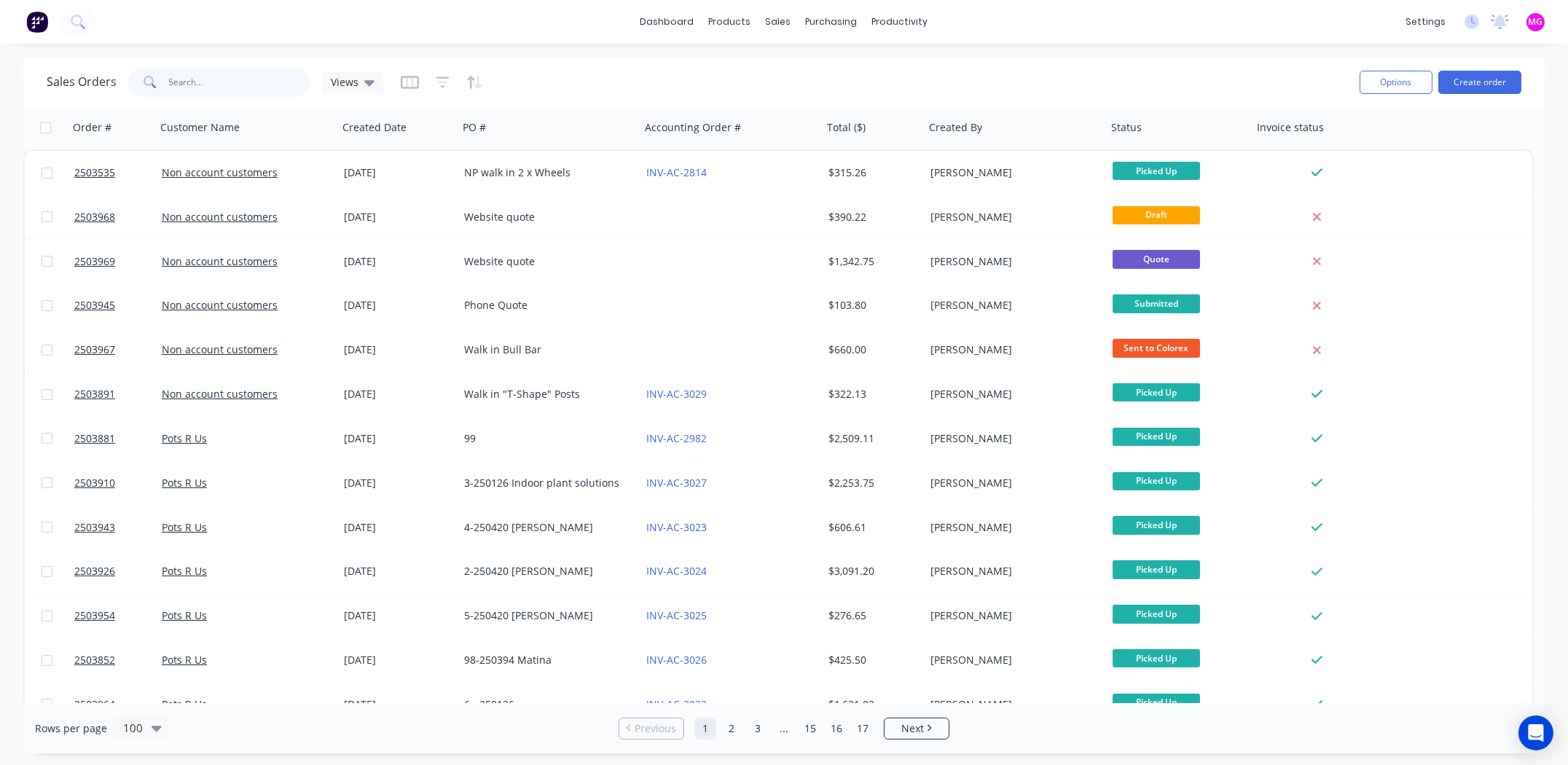
paste input "2503969"
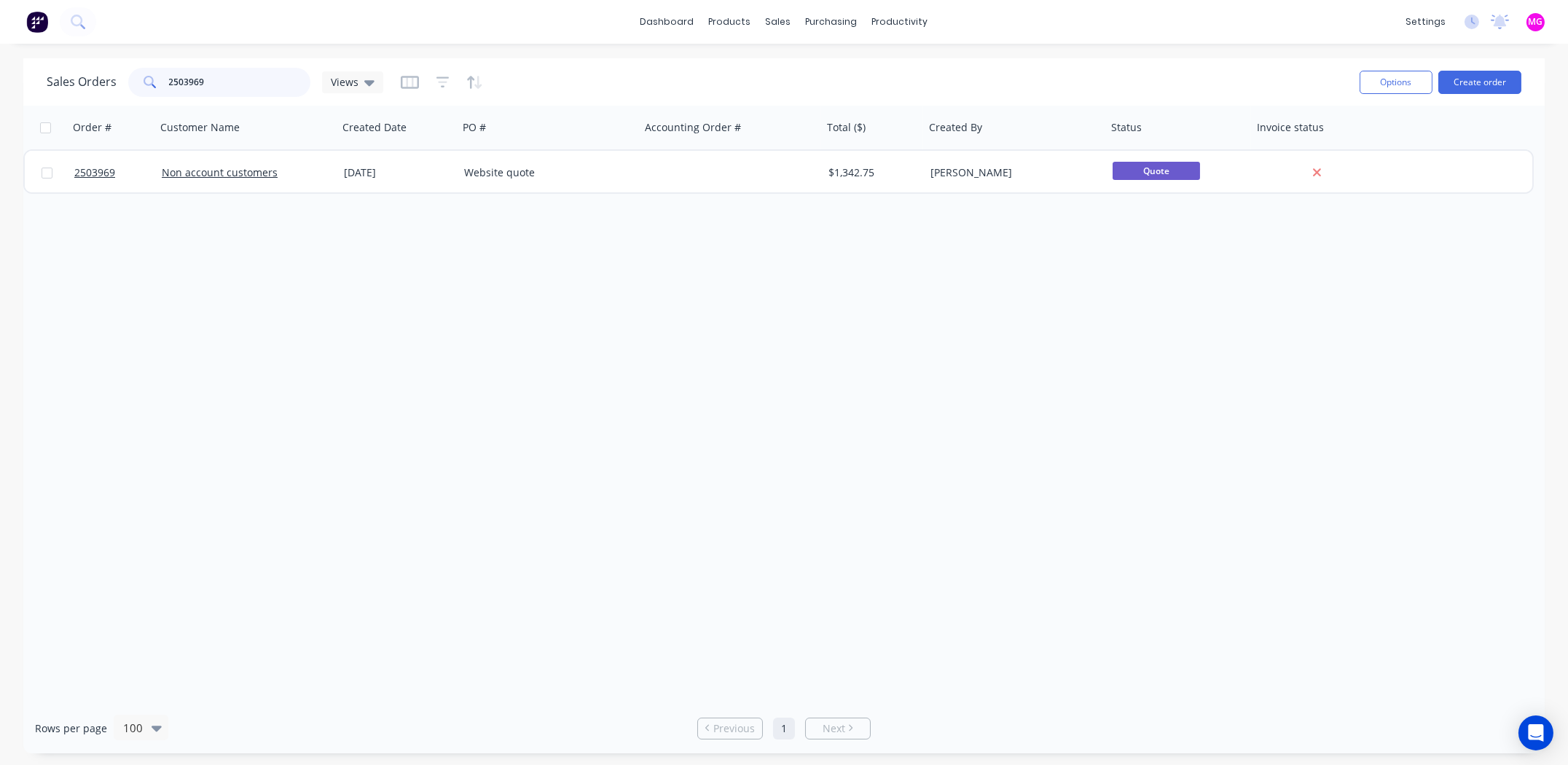
type input "2503969"
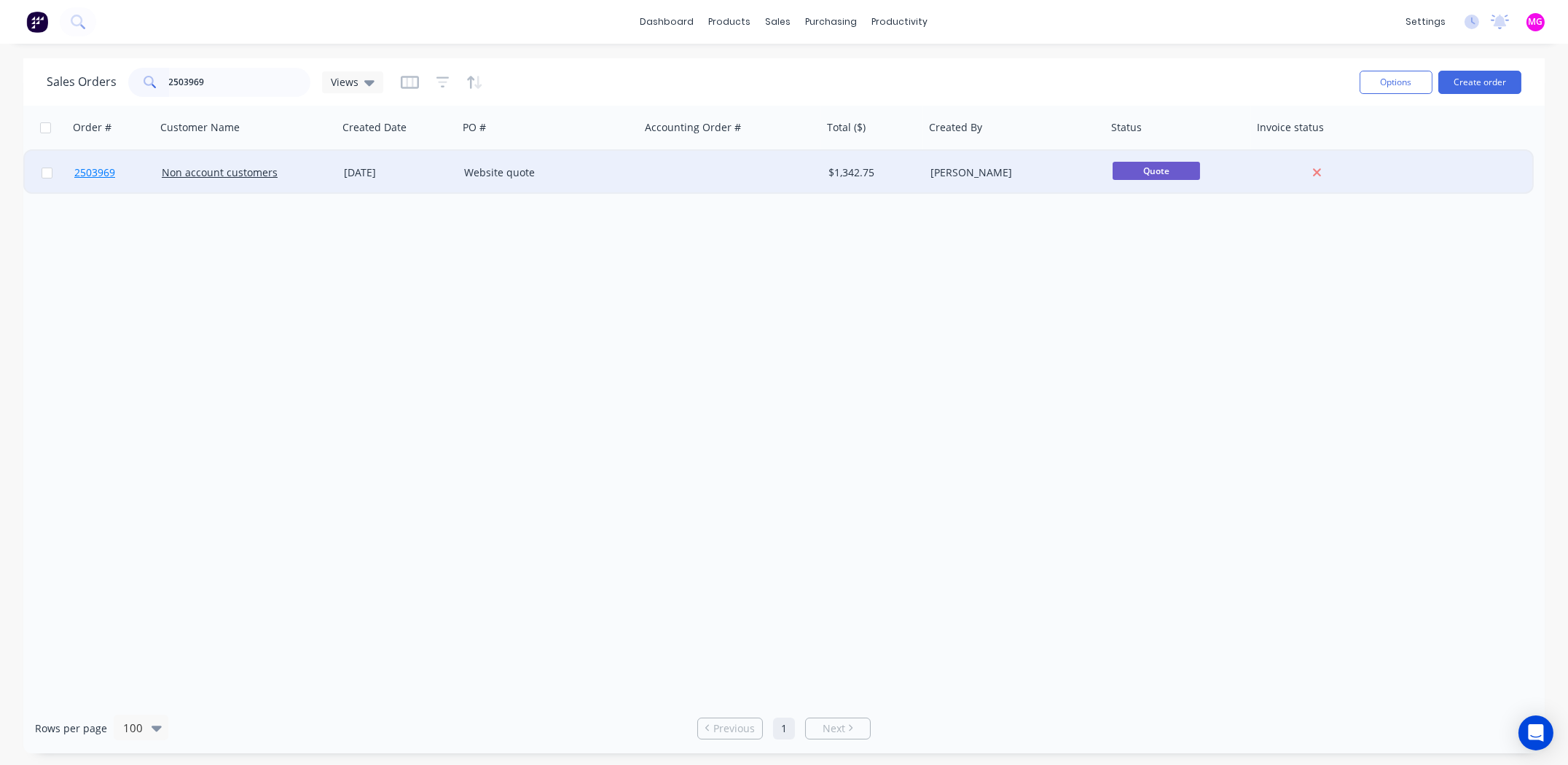
click at [92, 174] on span "2503969" at bounding box center [95, 173] width 41 height 15
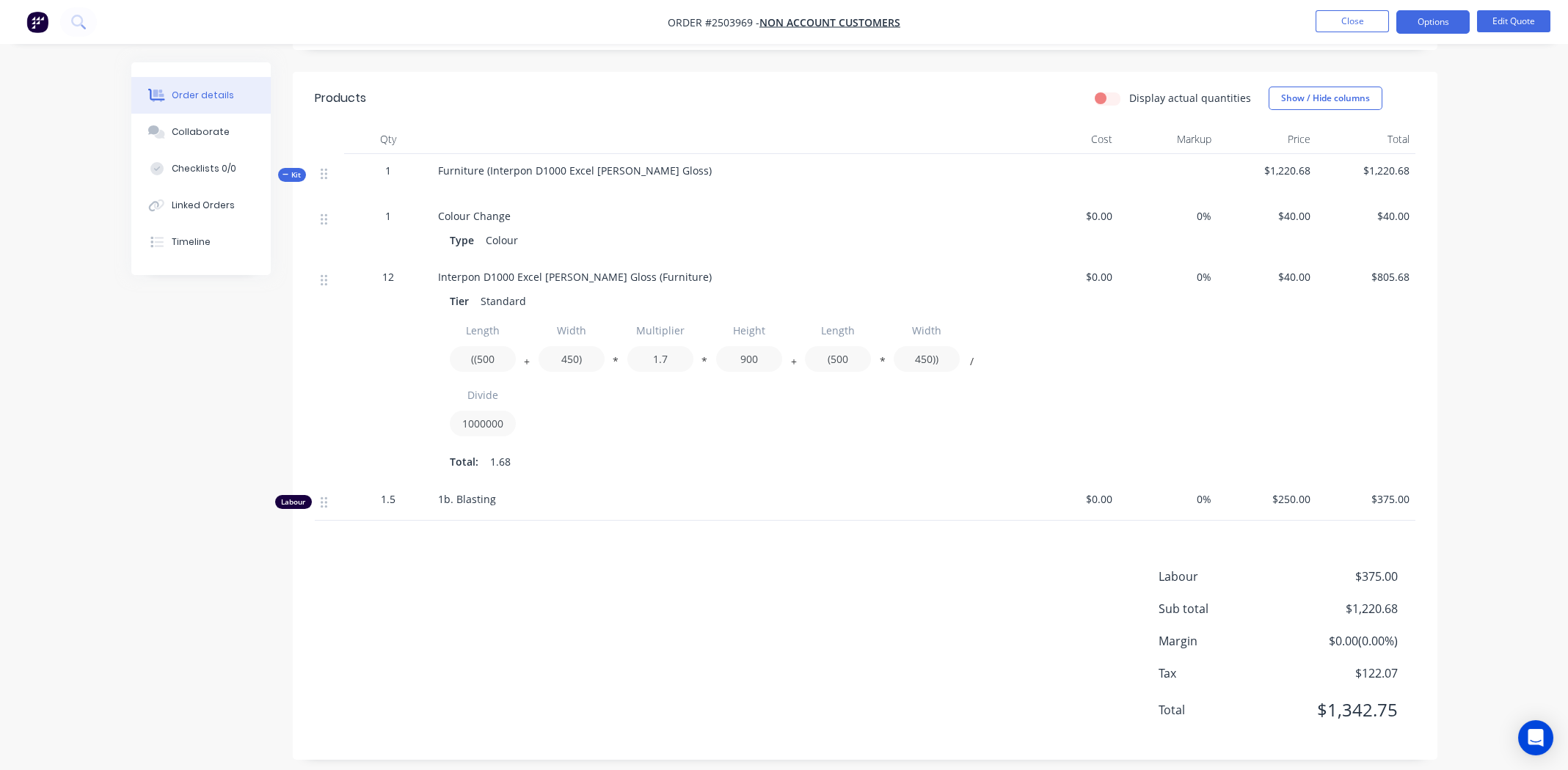
scroll to position [347, 0]
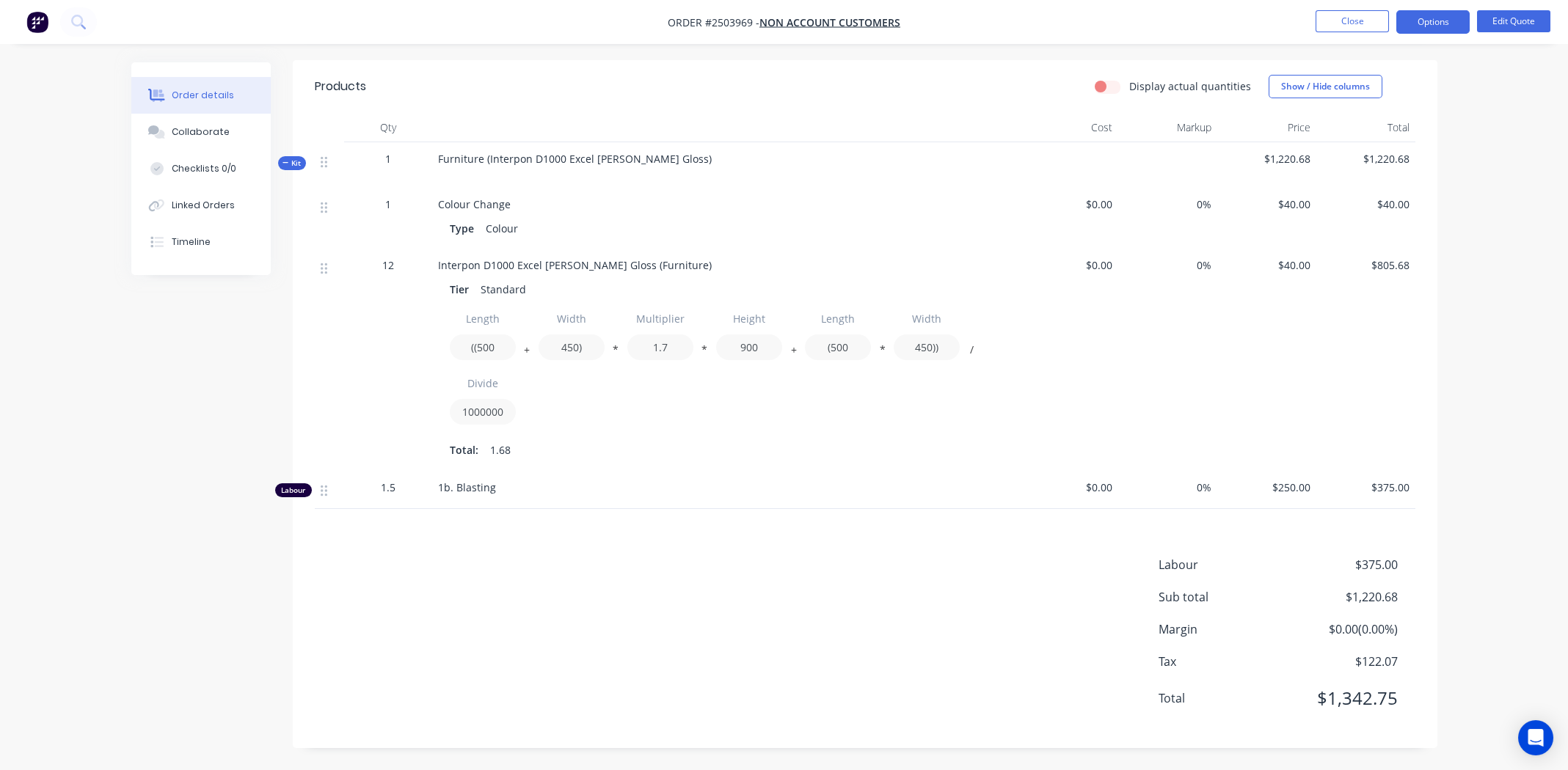
drag, startPoint x: 745, startPoint y: 565, endPoint x: 738, endPoint y: 538, distance: 27.9
click at [745, 565] on div "Labour $375.00 Sub total $1,220.68 Margin $0.00 ( 0.00 %) Tax $122.07 Total $1,…" at bounding box center [865, 641] width 1101 height 170
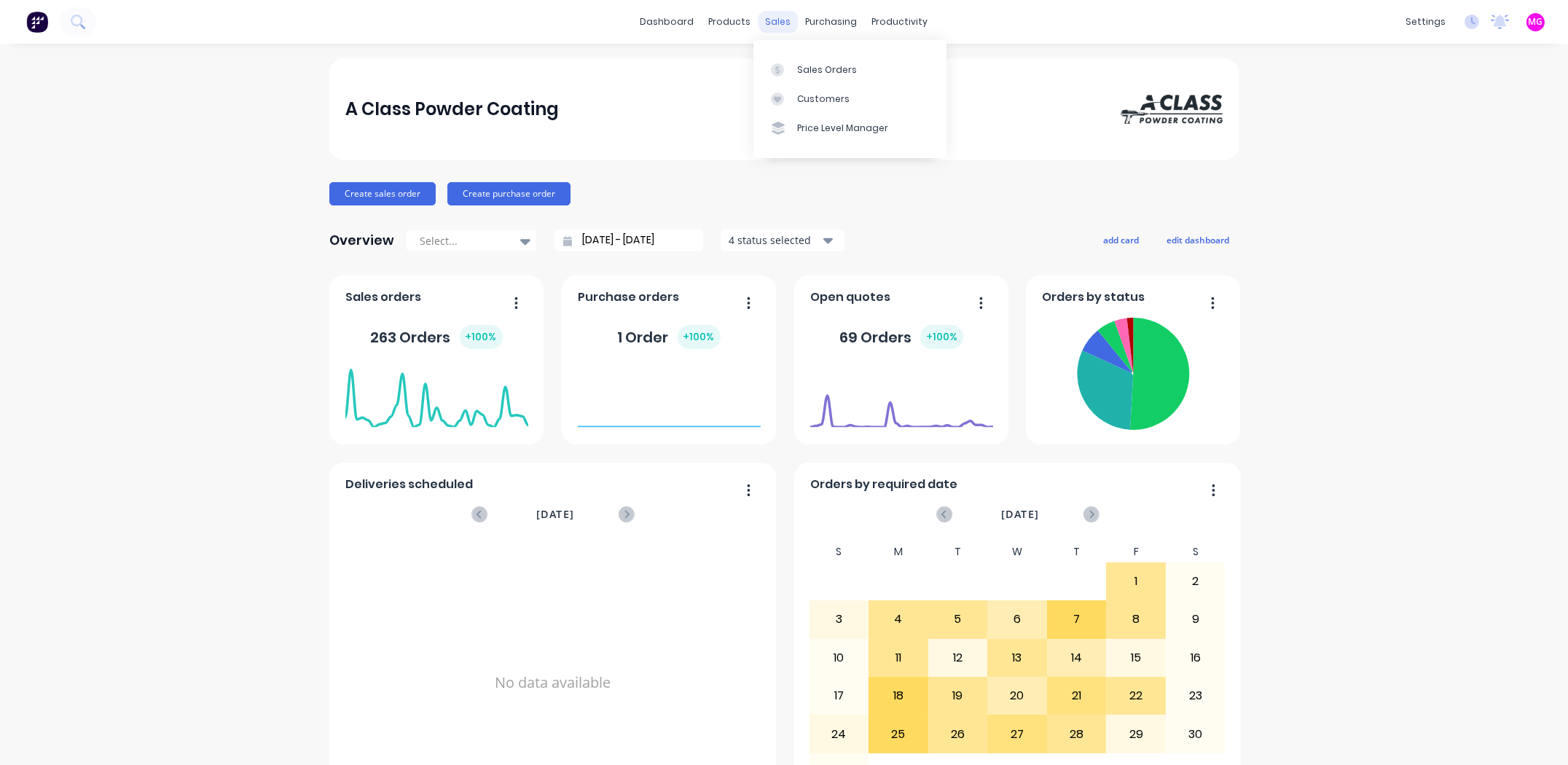
click at [776, 17] on div "sales" at bounding box center [778, 21] width 40 height 22
click at [802, 59] on link "Sales Orders" at bounding box center [850, 70] width 193 height 30
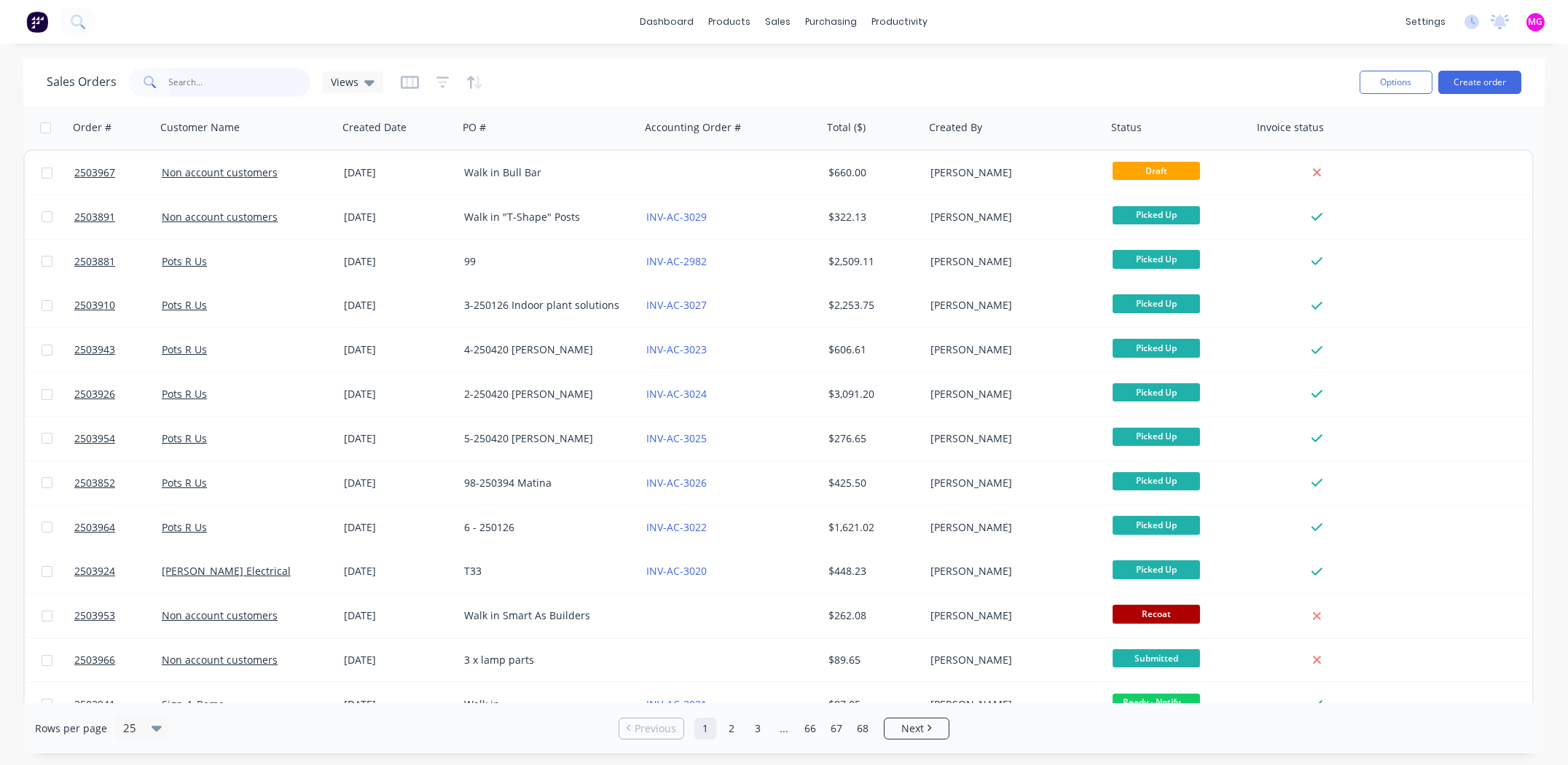
click at [216, 82] on input "text" at bounding box center [239, 83] width 142 height 30
type input "3709"
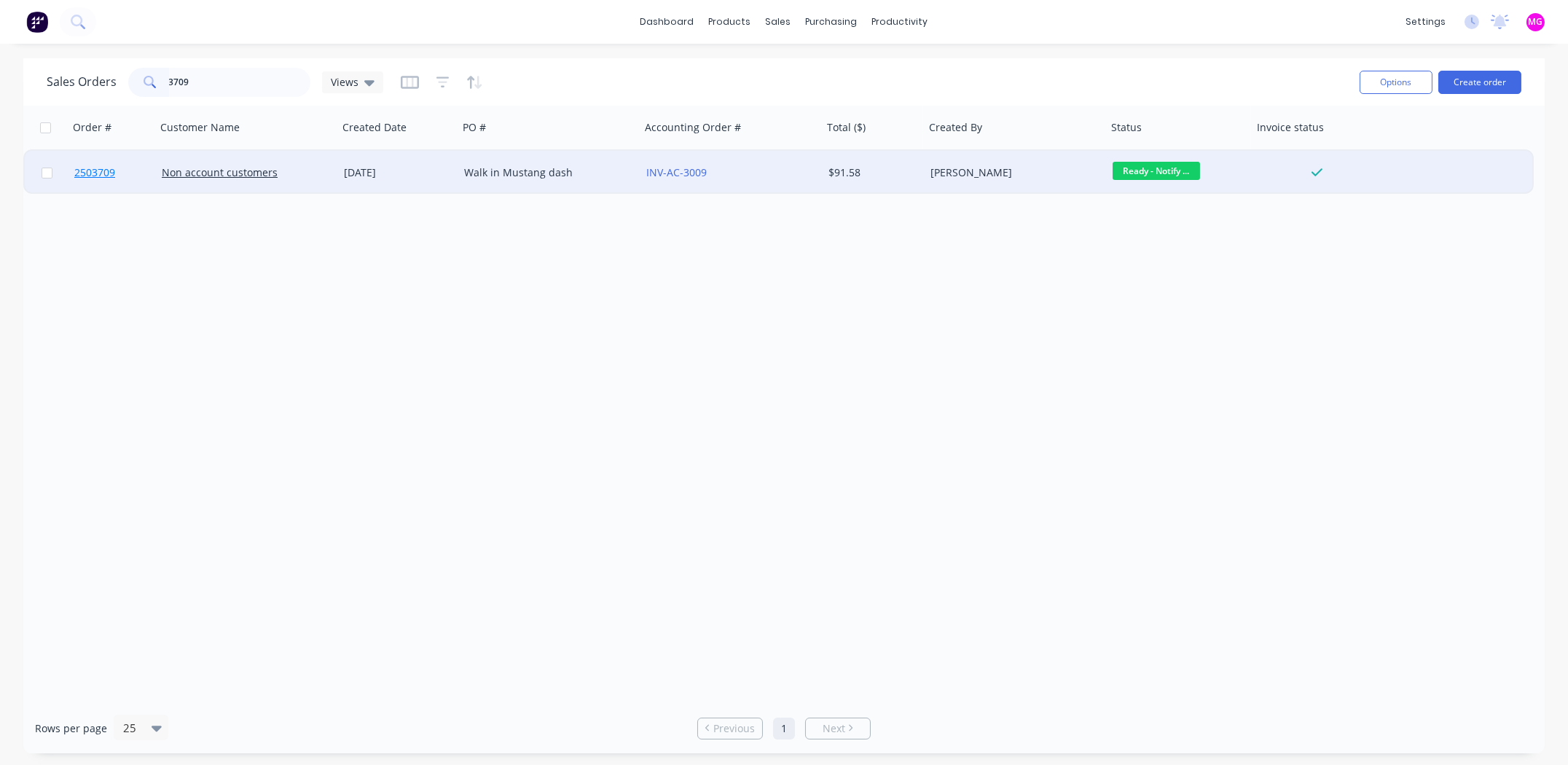
click at [95, 168] on span "2503709" at bounding box center [95, 173] width 41 height 15
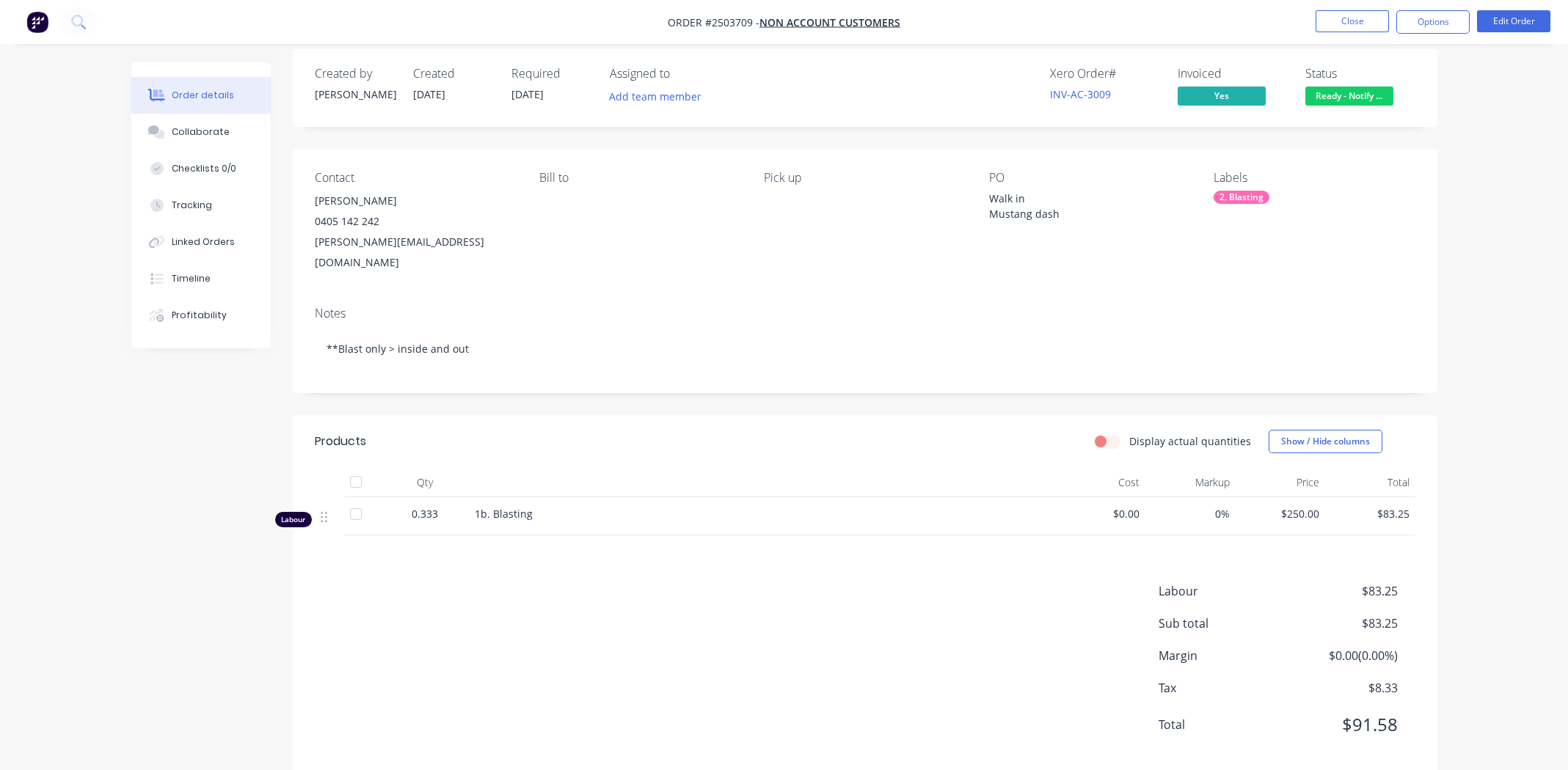
scroll to position [20, 0]
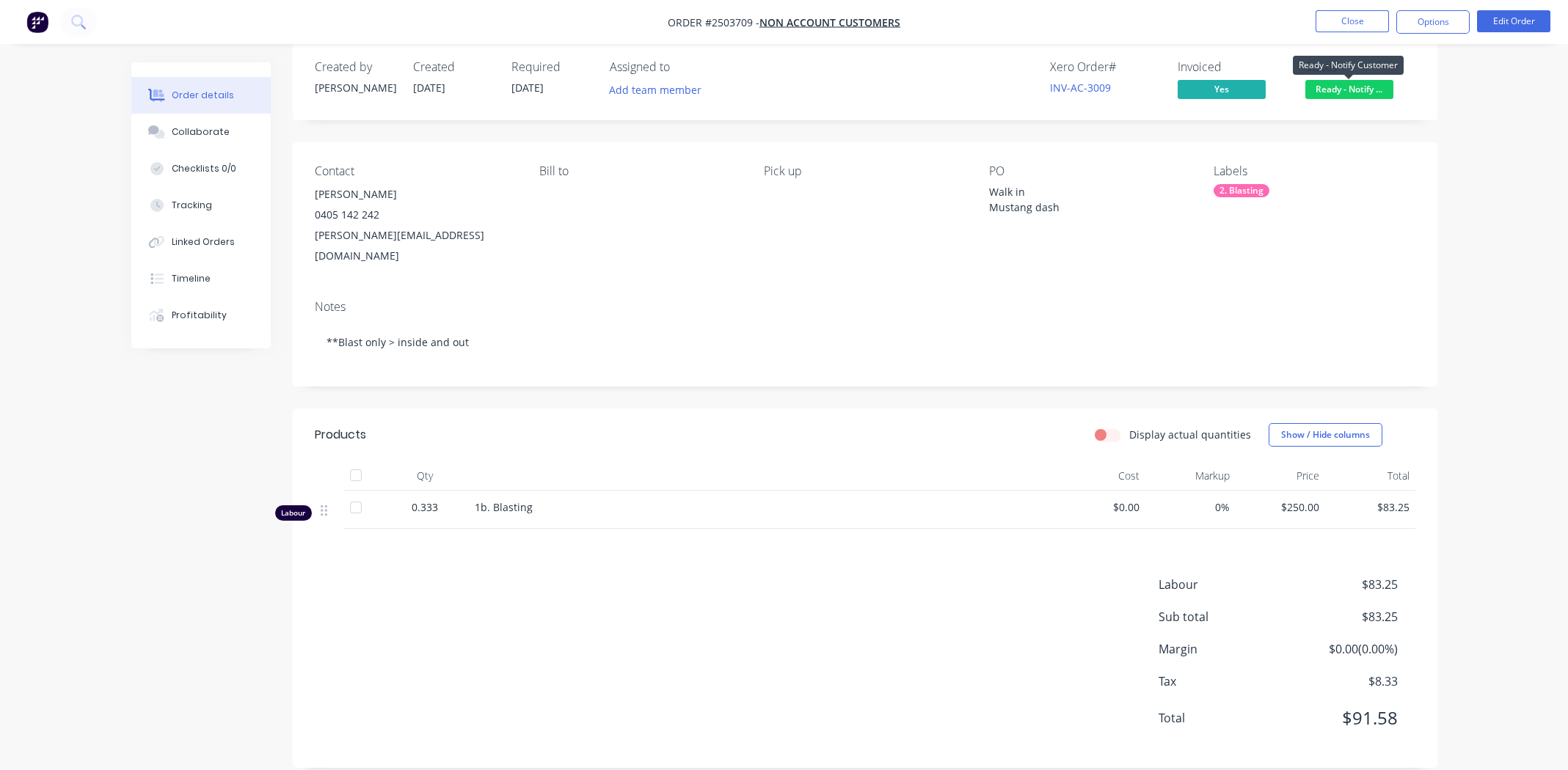
click at [1349, 86] on span "Ready - Notify ..." at bounding box center [1349, 89] width 88 height 18
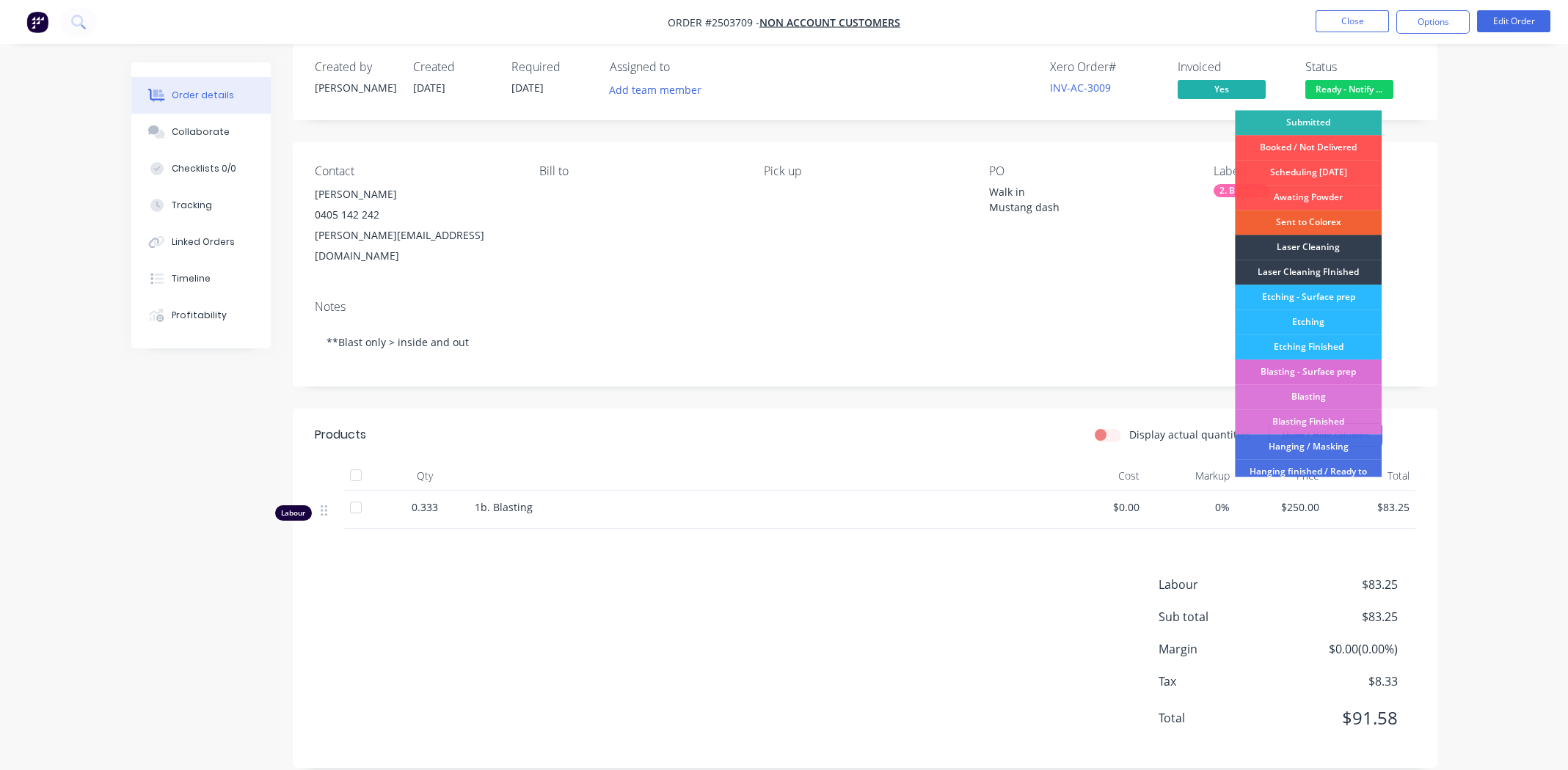
scroll to position [313, 0]
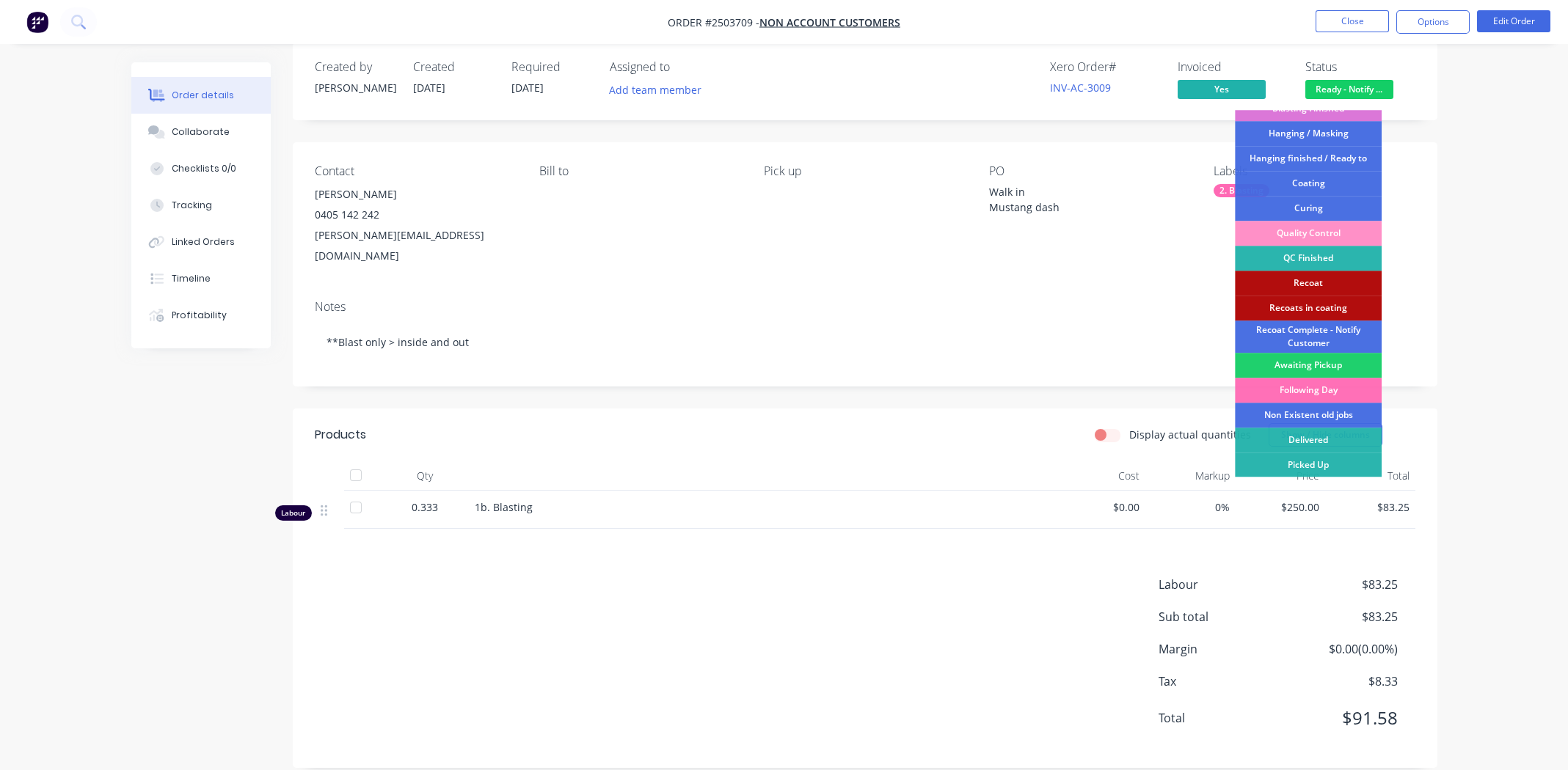
click at [1308, 463] on div "Picked Up" at bounding box center [1309, 465] width 147 height 25
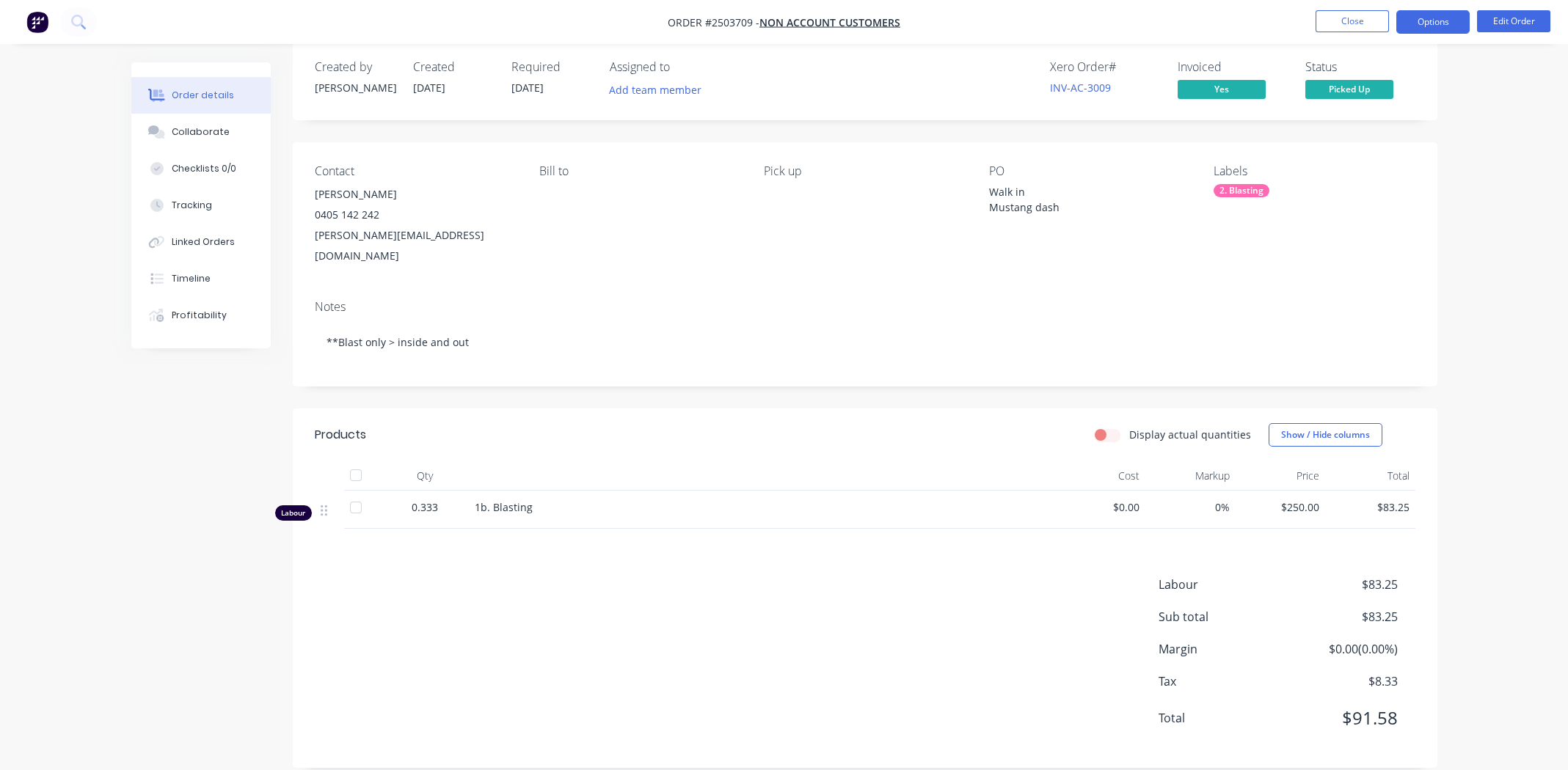
click at [1433, 19] on button "Options" at bounding box center [1433, 21] width 73 height 23
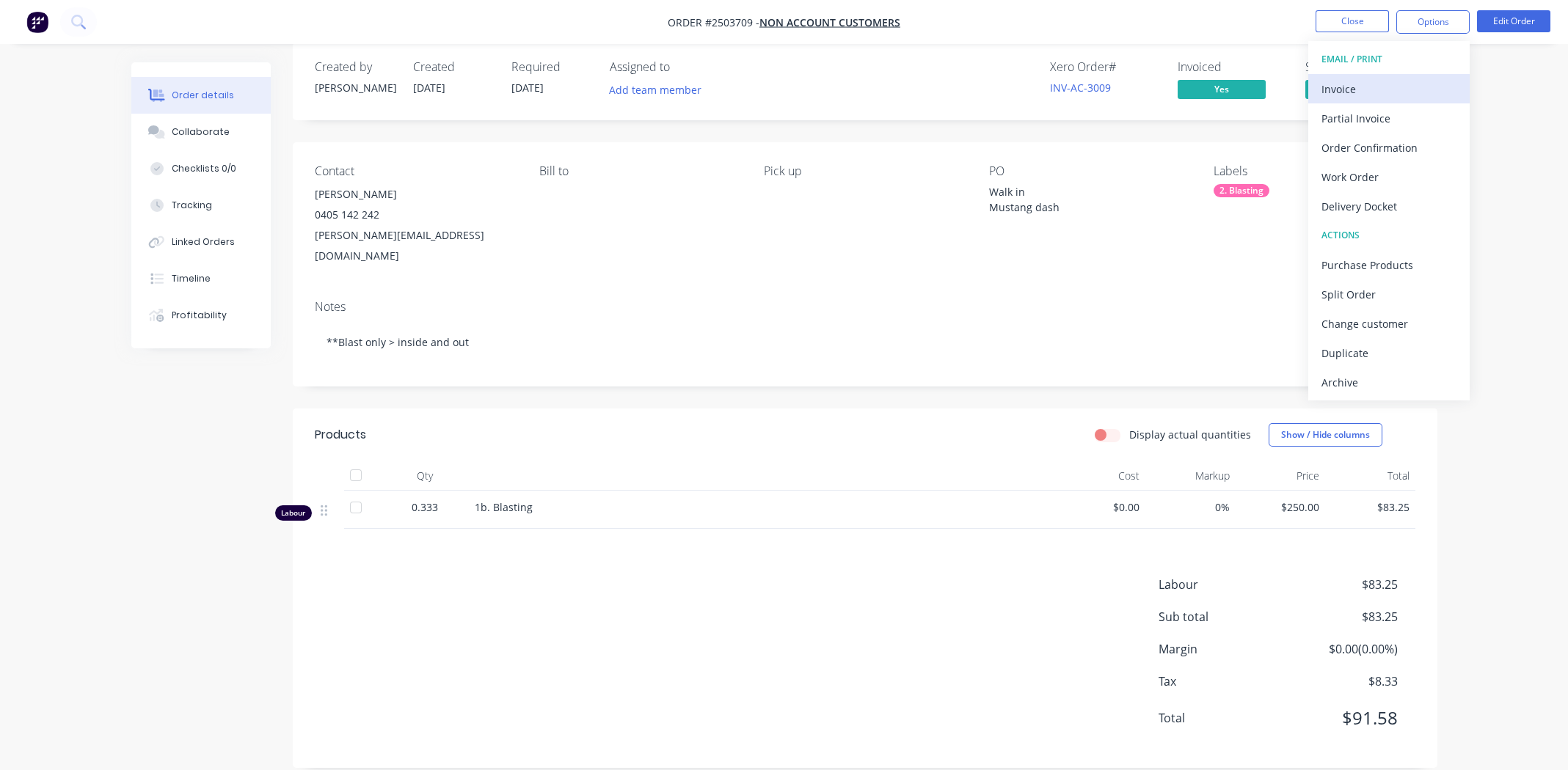
click at [1362, 88] on div "Invoice" at bounding box center [1389, 89] width 135 height 21
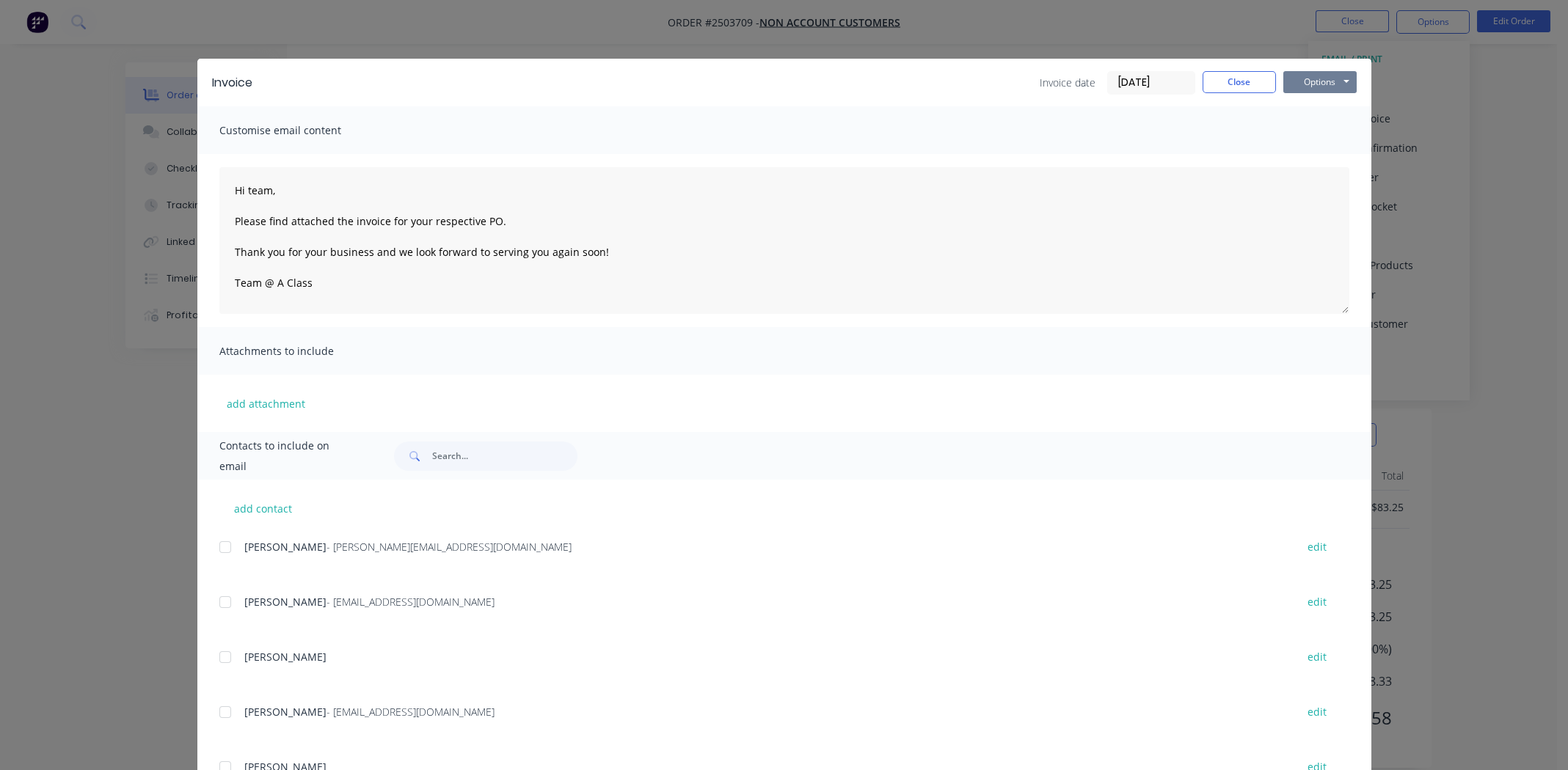
click at [1314, 81] on button "Options" at bounding box center [1319, 82] width 73 height 22
click at [1321, 135] on button "Print" at bounding box center [1330, 132] width 94 height 24
click at [1248, 80] on button "Close" at bounding box center [1239, 82] width 73 height 22
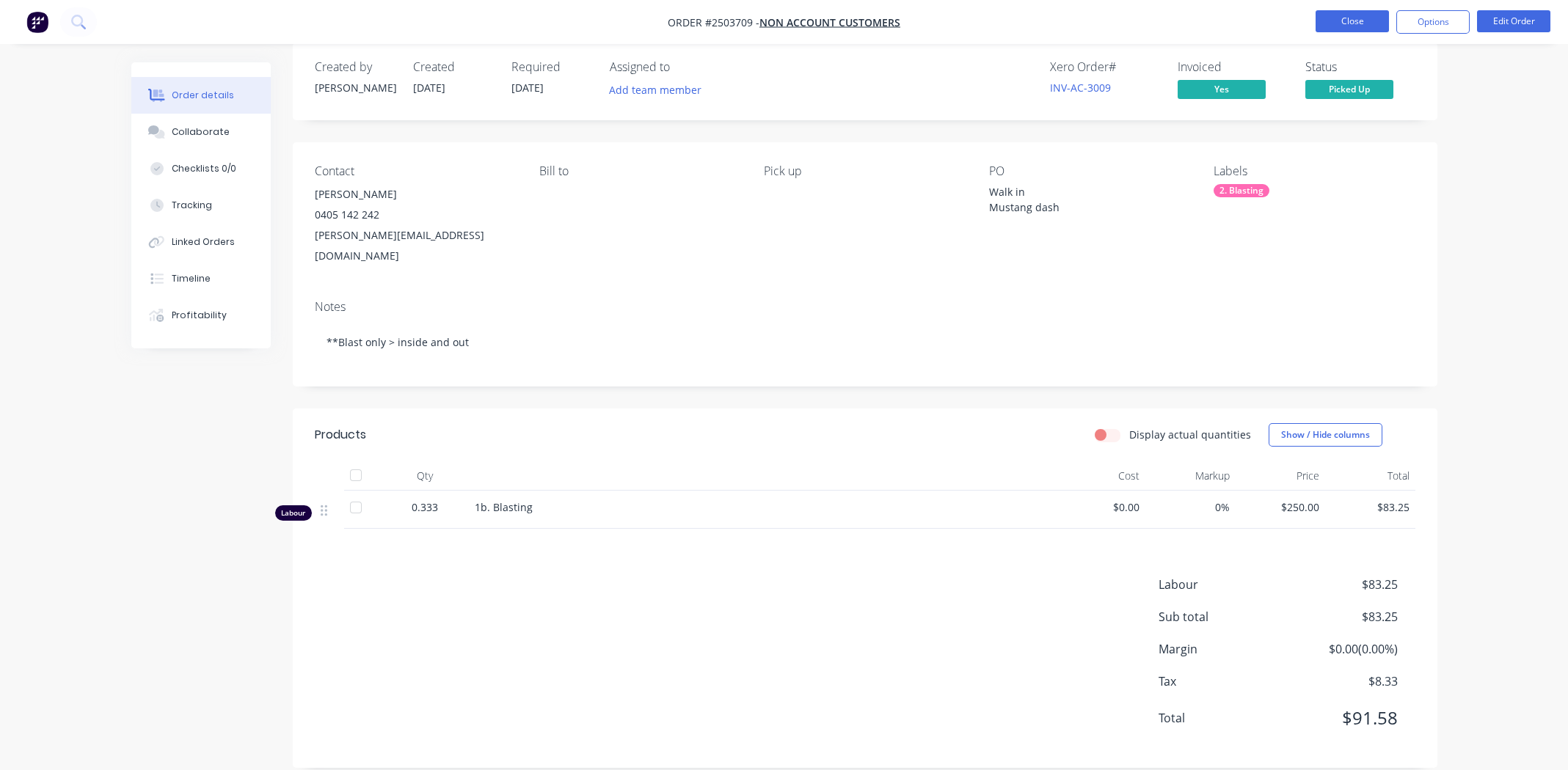
click at [1340, 16] on button "Close" at bounding box center [1352, 21] width 73 height 22
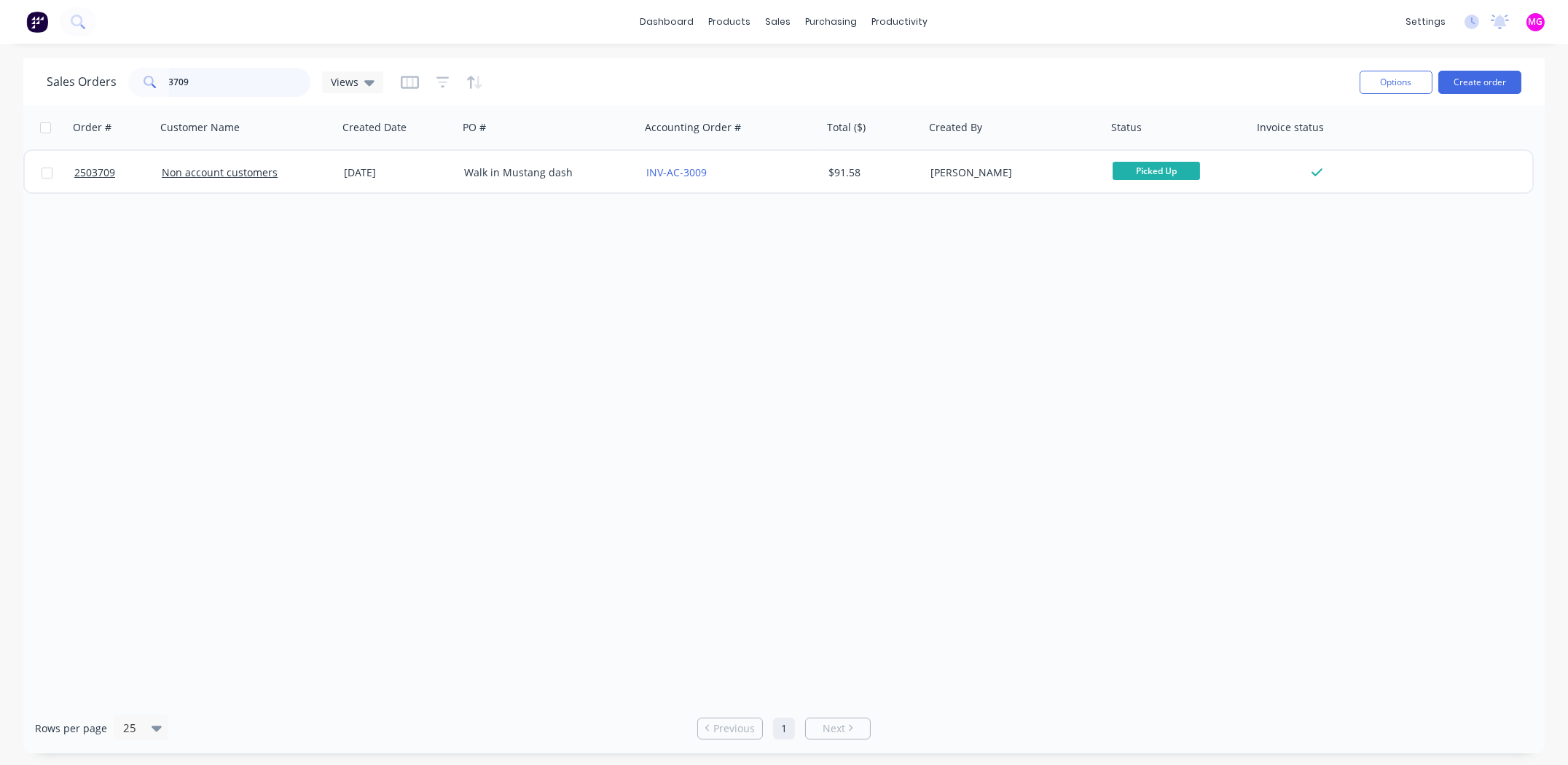
click at [189, 75] on input "3709" at bounding box center [239, 83] width 142 height 30
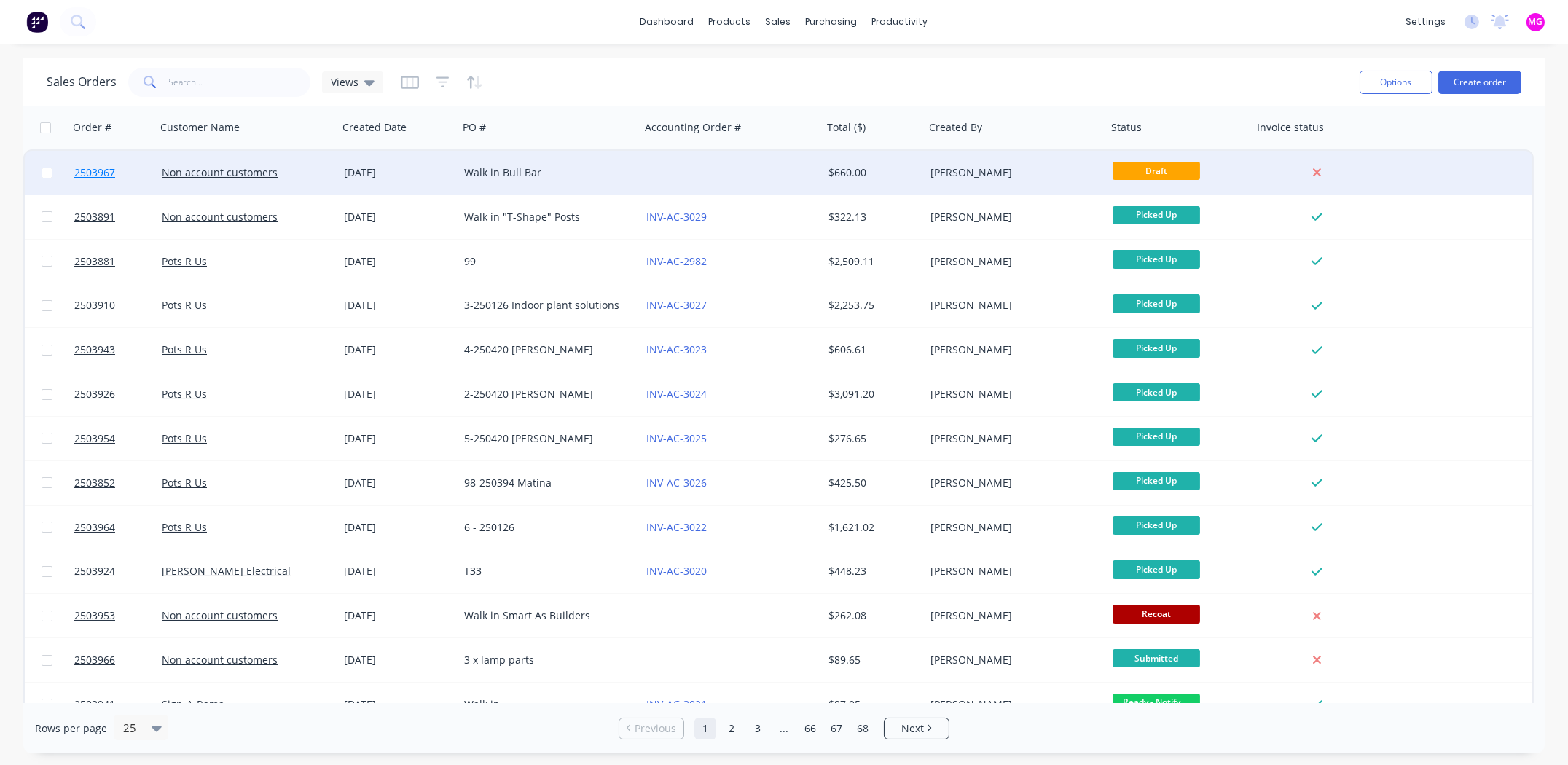
click at [100, 172] on span "2503967" at bounding box center [95, 173] width 41 height 15
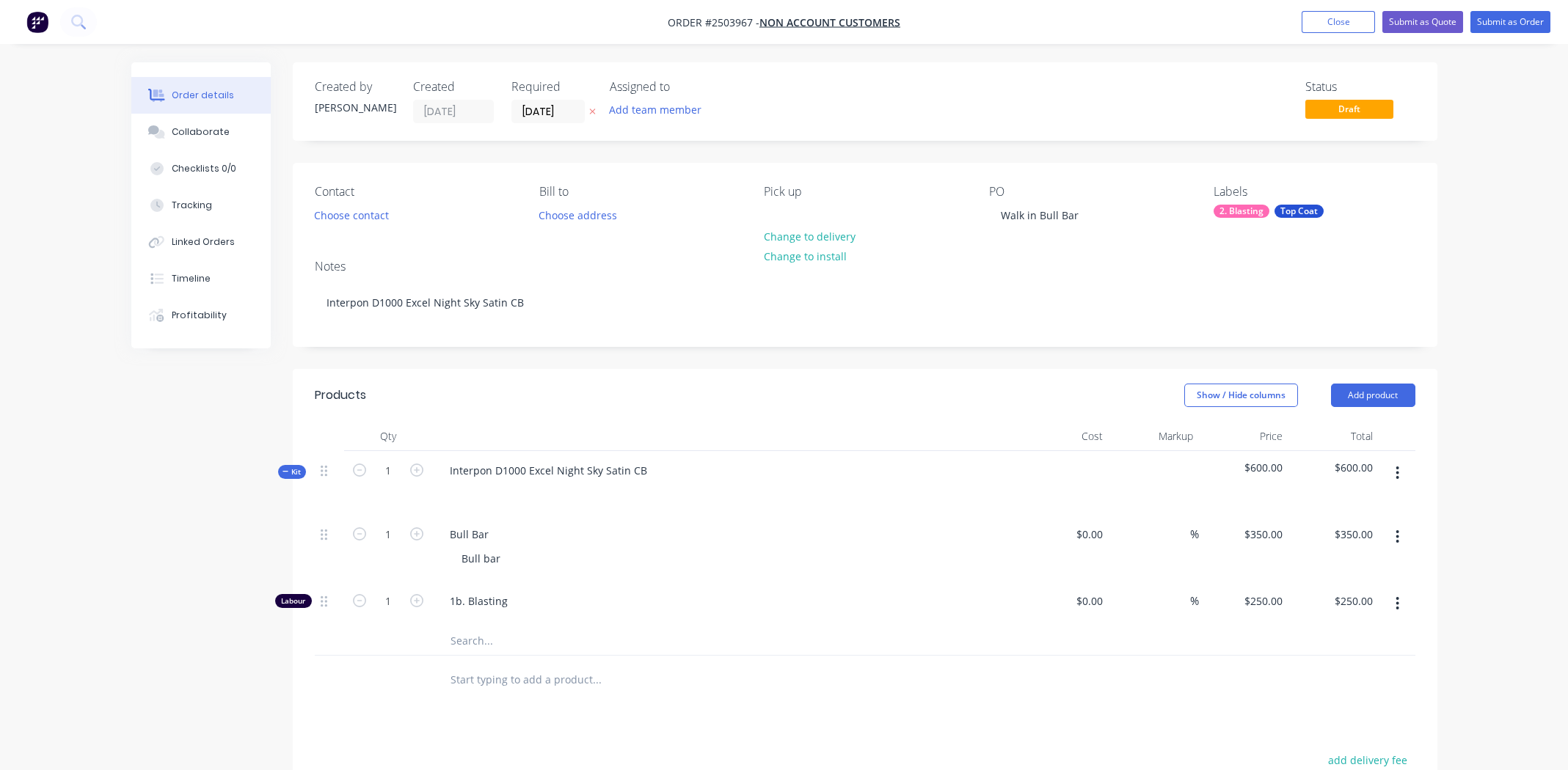
click at [1346, 107] on span "Draft" at bounding box center [1349, 109] width 88 height 18
click at [1349, 106] on span "Draft" at bounding box center [1349, 109] width 88 height 18
click at [1419, 17] on button "Submit as Quote" at bounding box center [1423, 21] width 81 height 22
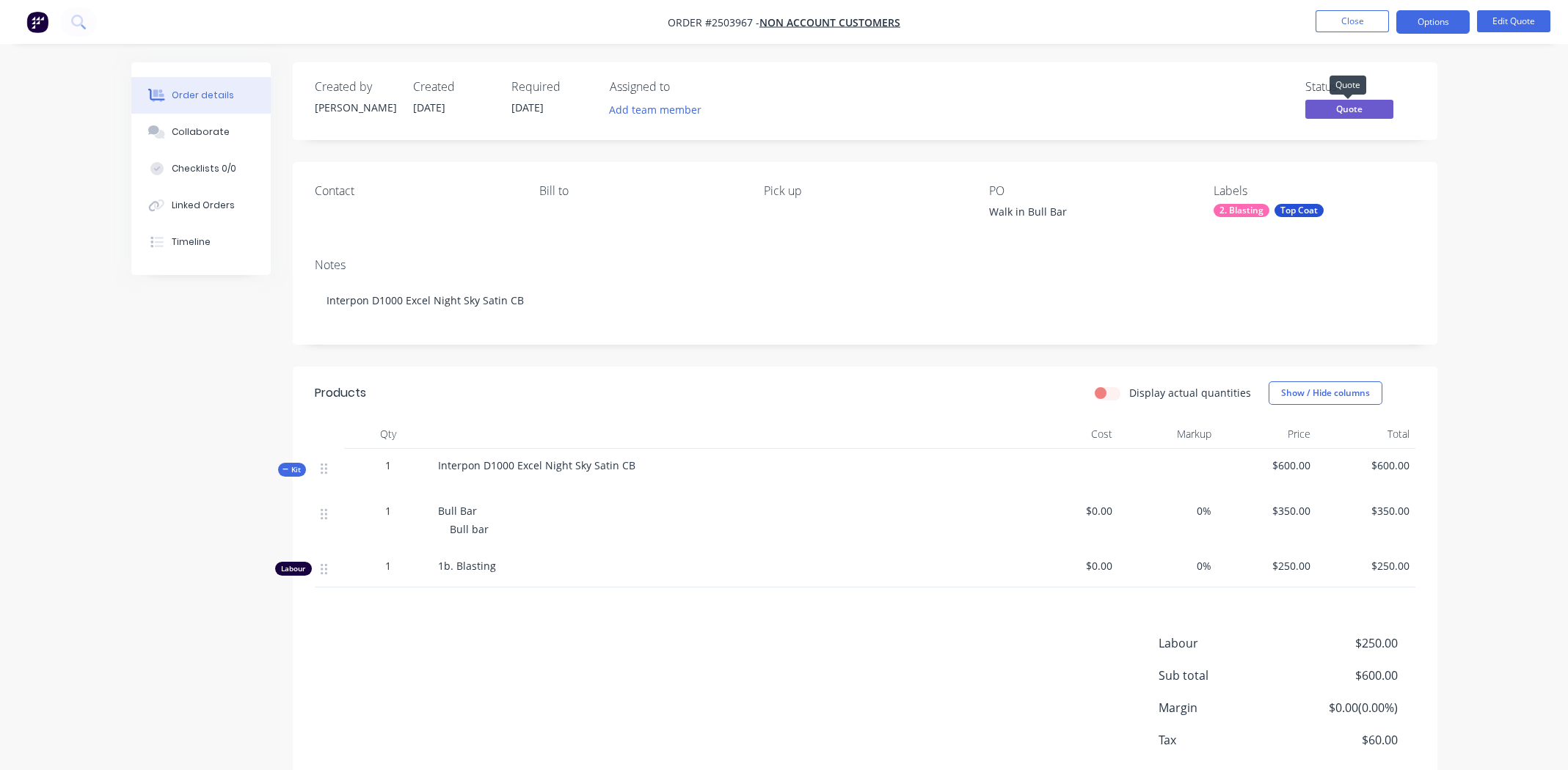
click at [1357, 104] on span "Quote" at bounding box center [1349, 109] width 88 height 18
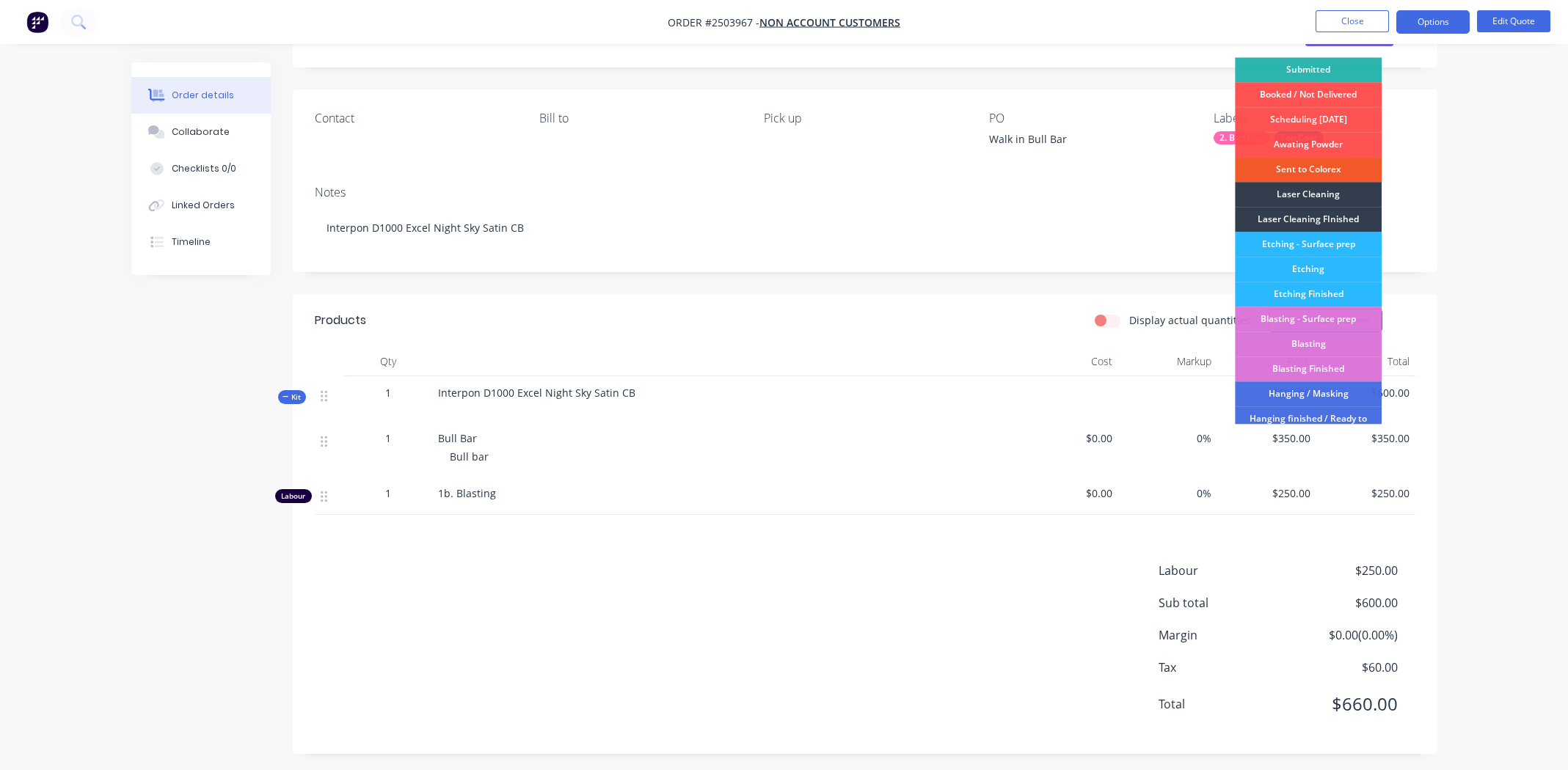
click at [1301, 165] on div "Sent to Colorex" at bounding box center [1309, 169] width 147 height 25
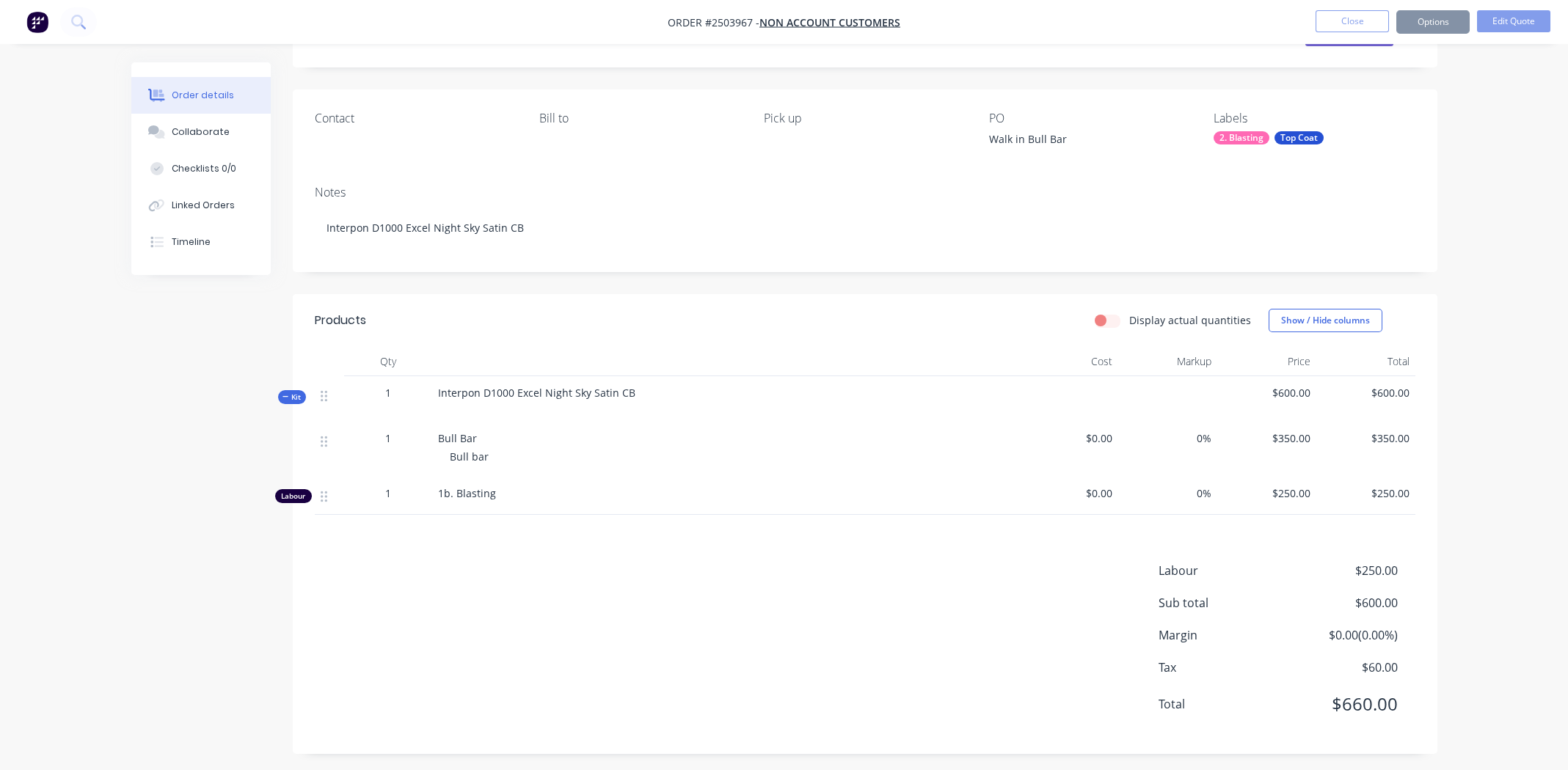
click at [1473, 124] on div "Order details Collaborate Checklists 0/0 Linked Orders Timeline Order details C…" at bounding box center [784, 352] width 1568 height 848
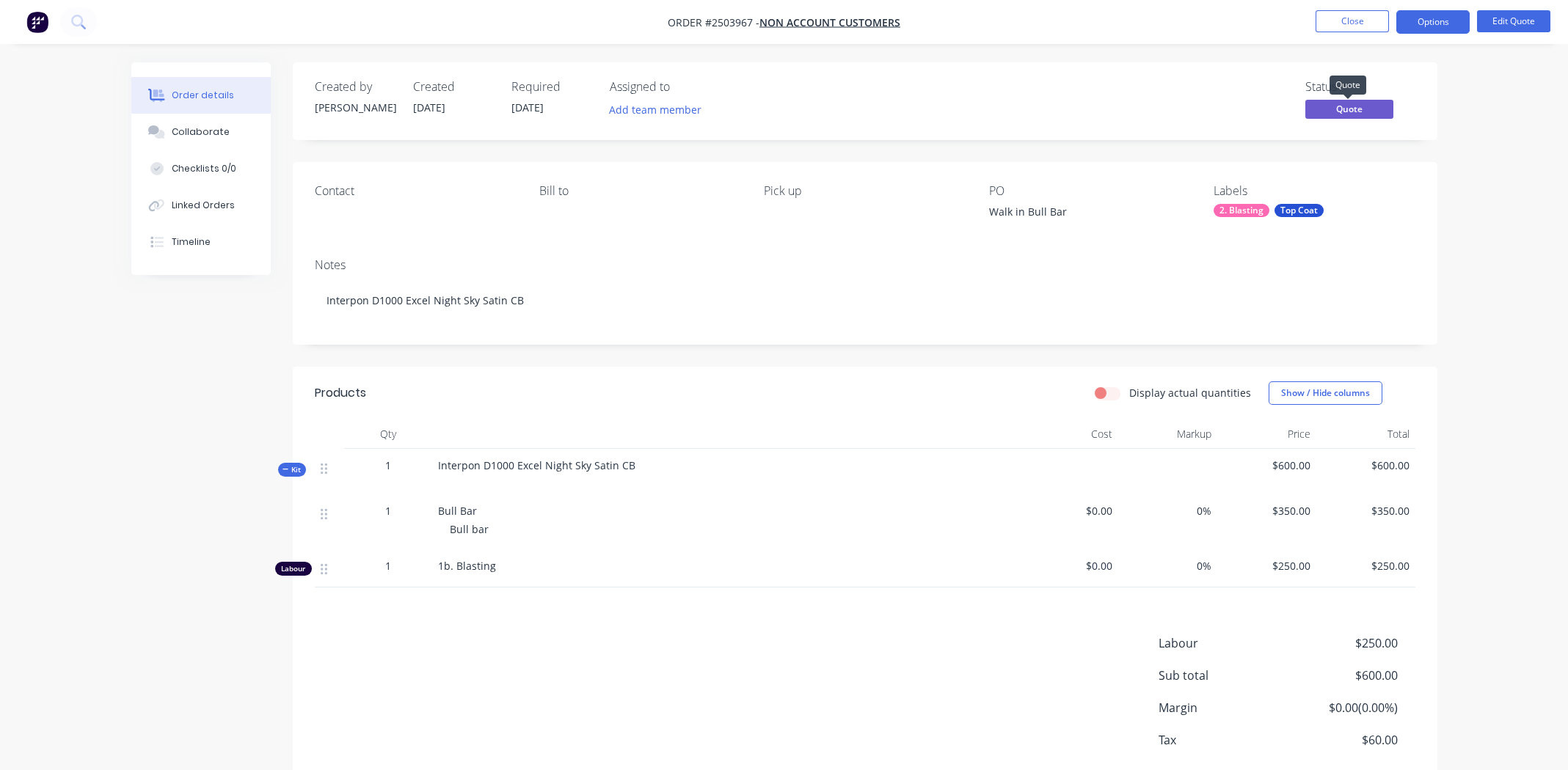
click at [1338, 108] on span "Quote" at bounding box center [1349, 109] width 88 height 18
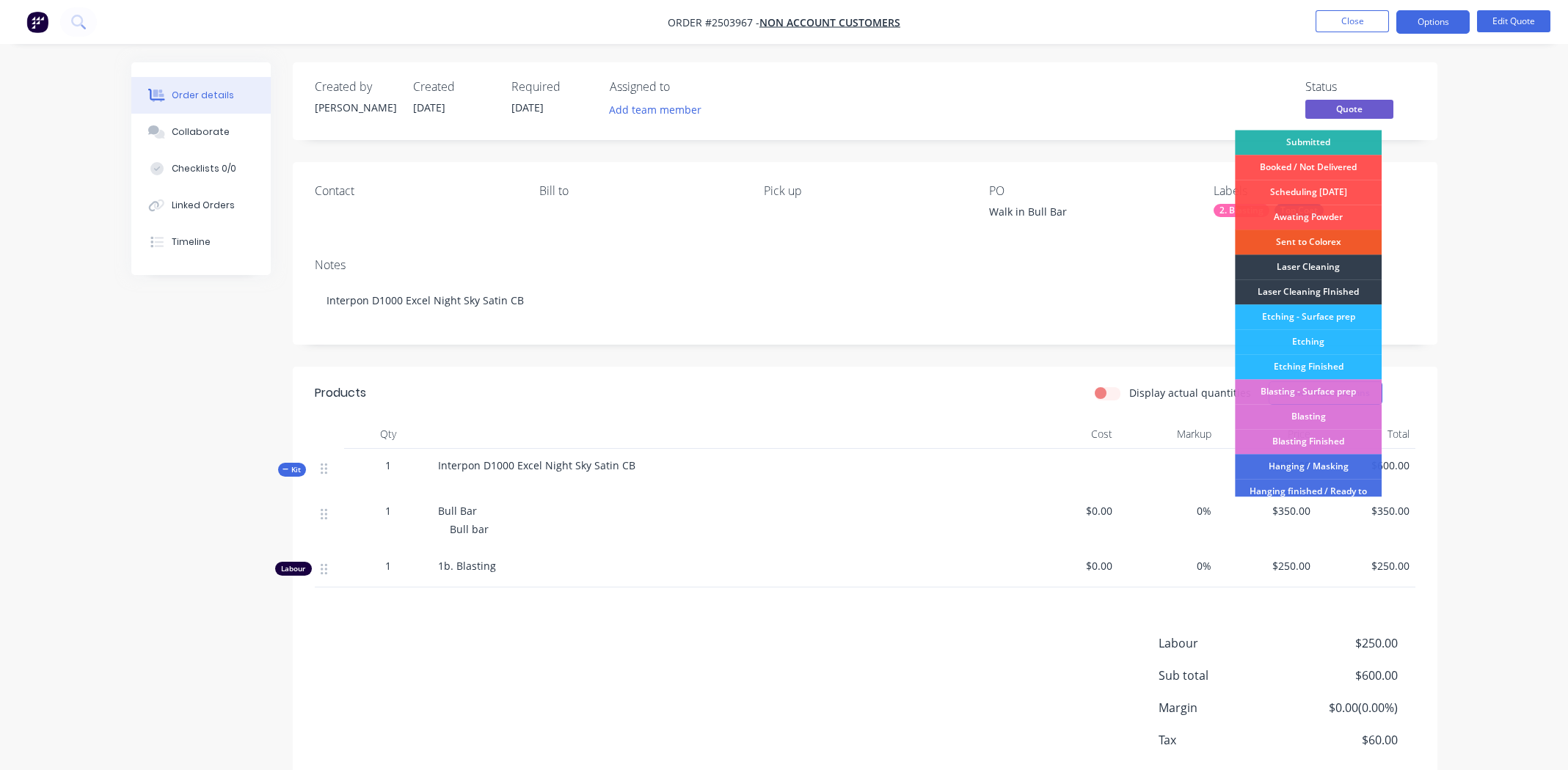
click at [1312, 239] on div "Sent to Colorex" at bounding box center [1309, 242] width 147 height 25
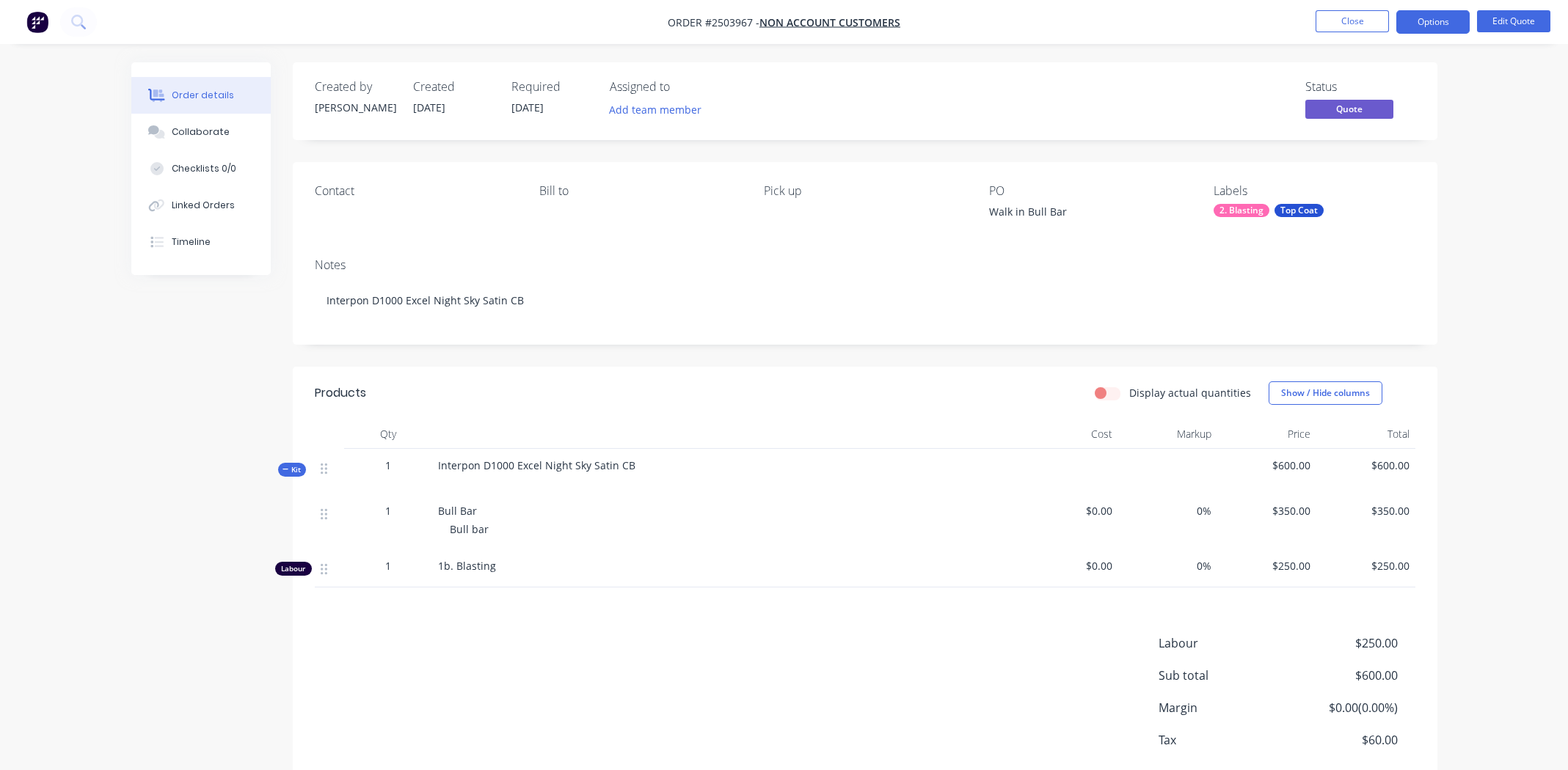
click at [1466, 92] on div "Order details Collaborate Checklists 0/0 Linked Orders Timeline Order details C…" at bounding box center [784, 424] width 1568 height 848
click at [1346, 20] on button "Close" at bounding box center [1352, 21] width 73 height 22
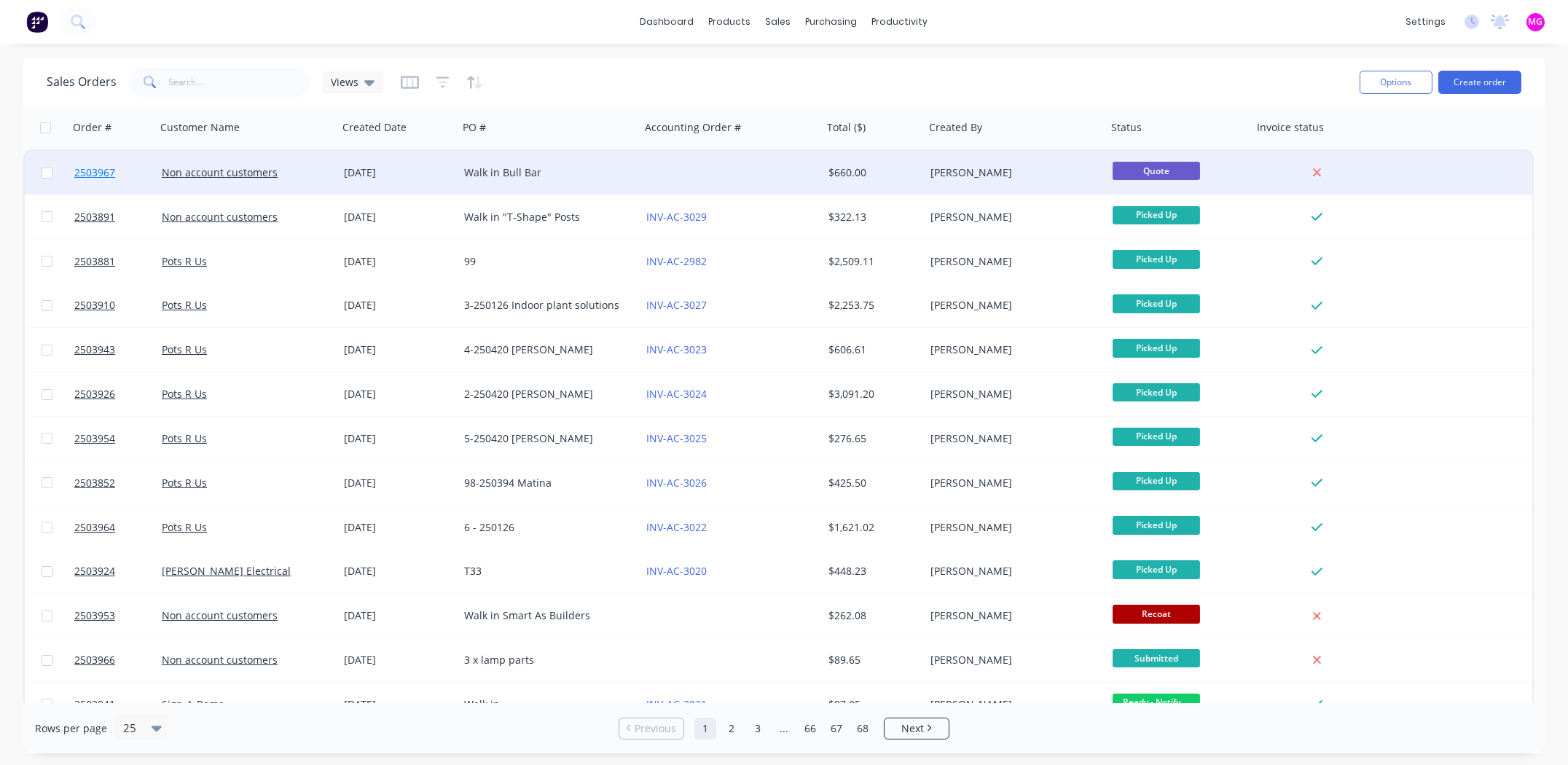
click at [89, 168] on span "2503967" at bounding box center [95, 173] width 41 height 15
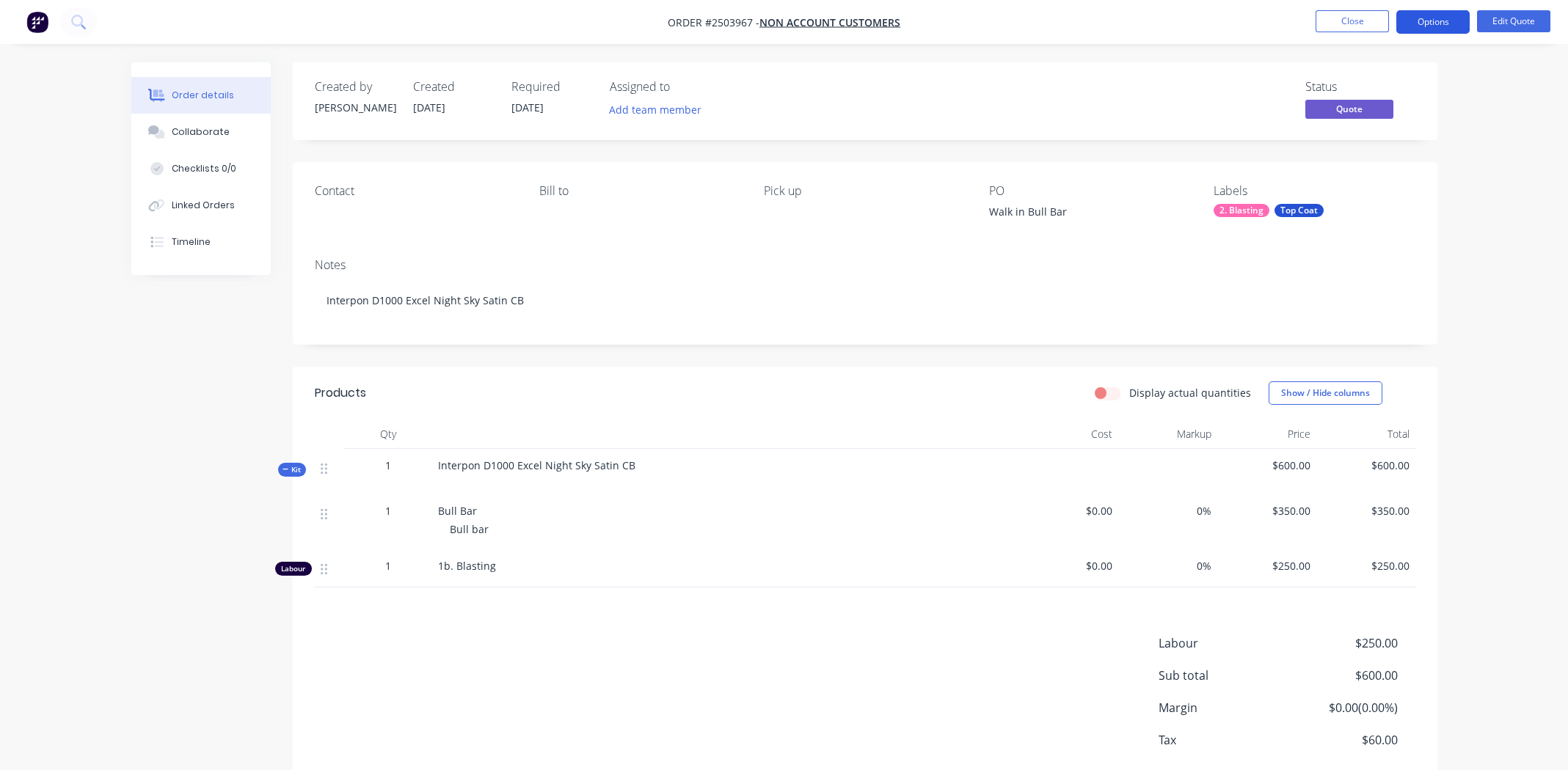
click at [1438, 23] on button "Options" at bounding box center [1433, 21] width 73 height 23
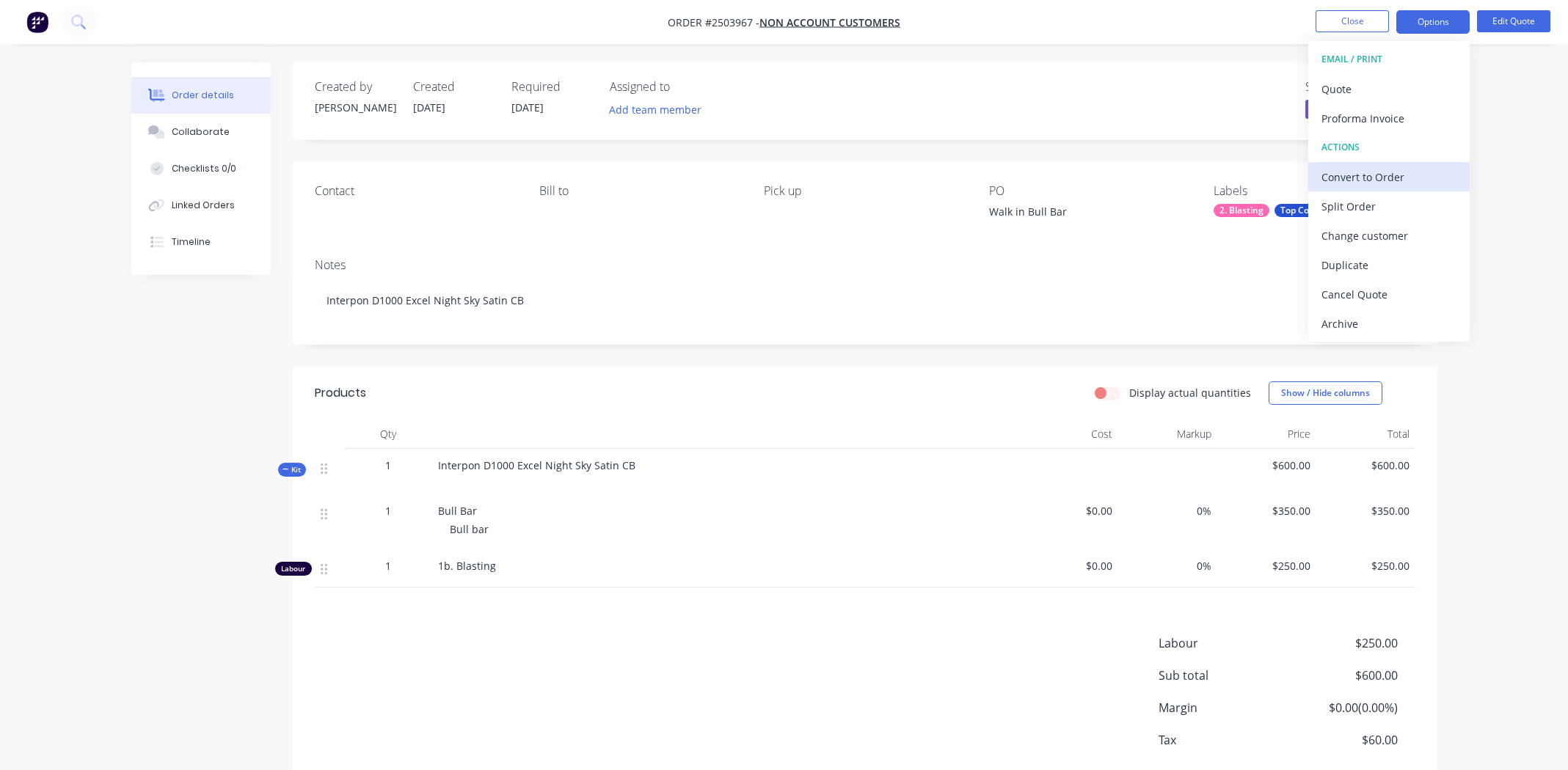
click at [1371, 180] on div "Convert to Order" at bounding box center [1389, 177] width 135 height 21
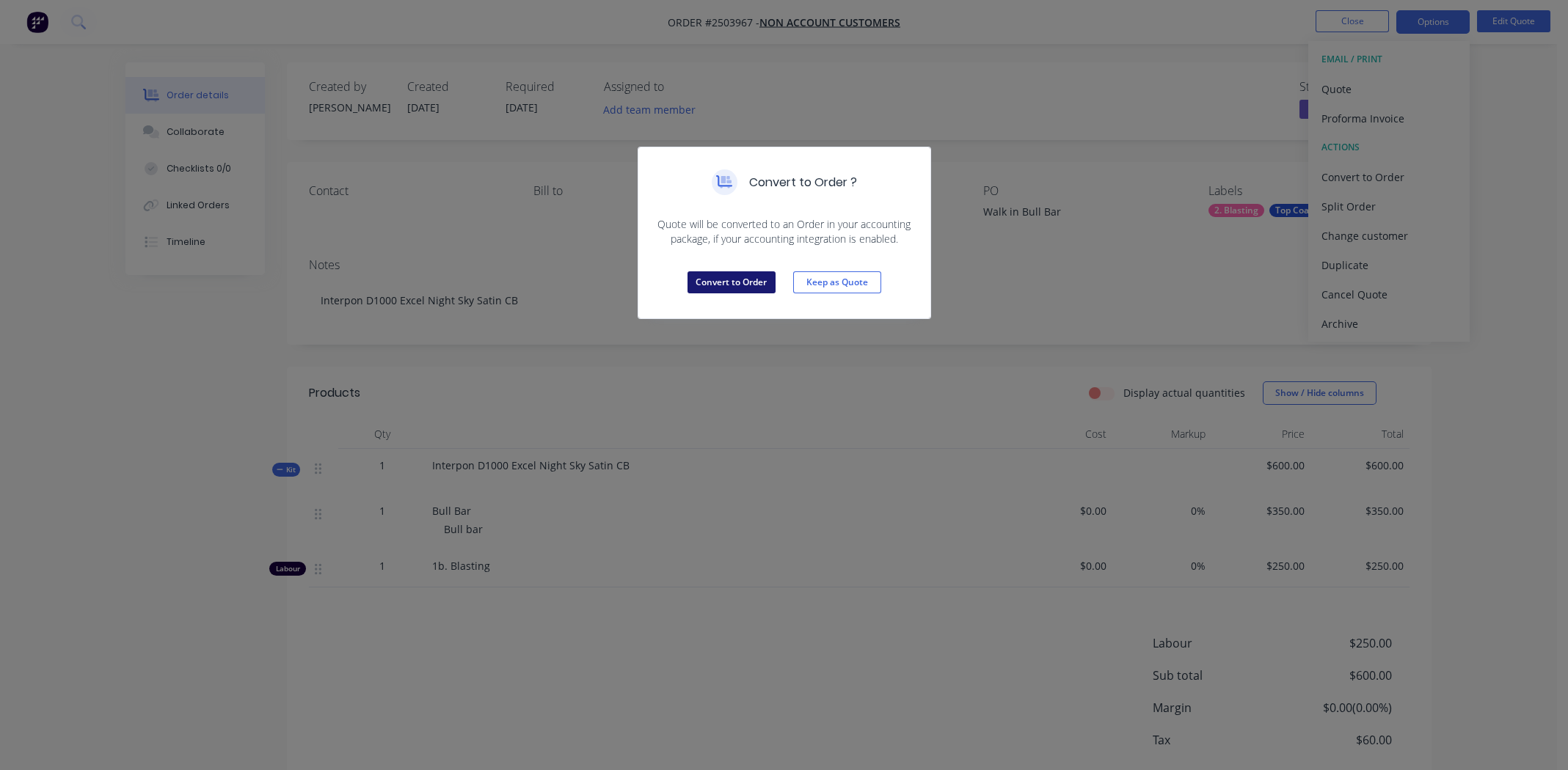
click at [737, 273] on button "Convert to Order" at bounding box center [732, 282] width 88 height 22
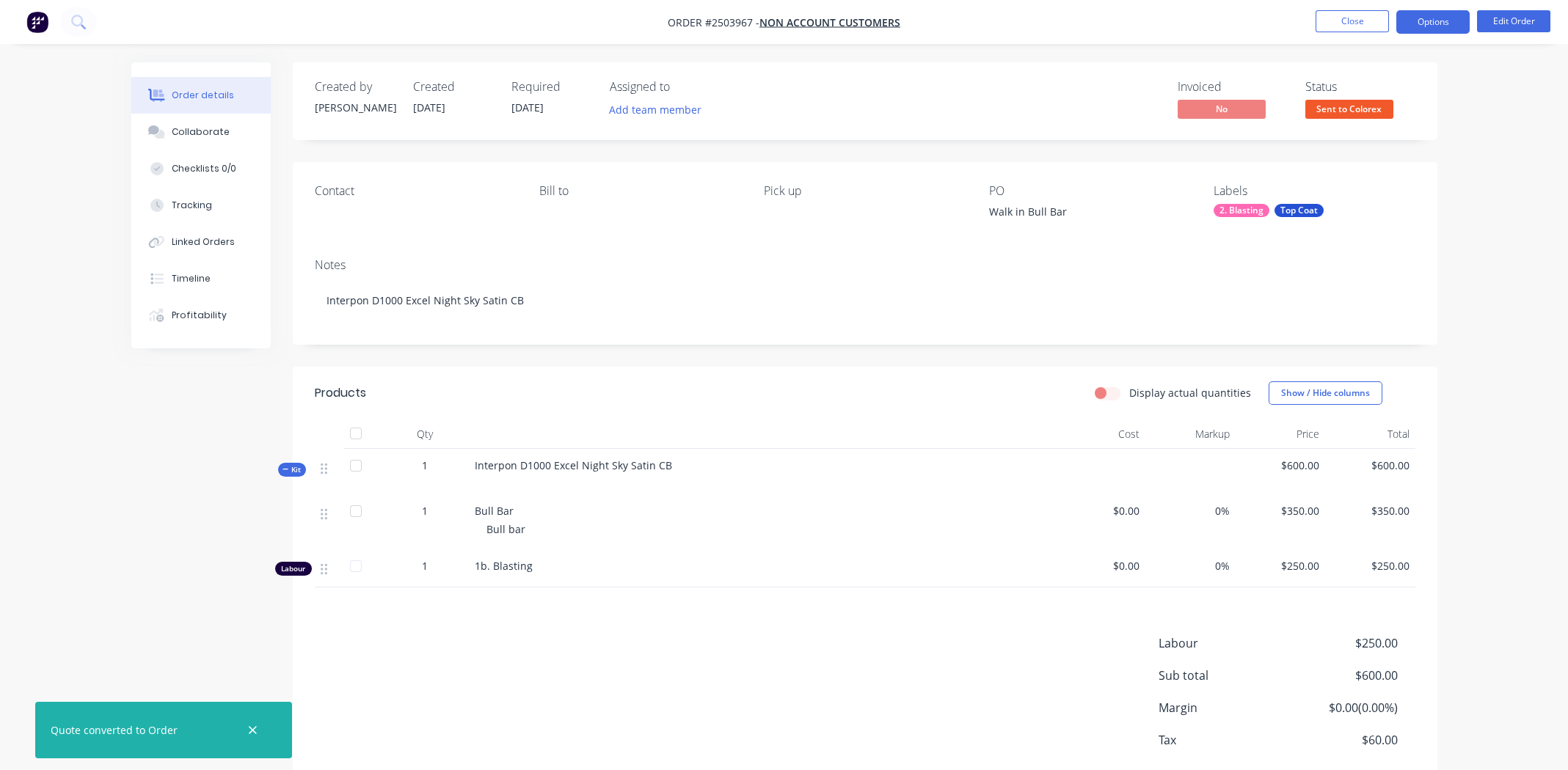
click at [1425, 26] on button "Options" at bounding box center [1433, 21] width 73 height 23
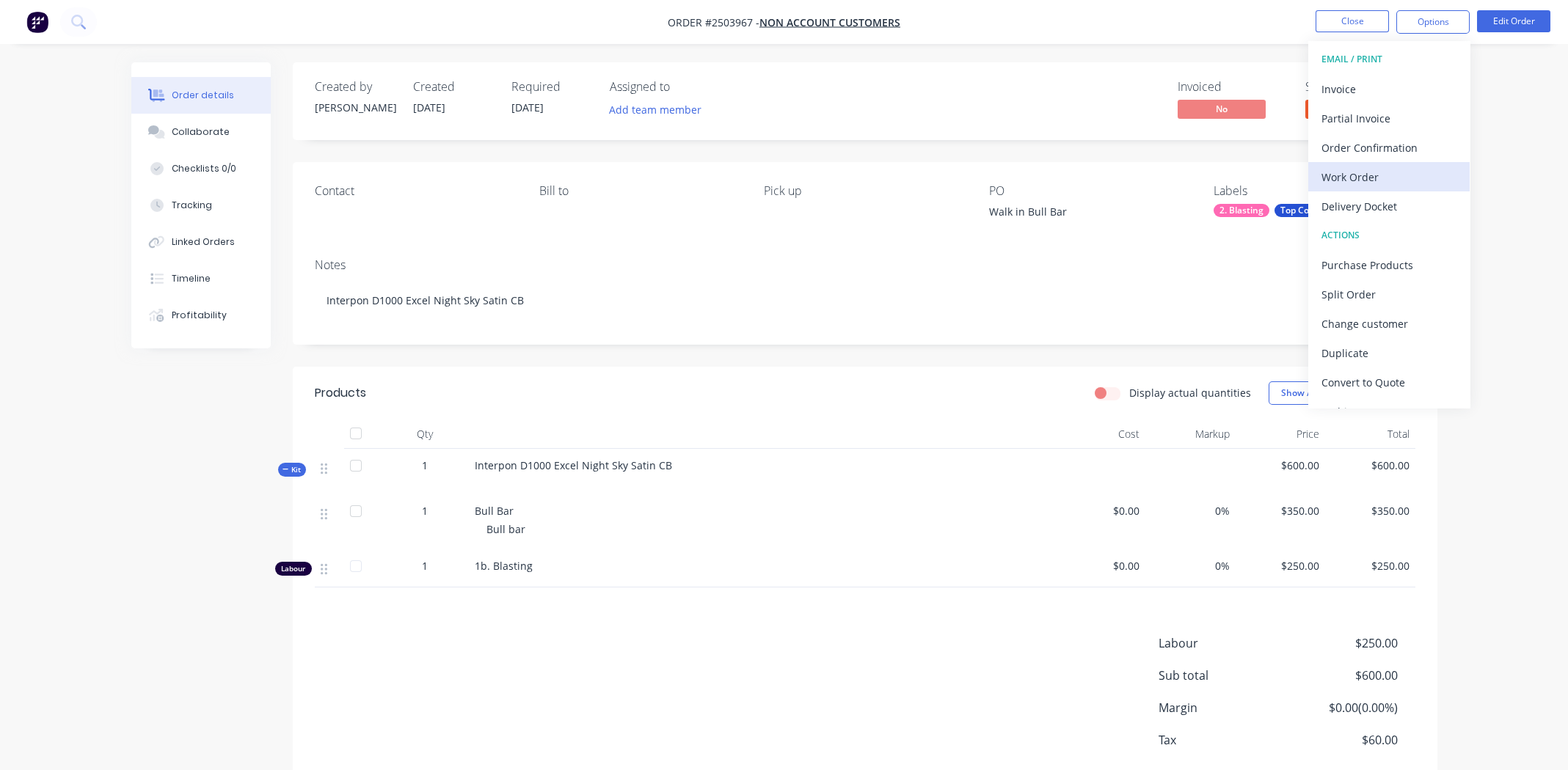
click at [1345, 177] on div "Work Order" at bounding box center [1389, 177] width 135 height 21
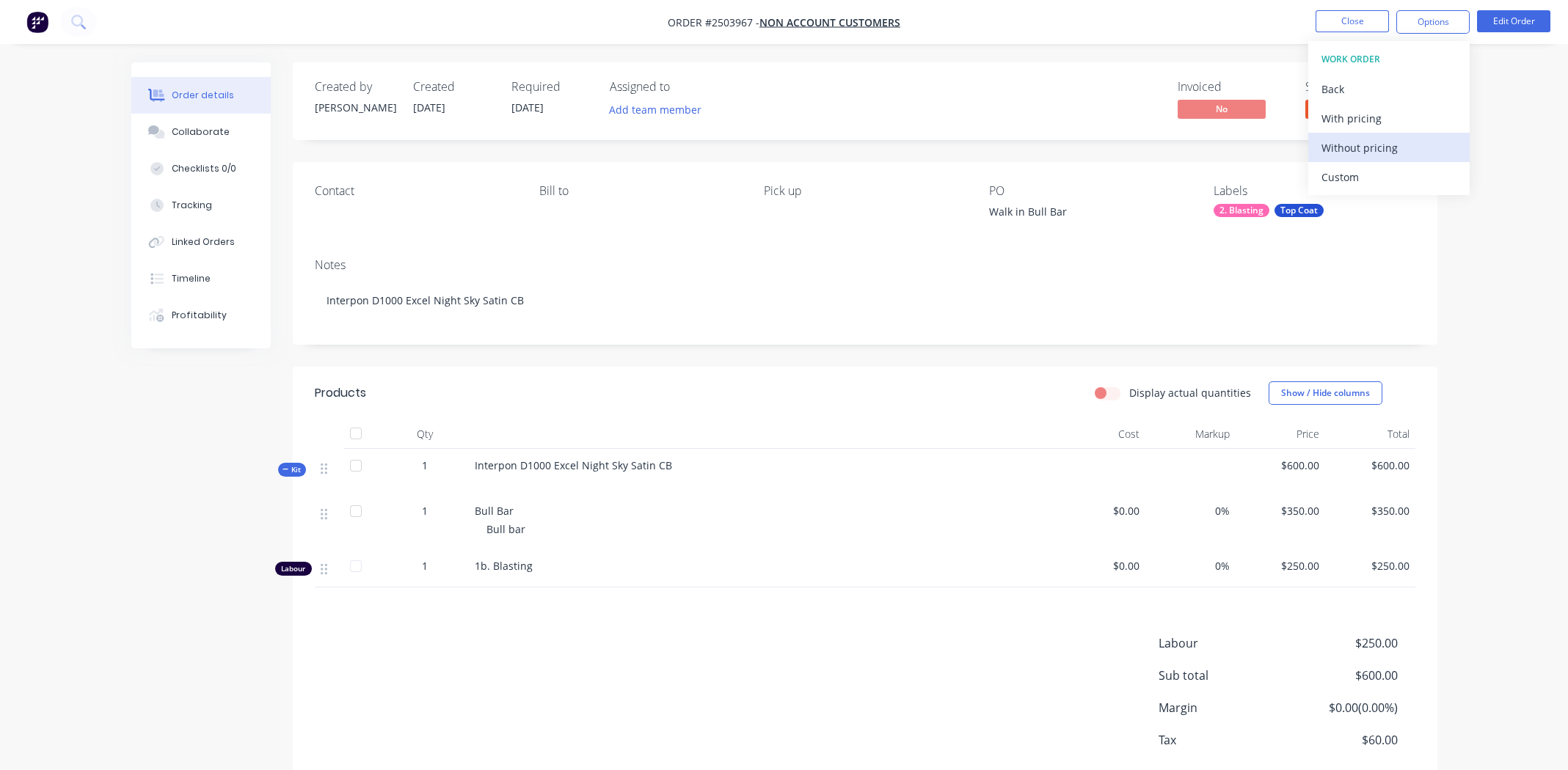
click at [1339, 146] on div "Without pricing" at bounding box center [1389, 148] width 135 height 21
click at [1341, 7] on nav "Order #2503967 - Non account customers Close Options EMAIL / PRINT Invoice Part…" at bounding box center [784, 21] width 1568 height 44
click at [1343, 21] on button "Close" at bounding box center [1352, 21] width 73 height 22
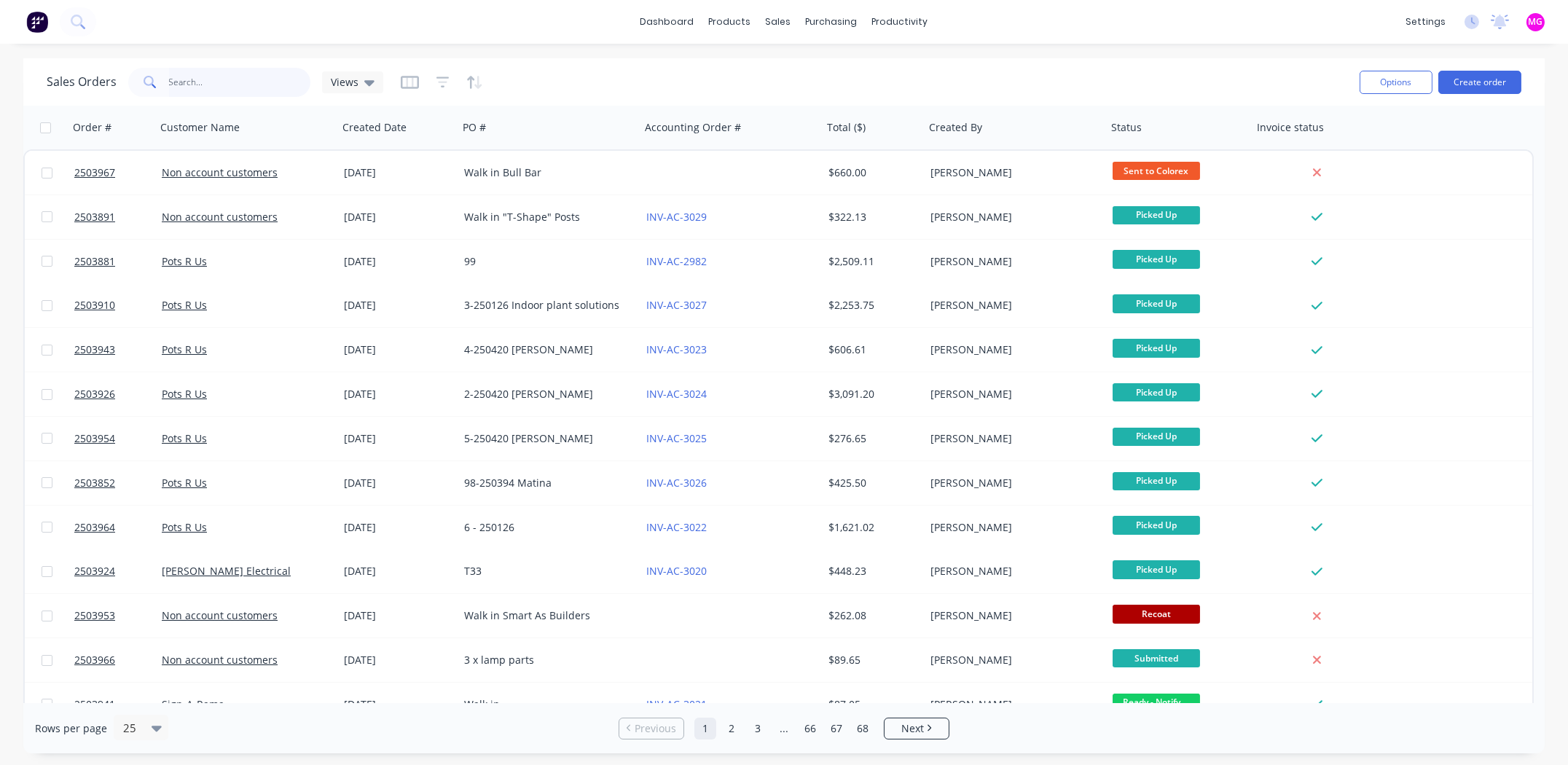
click at [212, 87] on input "text" at bounding box center [239, 83] width 142 height 30
click at [217, 83] on input "text" at bounding box center [239, 83] width 142 height 30
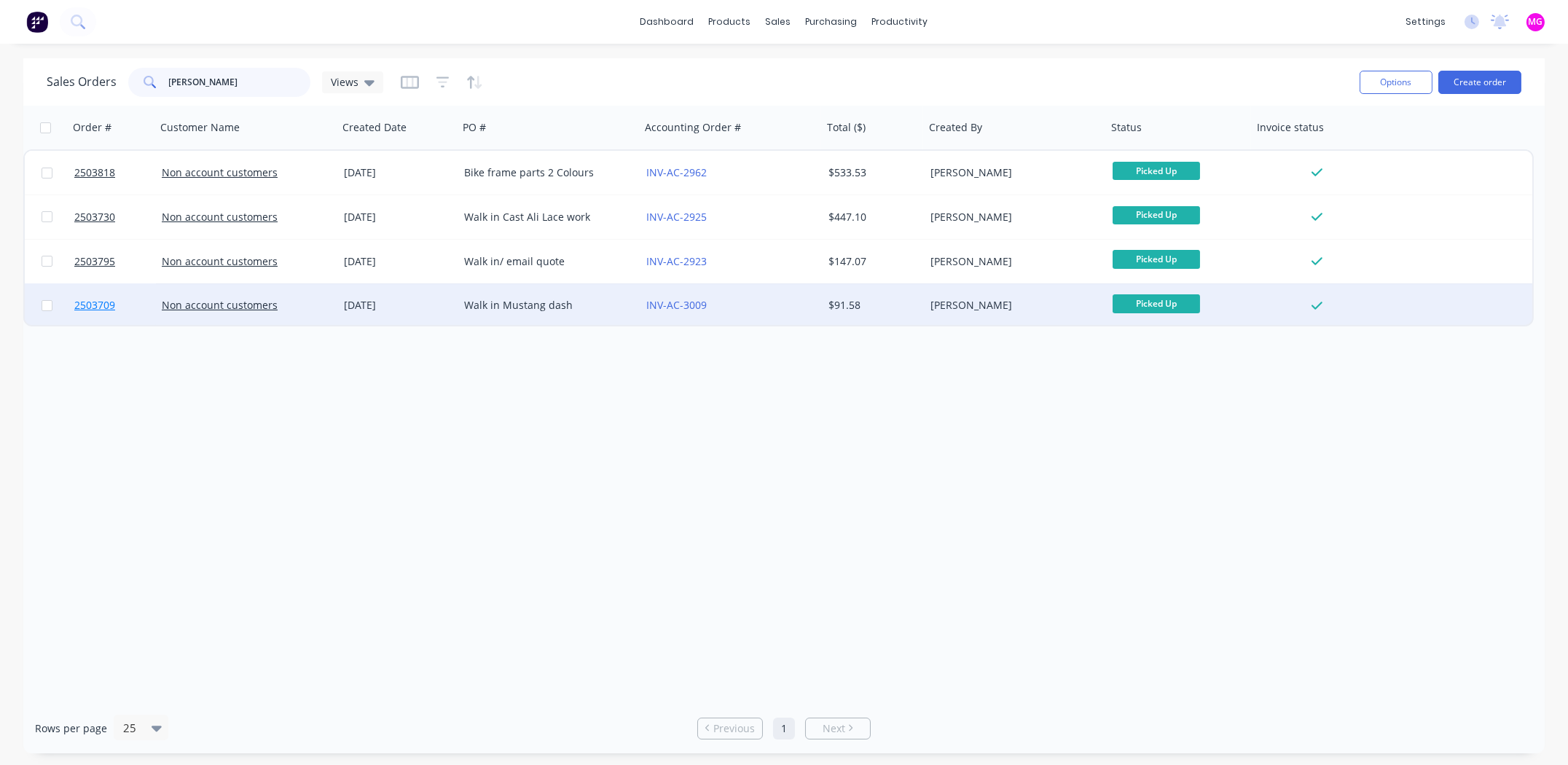
type input "leo"
click at [96, 303] on span "2503709" at bounding box center [95, 305] width 41 height 15
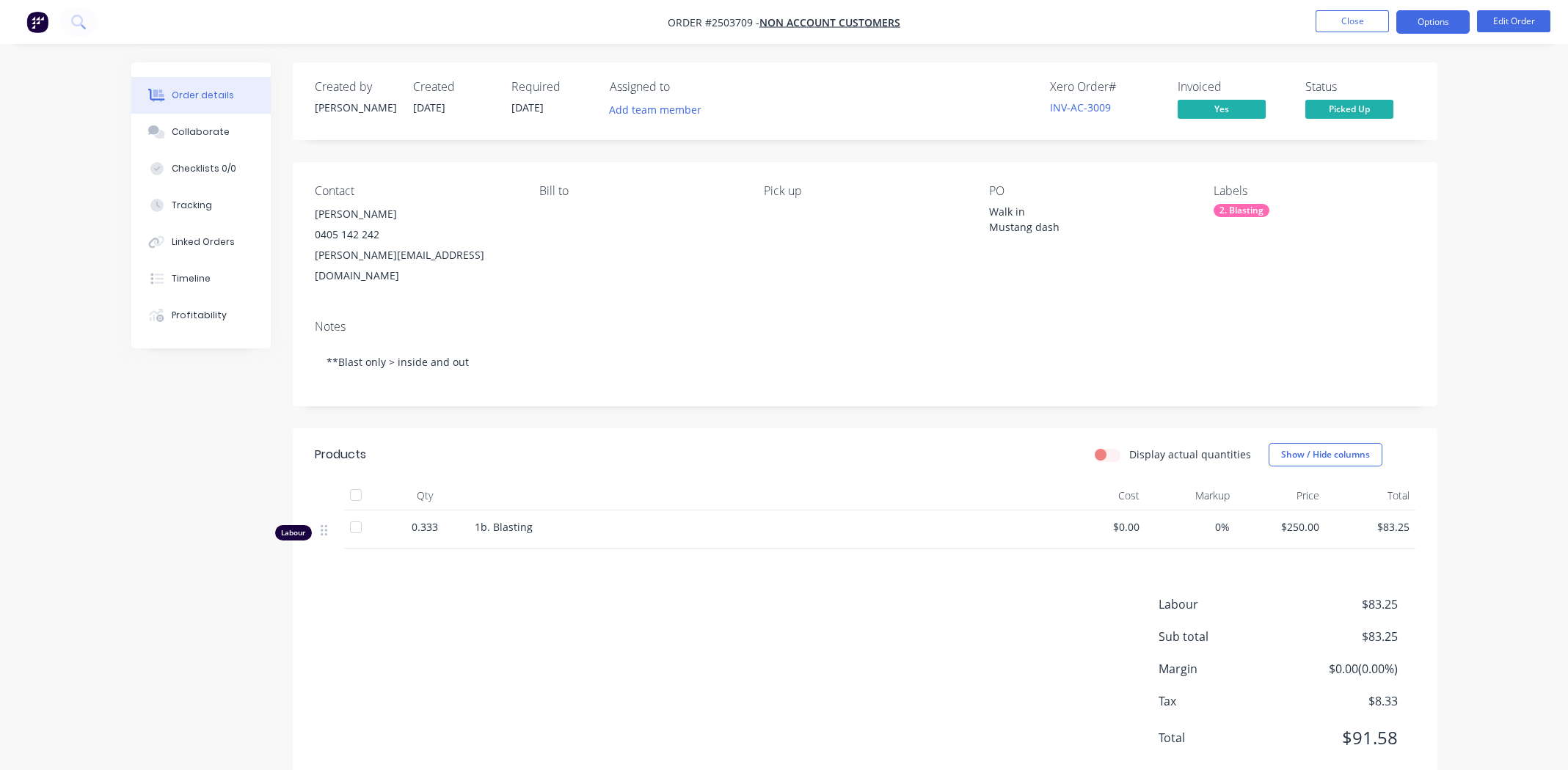
click at [1427, 18] on button "Options" at bounding box center [1433, 21] width 73 height 23
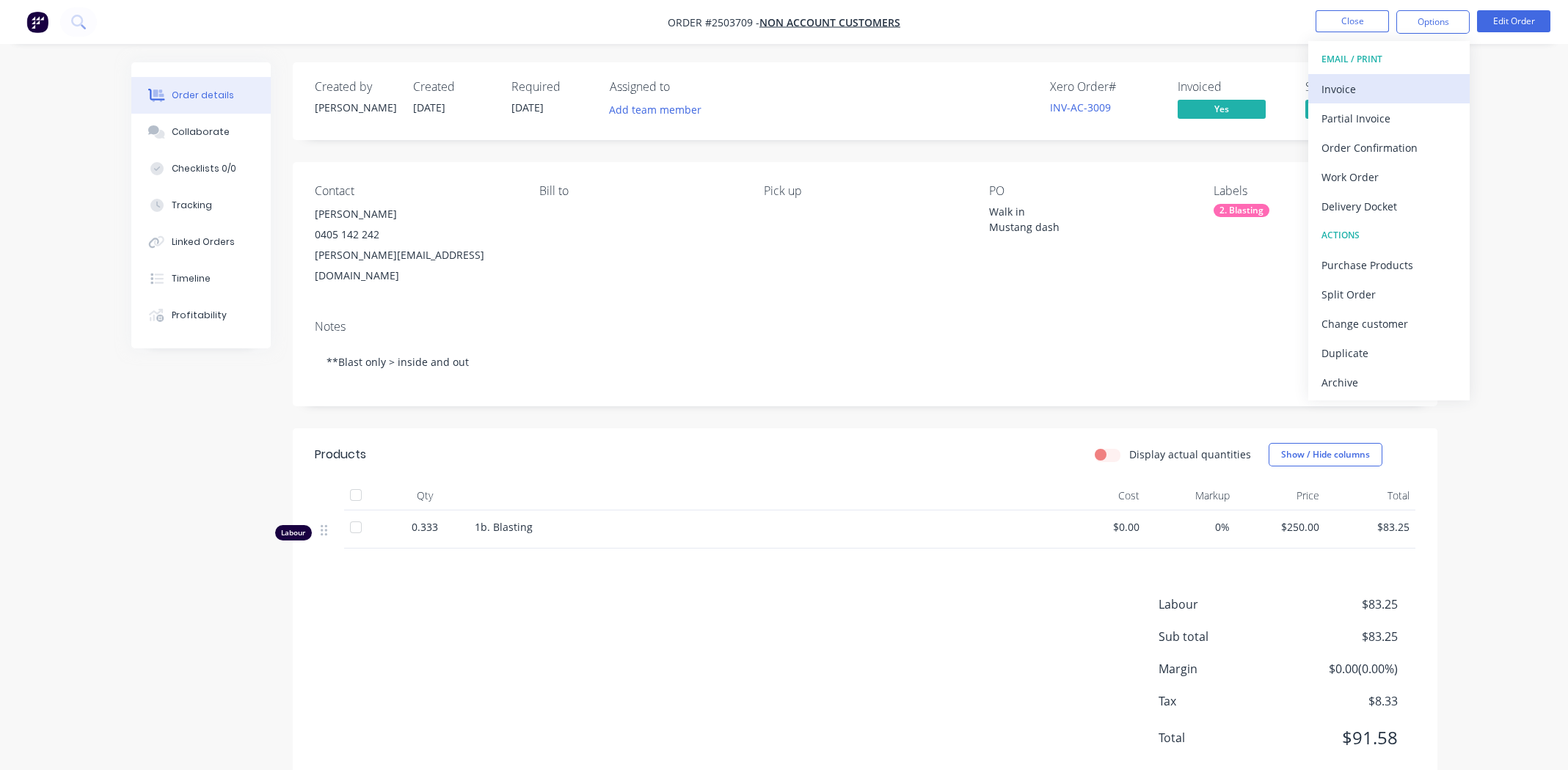
click at [1359, 89] on div "Invoice" at bounding box center [1389, 89] width 135 height 21
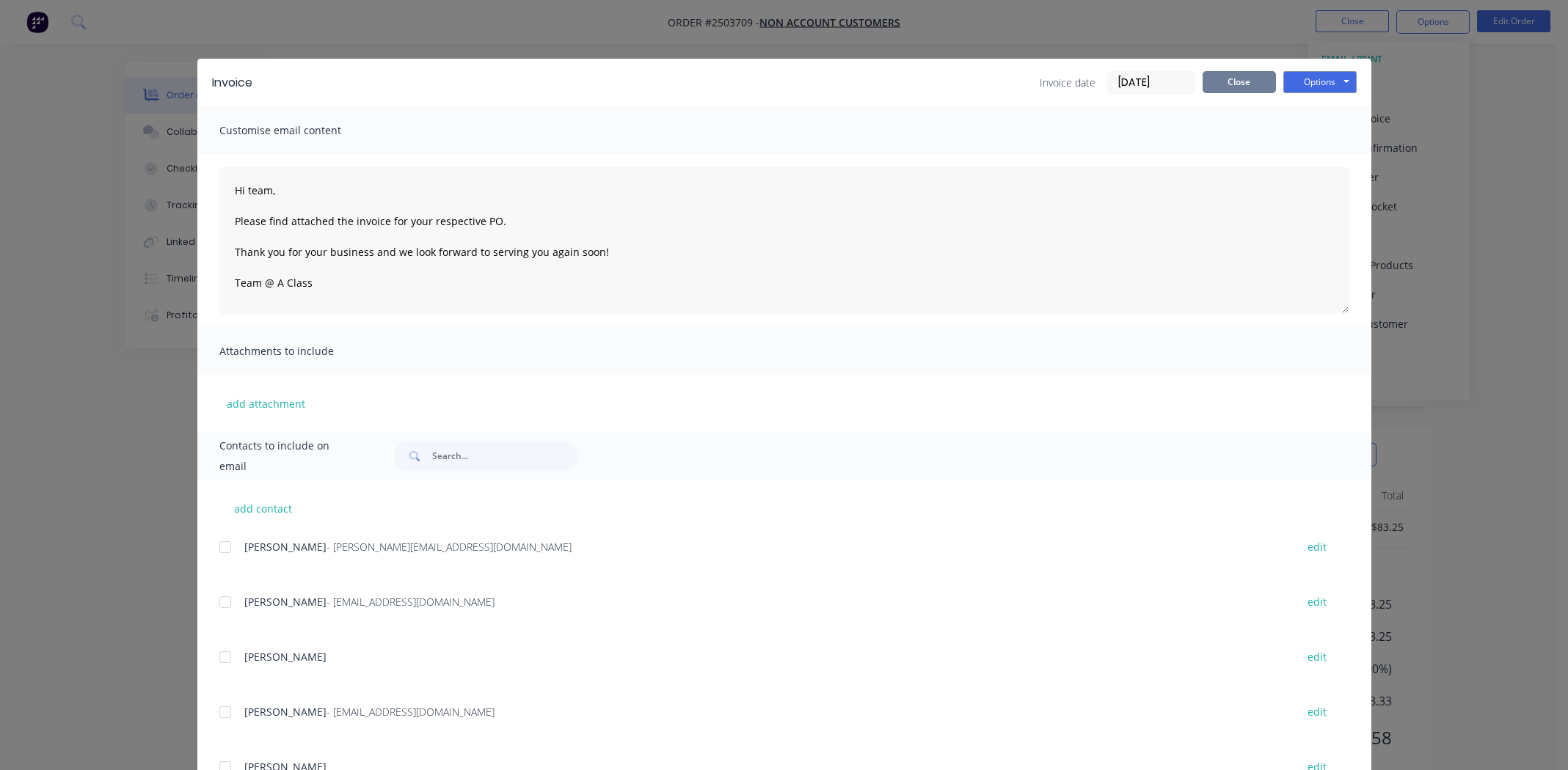
click at [1231, 79] on button "Close" at bounding box center [1239, 82] width 73 height 22
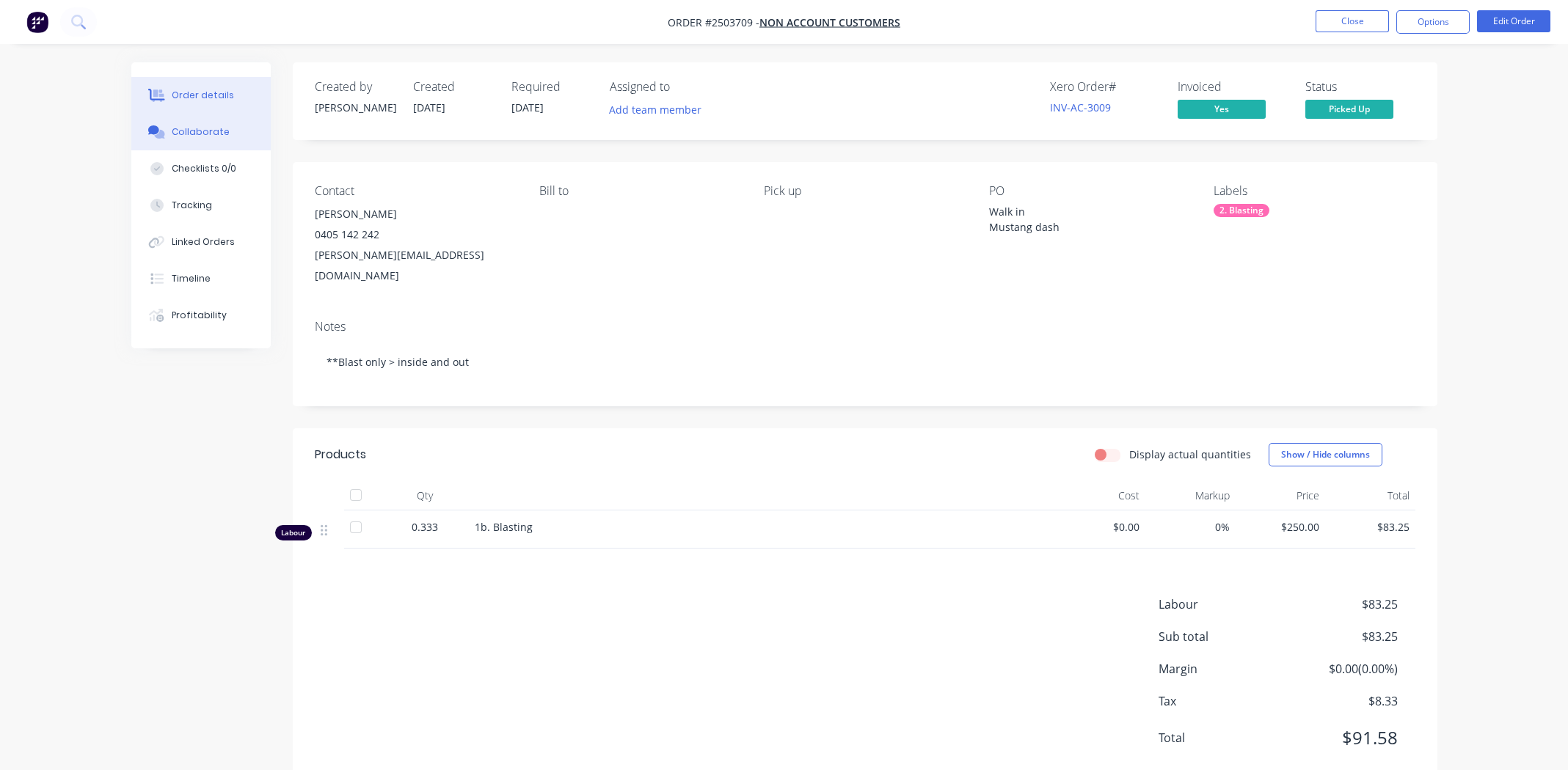
click at [226, 123] on button "Collaborate" at bounding box center [201, 132] width 140 height 36
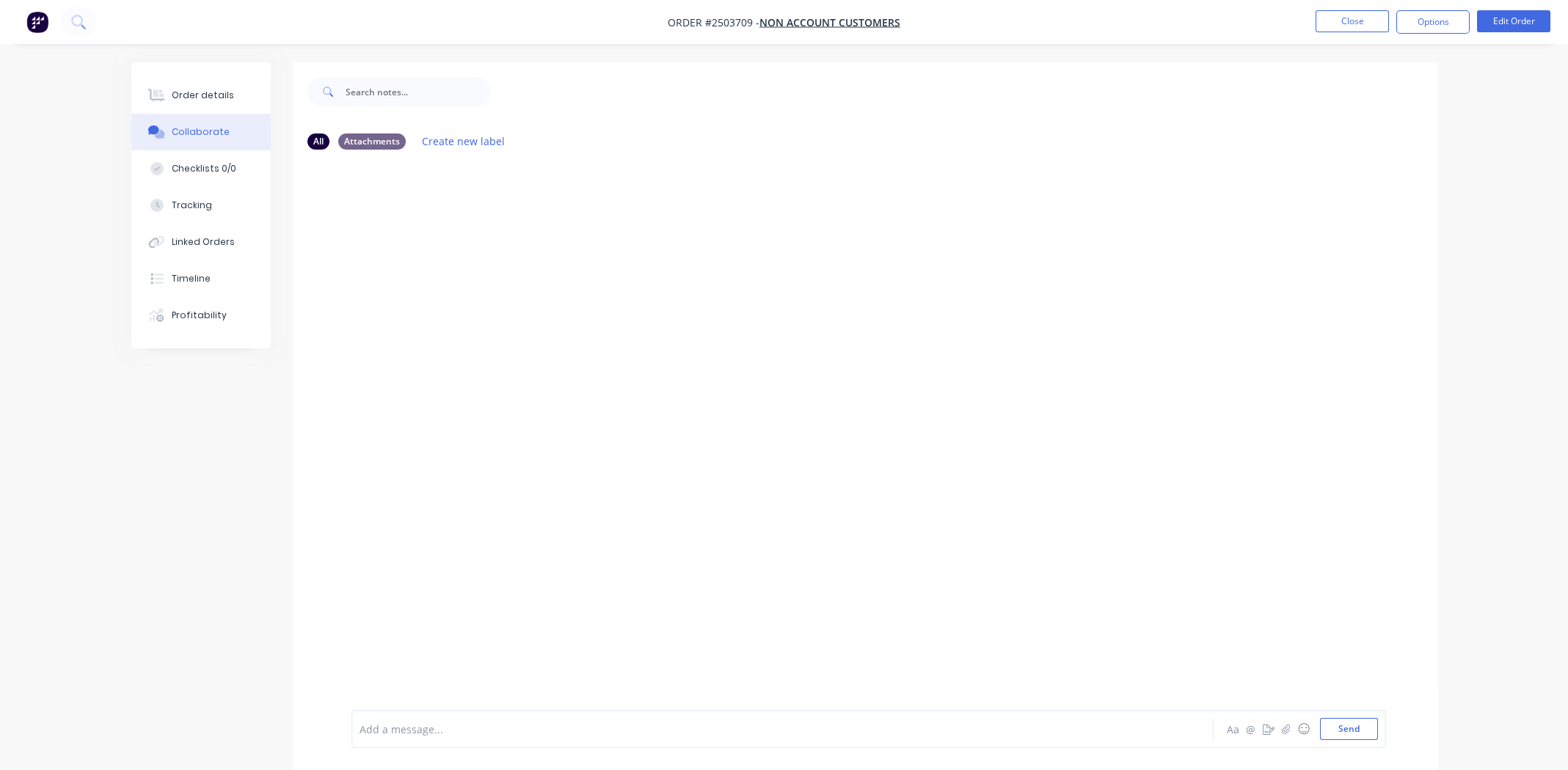
drag, startPoint x: 506, startPoint y: 752, endPoint x: 522, endPoint y: 724, distance: 32.2
click at [506, 751] on div "Add a message... Aa @ ☺ Send" at bounding box center [865, 730] width 1144 height 83
click at [522, 724] on div at bounding box center [741, 729] width 763 height 16
click at [210, 97] on div "Order details" at bounding box center [203, 96] width 63 height 13
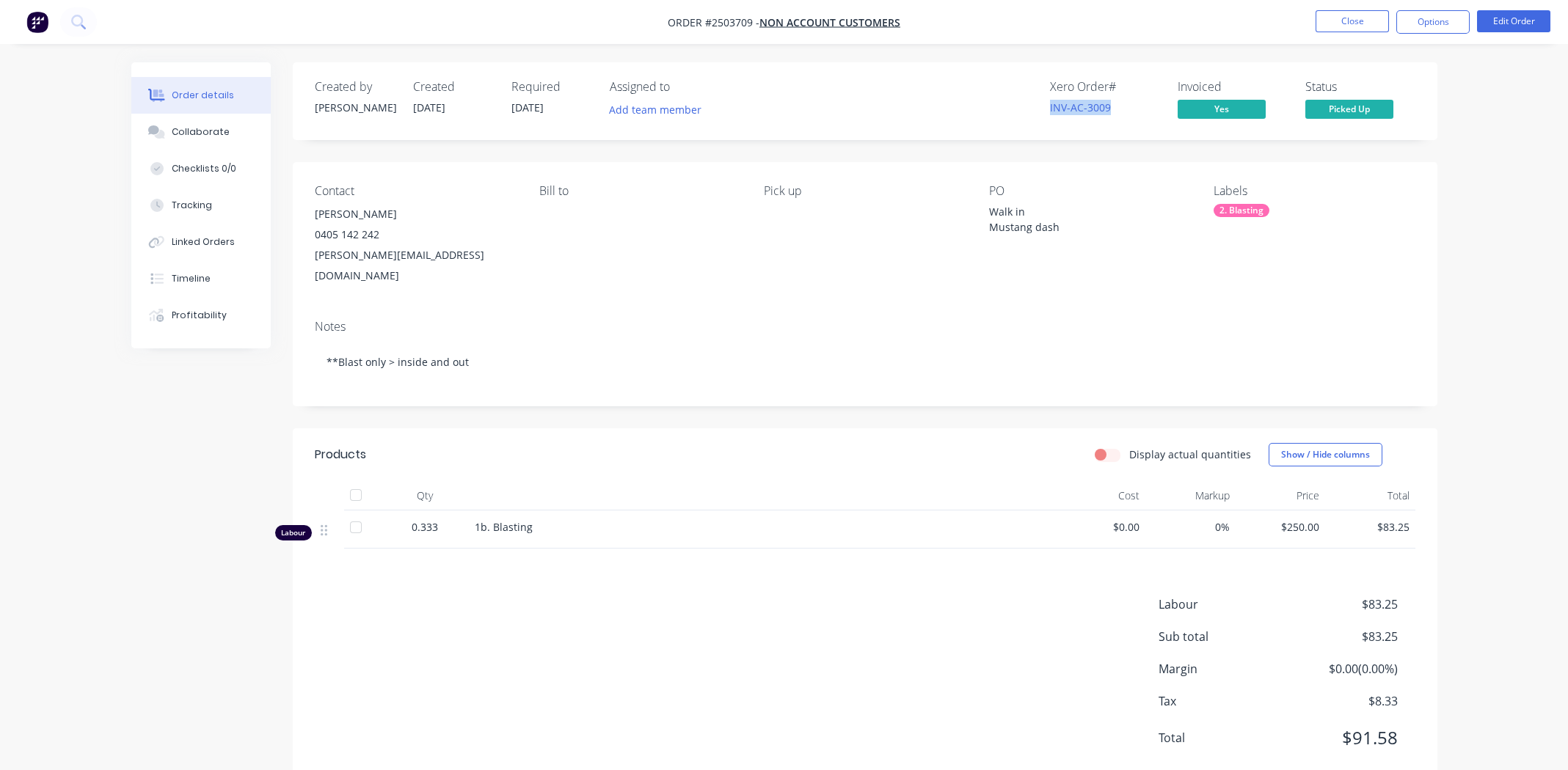
drag, startPoint x: 1129, startPoint y: 109, endPoint x: 1041, endPoint y: 102, distance: 88.3
click at [1041, 102] on div "Xero Order # INV-AC-3009 Invoiced Yes Status Picked Up" at bounding box center [1086, 102] width 659 height 43
copy link "INV-AC-3009"
click at [581, 596] on div "Labour $83.25 Sub total $83.25 Margin $0.00 ( 0.00 %) Tax $8.33 Total $91.58" at bounding box center [865, 681] width 1101 height 170
click at [1343, 23] on button "Close" at bounding box center [1352, 21] width 73 height 22
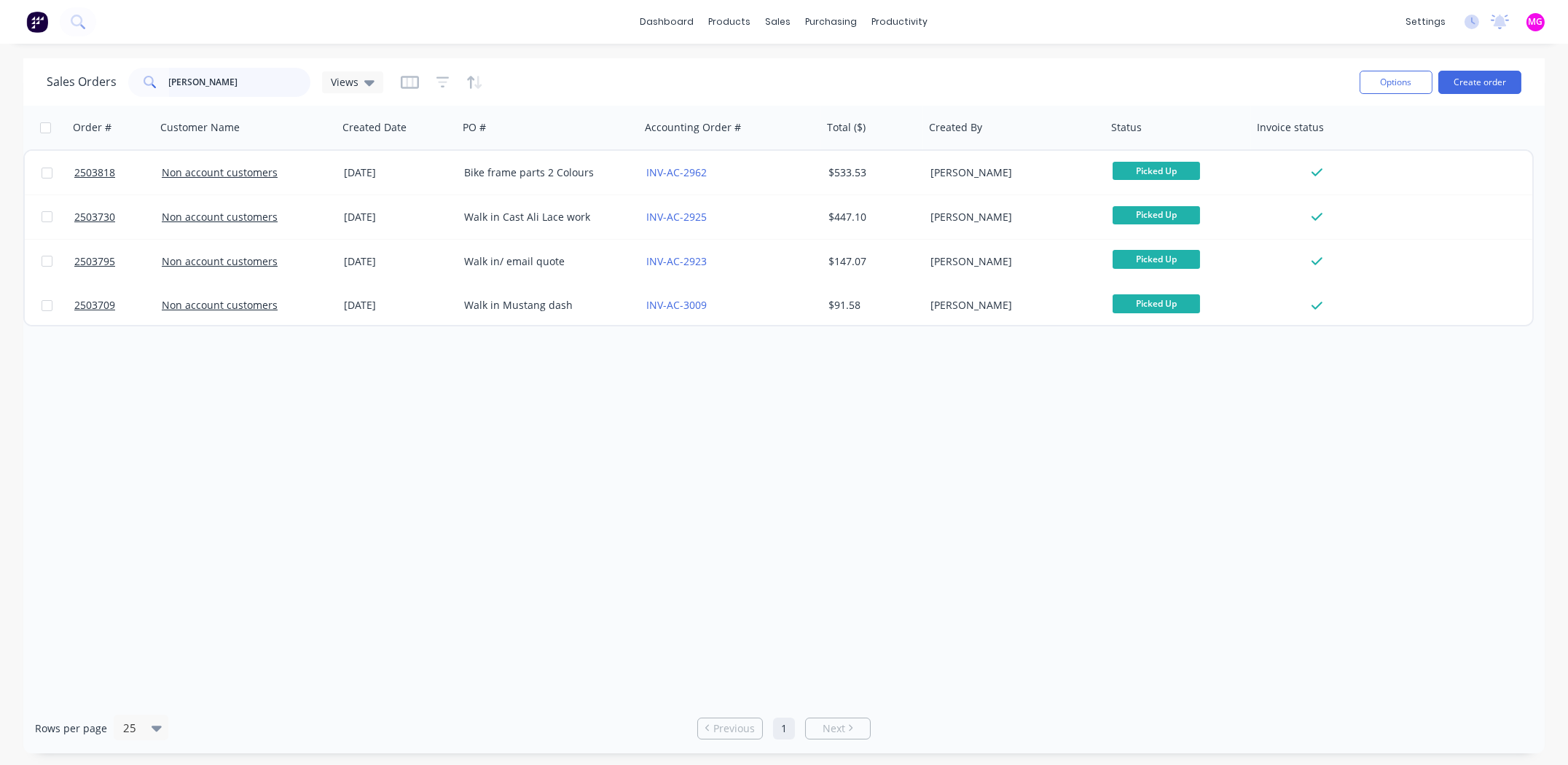
click at [190, 68] on input "leo" at bounding box center [239, 83] width 142 height 30
click at [189, 87] on input "leo" at bounding box center [239, 83] width 142 height 30
click at [189, 87] on input "leo" at bounding box center [239, 83] width 142 height 30
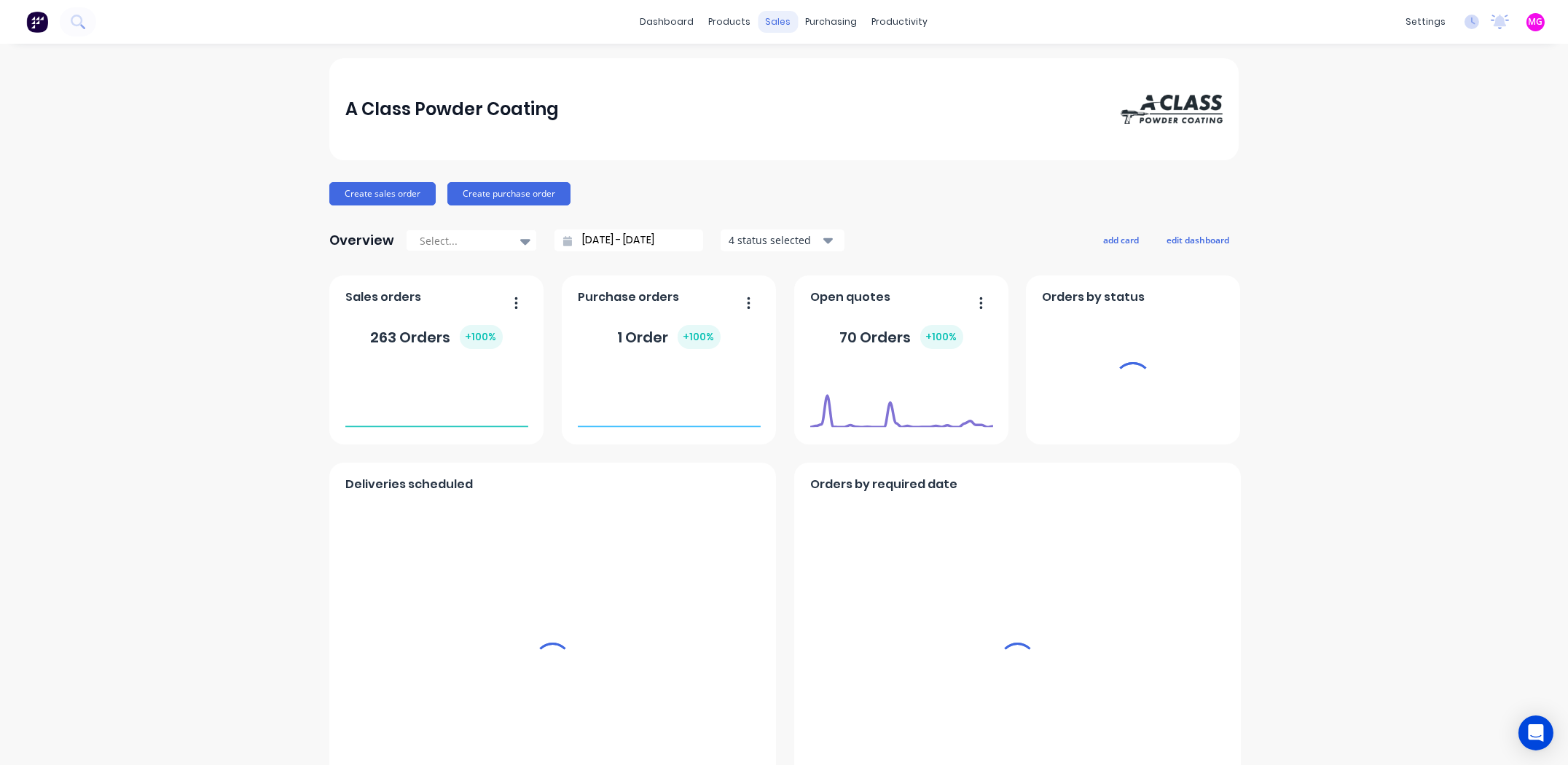
click at [764, 23] on div "sales" at bounding box center [778, 21] width 40 height 22
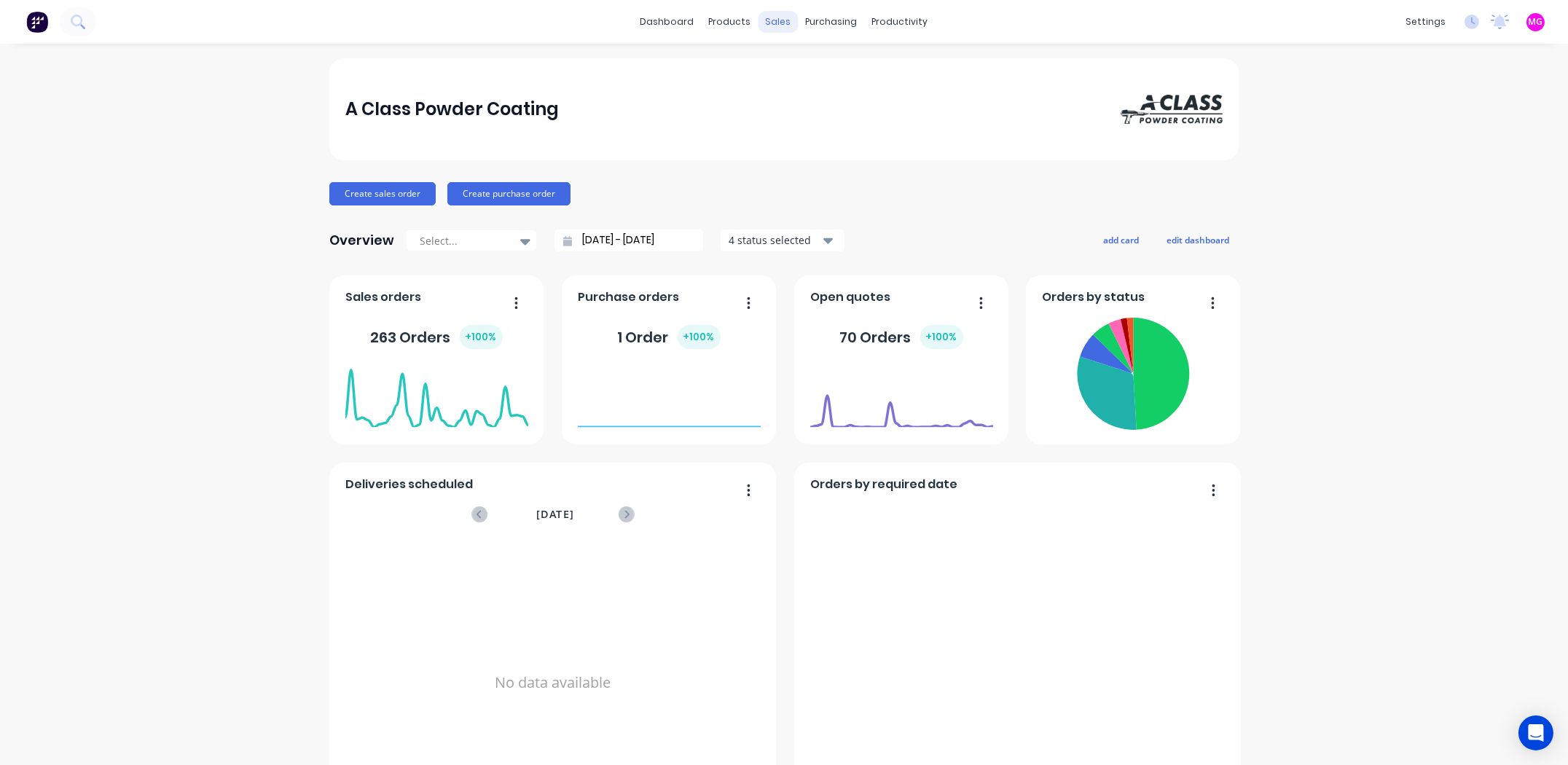
click at [773, 20] on div "sales" at bounding box center [778, 21] width 40 height 22
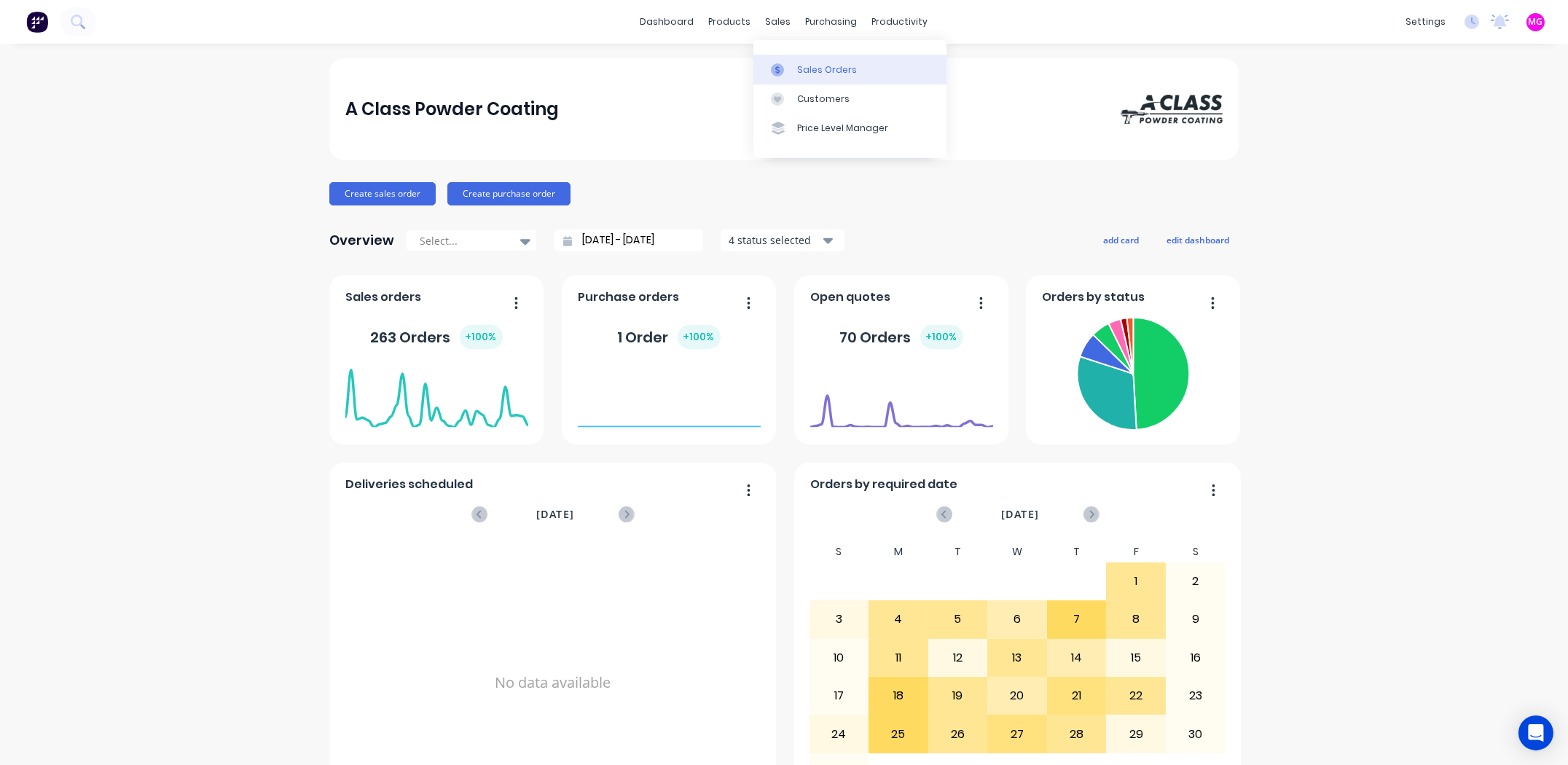
click at [834, 67] on div "Sales Orders" at bounding box center [827, 70] width 60 height 13
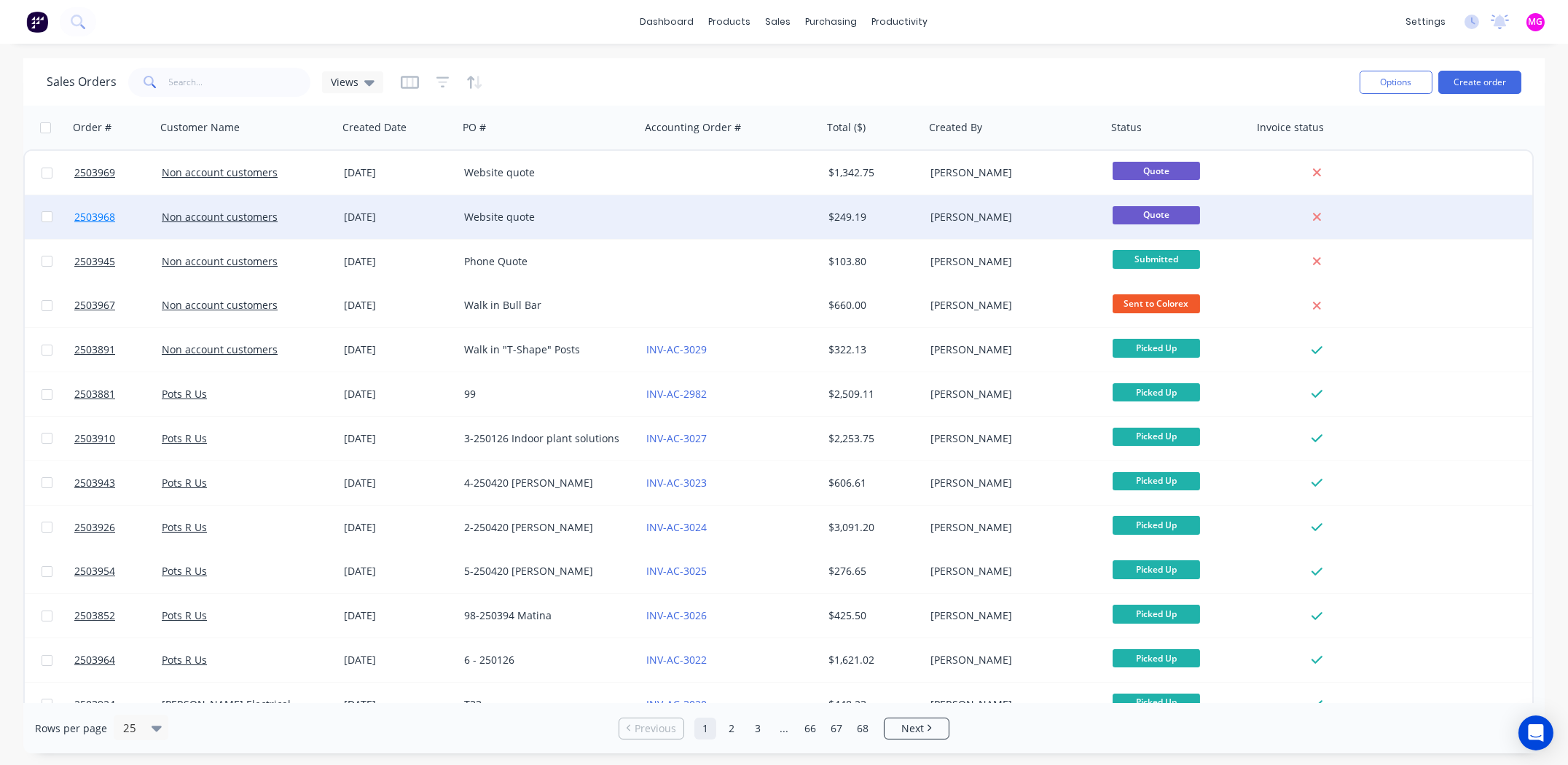
click at [99, 214] on span "2503968" at bounding box center [95, 217] width 41 height 15
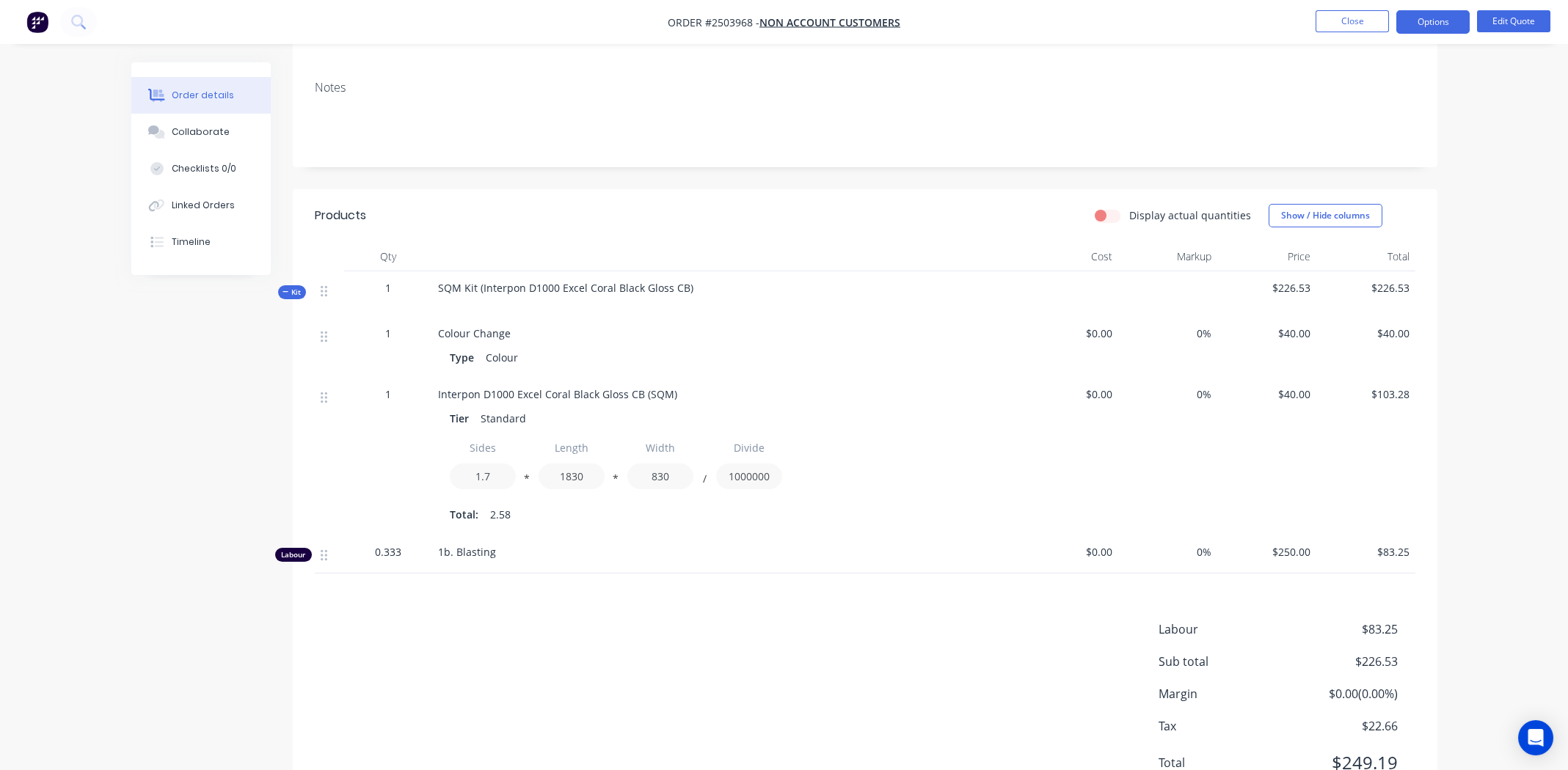
scroll to position [284, 0]
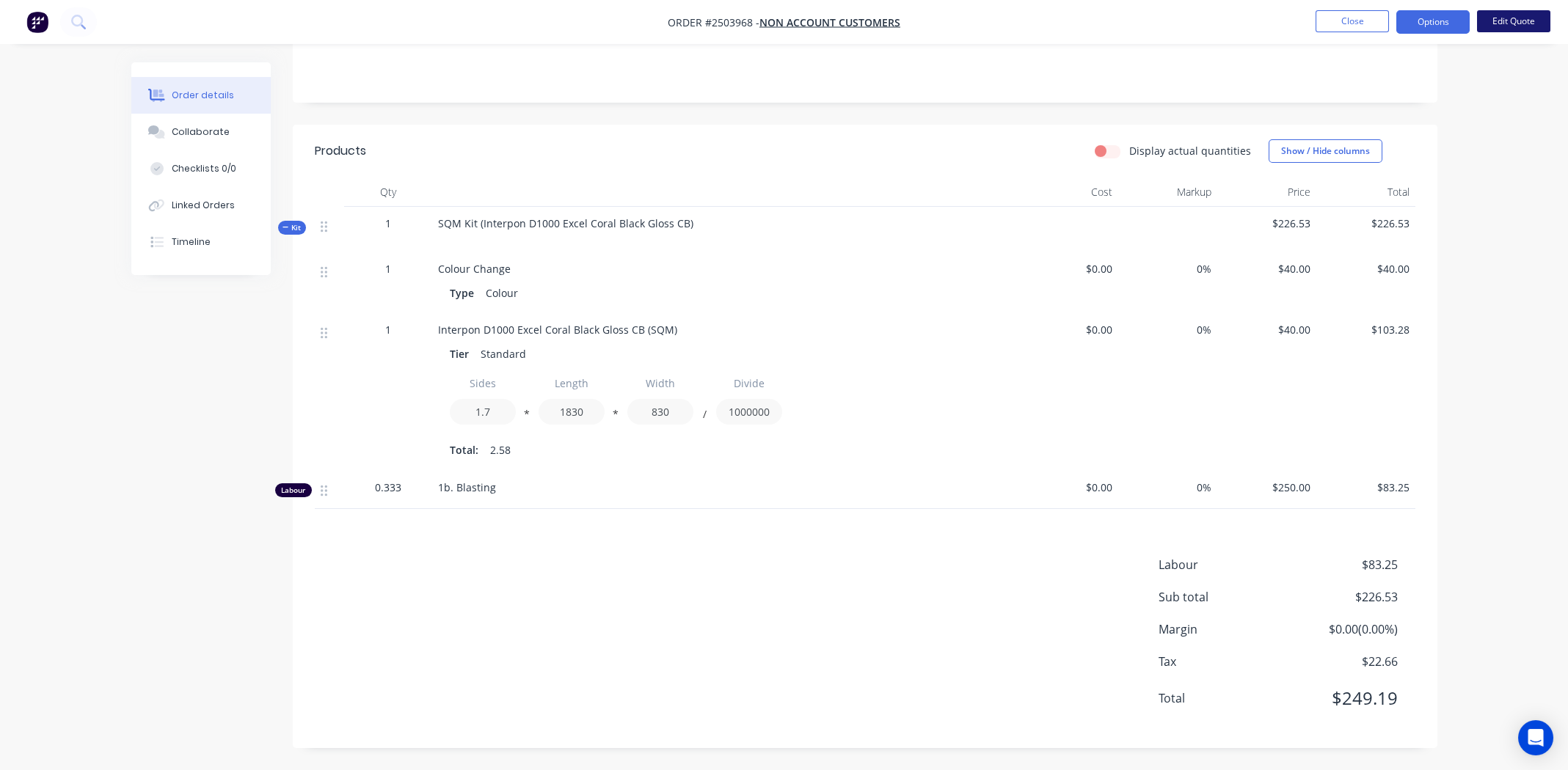
click at [1525, 21] on button "Edit Quote" at bounding box center [1514, 21] width 73 height 22
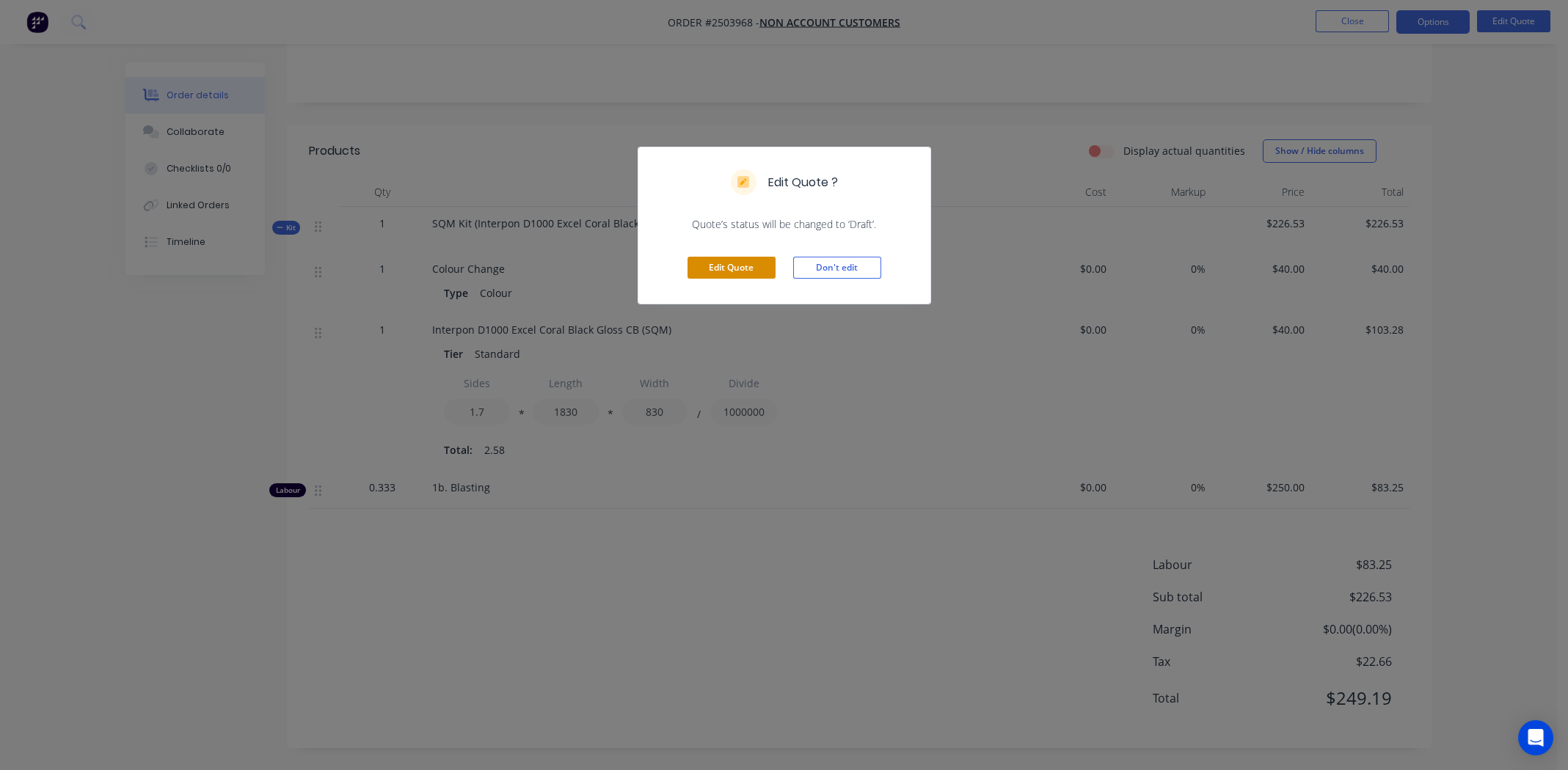
click at [731, 267] on button "Edit Quote" at bounding box center [732, 267] width 88 height 22
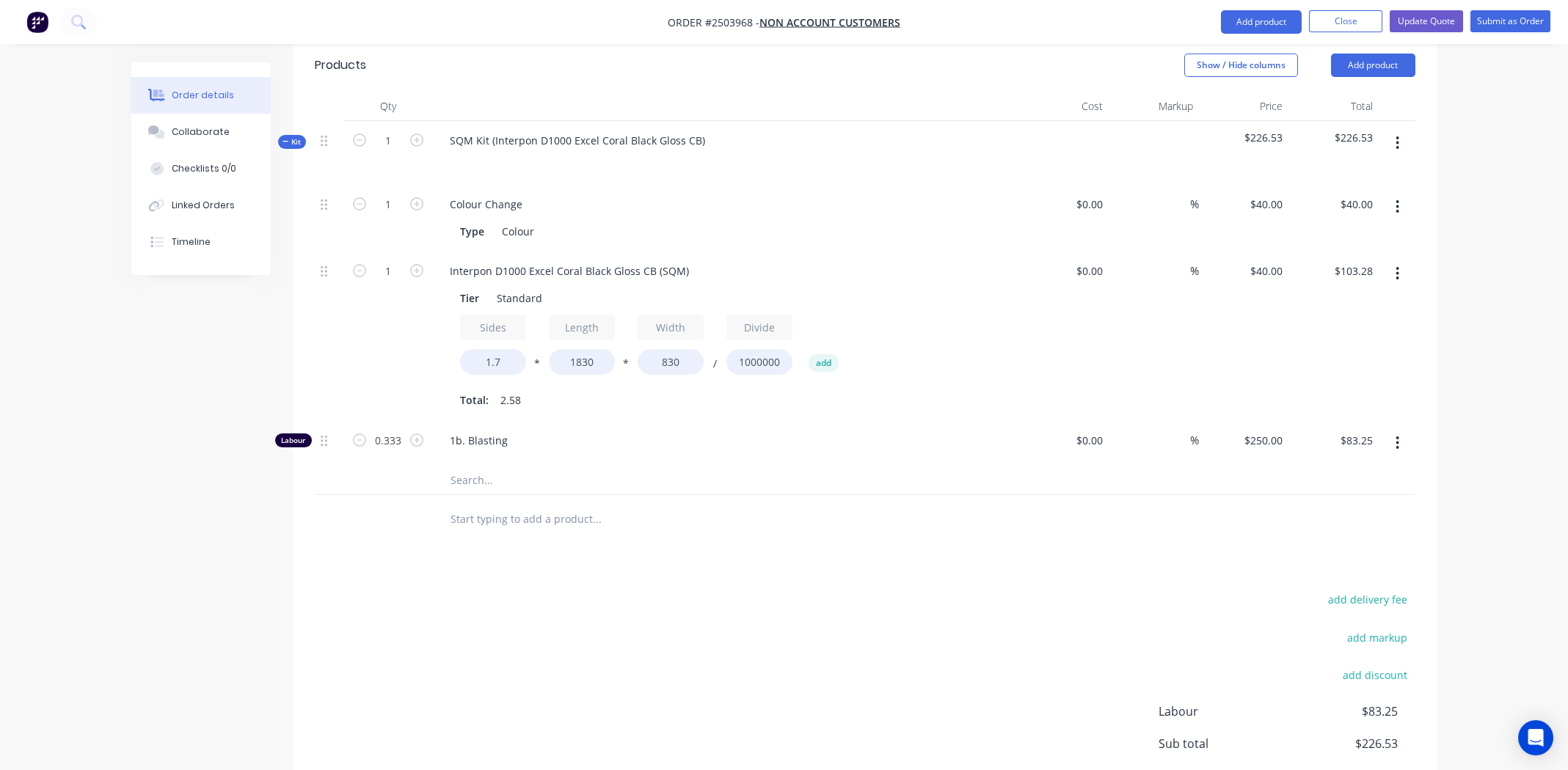
scroll to position [440, 0]
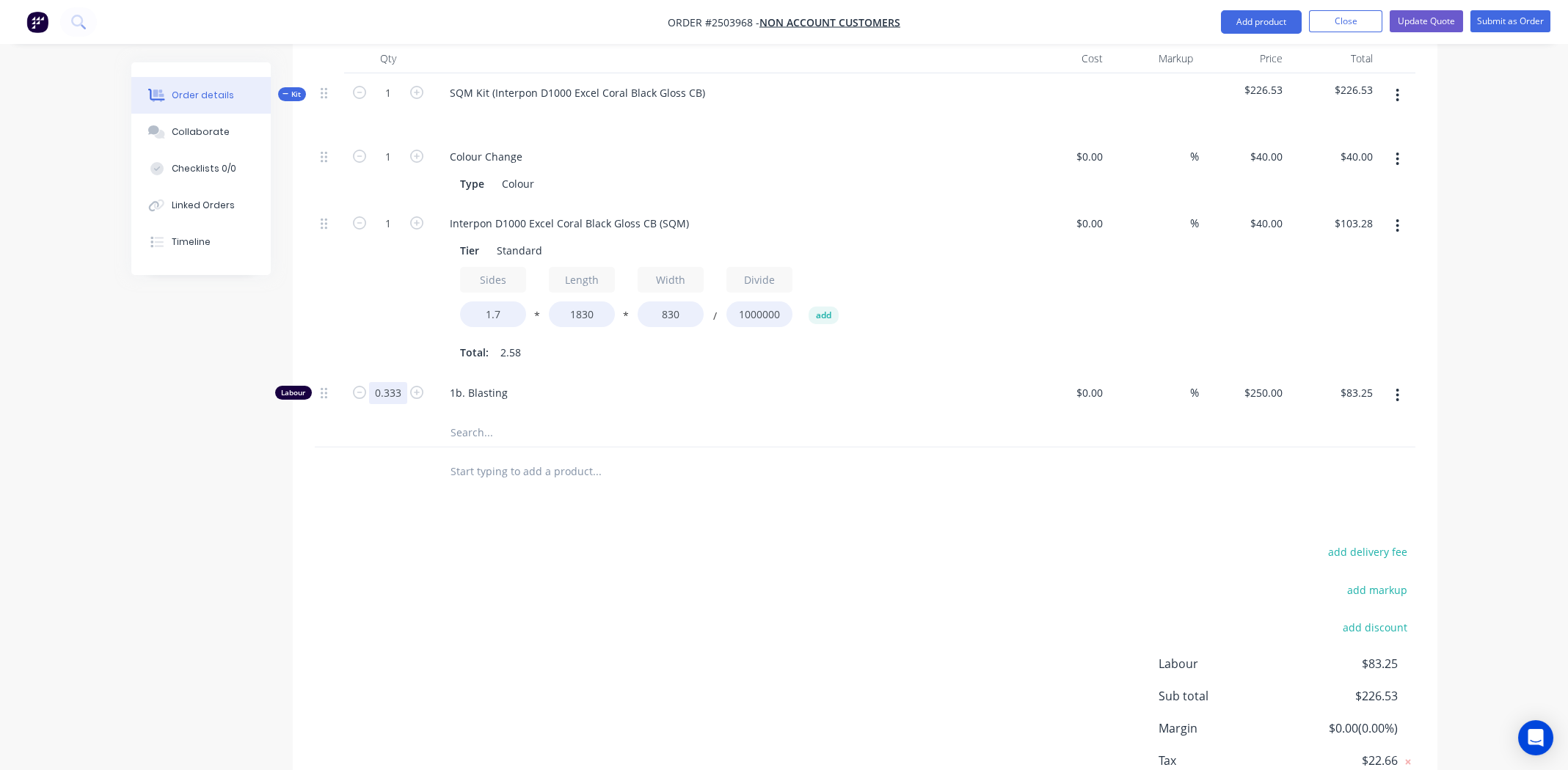
click at [383, 168] on input "0.333" at bounding box center [388, 157] width 38 height 22
type input "0.666"
type input "$166.50"
click at [673, 418] on input "text" at bounding box center [596, 432] width 293 height 30
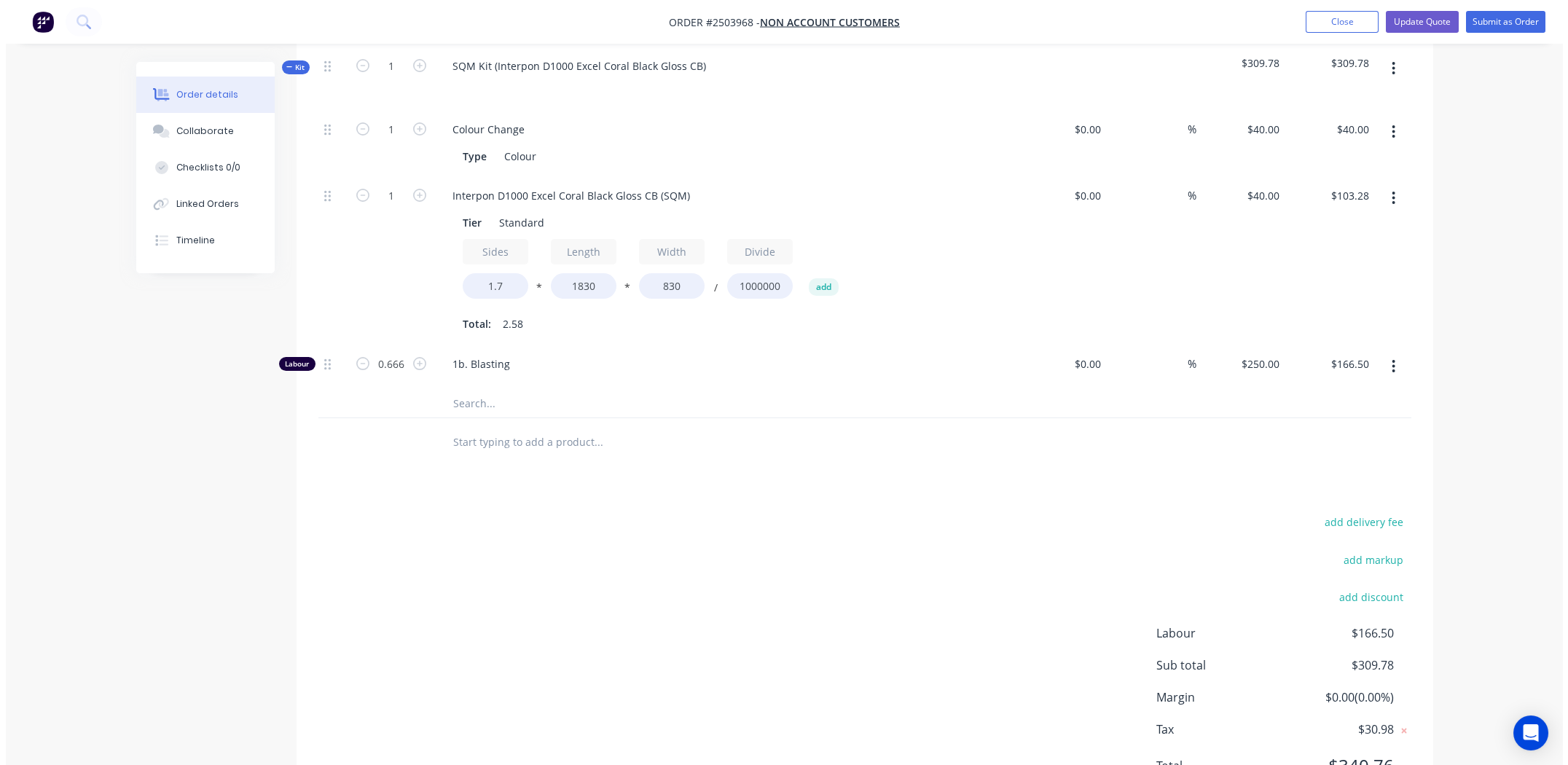
scroll to position [368, 0]
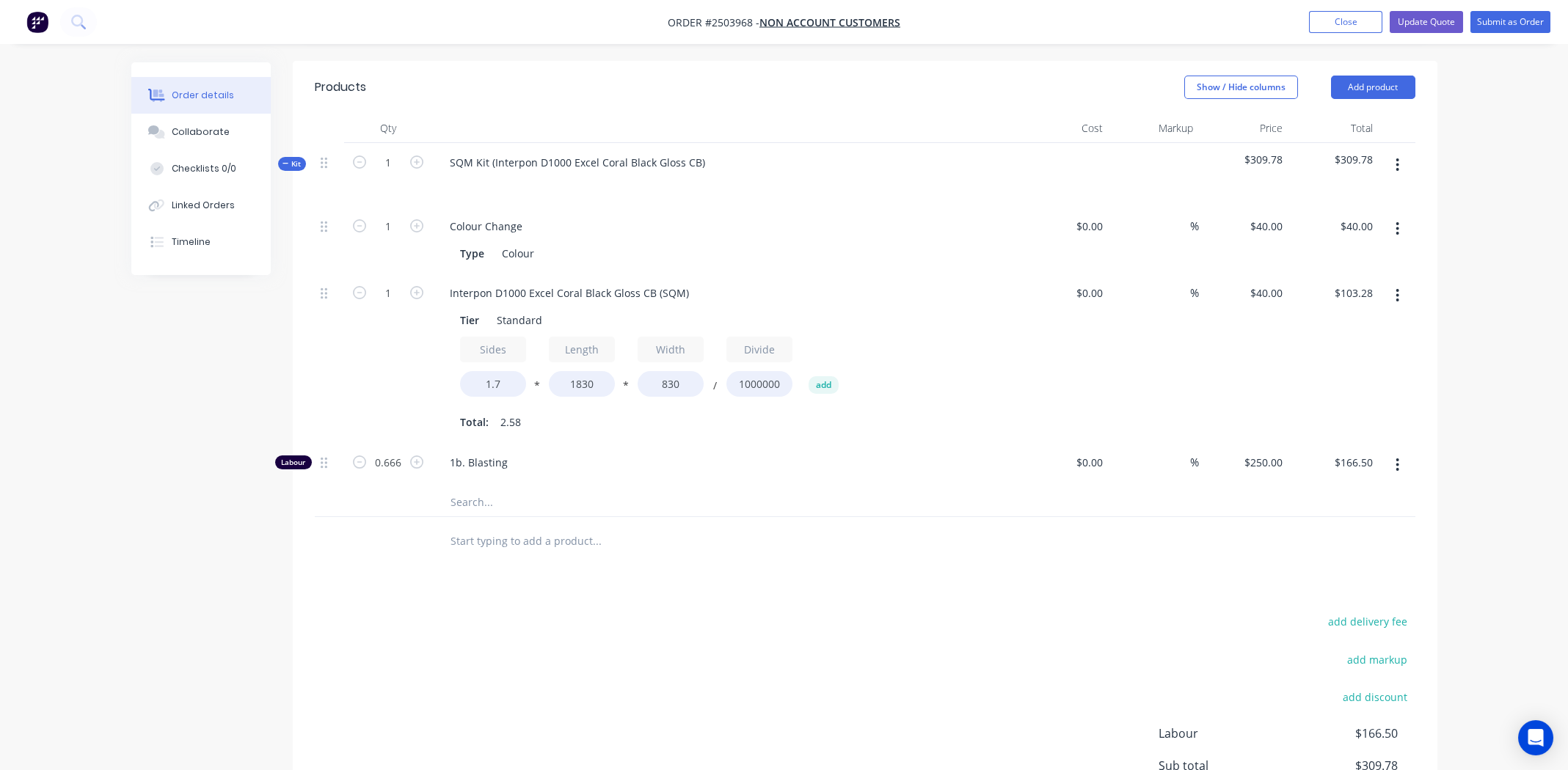
click at [1397, 158] on icon "button" at bounding box center [1398, 165] width 3 height 13
click at [1346, 193] on div "Add product to kit" at bounding box center [1345, 204] width 113 height 21
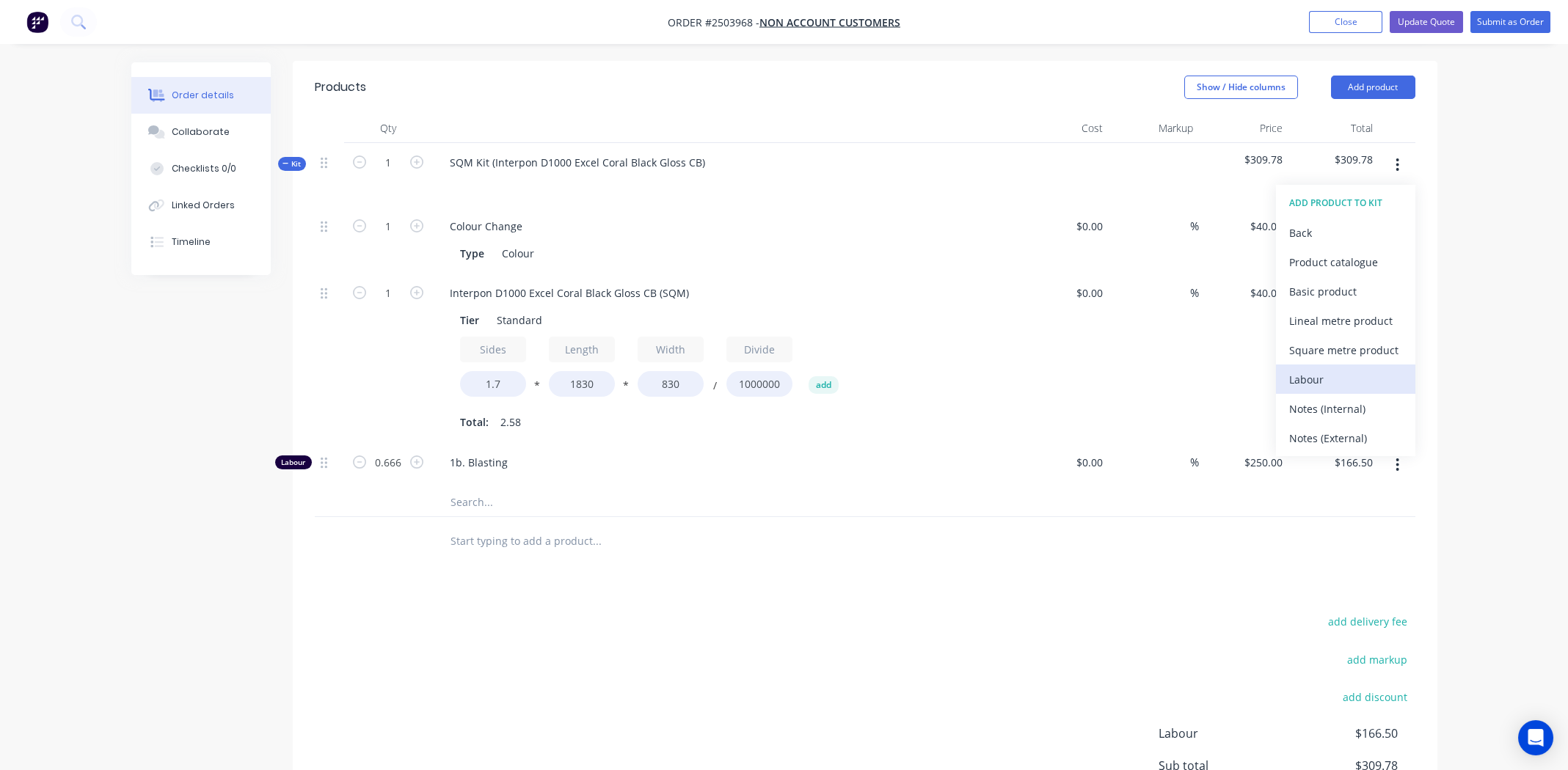
click at [1315, 369] on div "Labour" at bounding box center [1345, 380] width 113 height 21
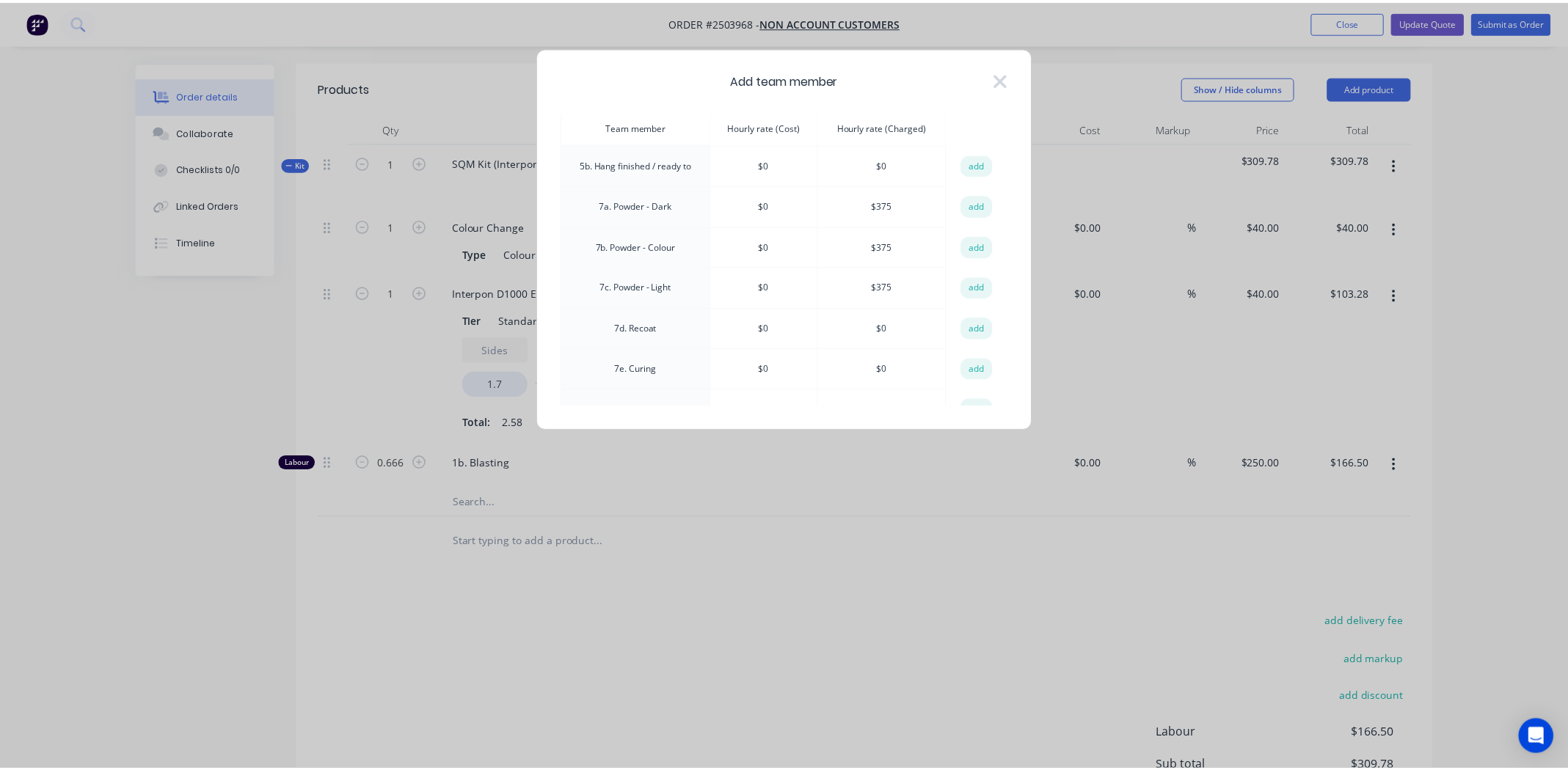
scroll to position [440, 0]
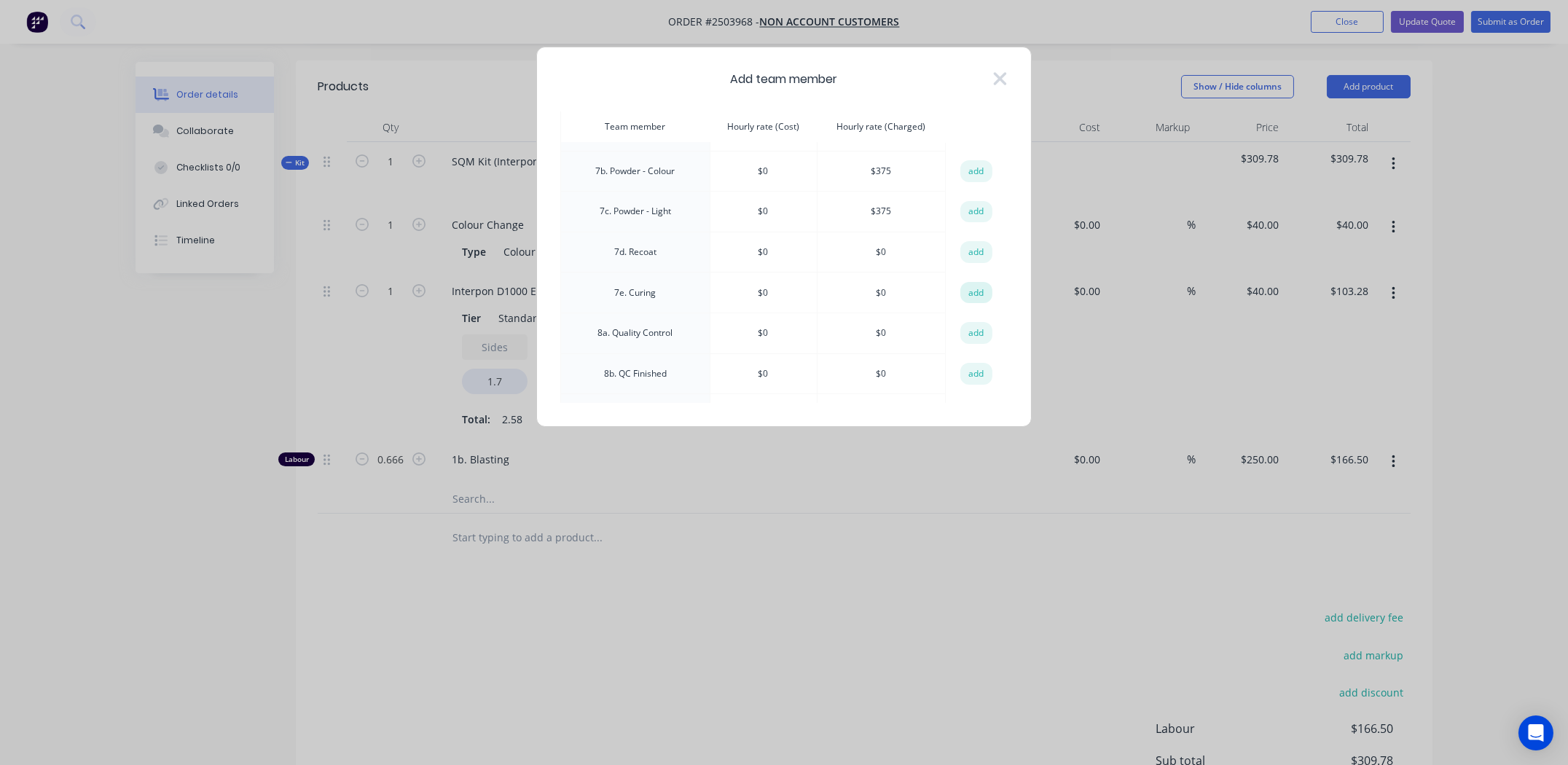
click at [973, 282] on button "add" at bounding box center [976, 293] width 32 height 22
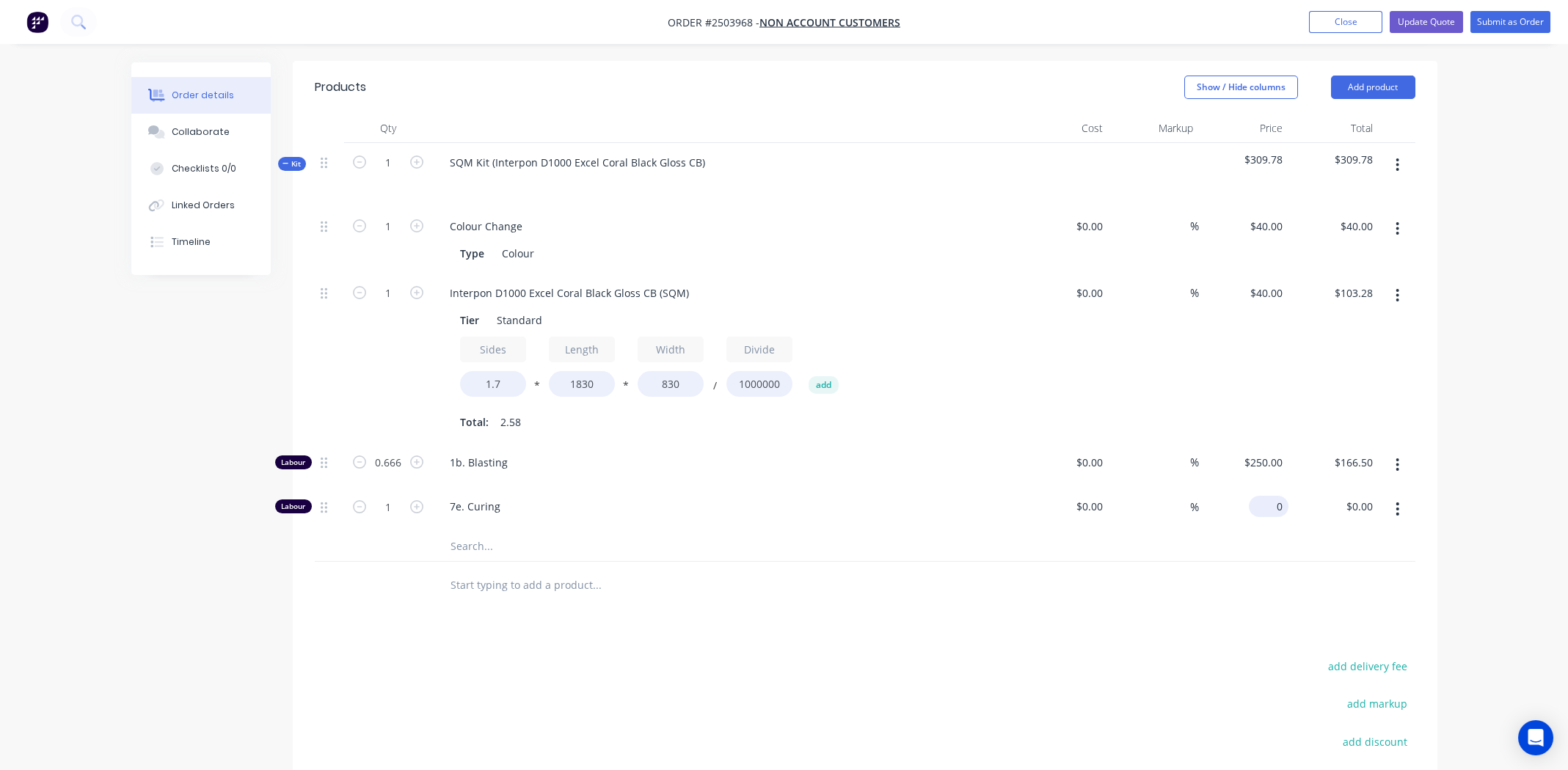
click at [1265, 491] on div "0 $0.00" at bounding box center [1244, 509] width 90 height 45
type input "$1,325.00"
click at [392, 625] on div "Products Show / Hide columns Add product Qty Cost Markup Price Total Kit 1 SQM …" at bounding box center [865, 511] width 1144 height 900
click at [389, 238] on input "1" at bounding box center [388, 226] width 38 height 22
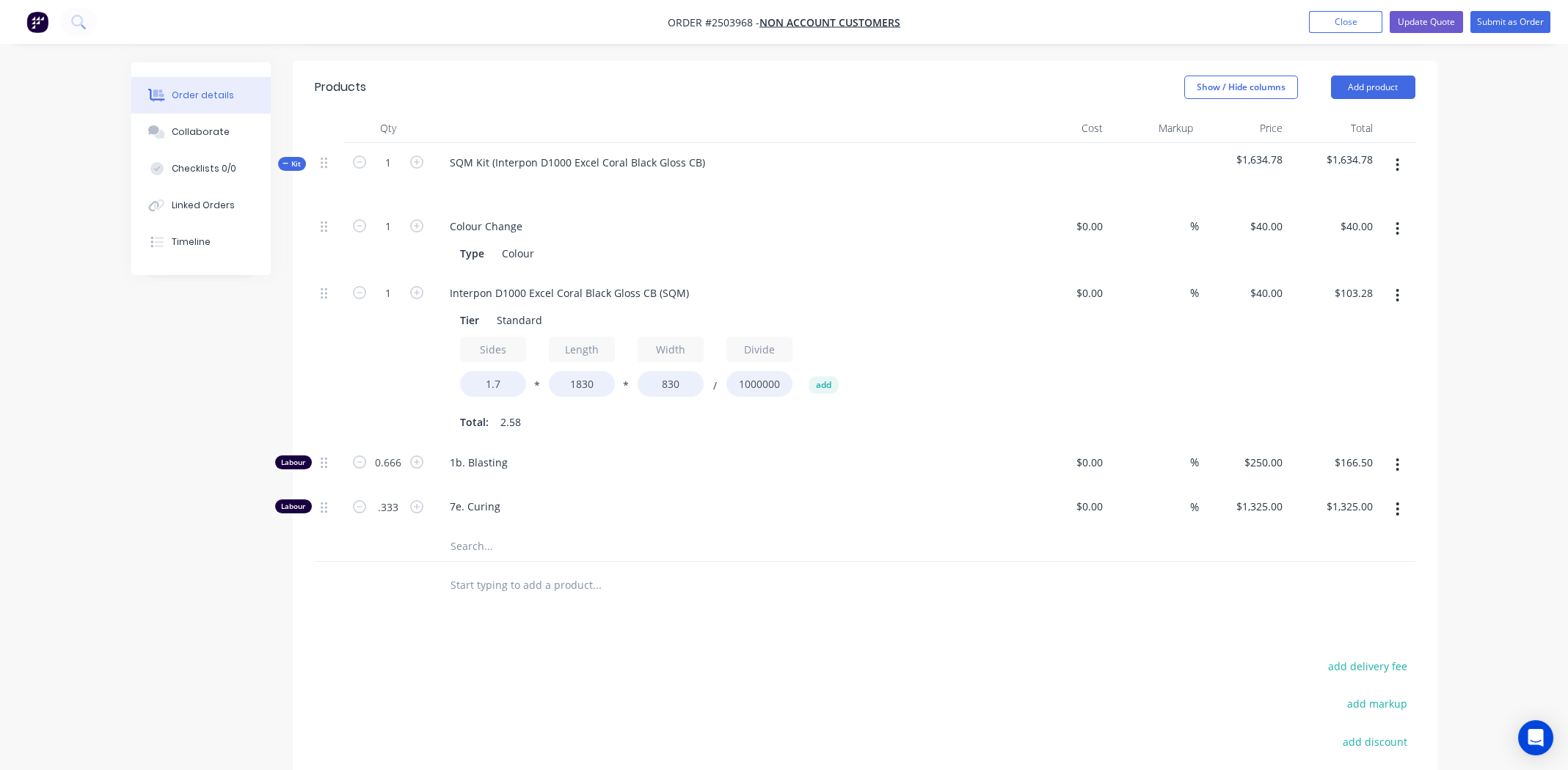
type input "0.333"
type input "$441.23"
click at [765, 575] on div at bounding box center [658, 585] width 440 height 30
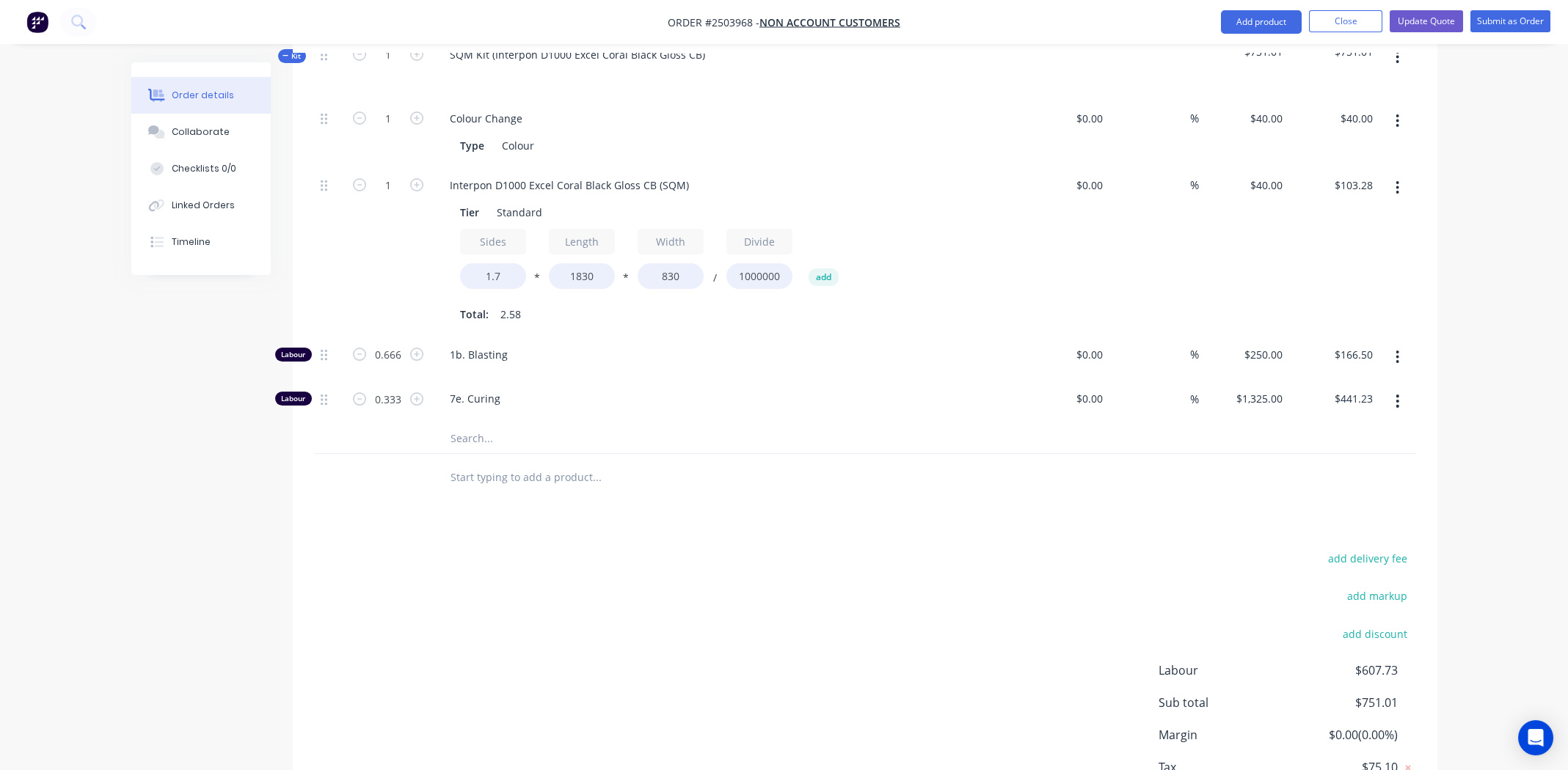
scroll to position [561, 0]
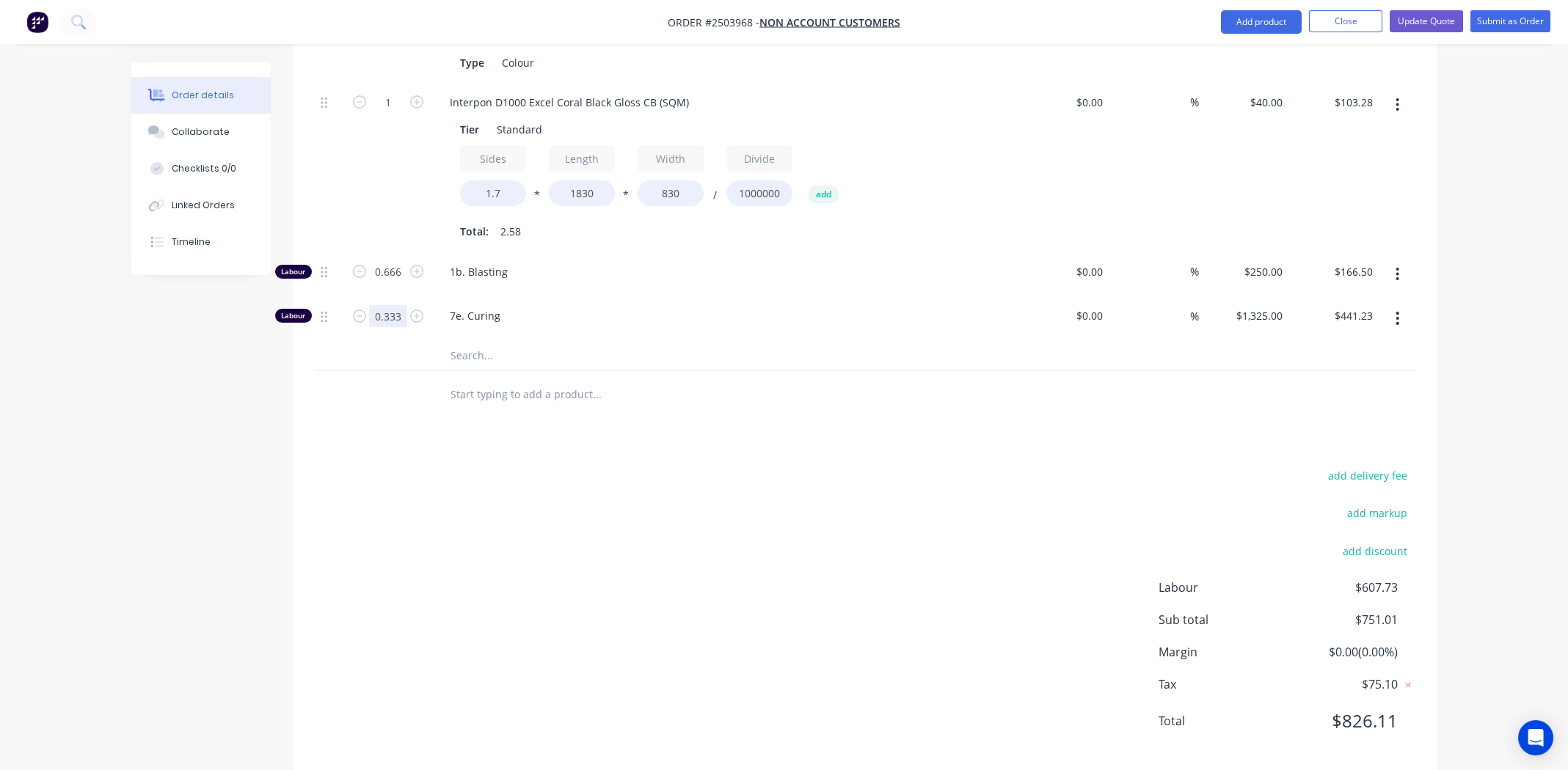
click at [395, 47] on input "0.333" at bounding box center [388, 35] width 38 height 22
click at [1257, 305] on div "1325 $1,325.00" at bounding box center [1262, 316] width 54 height 21
type input "$135.00"
type input "$44.96"
click at [960, 478] on div "add delivery fee add markup add discount Labour $211.46 Sub total $354.74 Margi…" at bounding box center [865, 607] width 1101 height 283
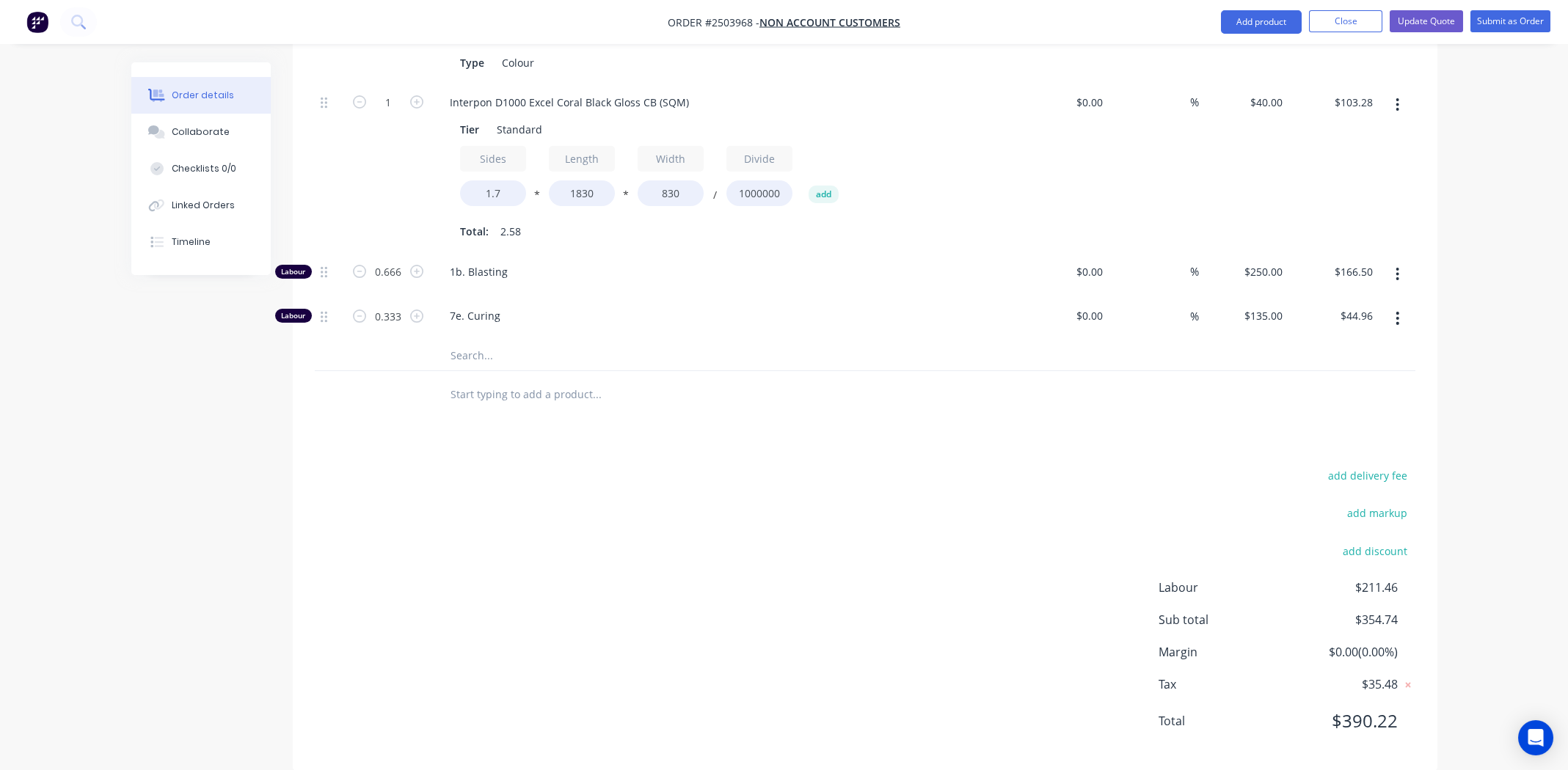
click at [940, 535] on div "add delivery fee add markup add discount Labour $211.46 Sub total $354.74 Margi…" at bounding box center [865, 607] width 1101 height 283
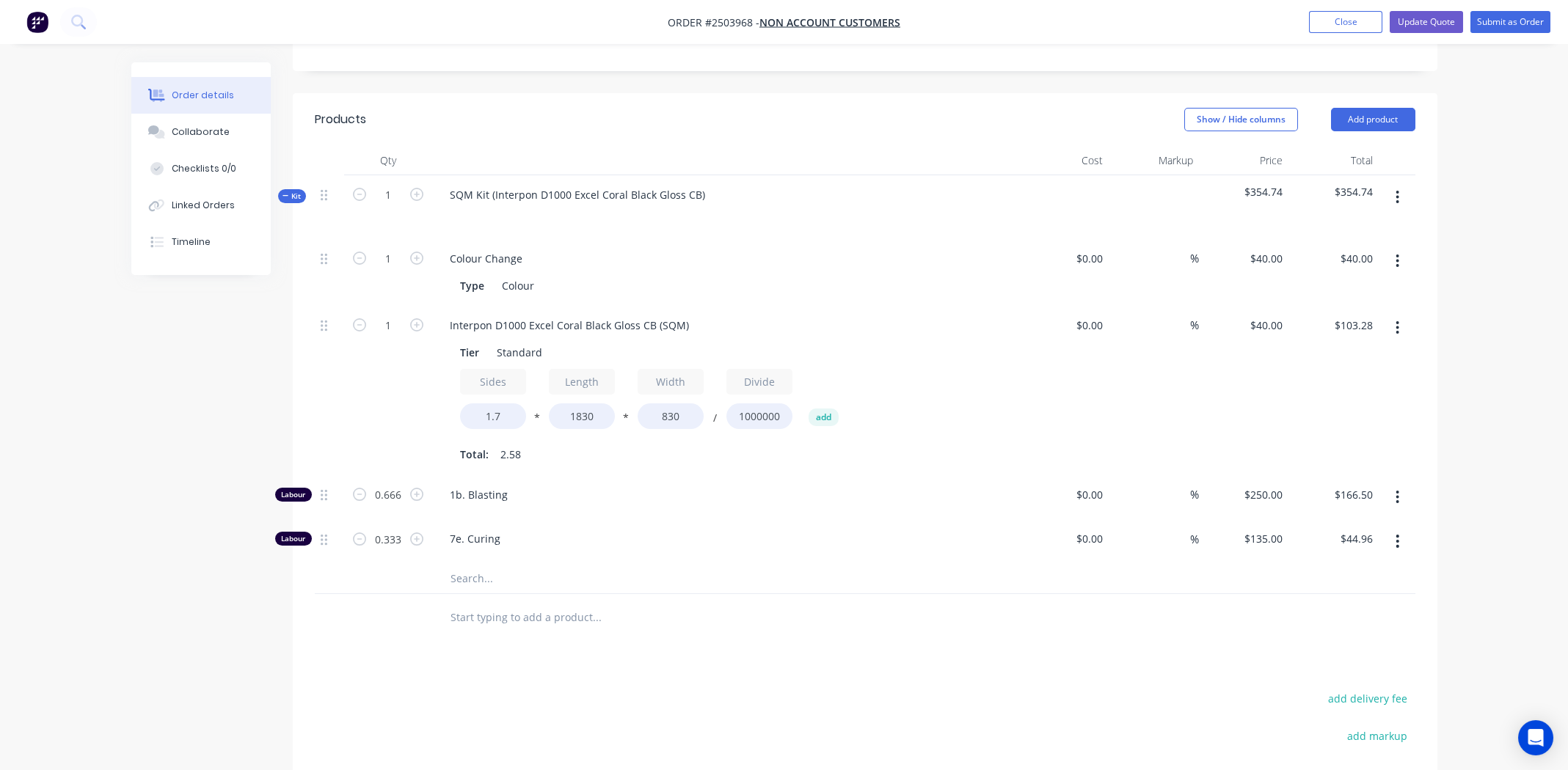
scroll to position [341, 0]
drag, startPoint x: 821, startPoint y: 645, endPoint x: 904, endPoint y: 622, distance: 86.1
click at [822, 645] on div "Products Show / Hide columns Add product Qty Cost Markup Price Total Kit 1 SQM …" at bounding box center [865, 540] width 1144 height 900
click at [749, 600] on div at bounding box center [658, 615] width 440 height 30
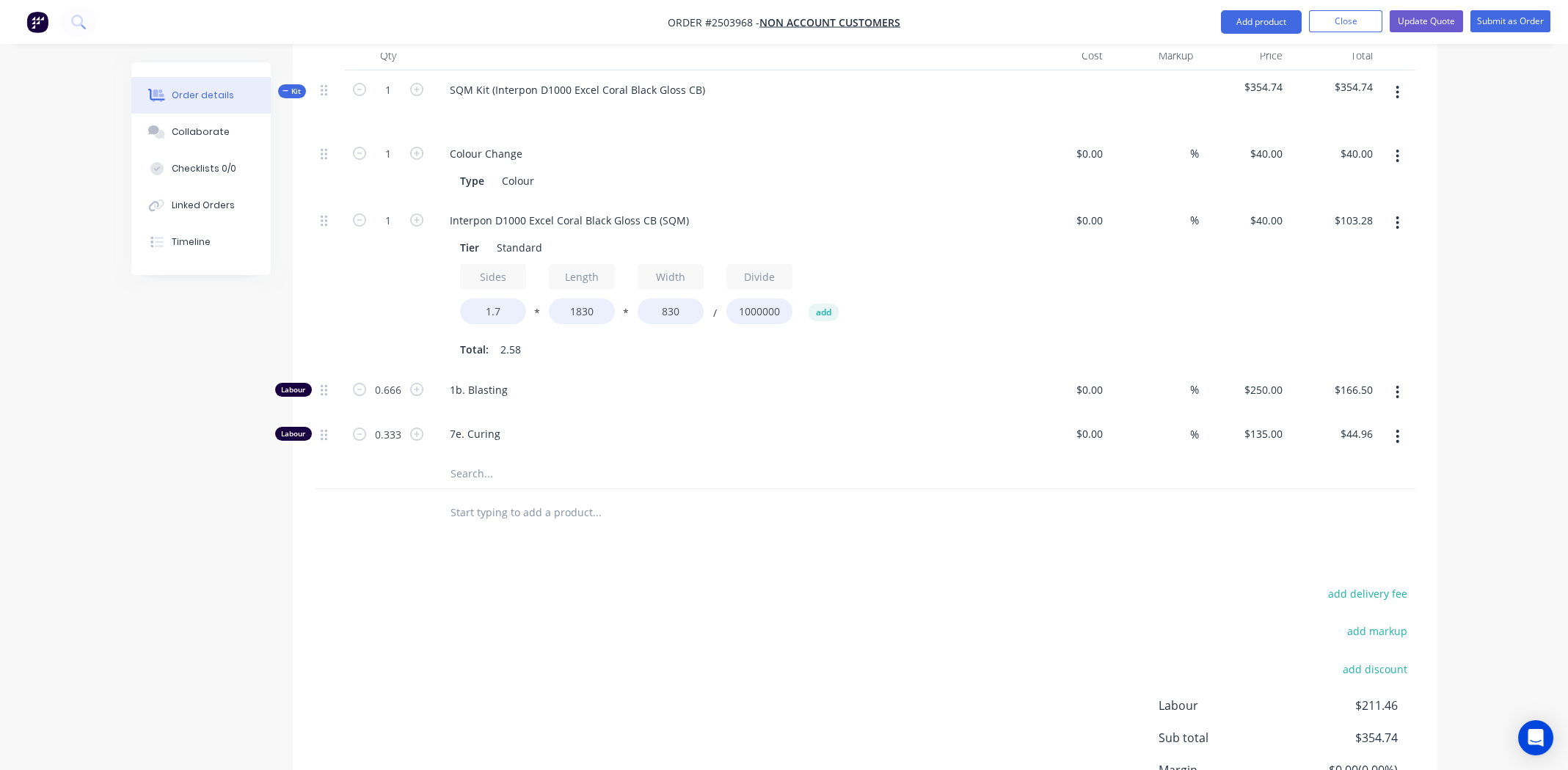
scroll to position [561, 0]
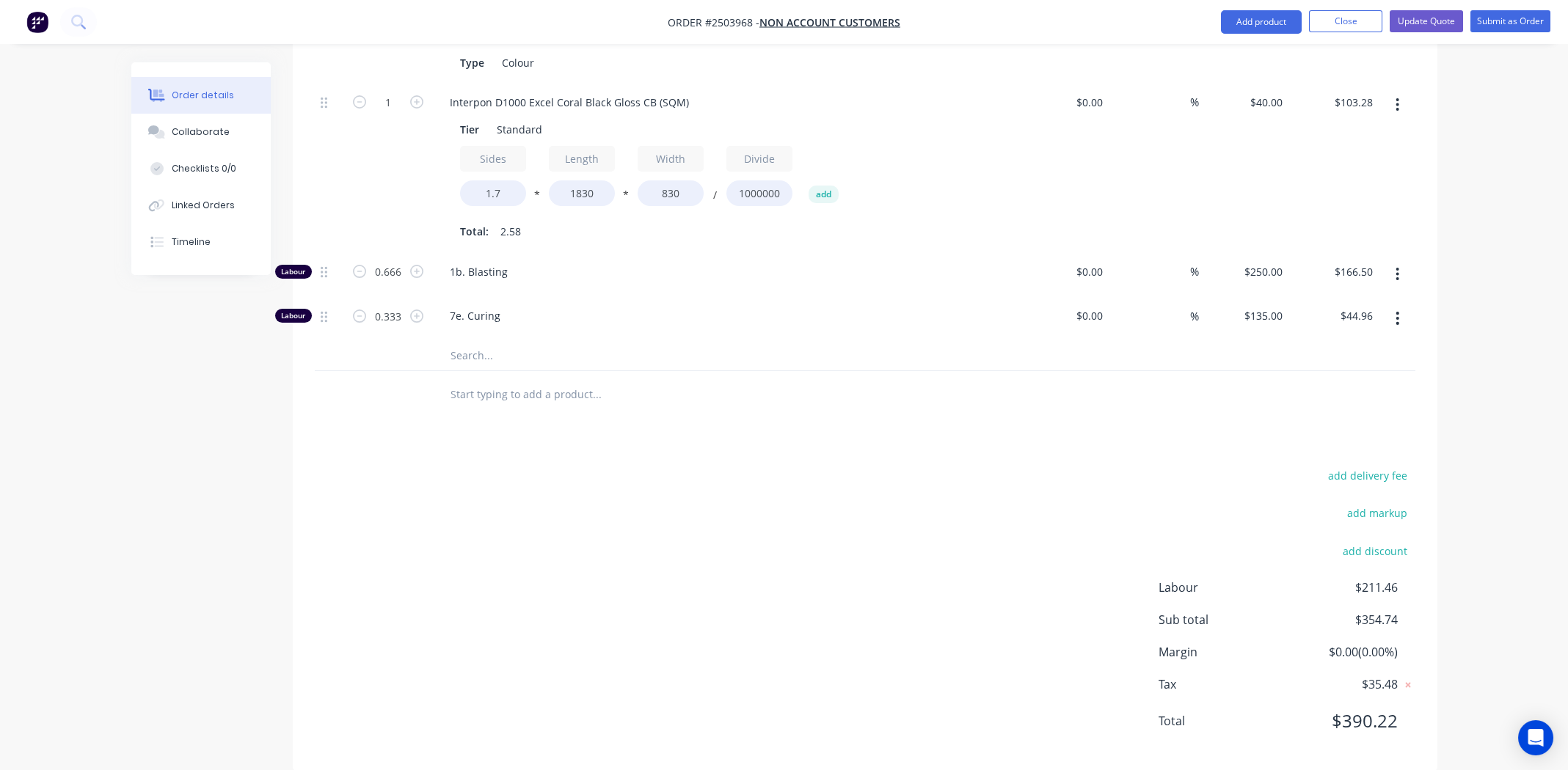
click at [700, 431] on div "Products Show / Hide columns Add product Qty Cost Markup Price Total Kit 1 SQM …" at bounding box center [865, 320] width 1144 height 900
